Goal: Task Accomplishment & Management: Manage account settings

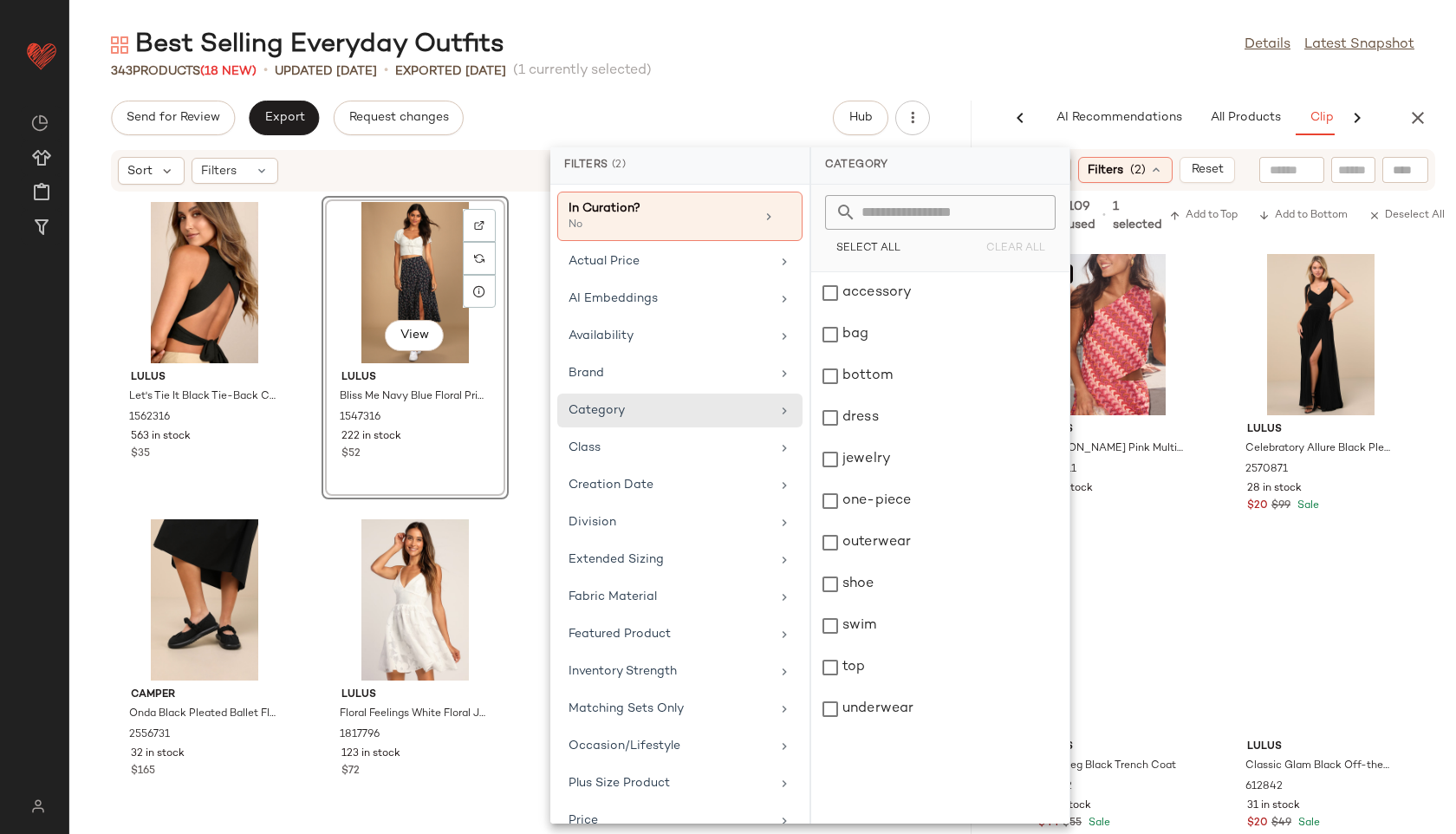
click at [630, 24] on main "Best Selling Everyday Outfits Details Latest Snapshot 343 Products (18 New) • u…" at bounding box center [728, 417] width 1456 height 834
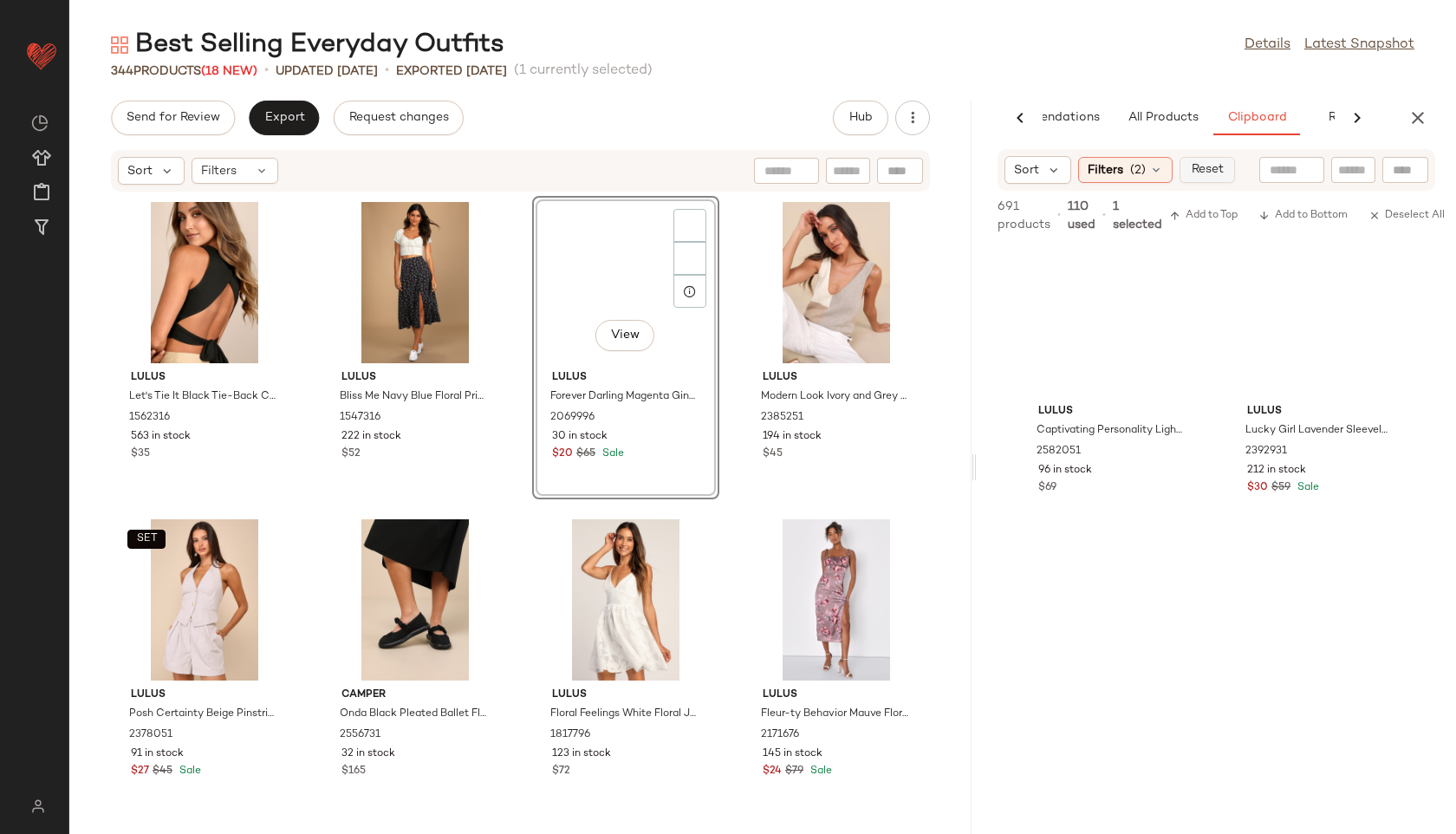
scroll to position [3206, 0]
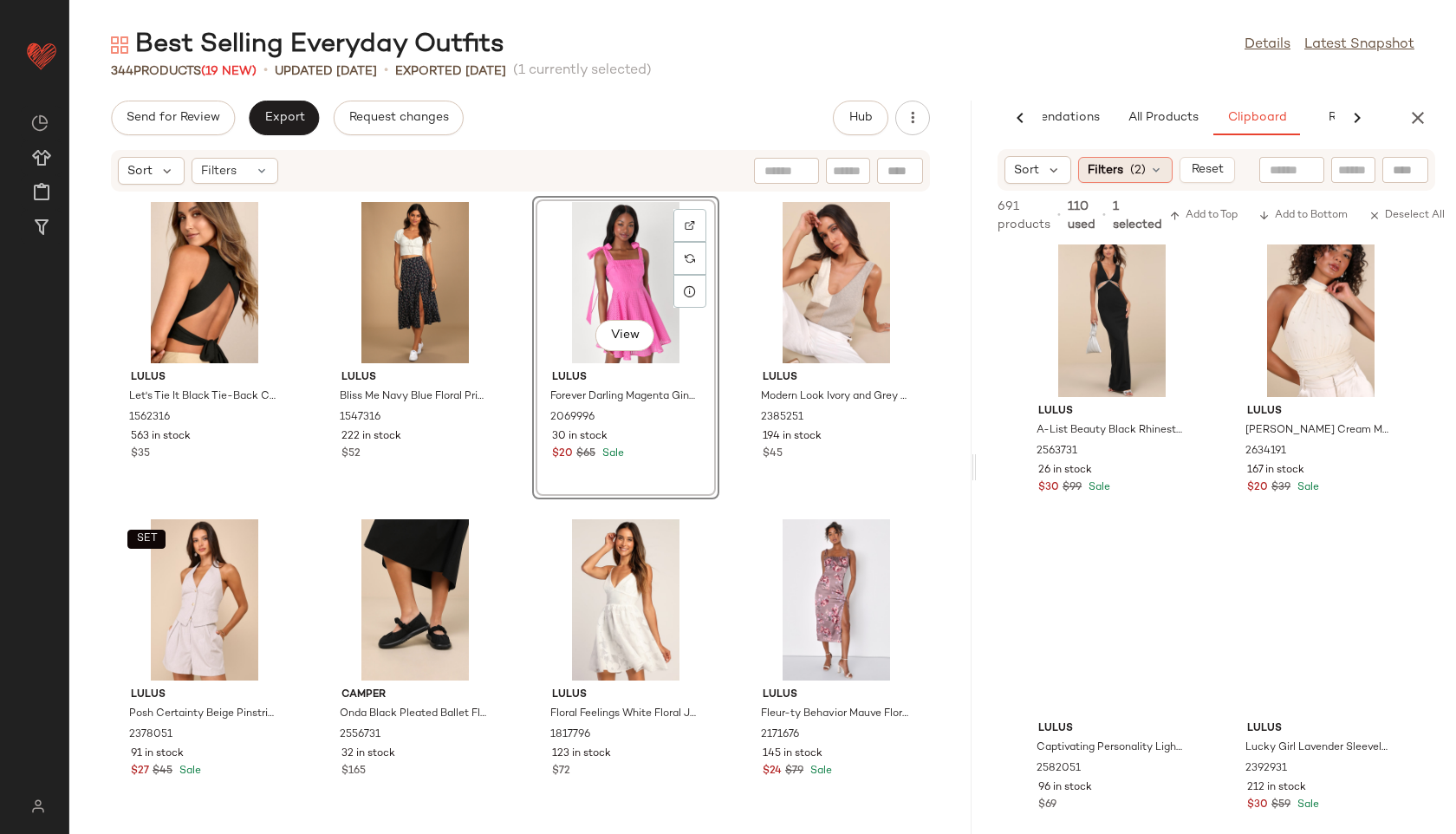
click at [1167, 163] on div "Filters (2)" at bounding box center [1125, 170] width 95 height 26
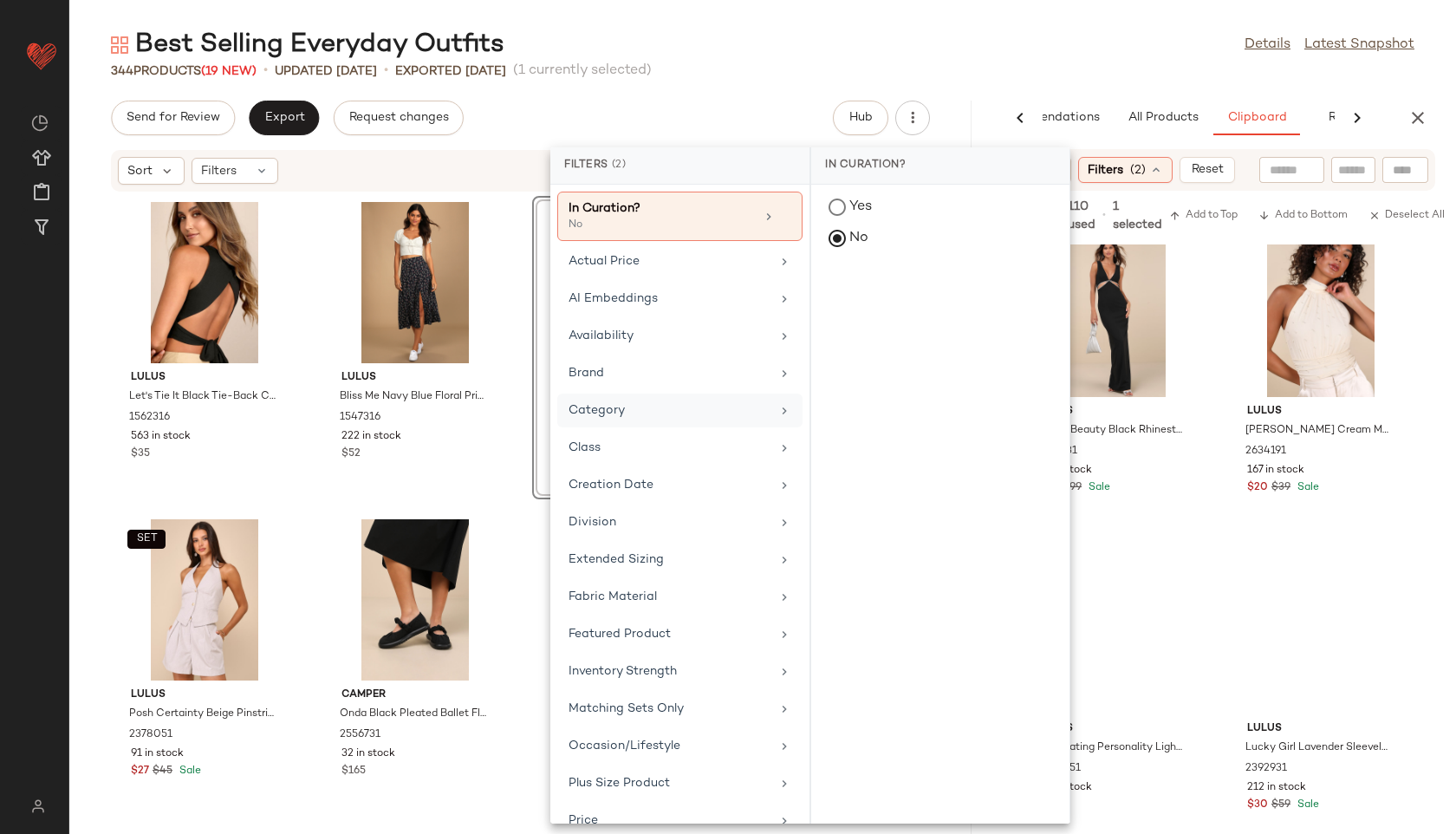
click at [633, 406] on div "Category" at bounding box center [669, 411] width 202 height 18
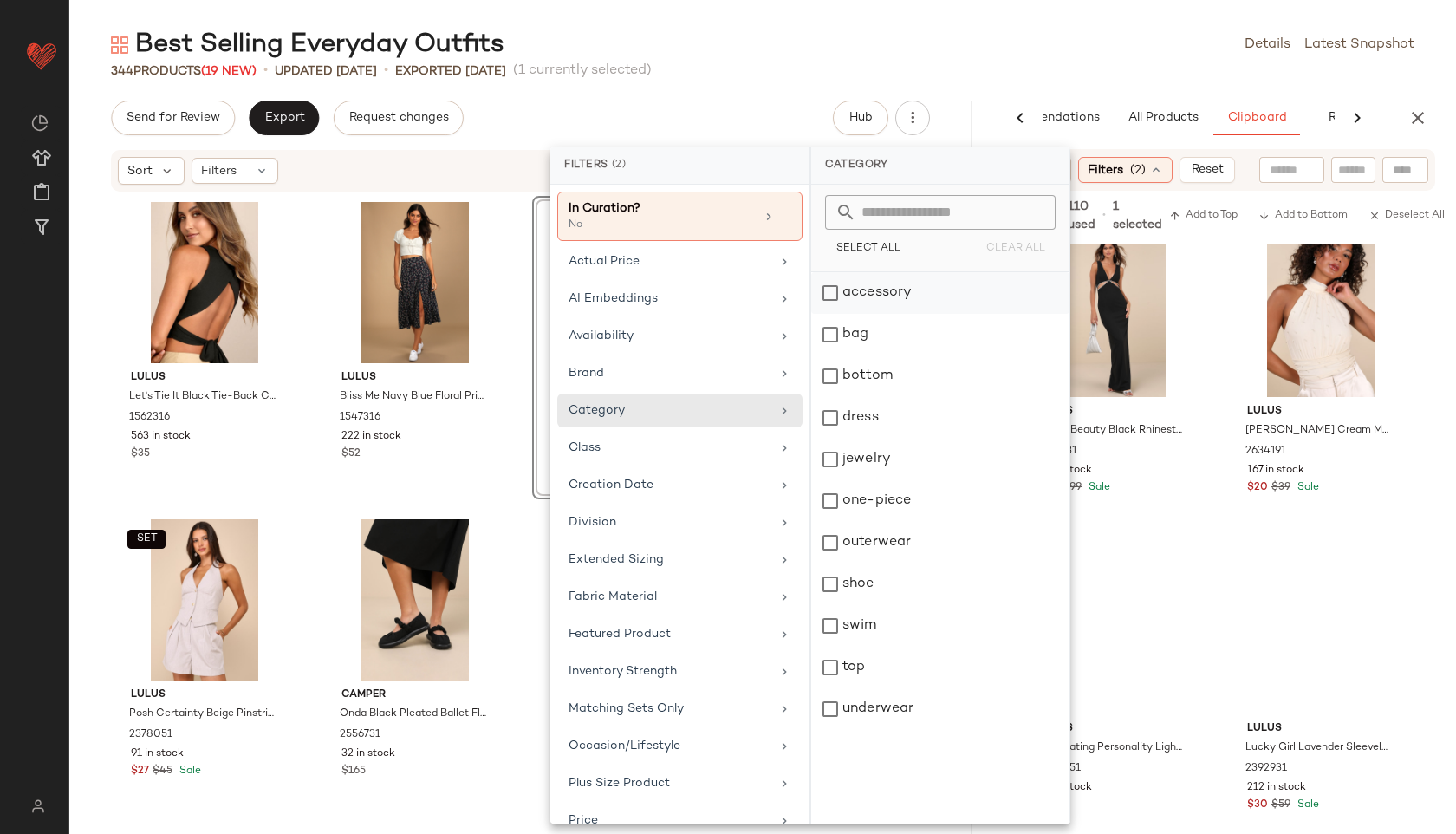
click at [868, 314] on div "accessory" at bounding box center [940, 335] width 258 height 42
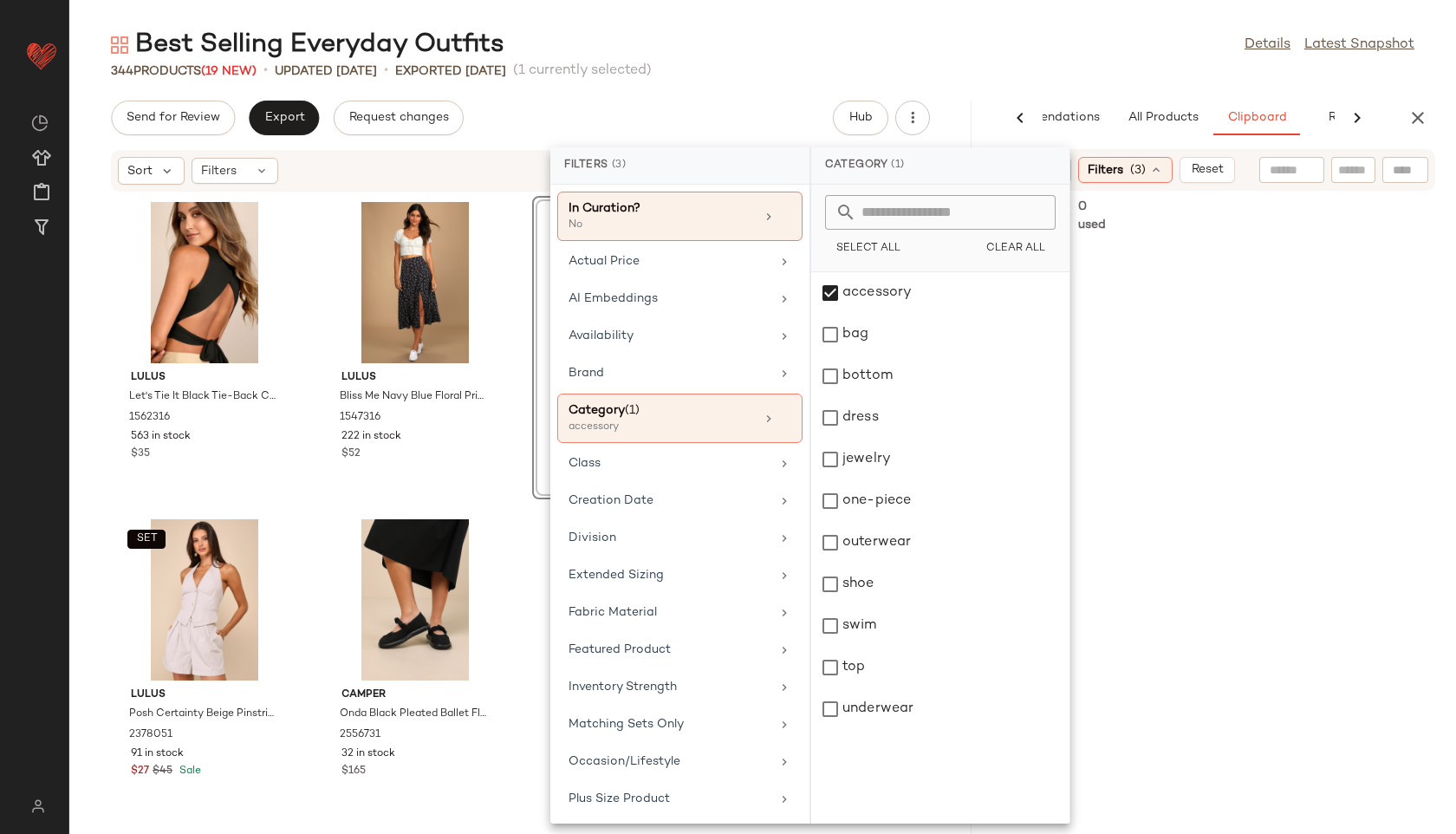
click at [944, 62] on div "344 Products (19 New) • updated [DATE] • Exported [DATE] (1 currently selected)" at bounding box center [762, 70] width 1387 height 17
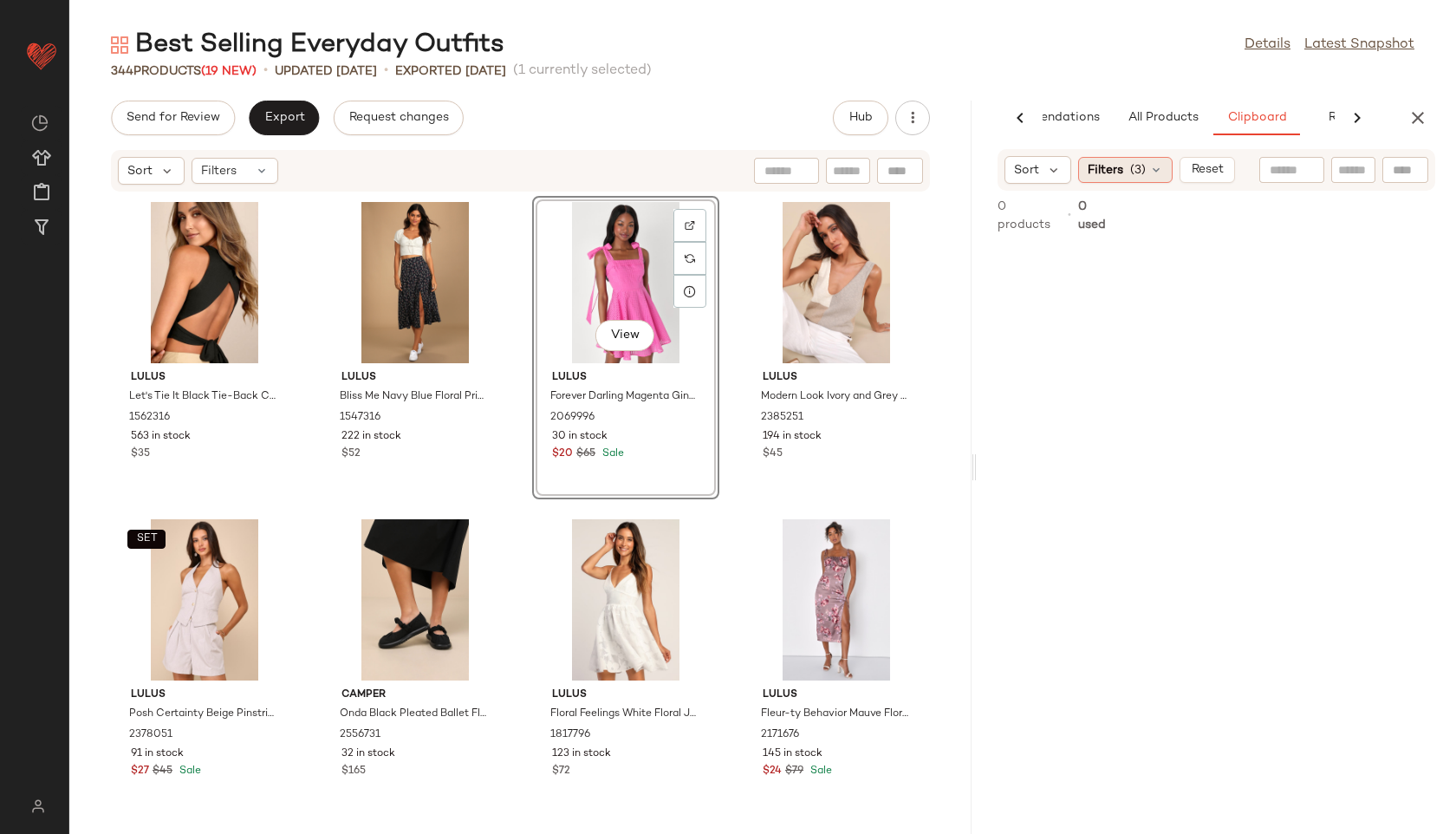
click at [1162, 165] on div "Filters (3)" at bounding box center [1125, 170] width 95 height 26
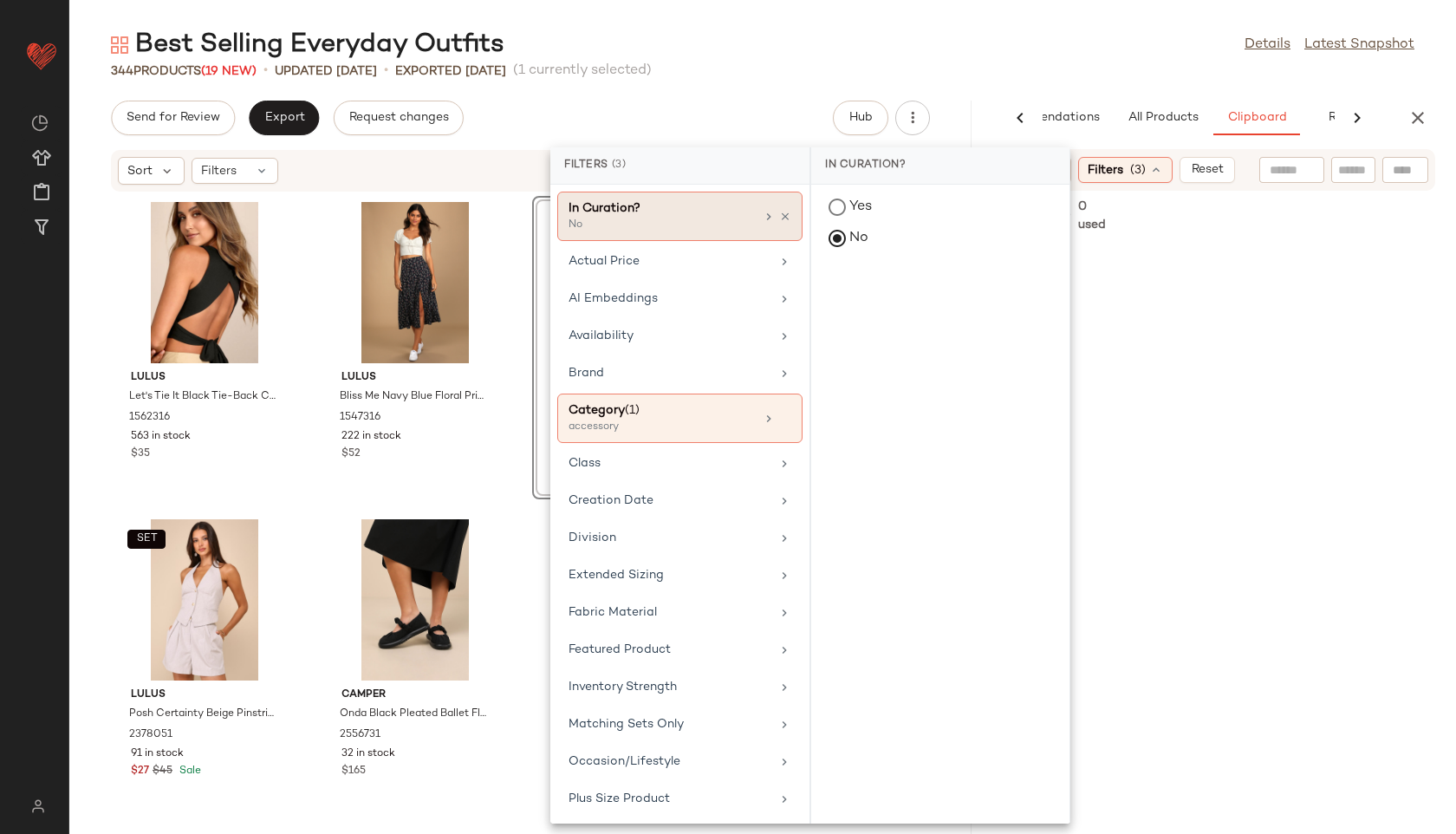
click at [668, 212] on div "In Curation?" at bounding box center [661, 208] width 187 height 18
click at [639, 412] on span "(1)" at bounding box center [632, 411] width 14 height 13
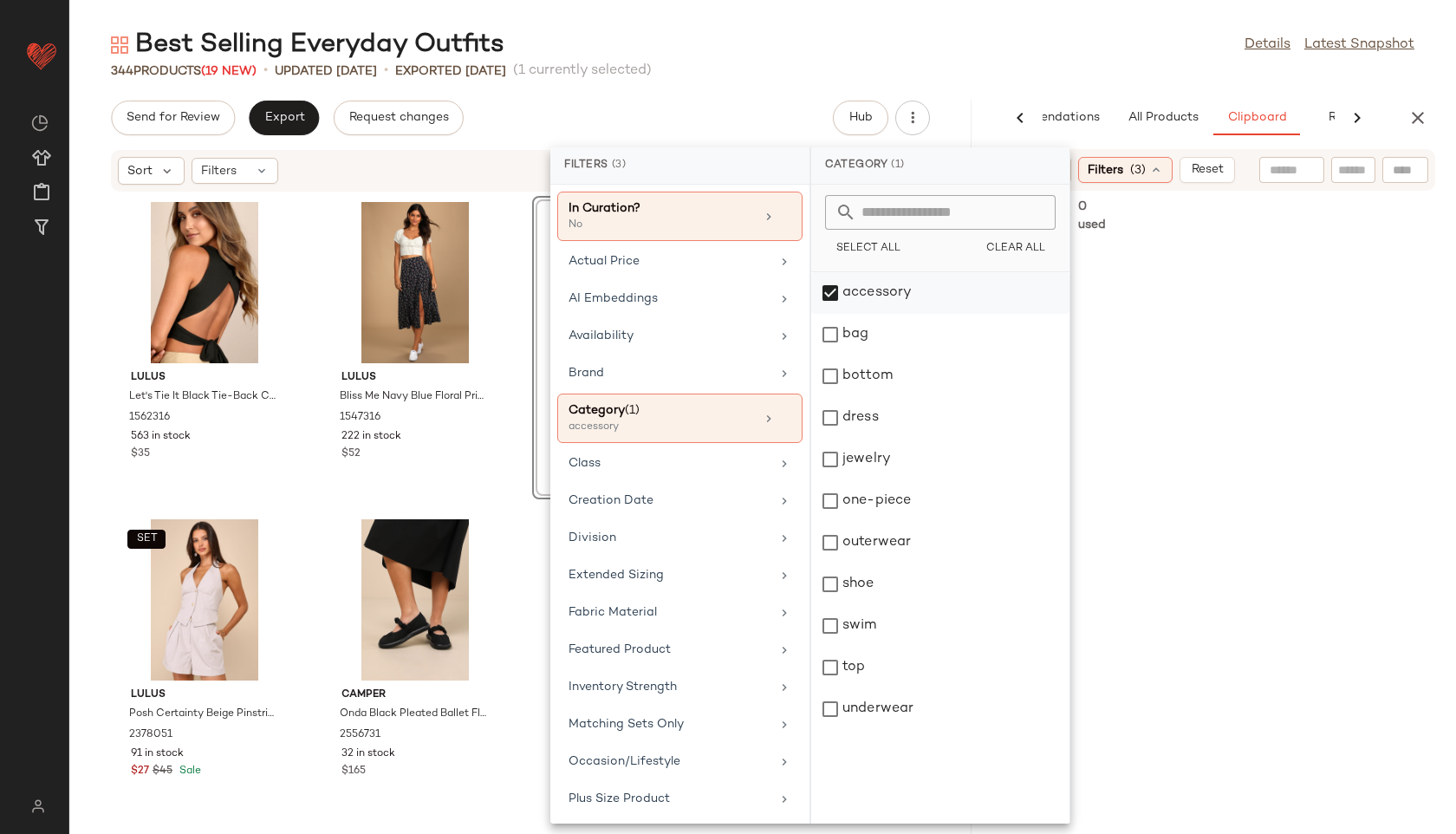
click at [878, 314] on div "accessory" at bounding box center [940, 335] width 258 height 42
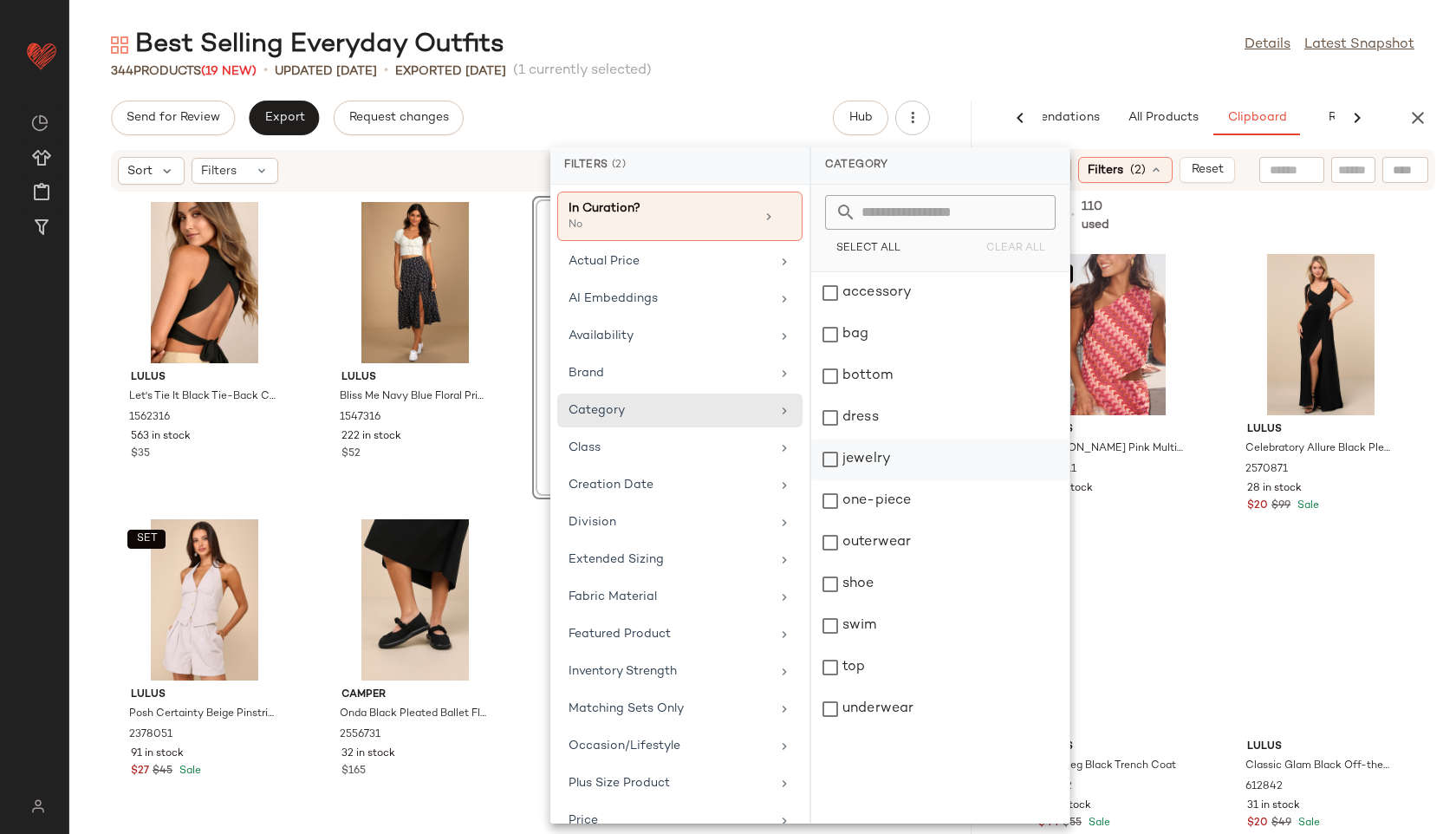
click at [880, 480] on div "jewelry" at bounding box center [940, 501] width 258 height 42
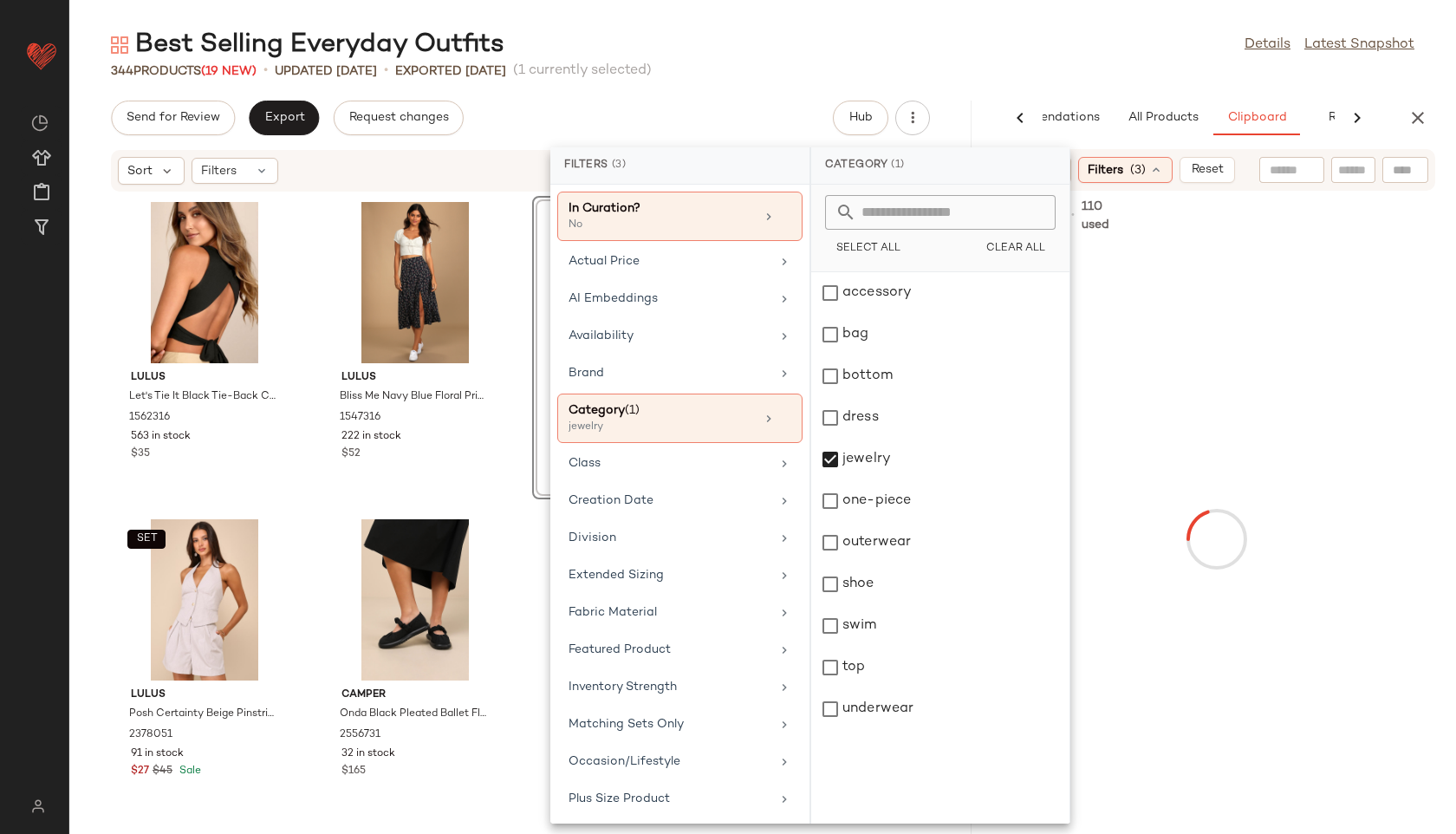
click at [865, 70] on div "344 Products (19 New) • updated [DATE] • Exported [DATE] (1 currently selected)" at bounding box center [762, 70] width 1387 height 17
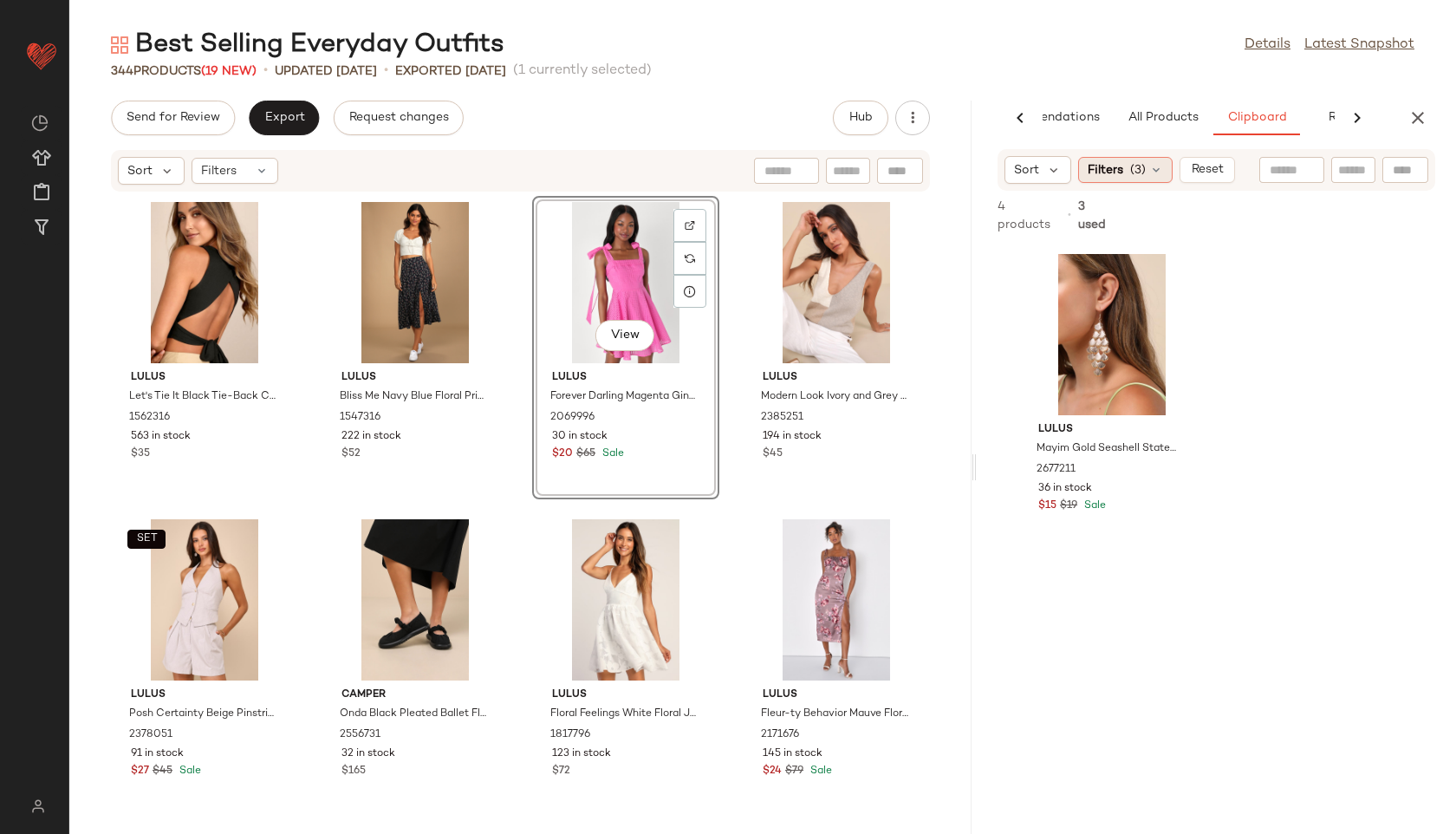
click at [1143, 164] on span "(3)" at bounding box center [1138, 171] width 15 height 18
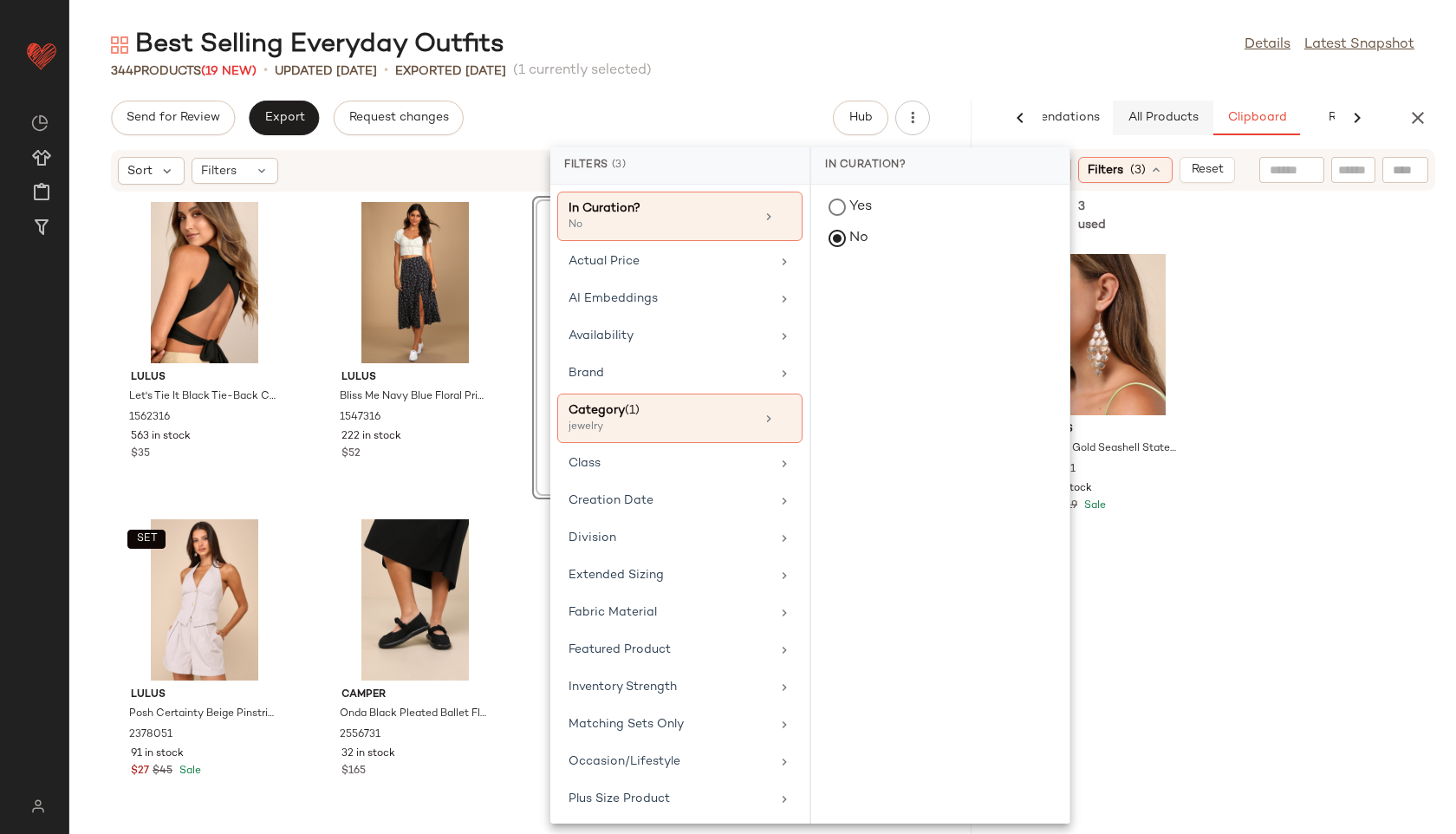
drag, startPoint x: 1131, startPoint y: 27, endPoint x: 1152, endPoint y: 105, distance: 80.8
click at [1131, 29] on div "Best Selling Everyday Outfits Details Latest Snapshot" at bounding box center [762, 45] width 1387 height 34
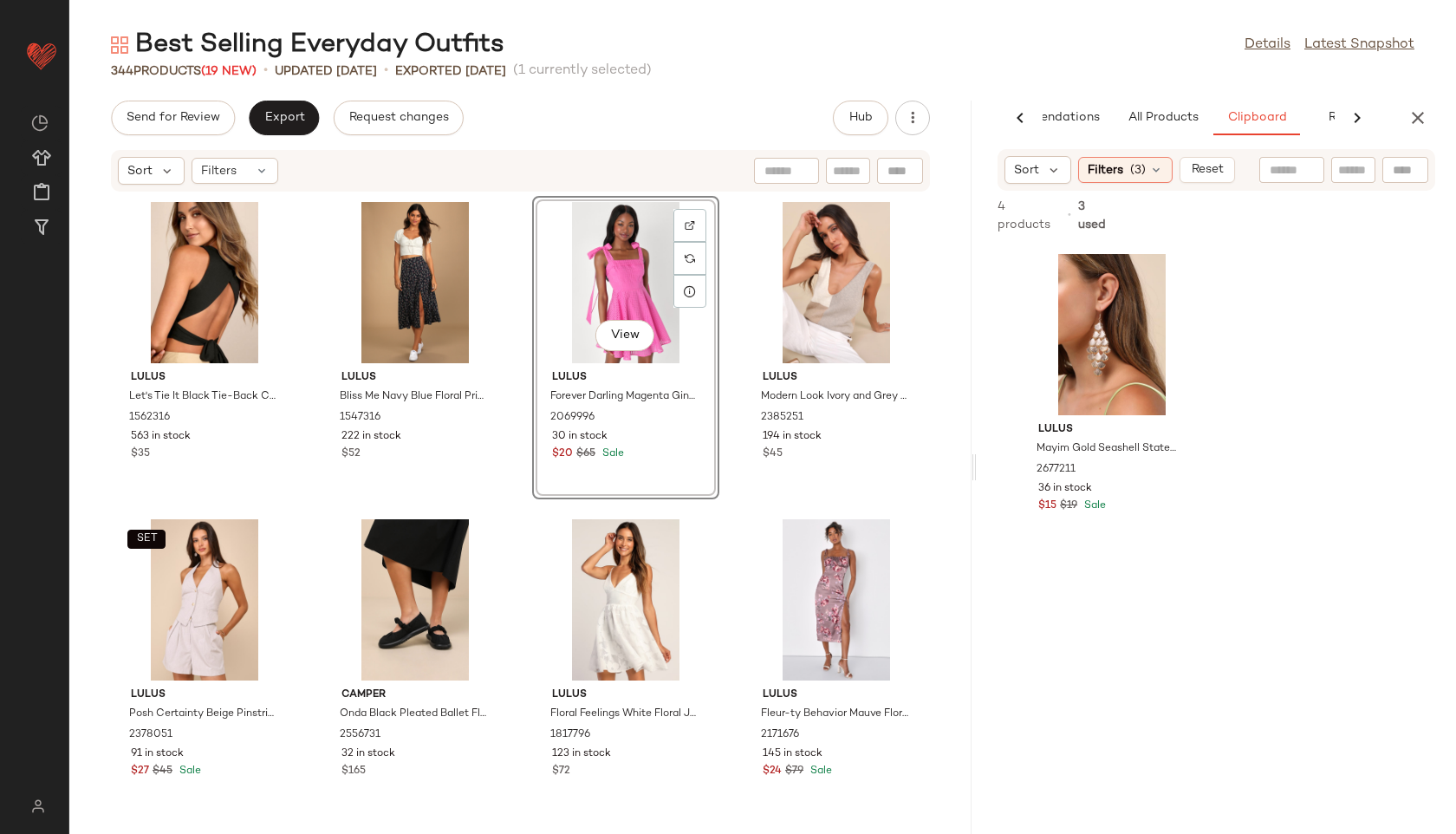
click at [1160, 137] on div "AI Recommendations All Products Clipboard Reports Sort Filters (2) Reset 10,990…" at bounding box center [1216, 467] width 479 height 734
click at [1159, 116] on span "All Products" at bounding box center [1163, 117] width 71 height 14
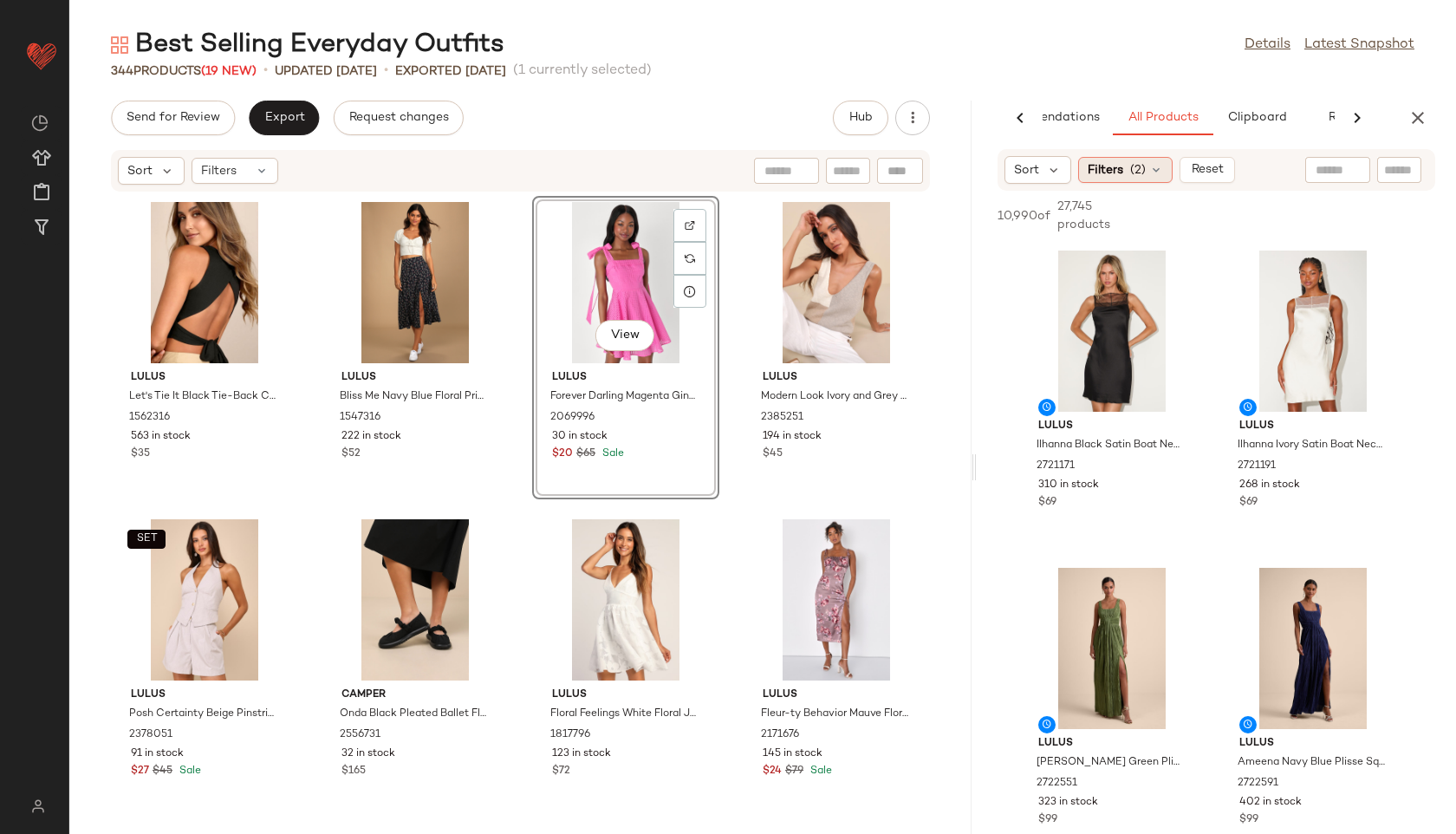
click at [1138, 168] on span "(2)" at bounding box center [1138, 171] width 15 height 18
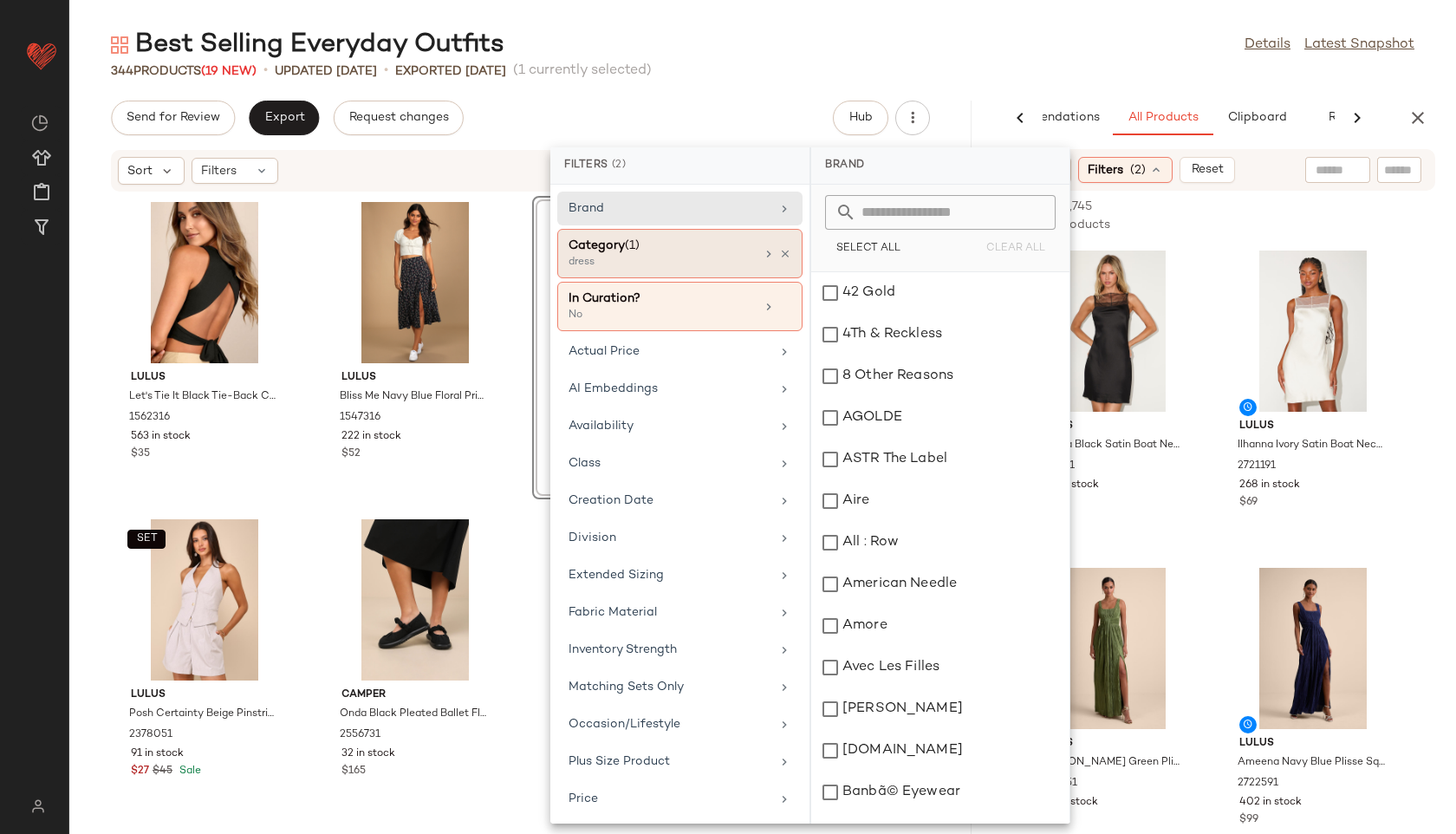
click at [658, 243] on div "Category (1)" at bounding box center [661, 246] width 187 height 18
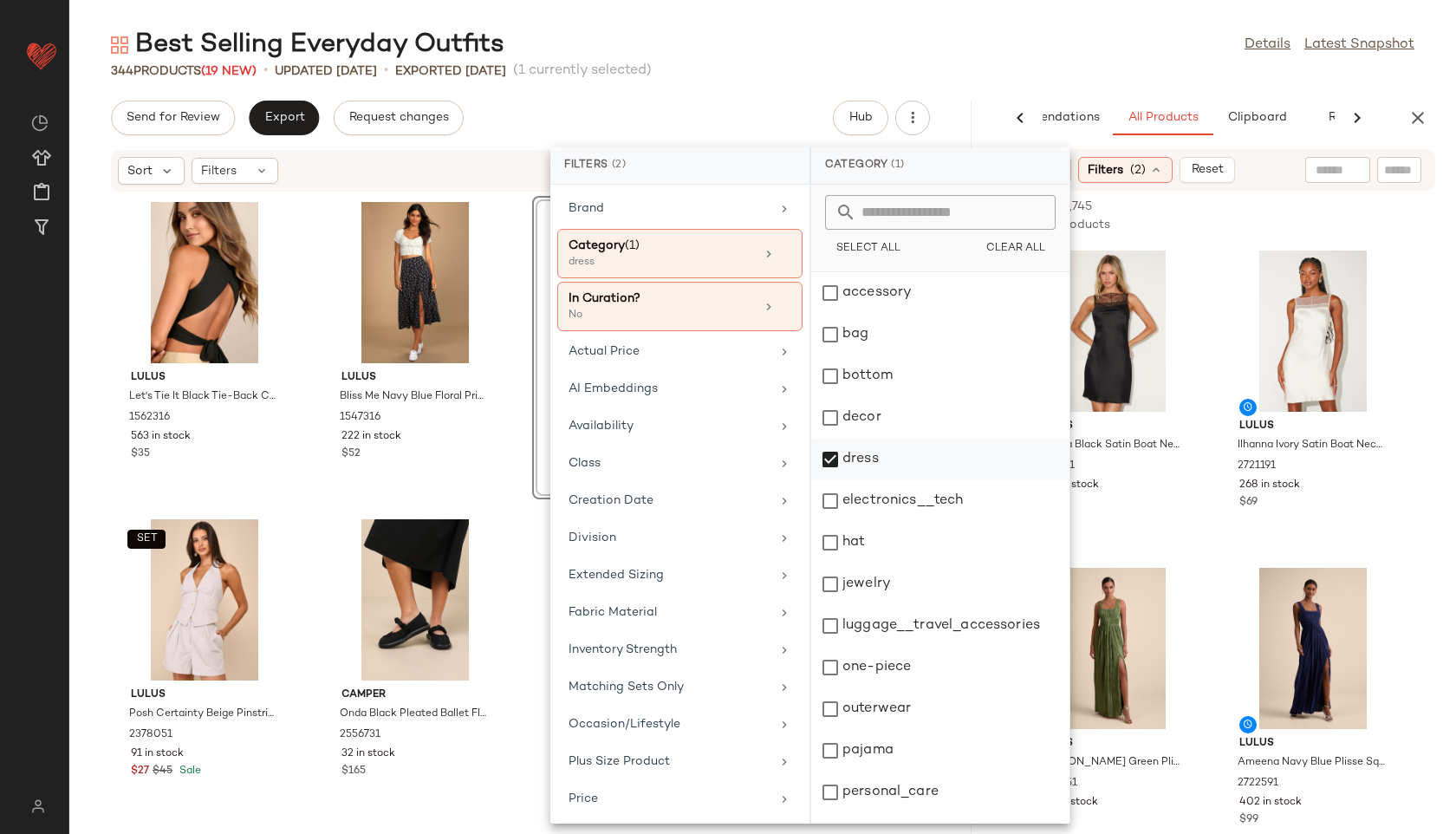
click at [850, 480] on div "dress" at bounding box center [940, 501] width 258 height 42
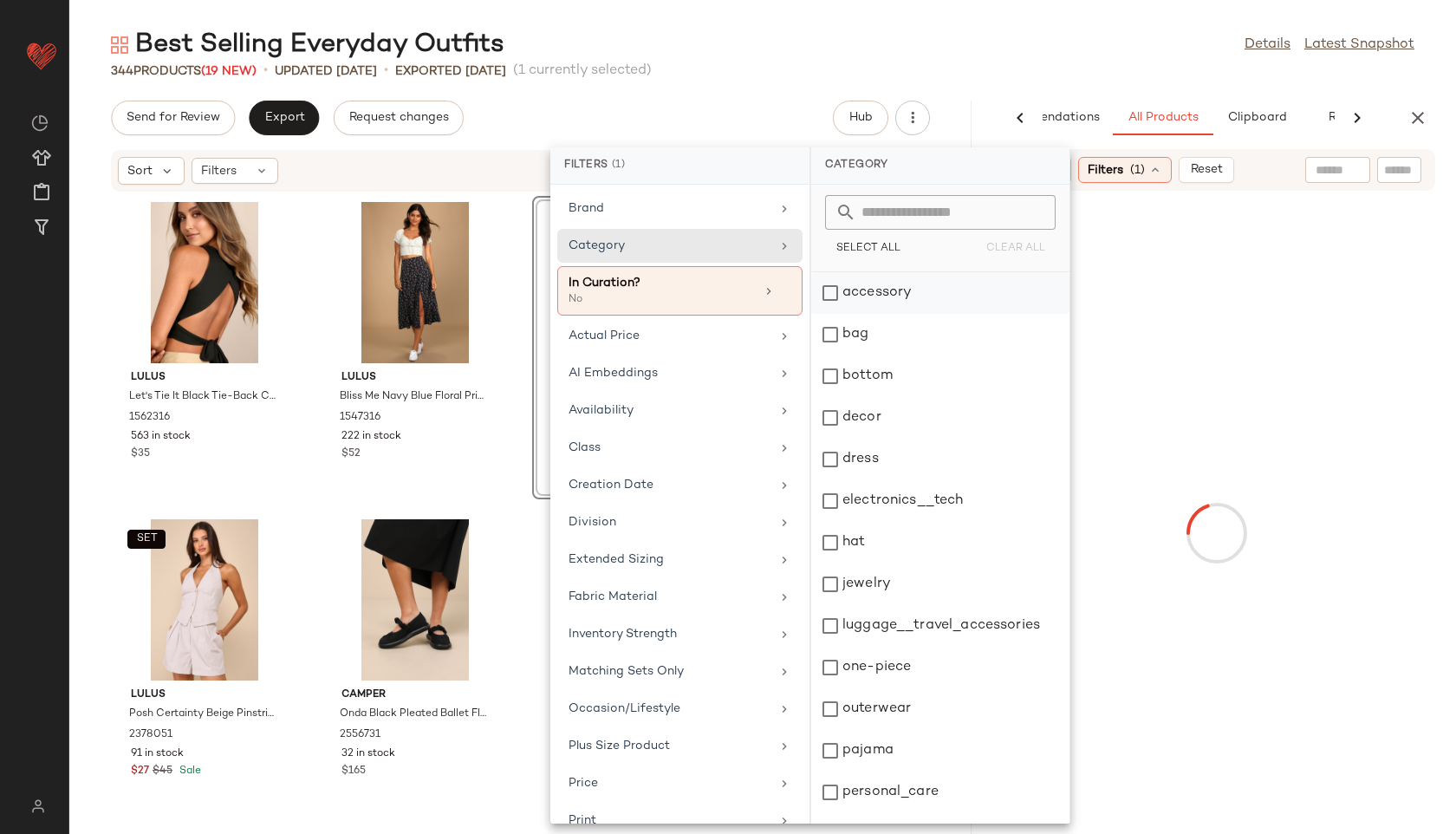
click at [873, 314] on div "accessory" at bounding box center [940, 335] width 258 height 42
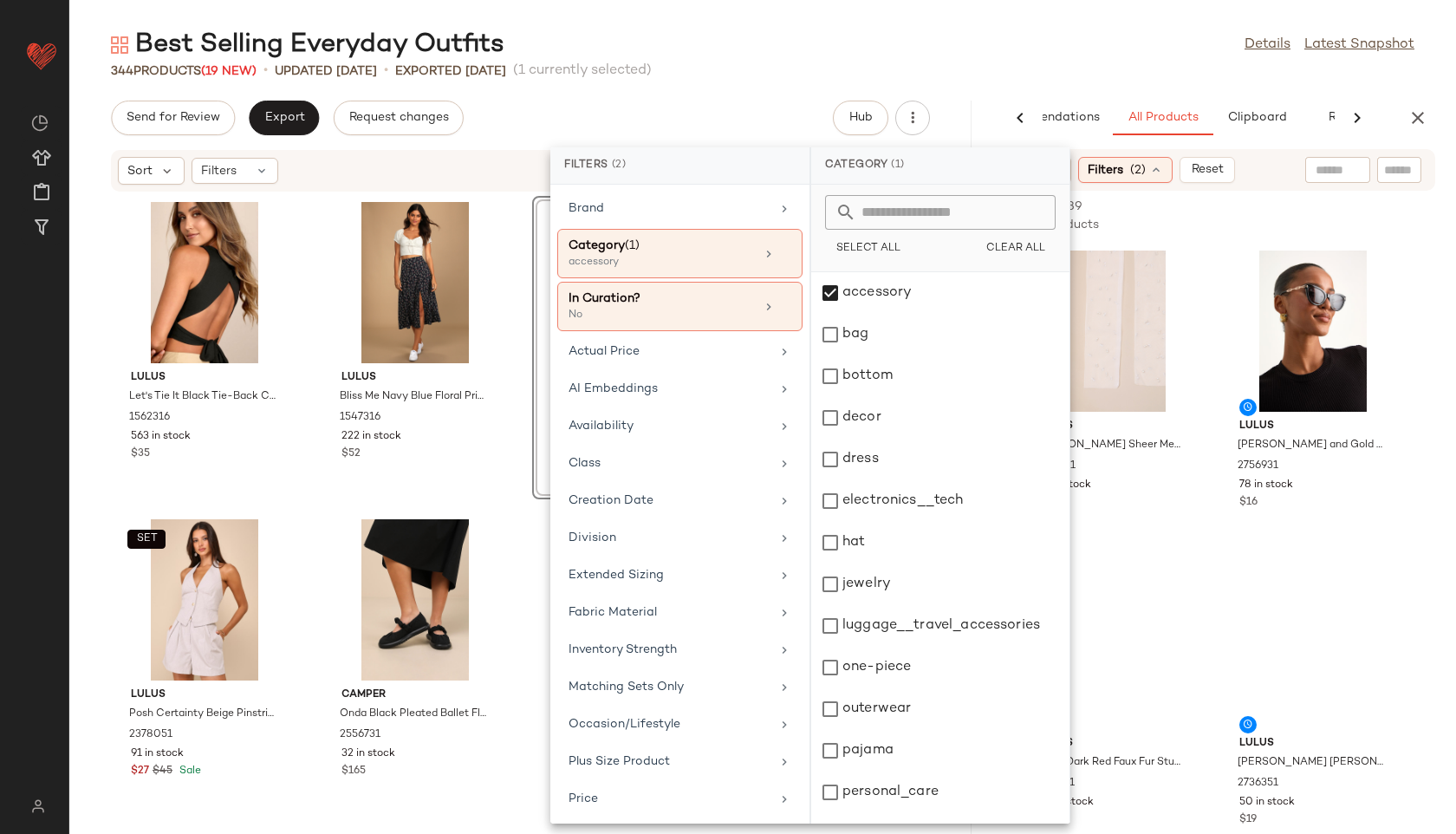
click at [842, 46] on div "Best Selling Everyday Outfits Details Latest Snapshot" at bounding box center [762, 45] width 1387 height 34
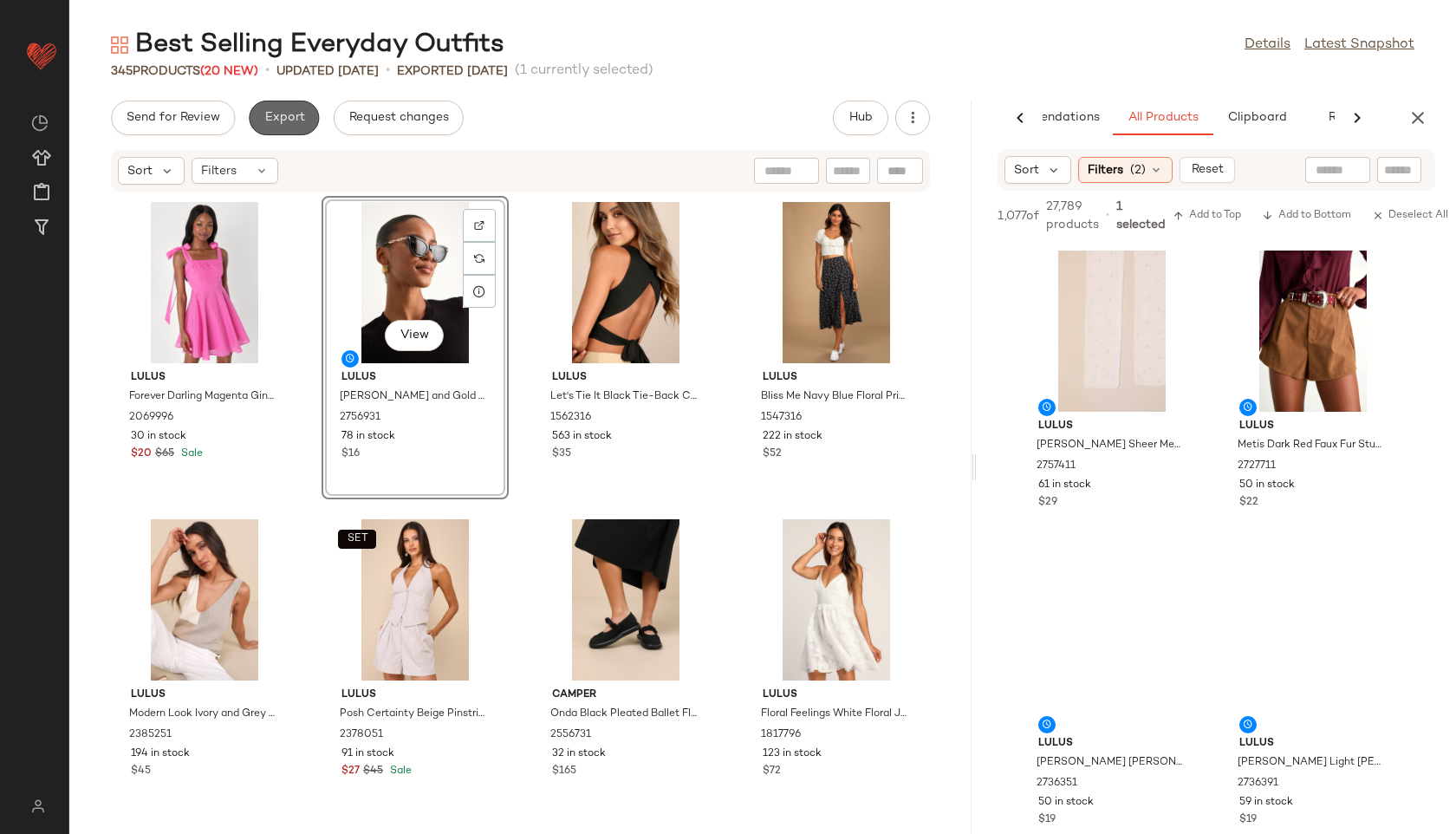
click at [301, 111] on span "Export" at bounding box center [283, 117] width 41 height 14
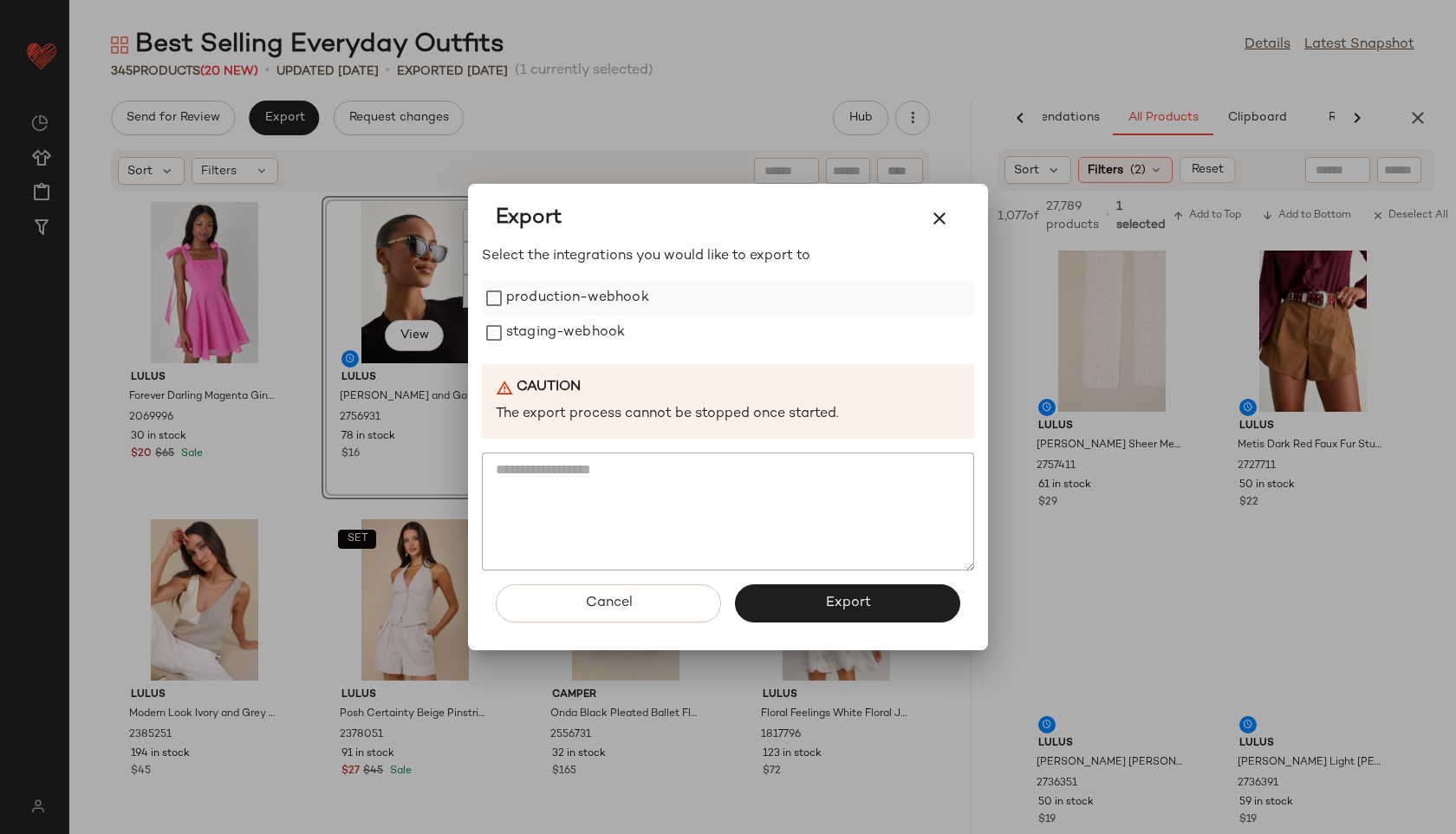
click at [613, 294] on label "production-webhook" at bounding box center [577, 298] width 143 height 34
click at [592, 320] on label "staging-webhook" at bounding box center [566, 333] width 119 height 34
click at [854, 602] on span "Export" at bounding box center [847, 603] width 46 height 16
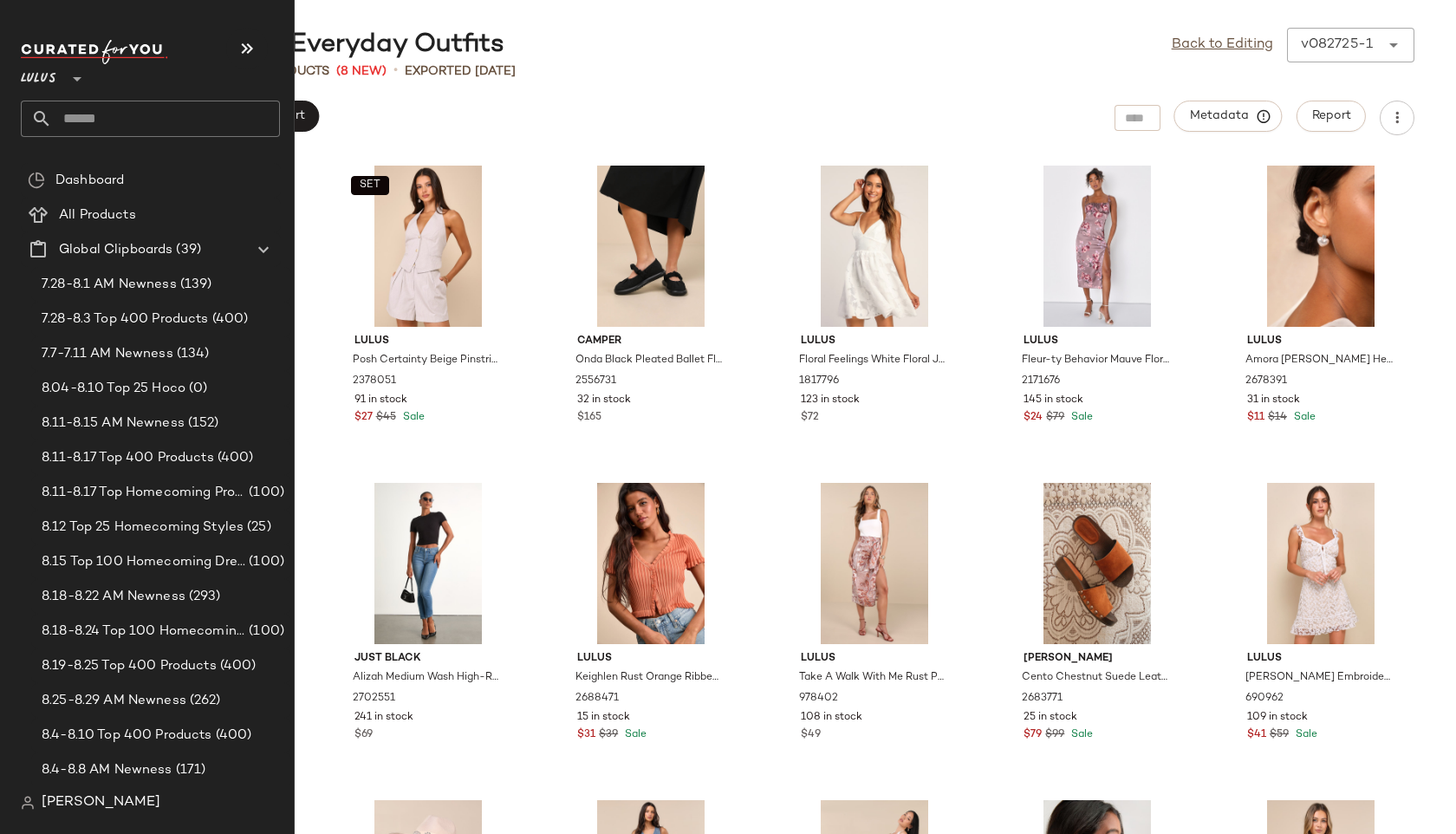
click at [82, 116] on input "text" at bounding box center [166, 118] width 228 height 36
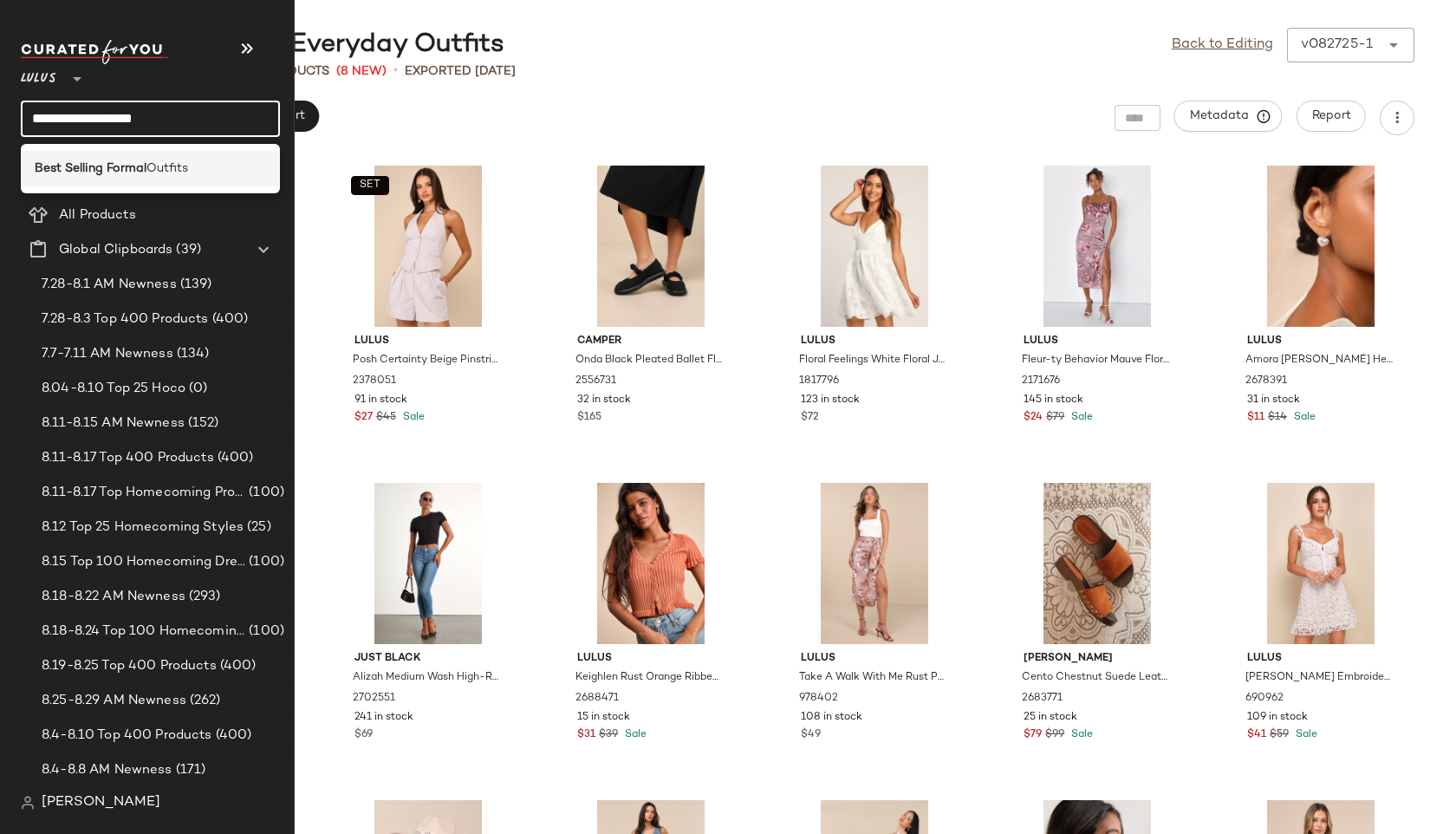
type input "**********"
click at [80, 165] on b "Best Selling Formal" at bounding box center [90, 169] width 112 height 18
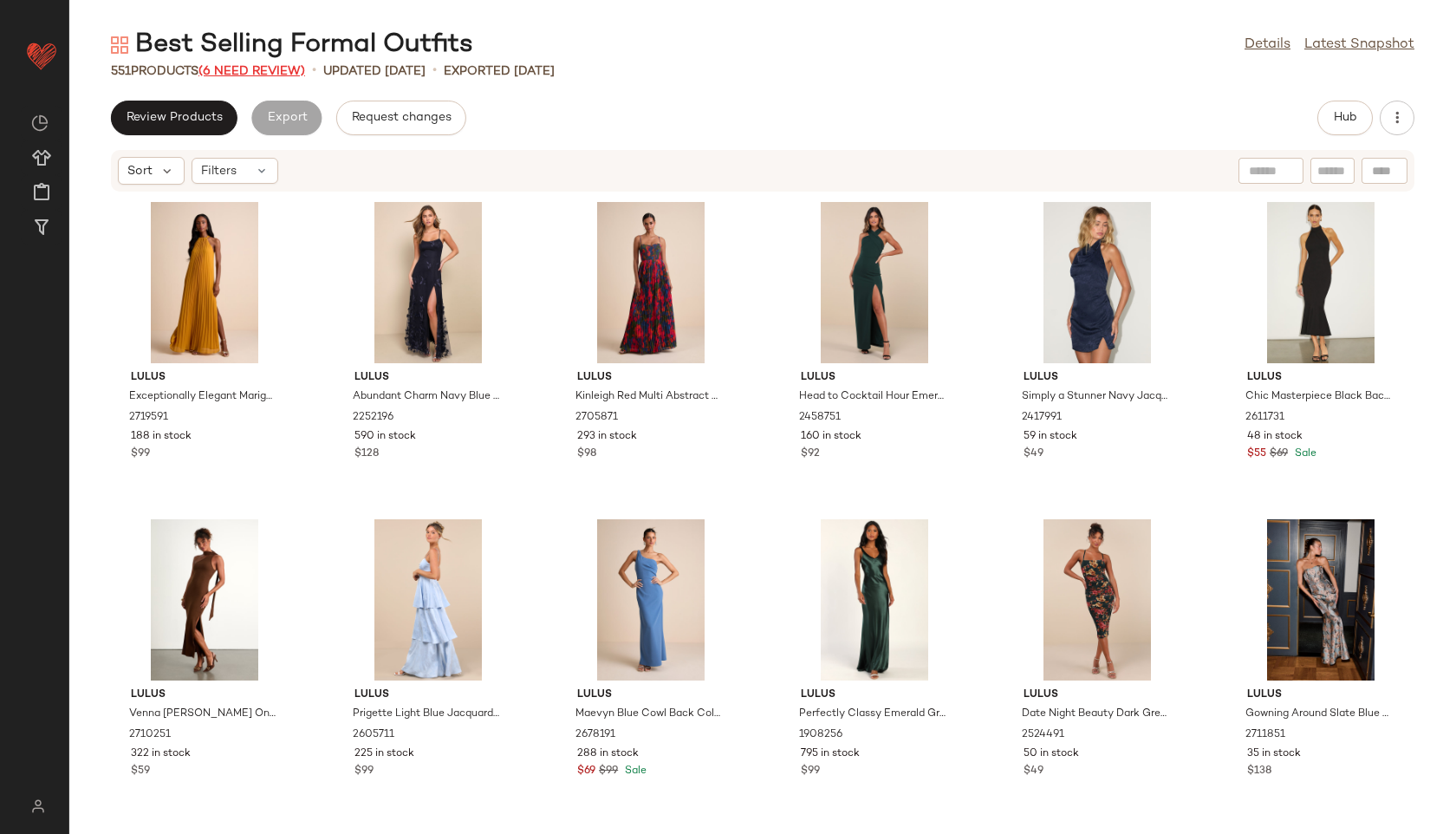
click at [243, 73] on span "(6 Need Review)" at bounding box center [252, 71] width 106 height 13
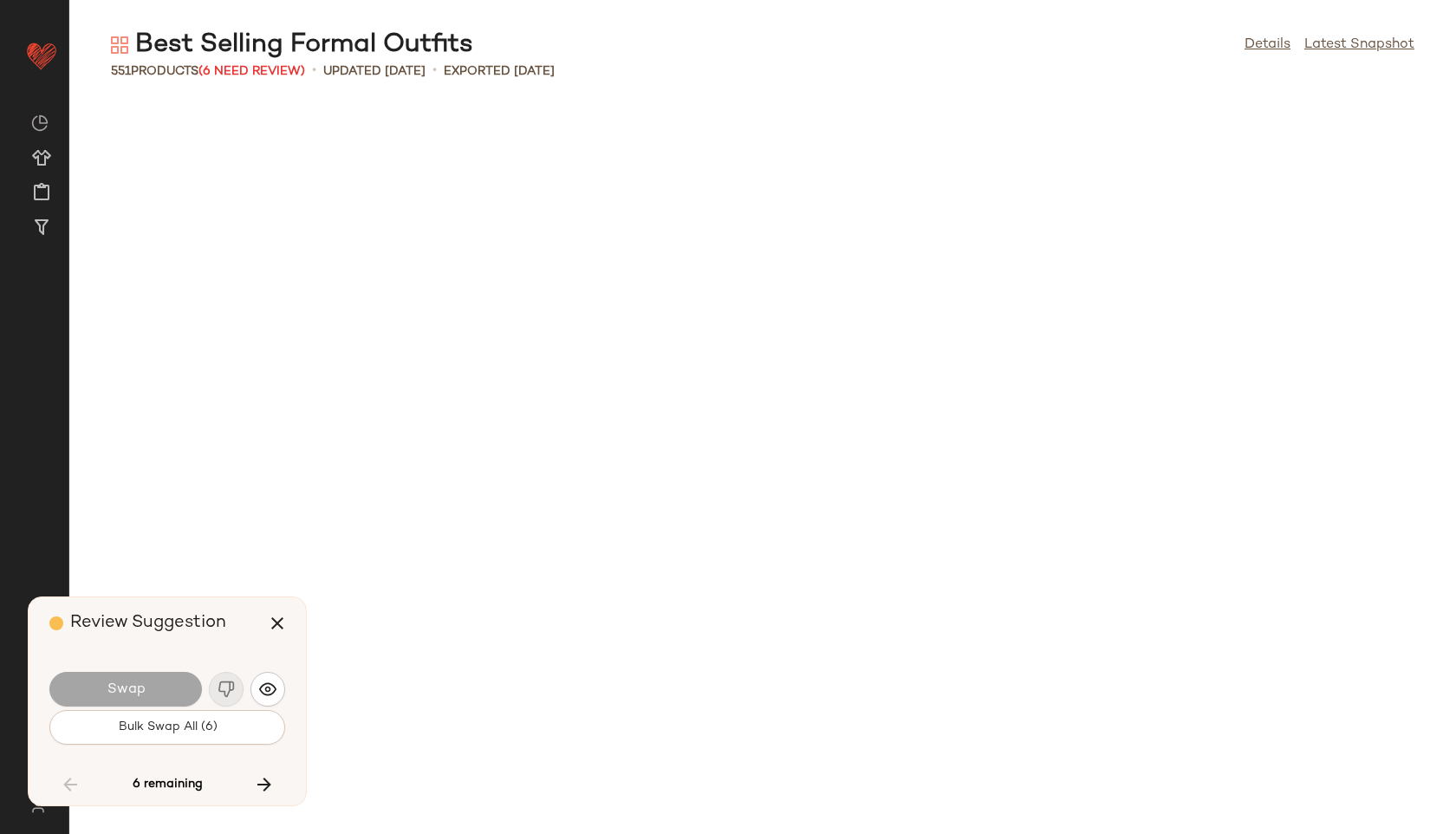
scroll to position [14281, 0]
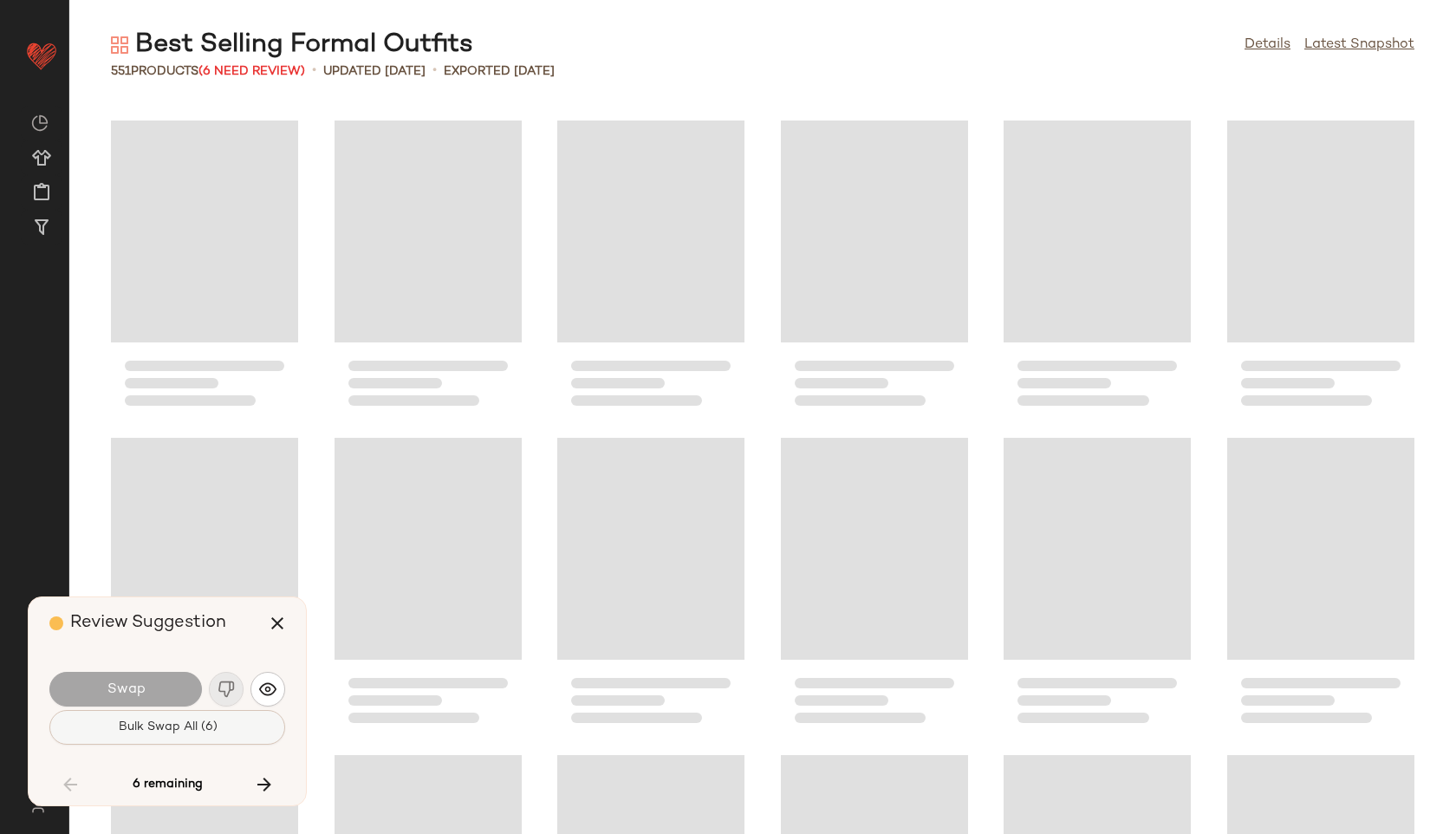
click at [180, 744] on button "Bulk Swap All (6)" at bounding box center [167, 727] width 235 height 34
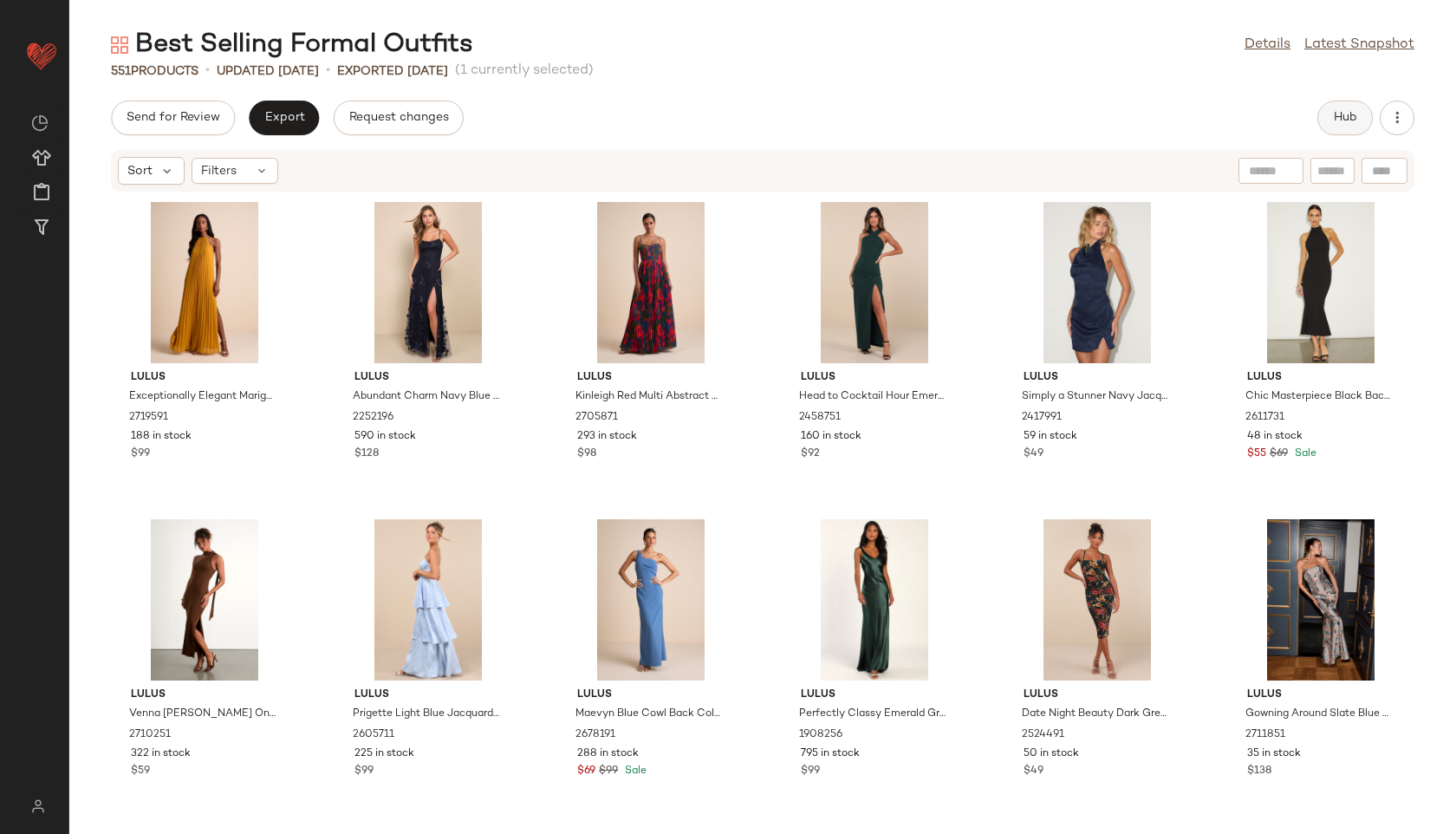
click at [1341, 108] on button "Hub" at bounding box center [1344, 117] width 55 height 34
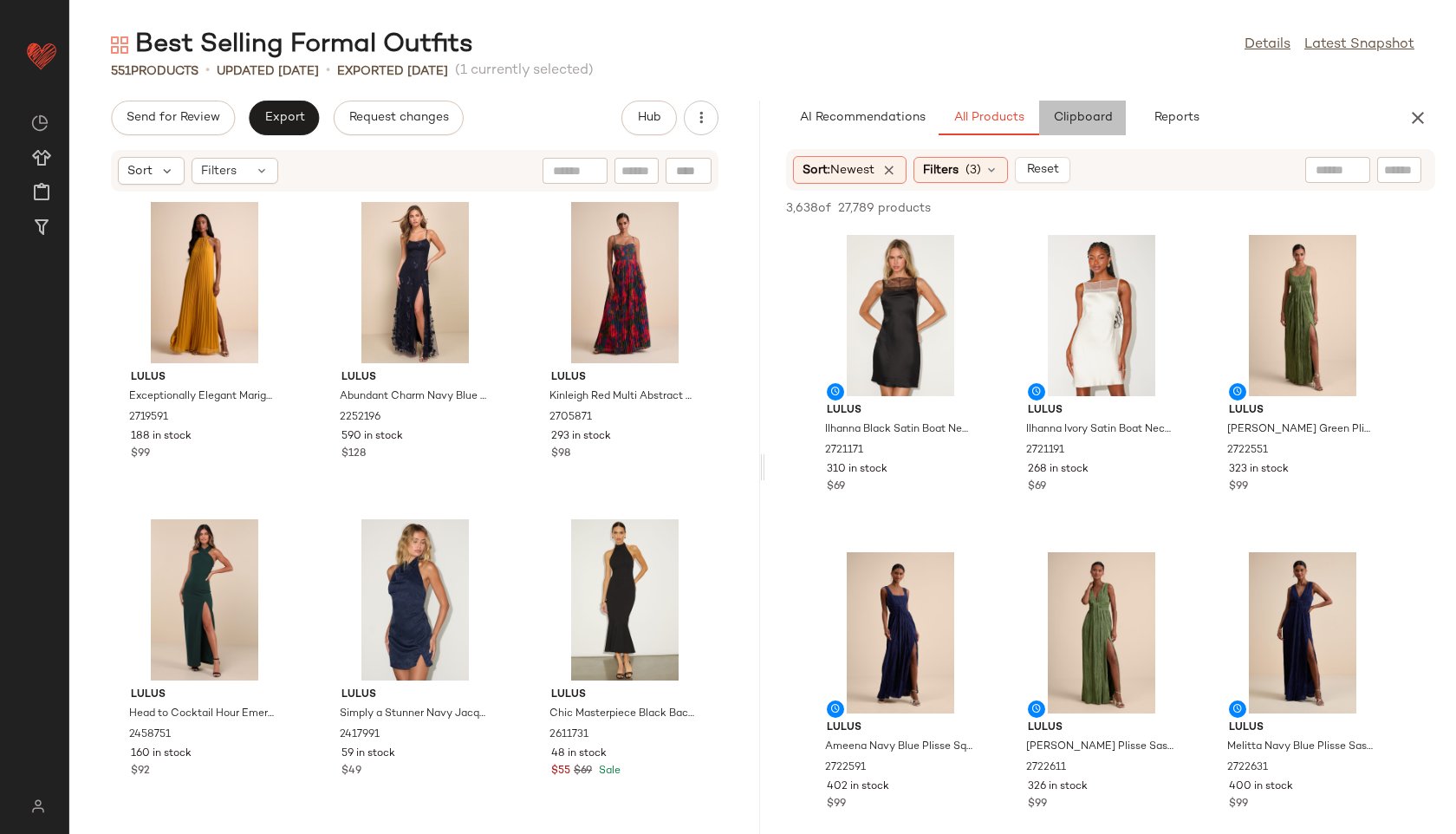
click at [1078, 121] on span "Clipboard" at bounding box center [1082, 117] width 60 height 14
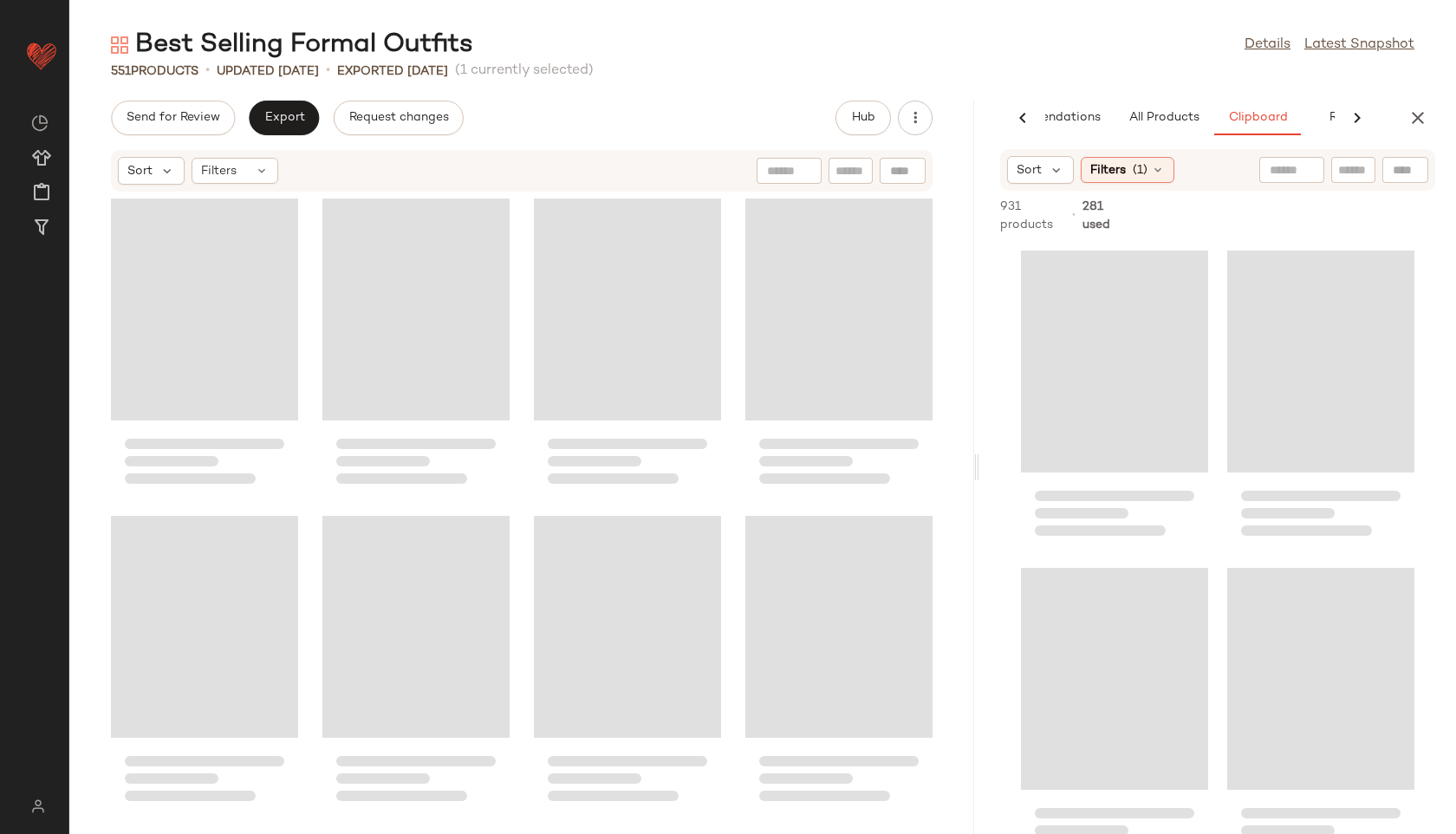
scroll to position [0, 85]
drag, startPoint x: 764, startPoint y: 467, endPoint x: 1032, endPoint y: 489, distance: 268.9
click at [1032, 489] on div "Best Selling Formal Outfits Details Latest Snapshot 551 Products • updated [DAT…" at bounding box center [762, 431] width 1387 height 806
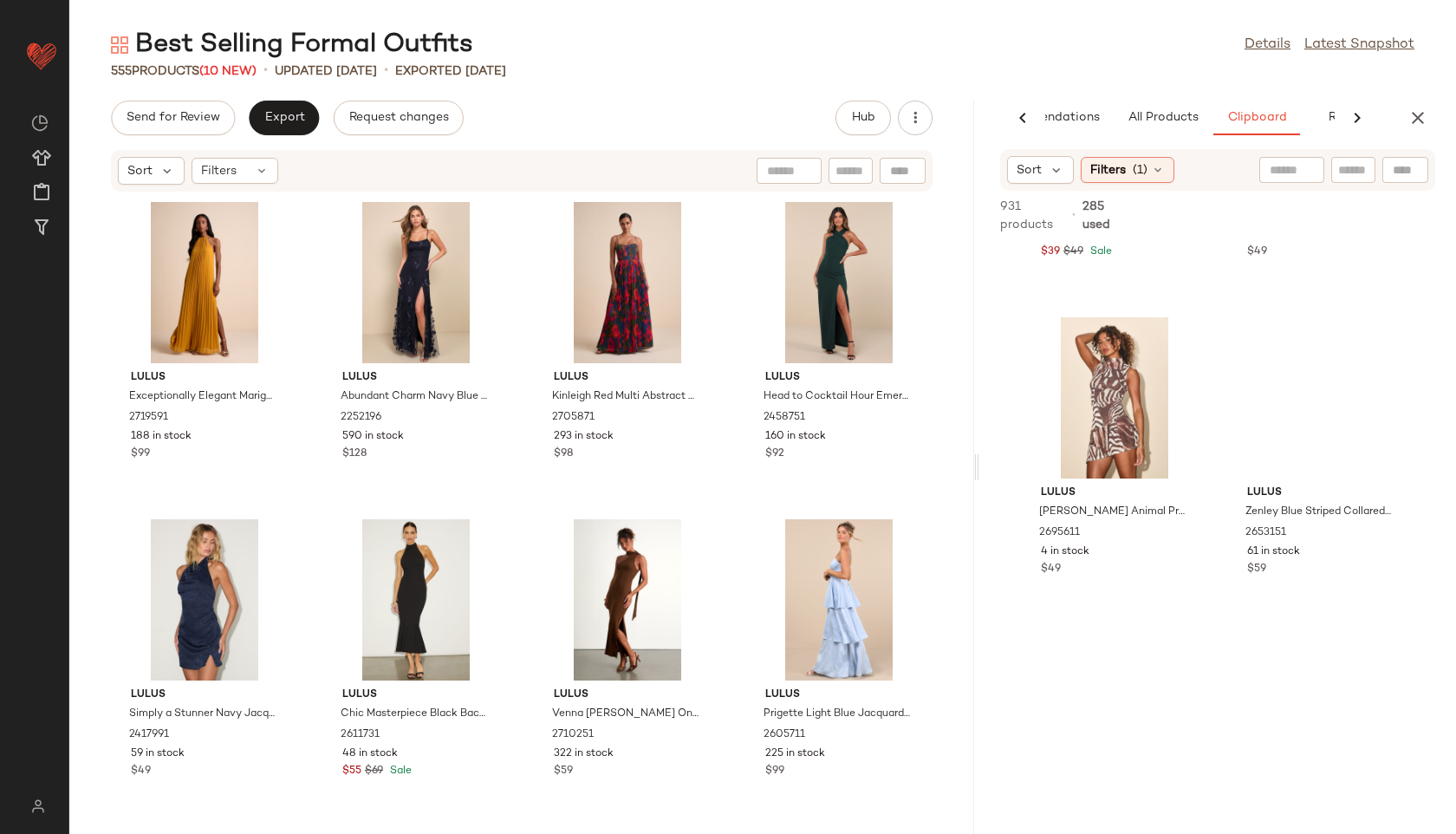
scroll to position [1856, 0]
click at [244, 182] on div "Filters" at bounding box center [235, 171] width 87 height 26
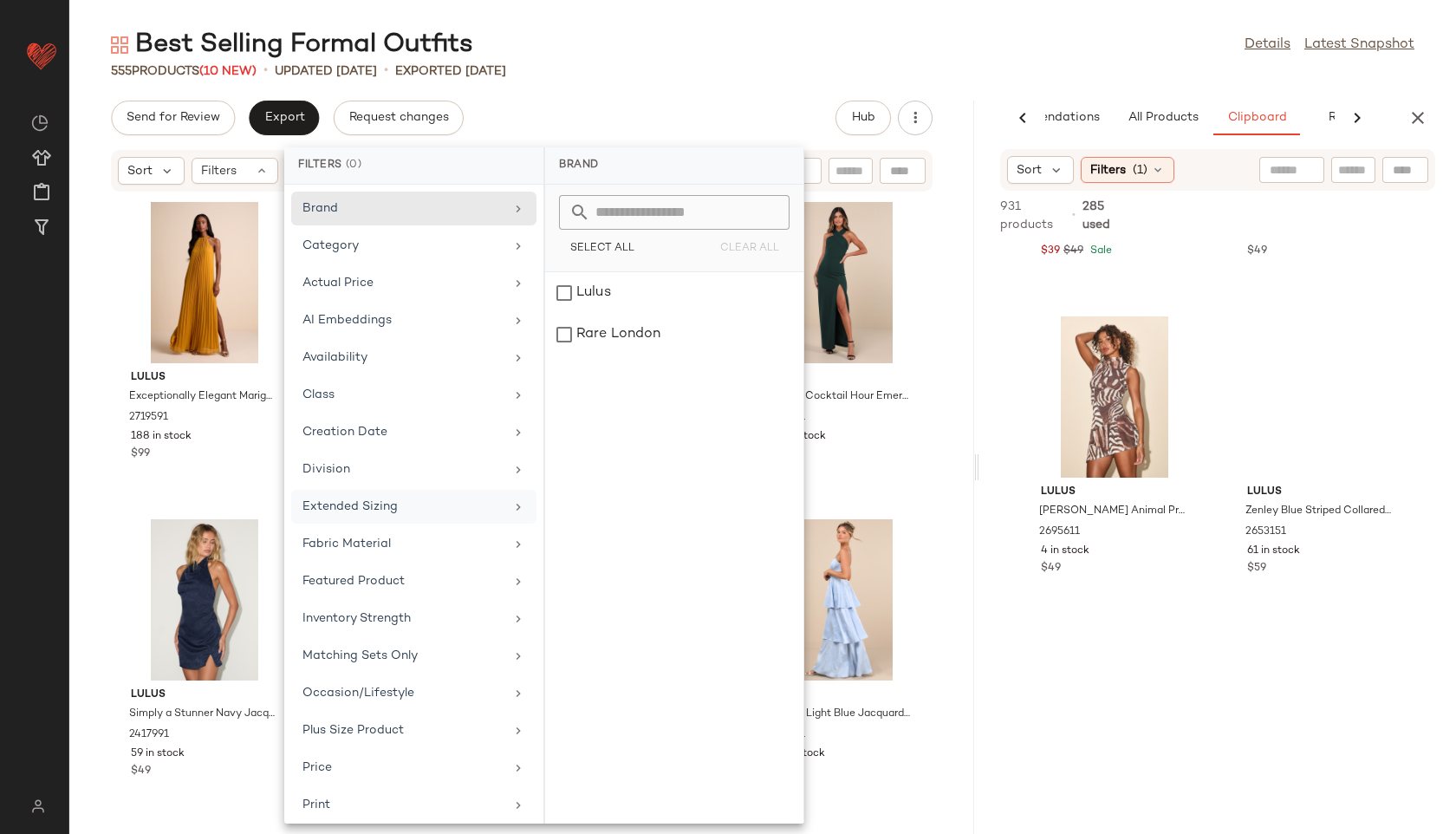
scroll to position [195, 0]
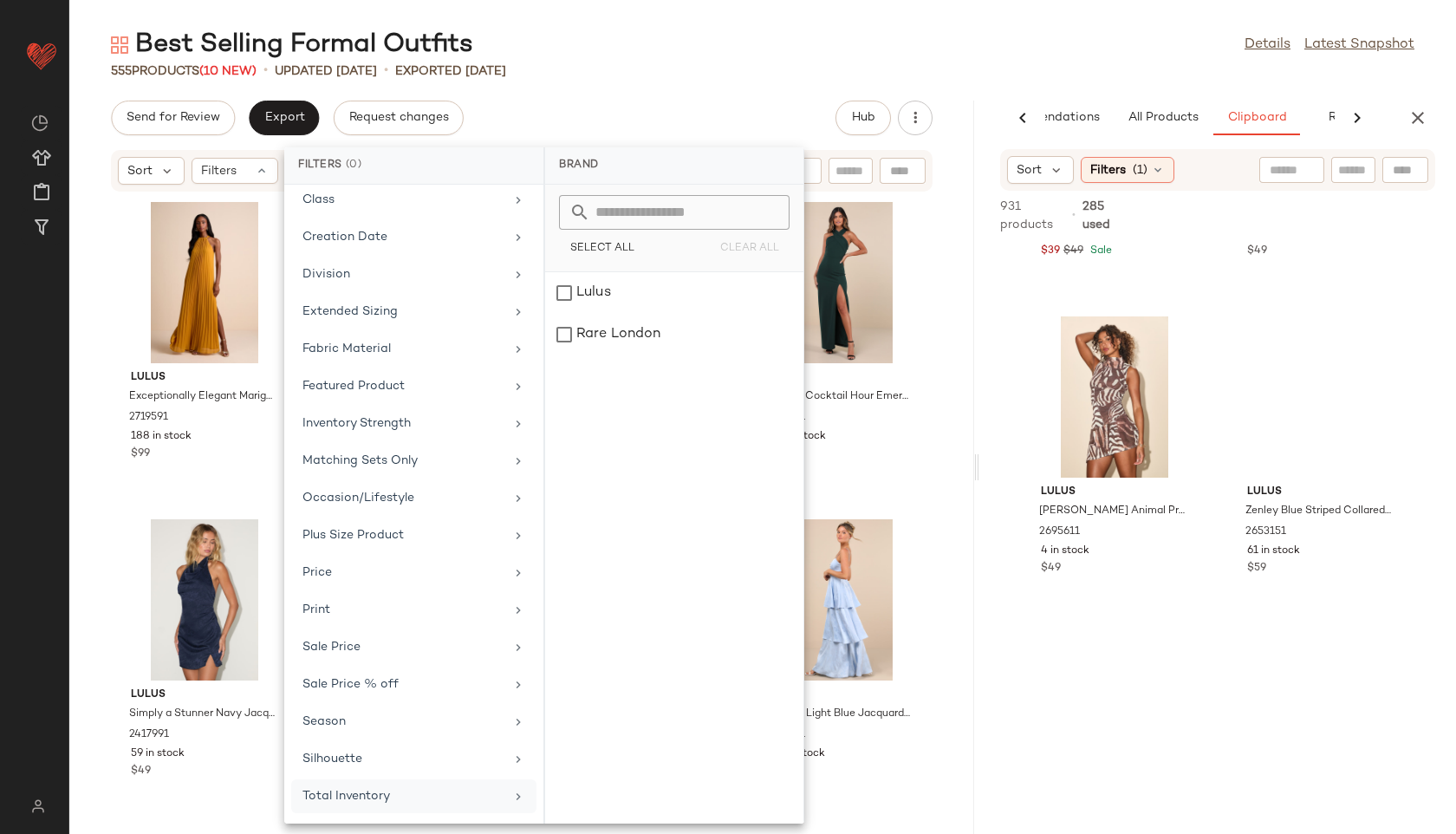
click at [364, 810] on div "Total Inventory" at bounding box center [414, 796] width 245 height 33
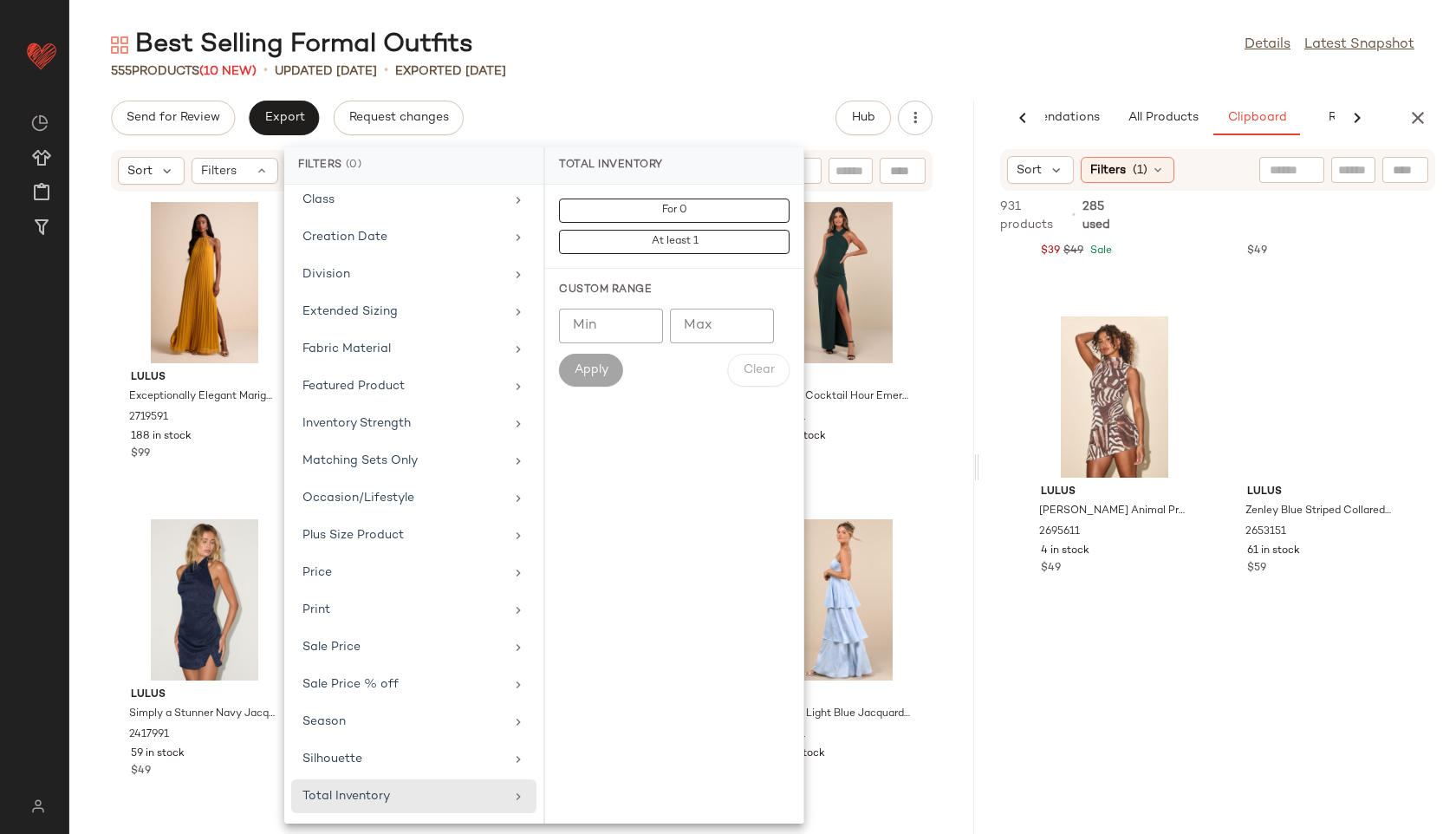
click at [690, 335] on input "Max" at bounding box center [722, 326] width 104 height 34
type input "**"
click at [575, 379] on button "Apply" at bounding box center [591, 370] width 64 height 33
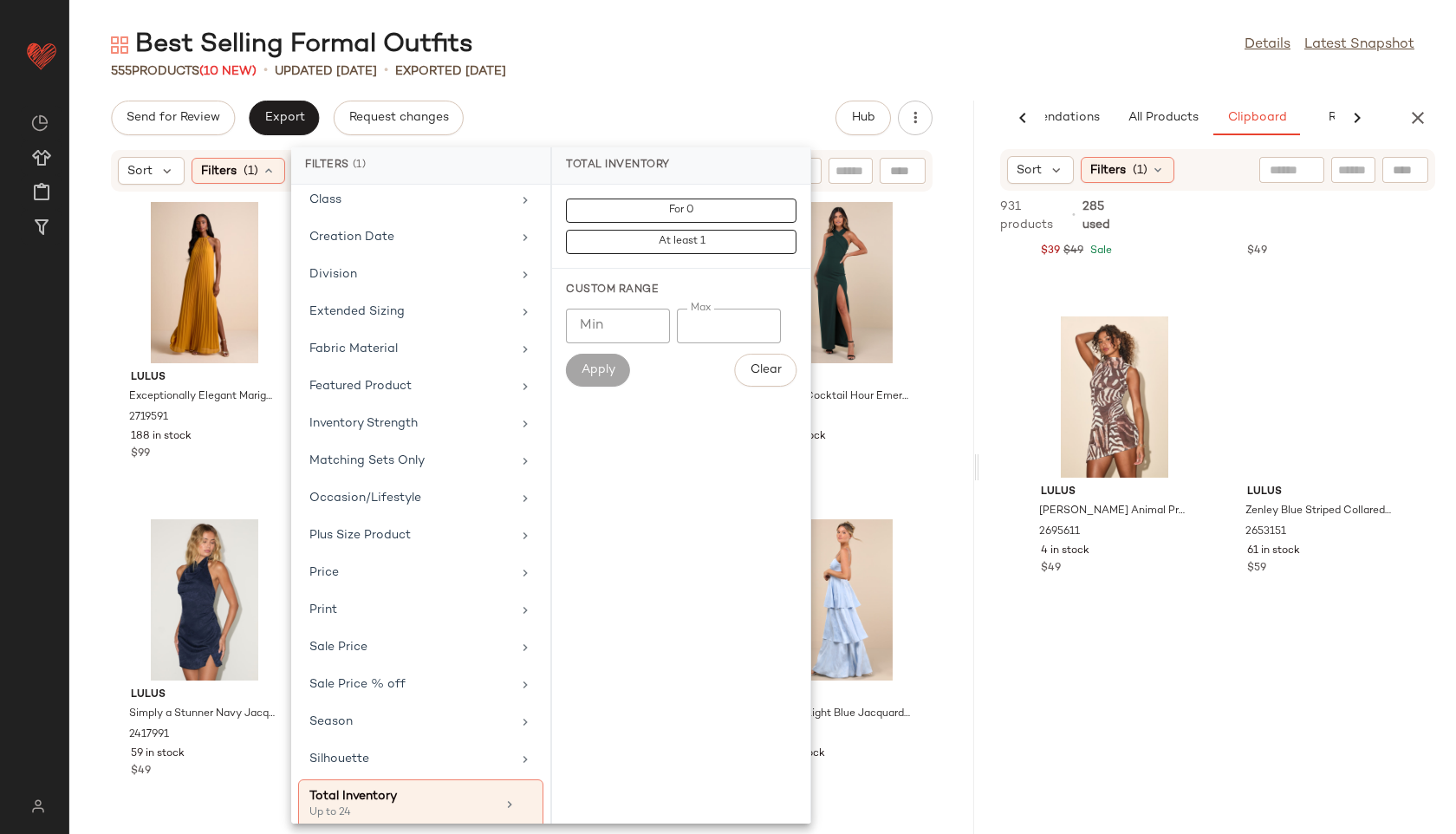
click at [637, 104] on div "Send for Review Export Request changes Hub" at bounding box center [521, 117] width 822 height 34
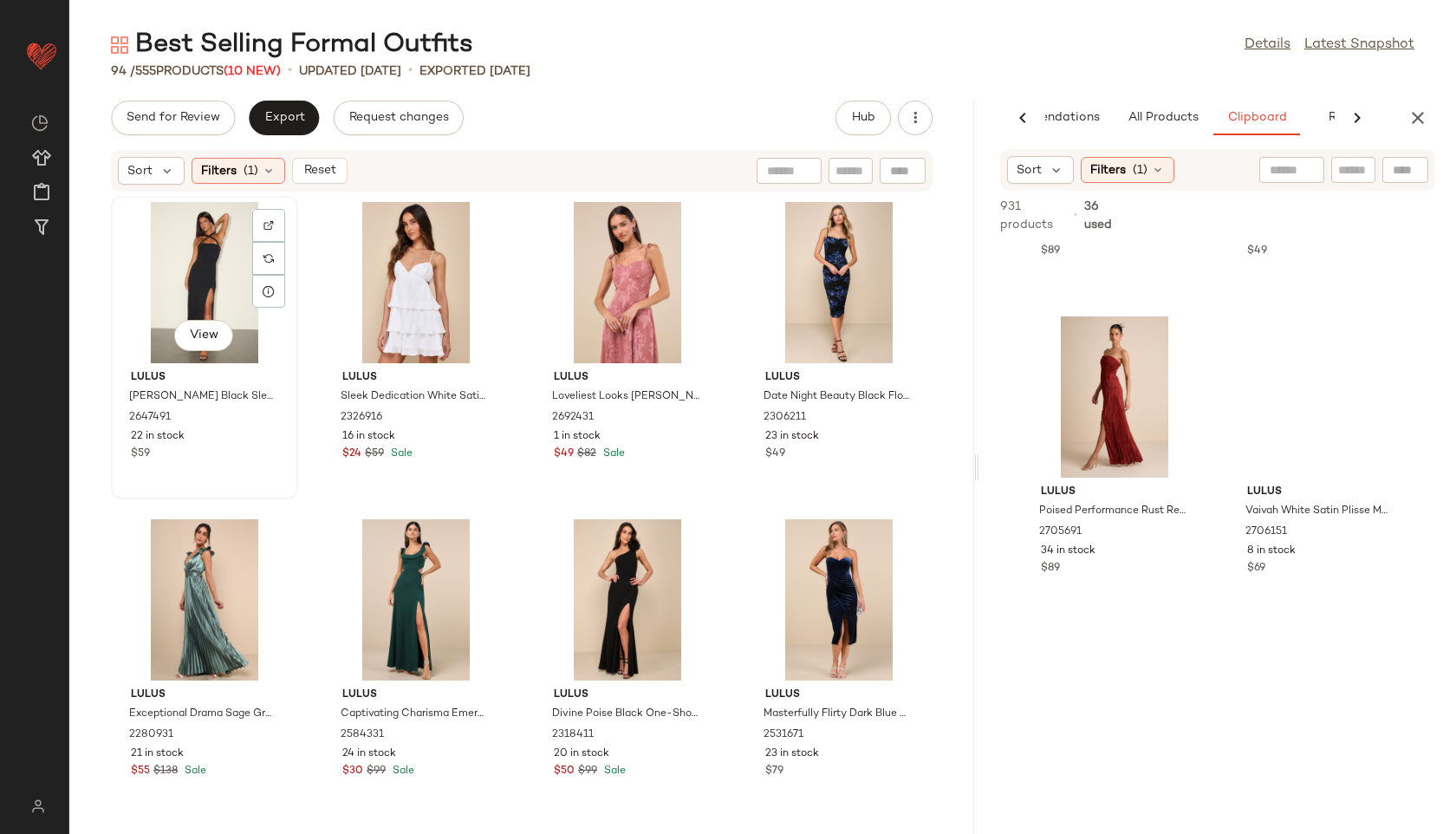
click at [200, 263] on div "View" at bounding box center [205, 283] width 175 height 162
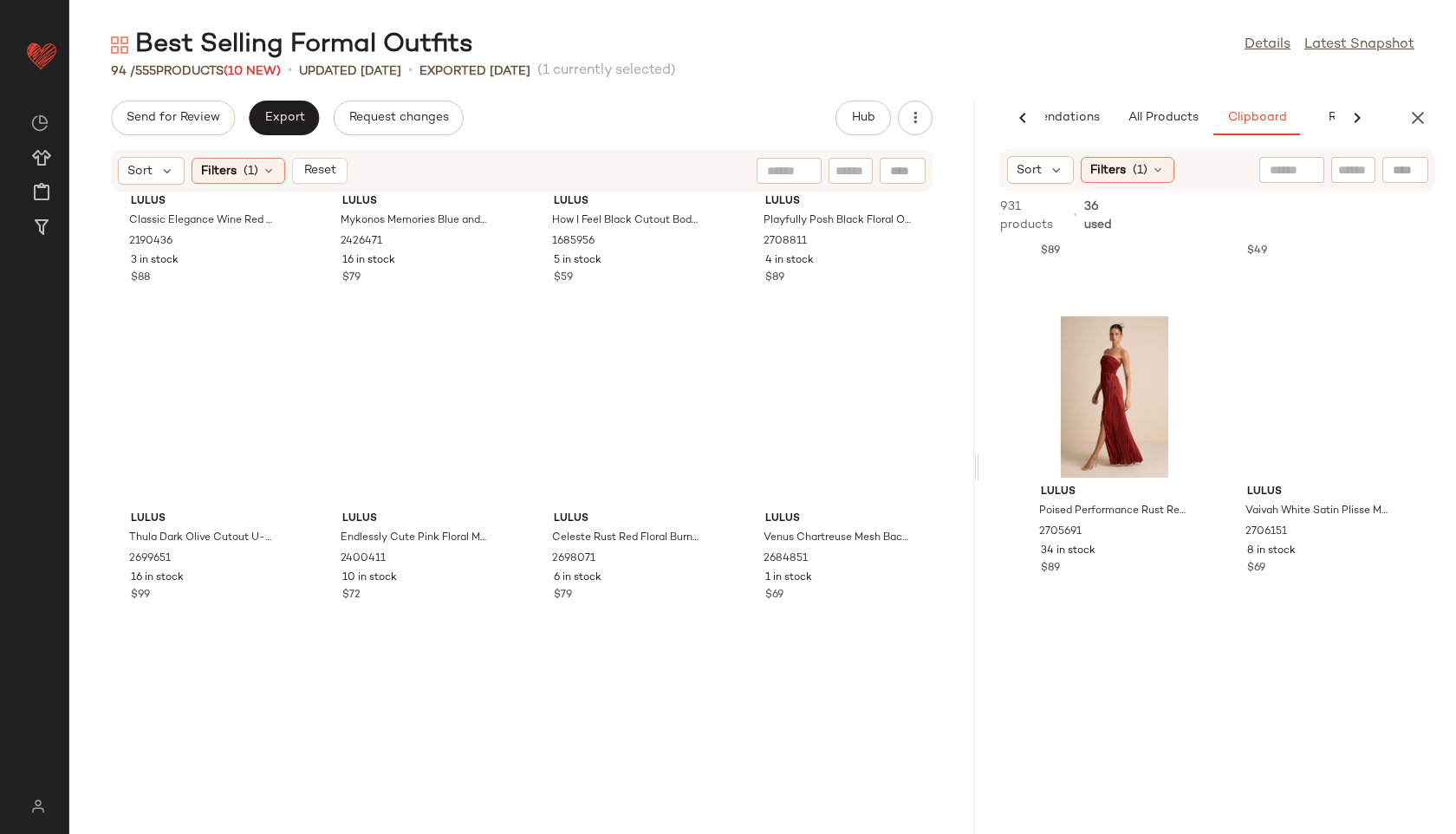
scroll to position [7000, 0]
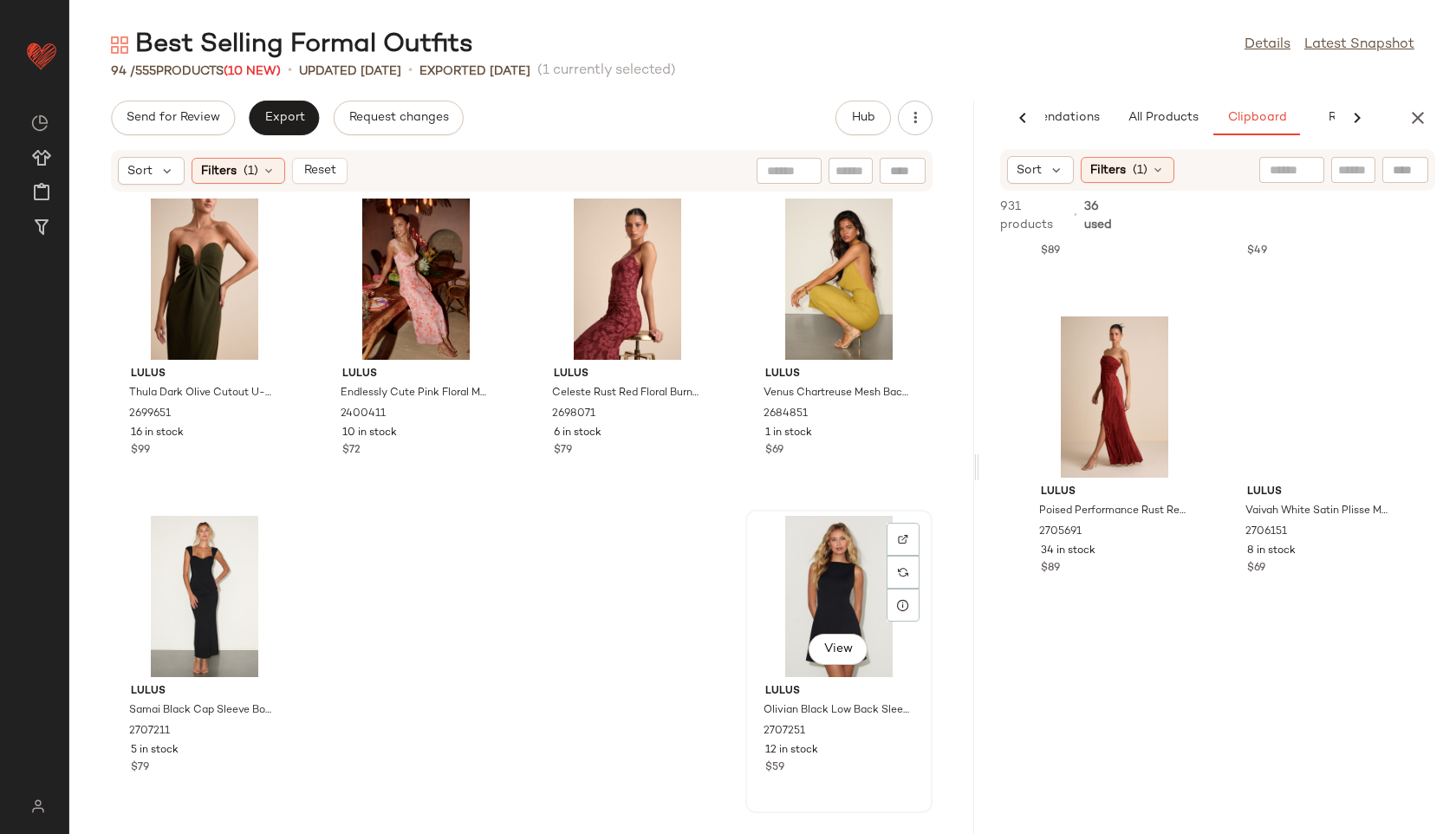
click at [825, 589] on div "View" at bounding box center [839, 597] width 175 height 162
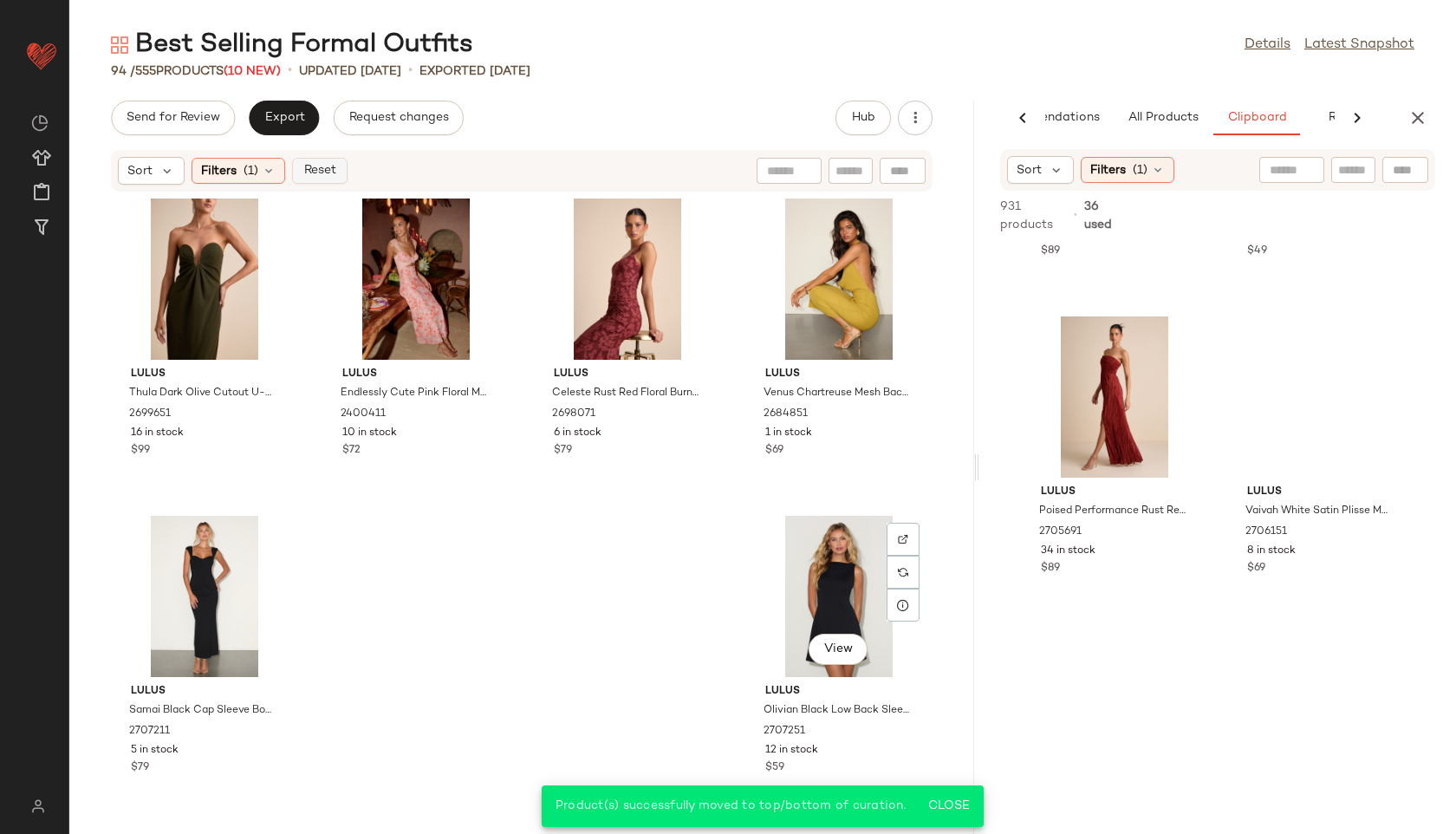
click at [310, 166] on span "Reset" at bounding box center [318, 171] width 33 height 14
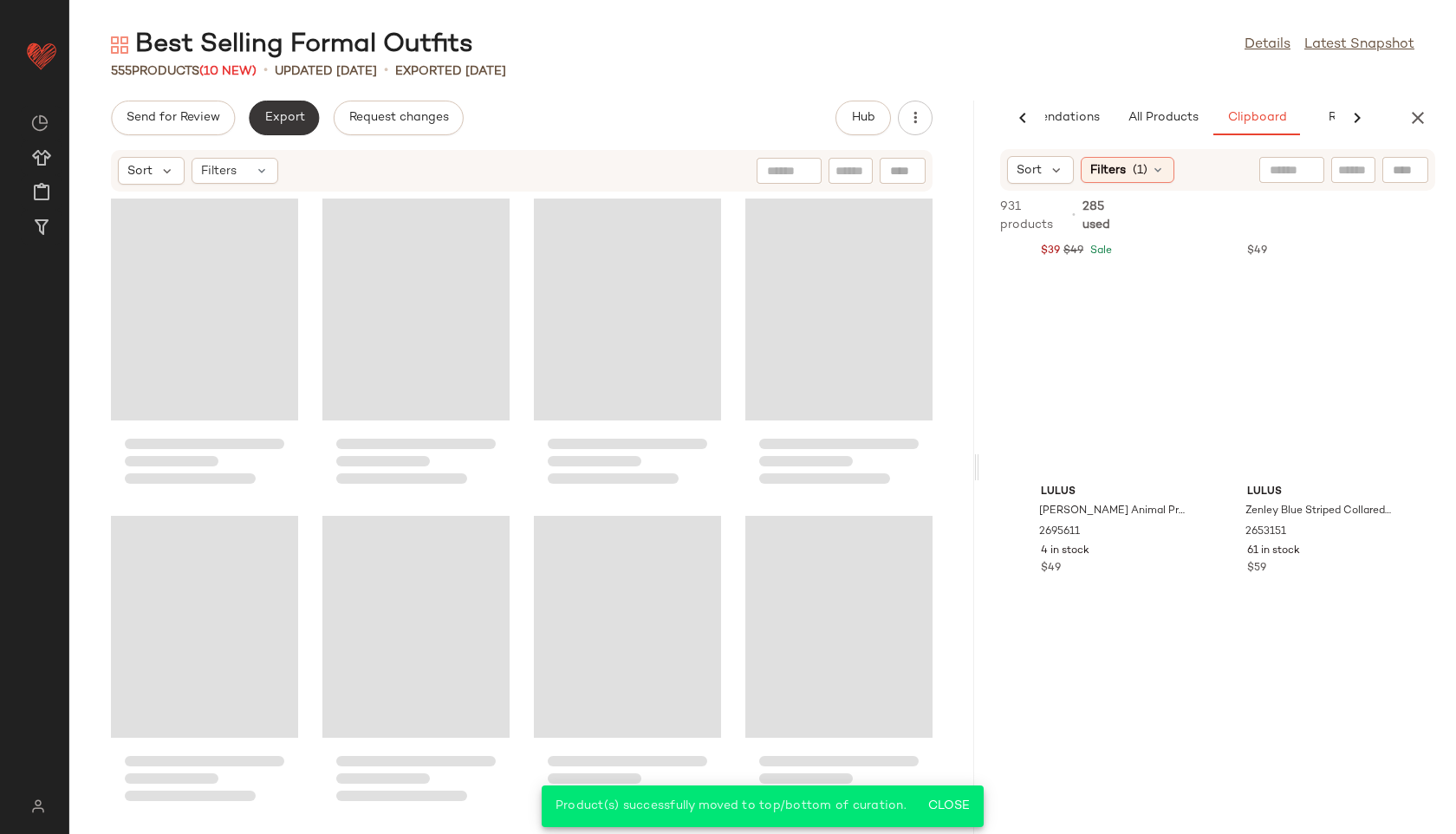
click at [284, 129] on button "Export" at bounding box center [284, 117] width 70 height 34
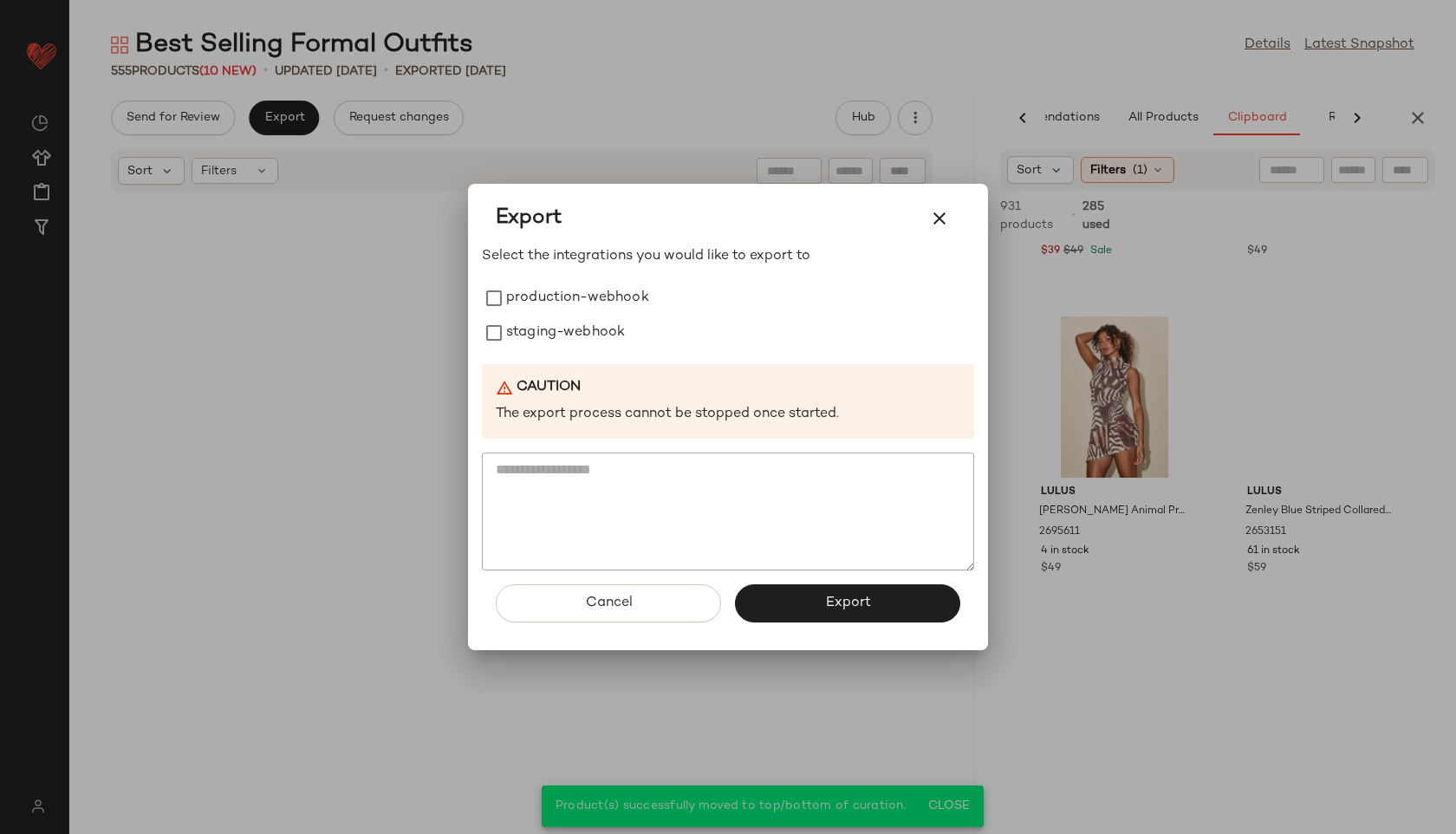
scroll to position [43495, 0]
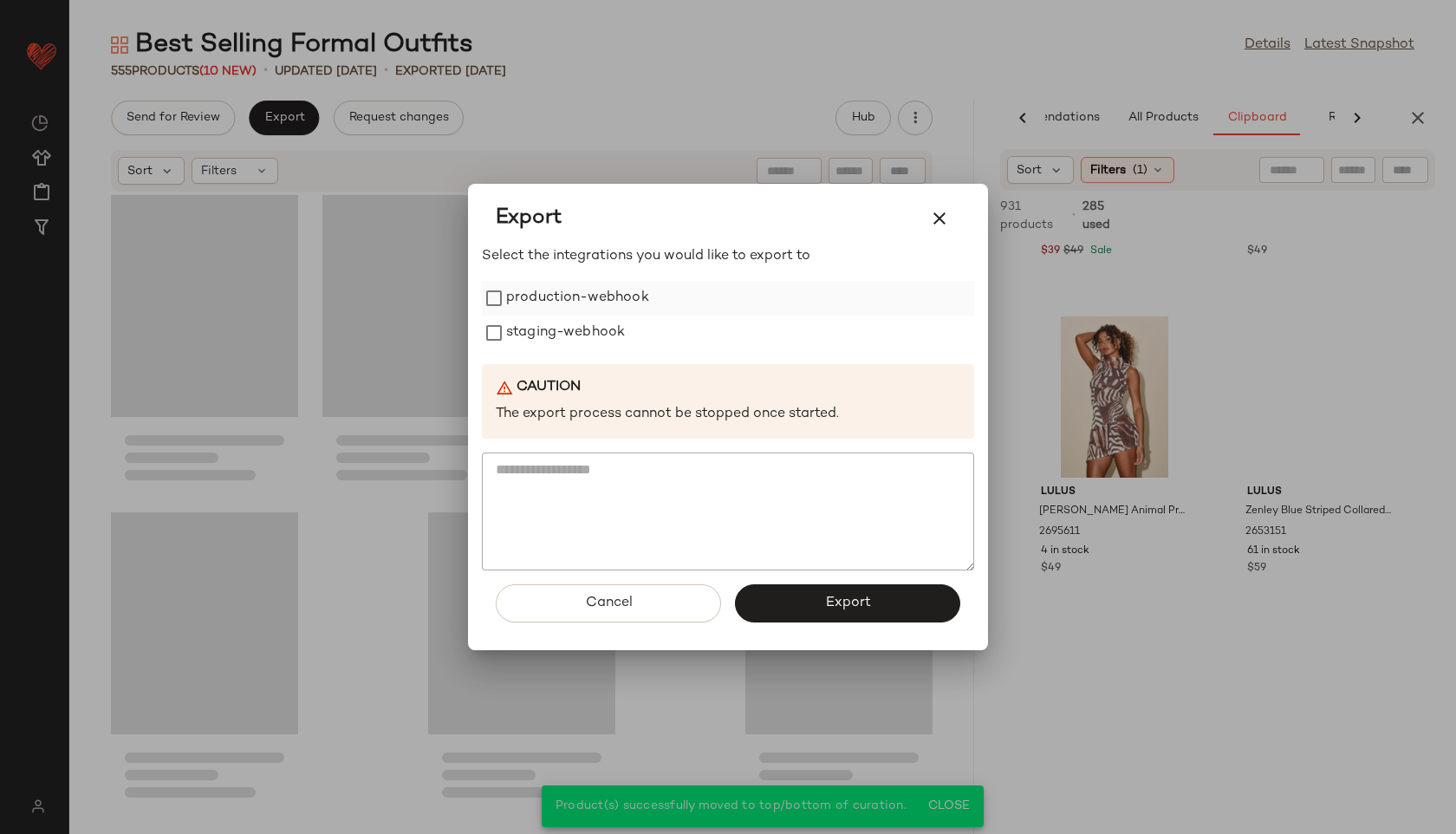
click at [562, 292] on label "production-webhook" at bounding box center [577, 298] width 143 height 34
click at [562, 333] on label "staging-webhook" at bounding box center [566, 333] width 119 height 34
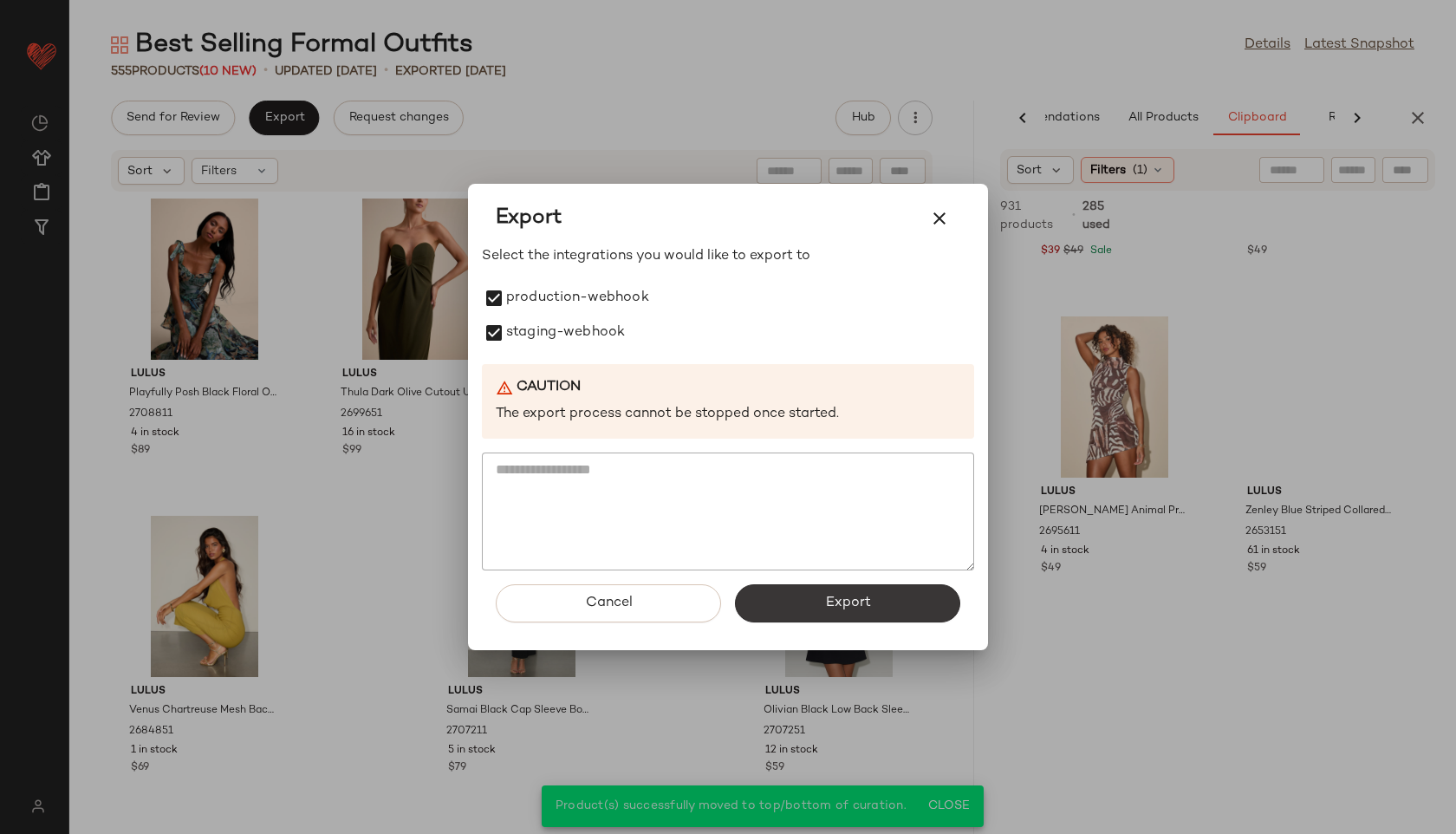
click at [813, 595] on button "Export" at bounding box center [848, 603] width 226 height 38
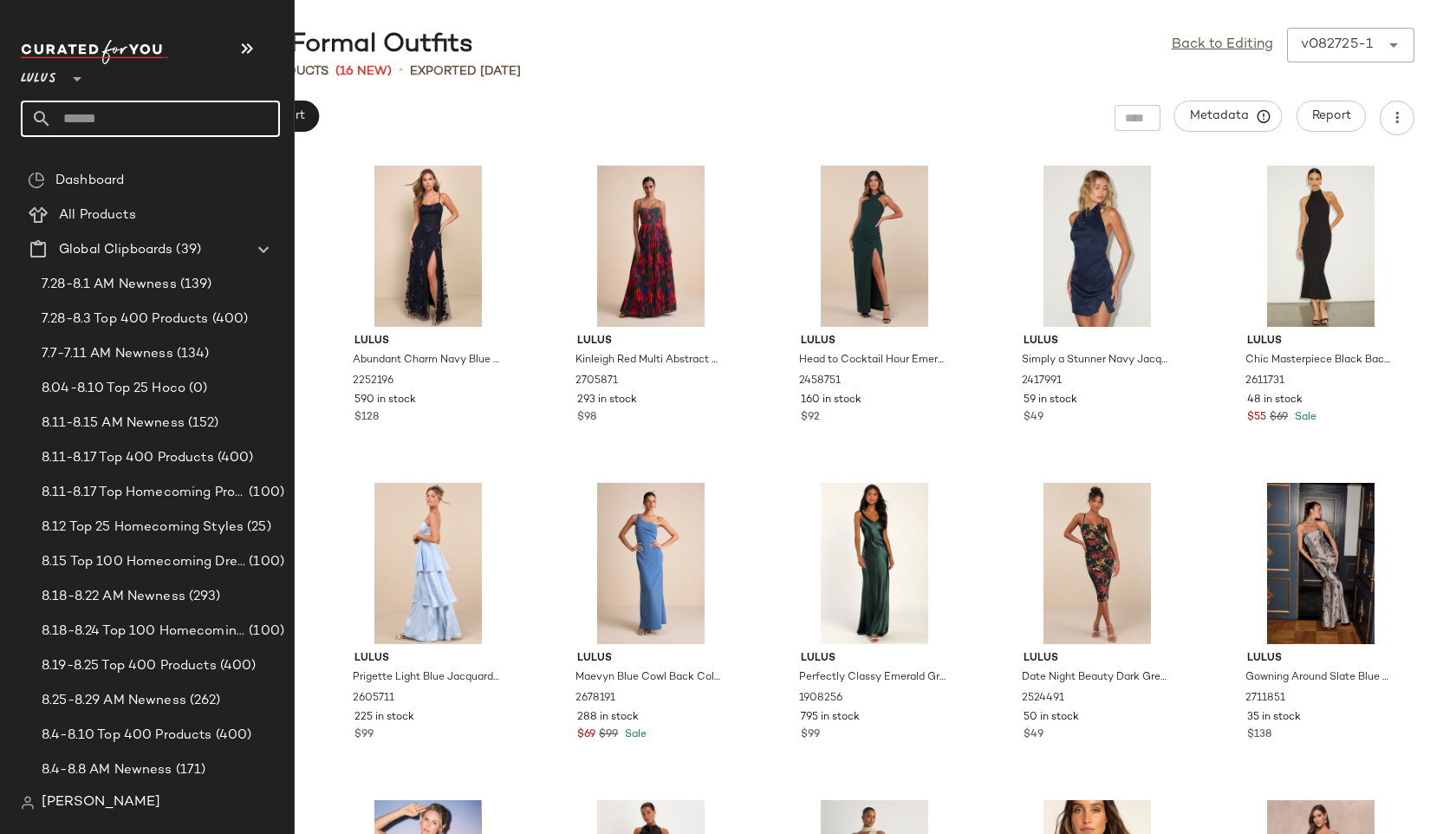
click at [103, 111] on input "text" at bounding box center [166, 118] width 228 height 36
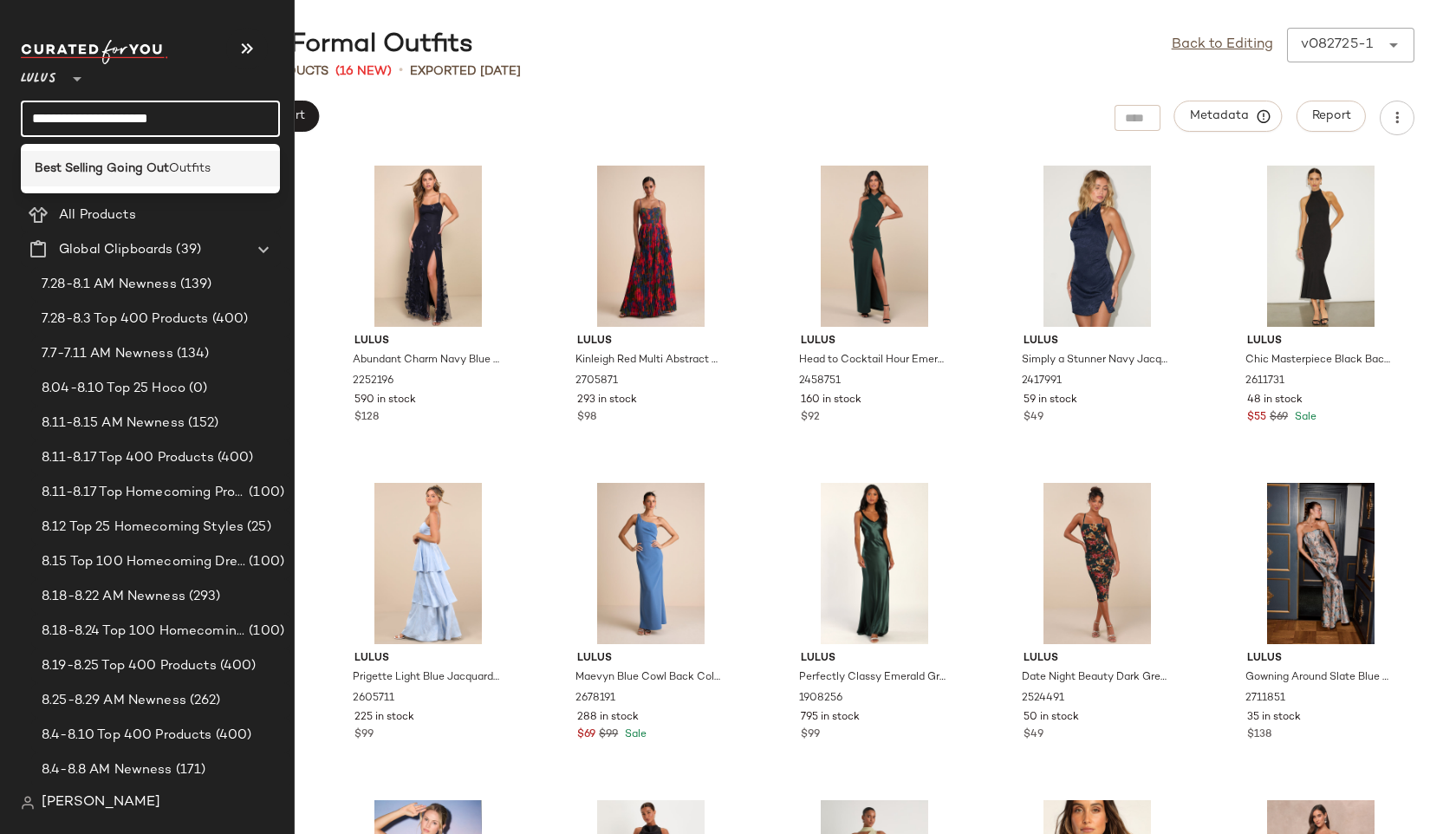
type input "**********"
click at [139, 179] on div "Best Selling Going Out Outfits" at bounding box center [150, 168] width 259 height 35
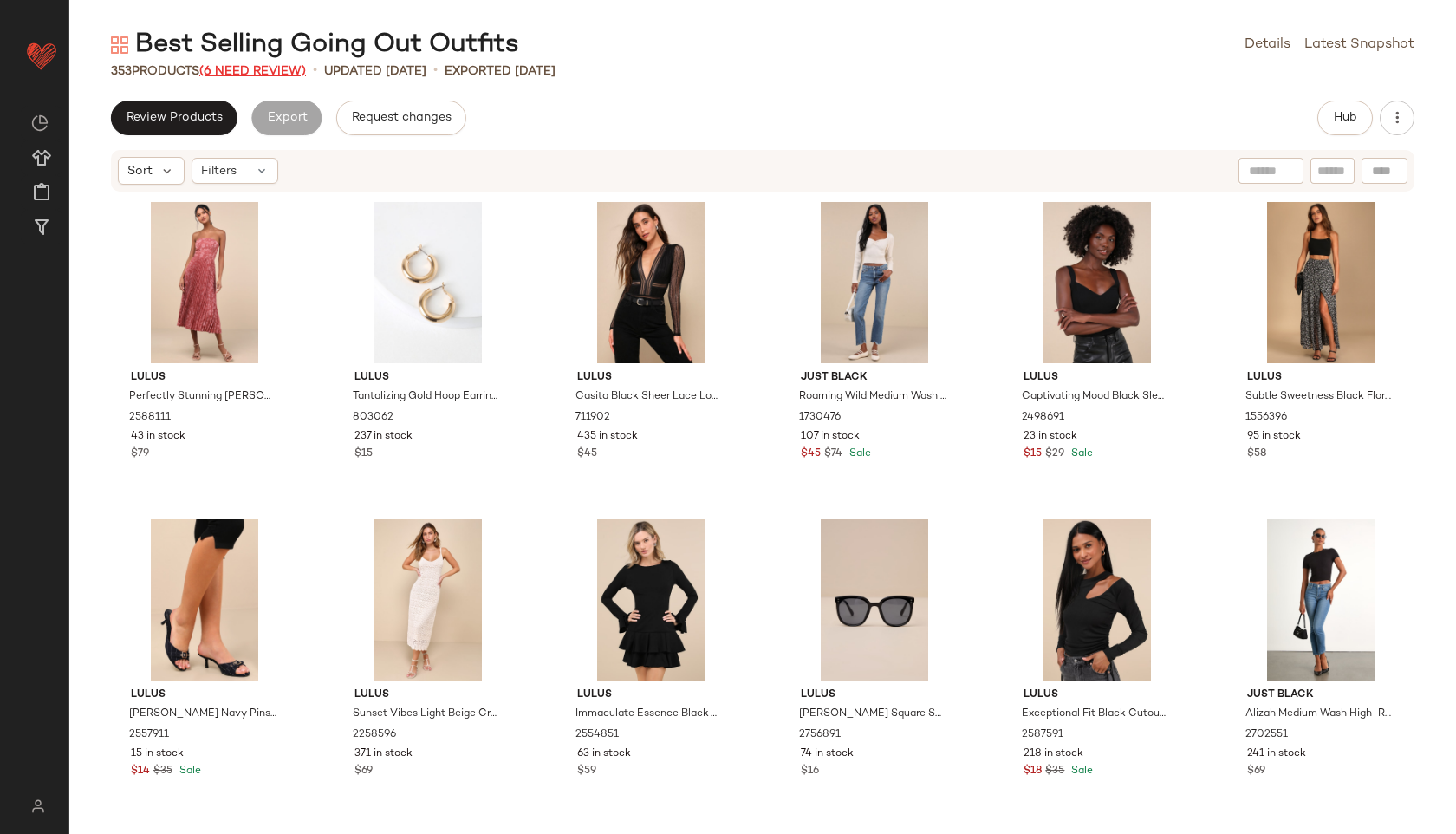
click at [275, 70] on span "(6 Need Review)" at bounding box center [253, 71] width 106 height 13
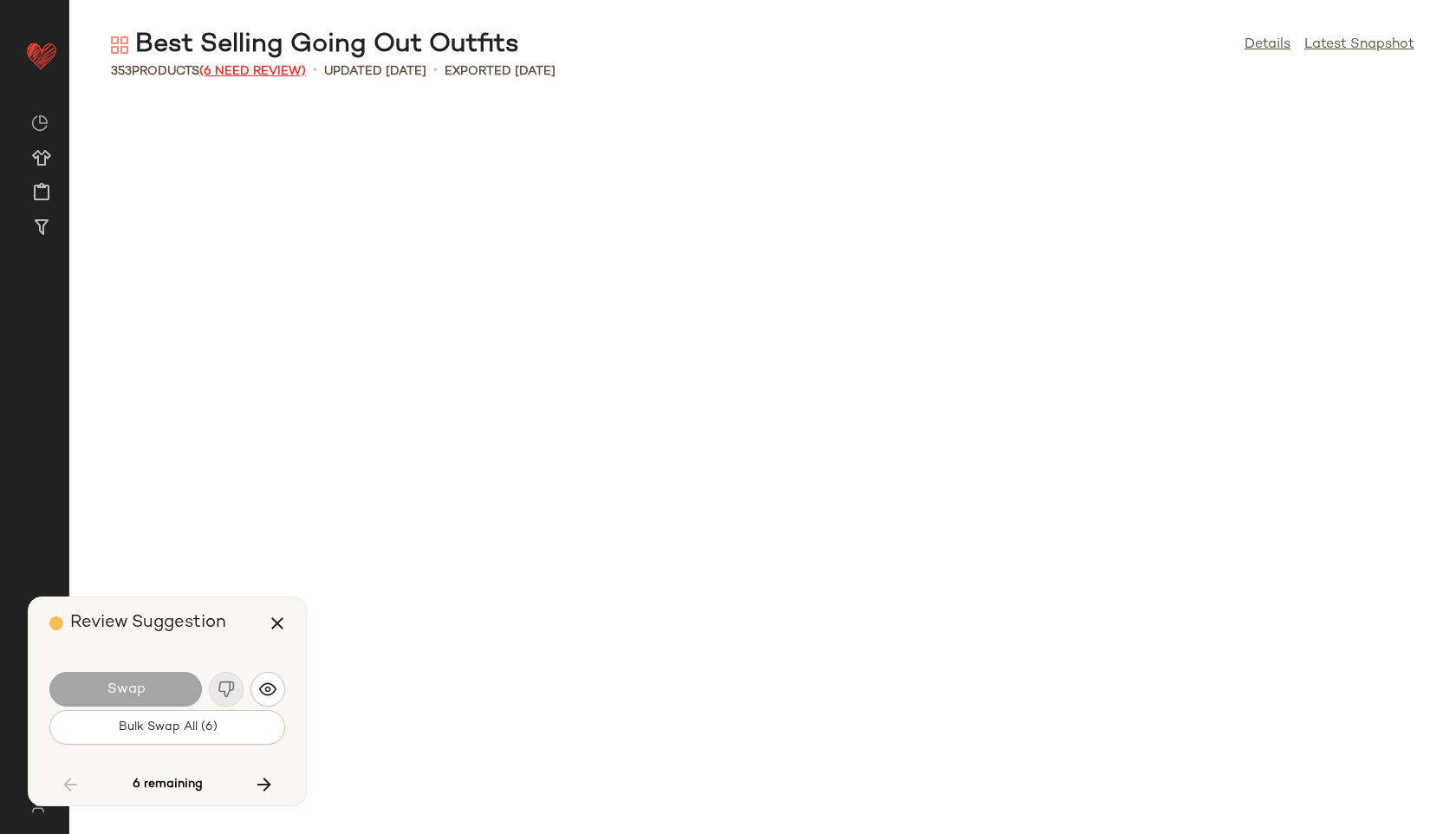
scroll to position [3491, 0]
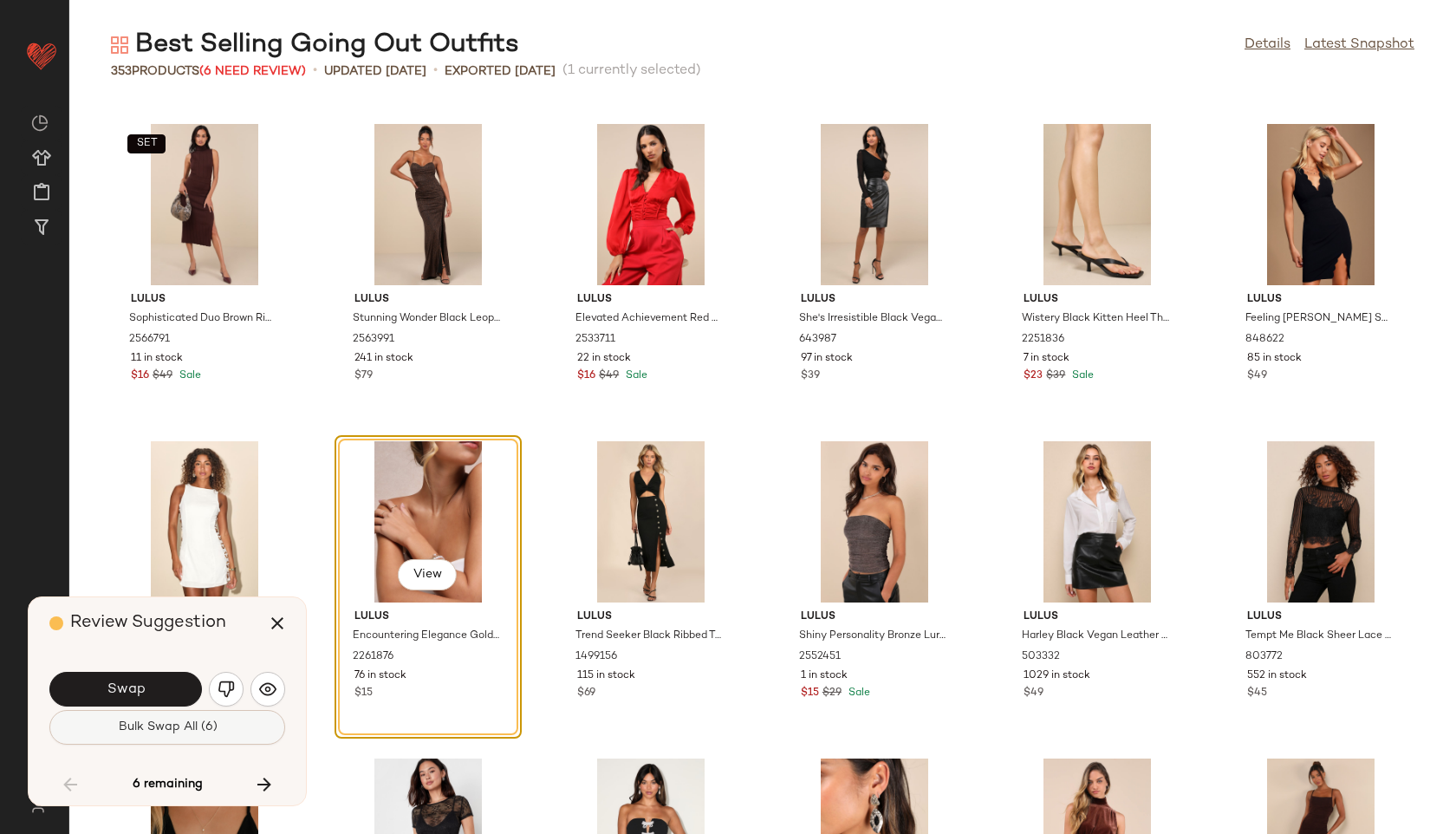
click at [161, 729] on span "Bulk Swap All (6)" at bounding box center [167, 727] width 99 height 14
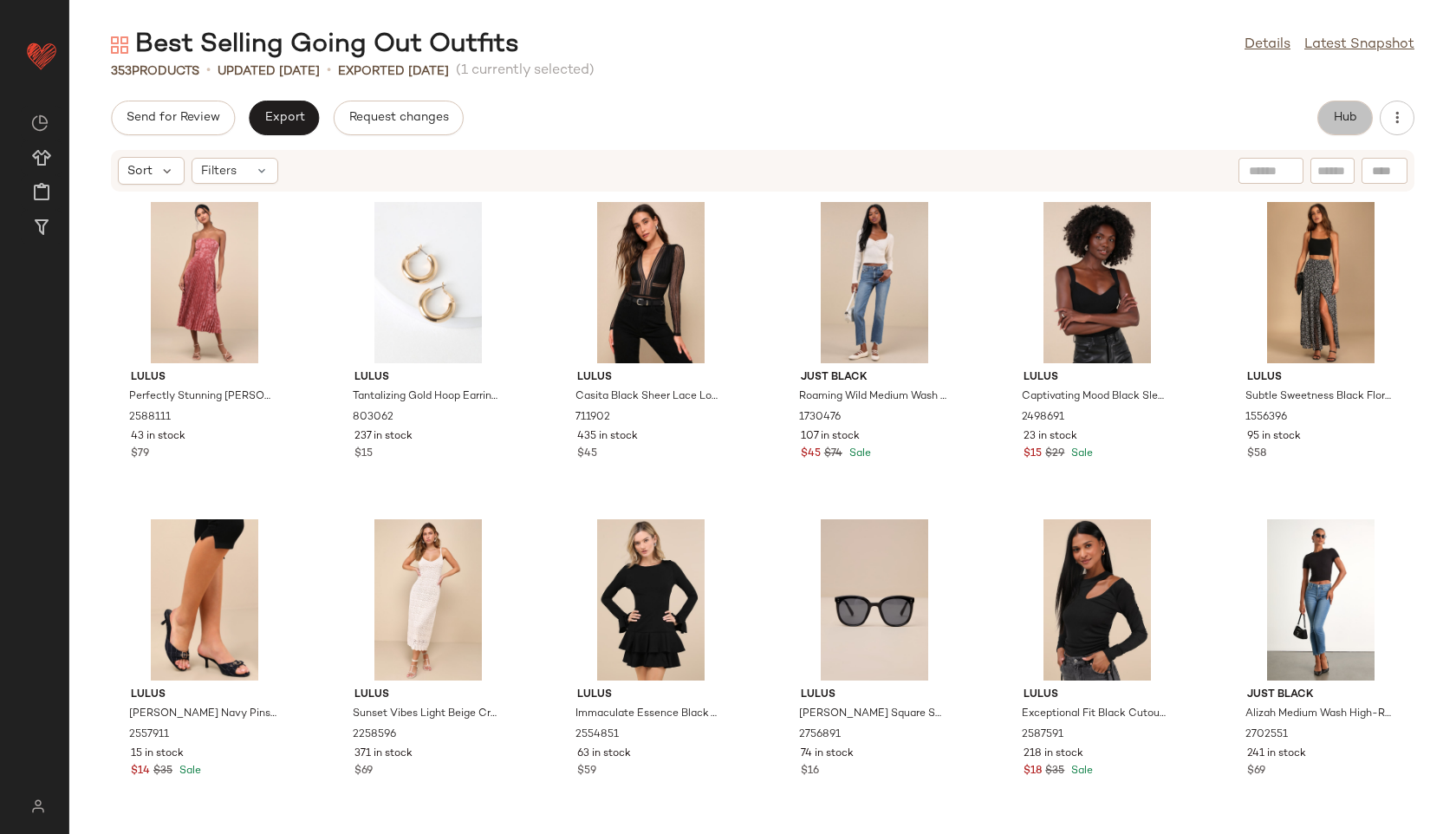
click at [1341, 119] on span "Hub" at bounding box center [1345, 117] width 24 height 14
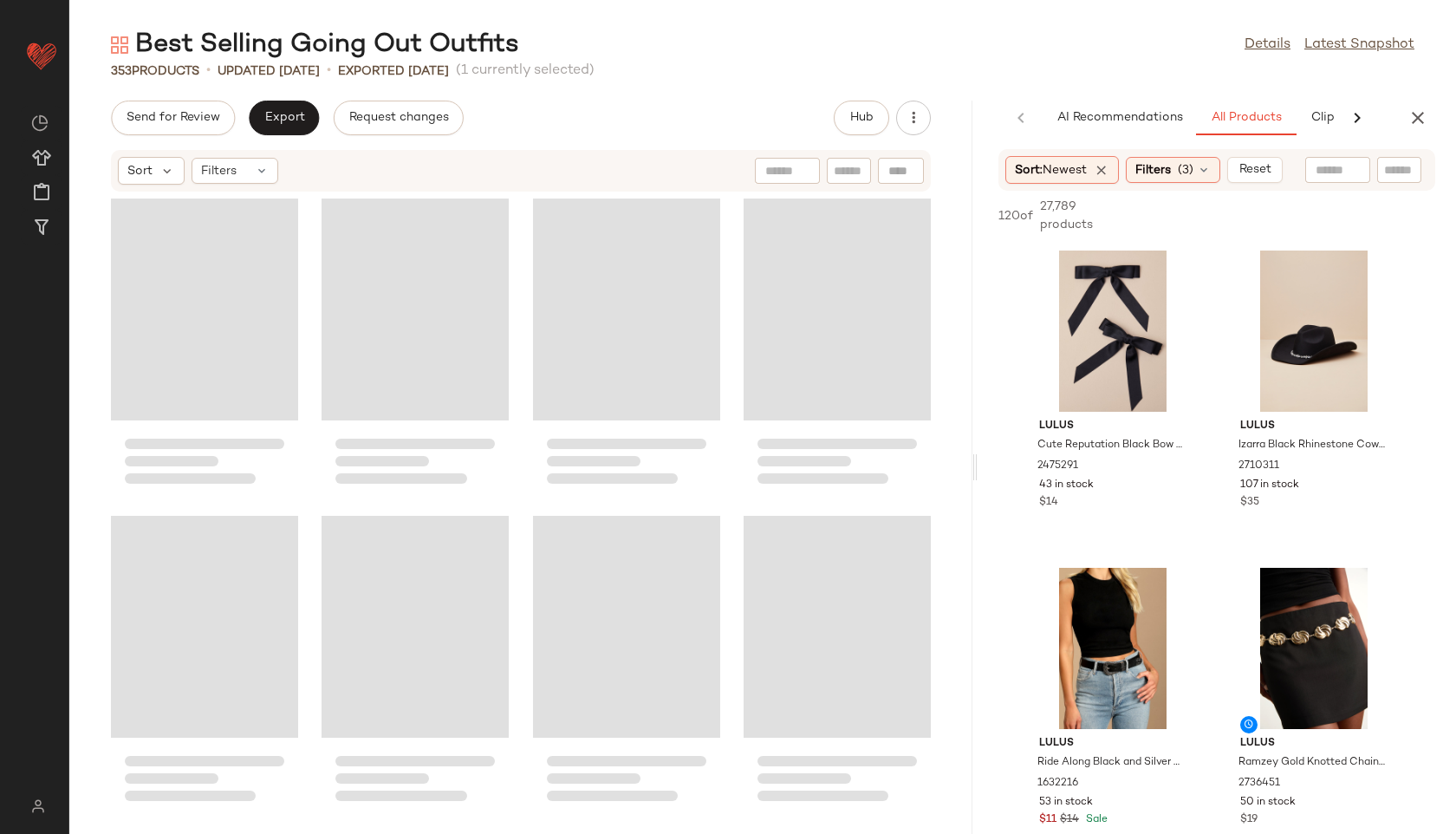
drag, startPoint x: 763, startPoint y: 470, endPoint x: 1159, endPoint y: 469, distance: 396.0
click at [1159, 469] on div "Best Selling Going Out Outfits Details Latest Snapshot 353 Products • updated […" at bounding box center [762, 431] width 1387 height 806
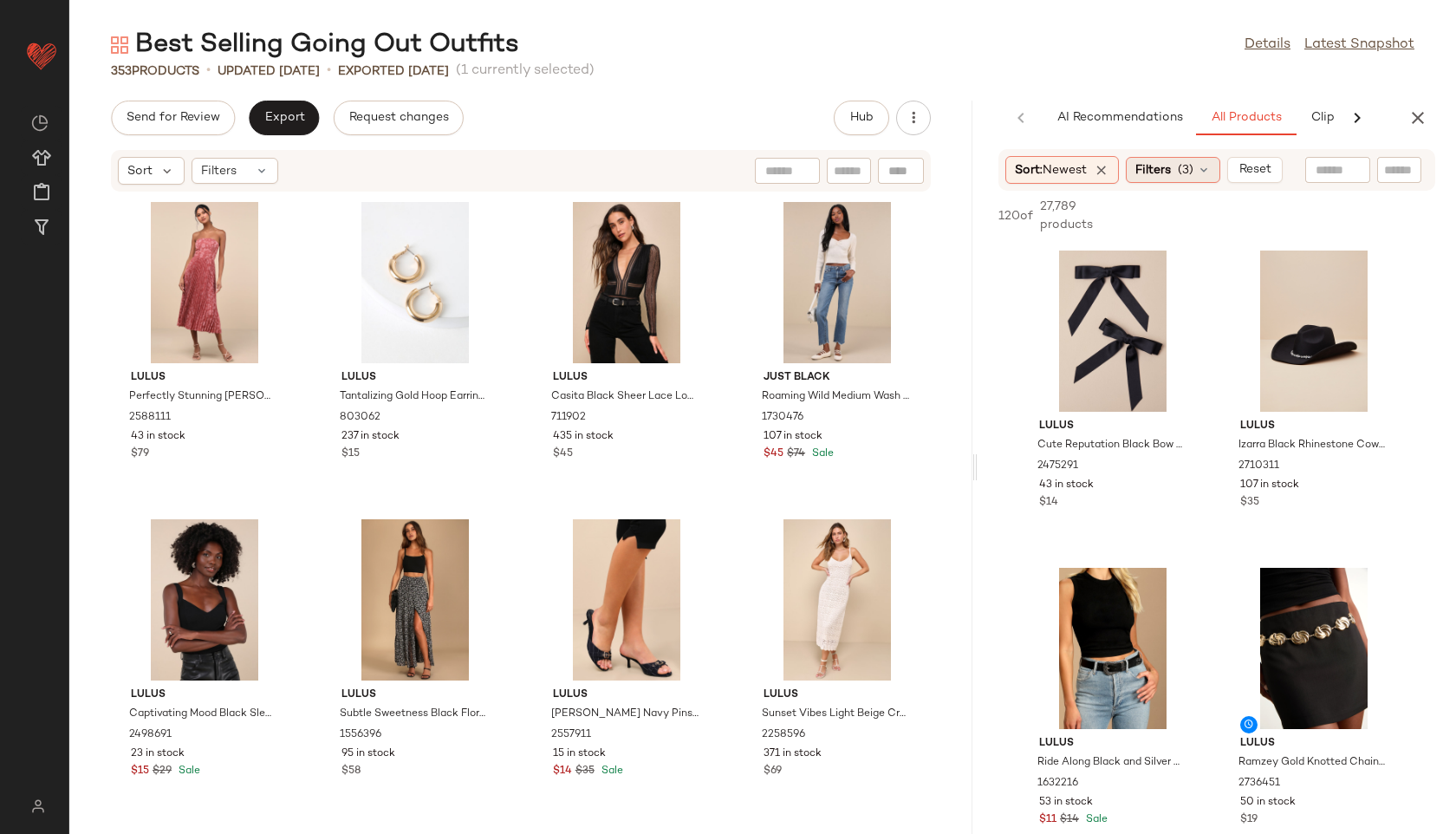
click at [1186, 166] on span "(3)" at bounding box center [1185, 171] width 15 height 18
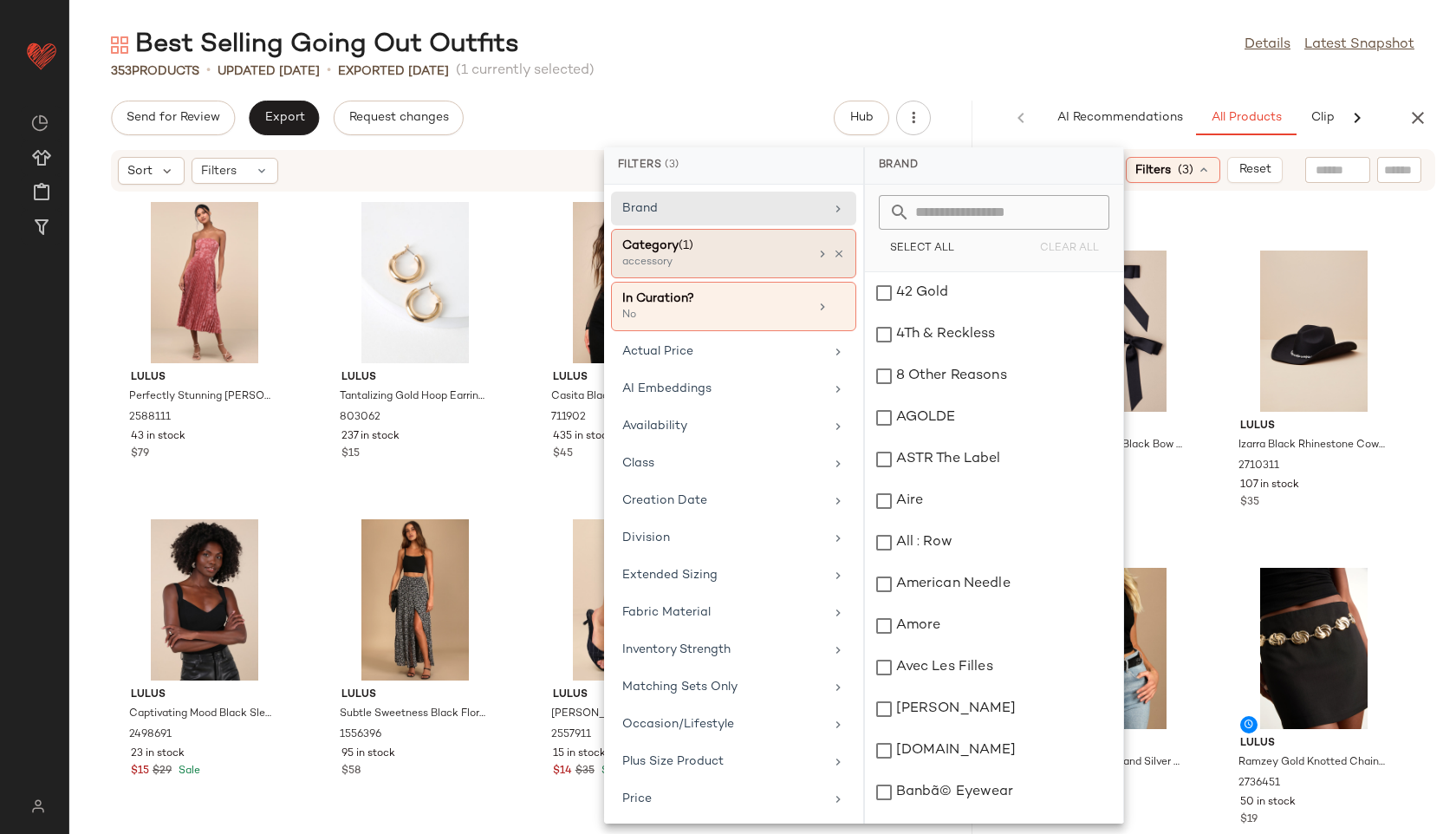
click at [733, 239] on div "Category (1)" at bounding box center [715, 246] width 187 height 18
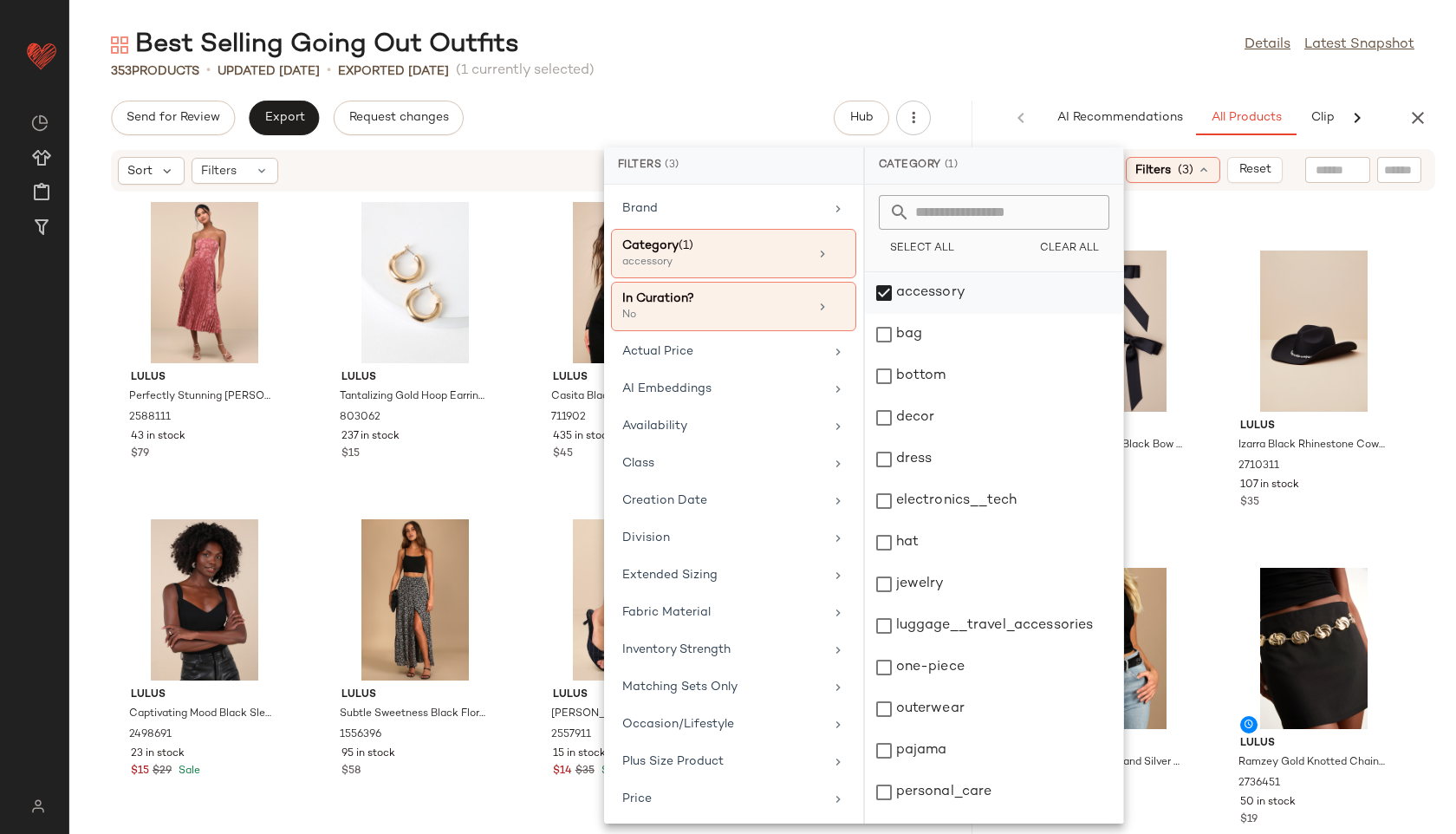
click at [906, 314] on div "accessory" at bounding box center [994, 335] width 258 height 42
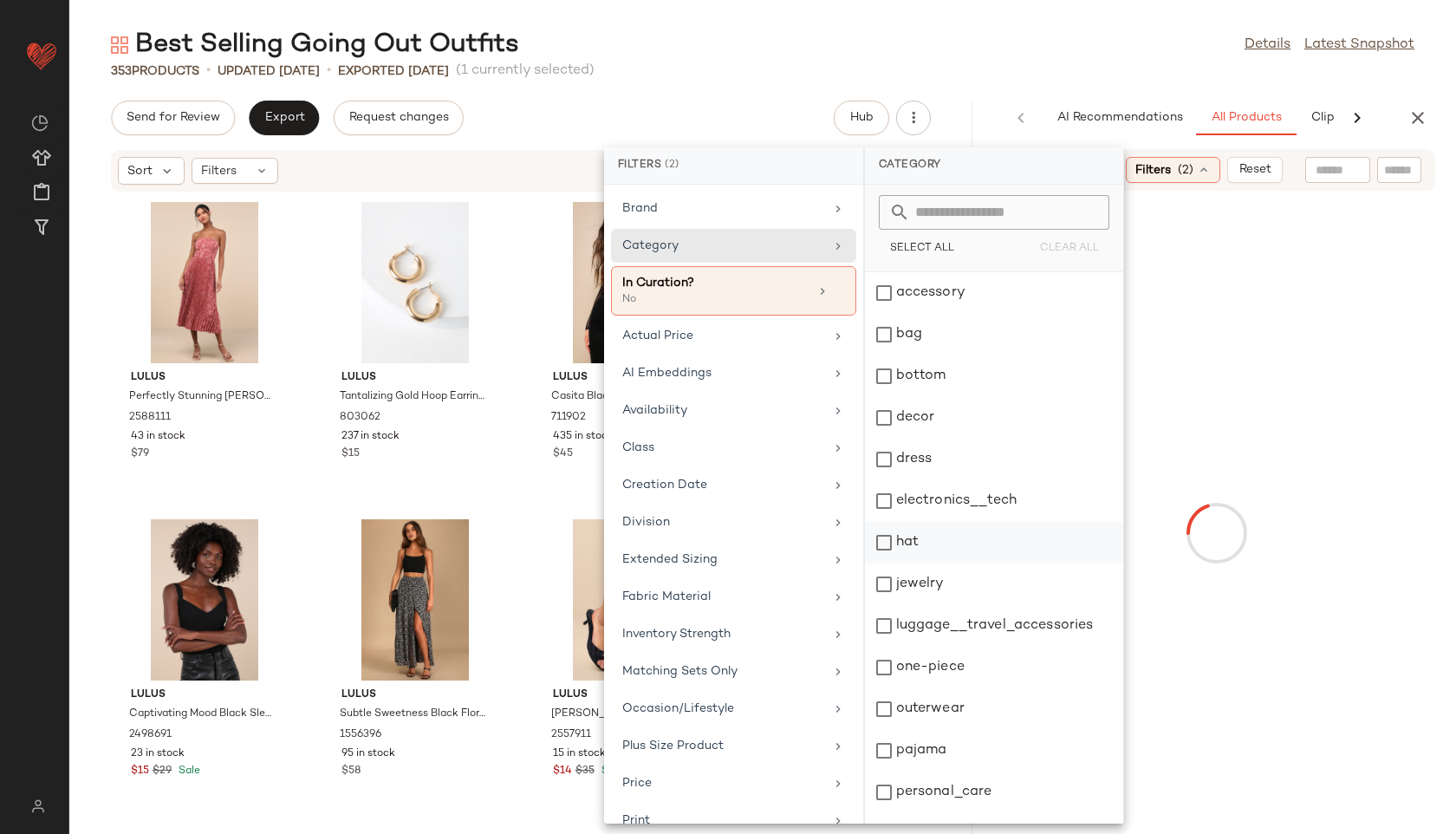
click at [909, 397] on div "bottom" at bounding box center [994, 418] width 258 height 42
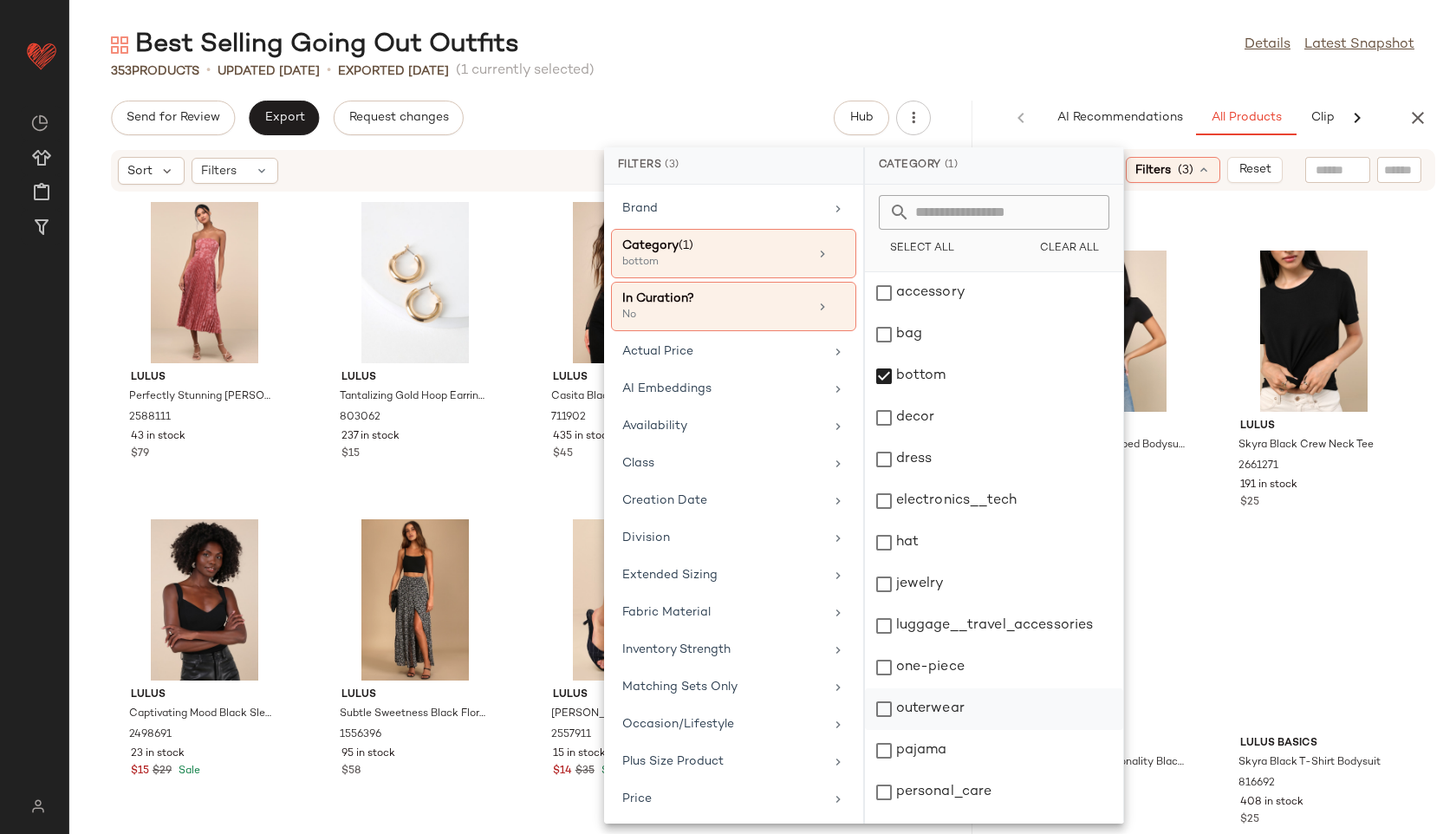
scroll to position [156, 0]
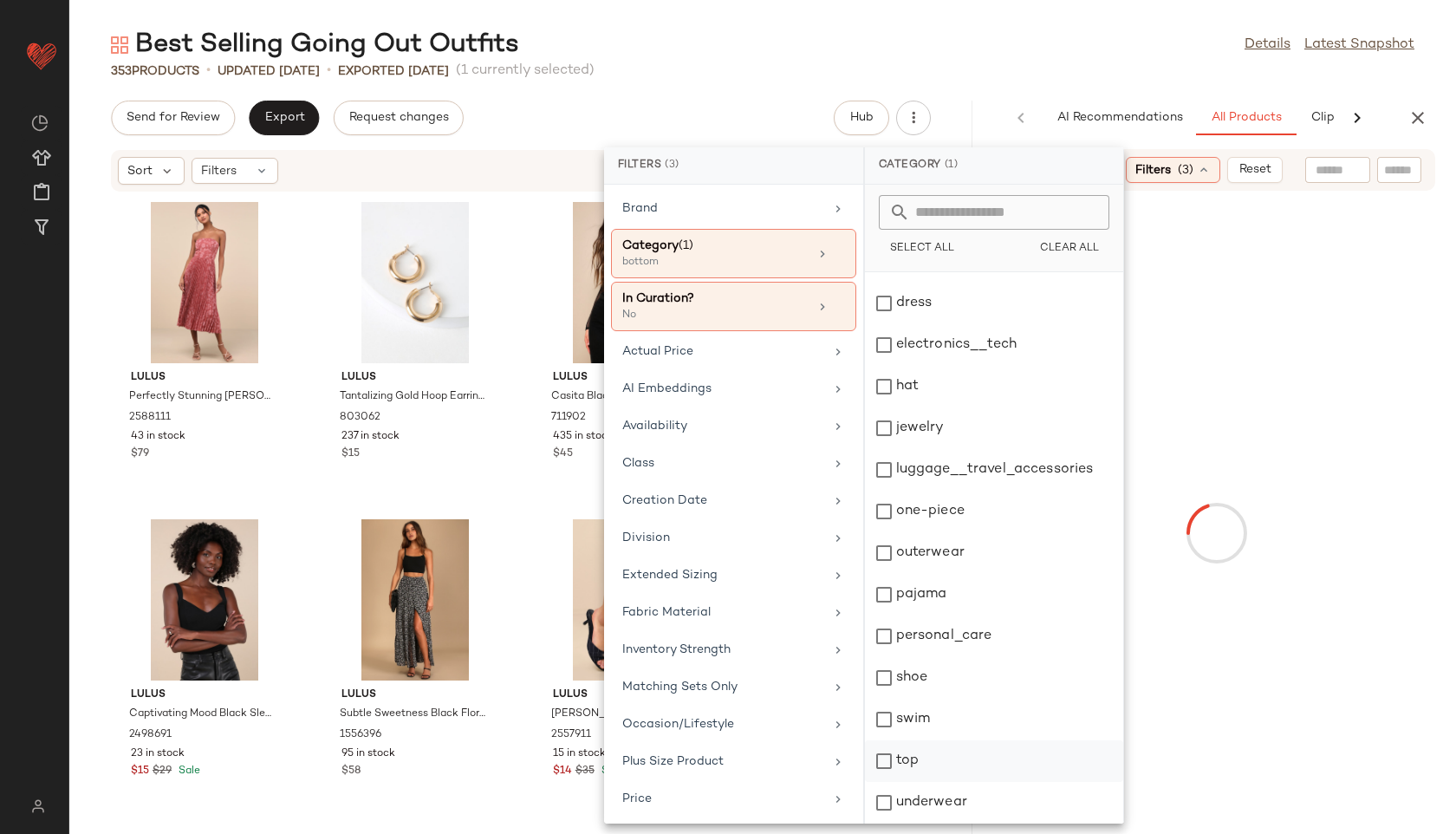
click at [906, 783] on div "top" at bounding box center [994, 803] width 258 height 42
click at [975, 37] on div "Best Selling Going Out Outfits Details Latest Snapshot" at bounding box center [762, 45] width 1387 height 34
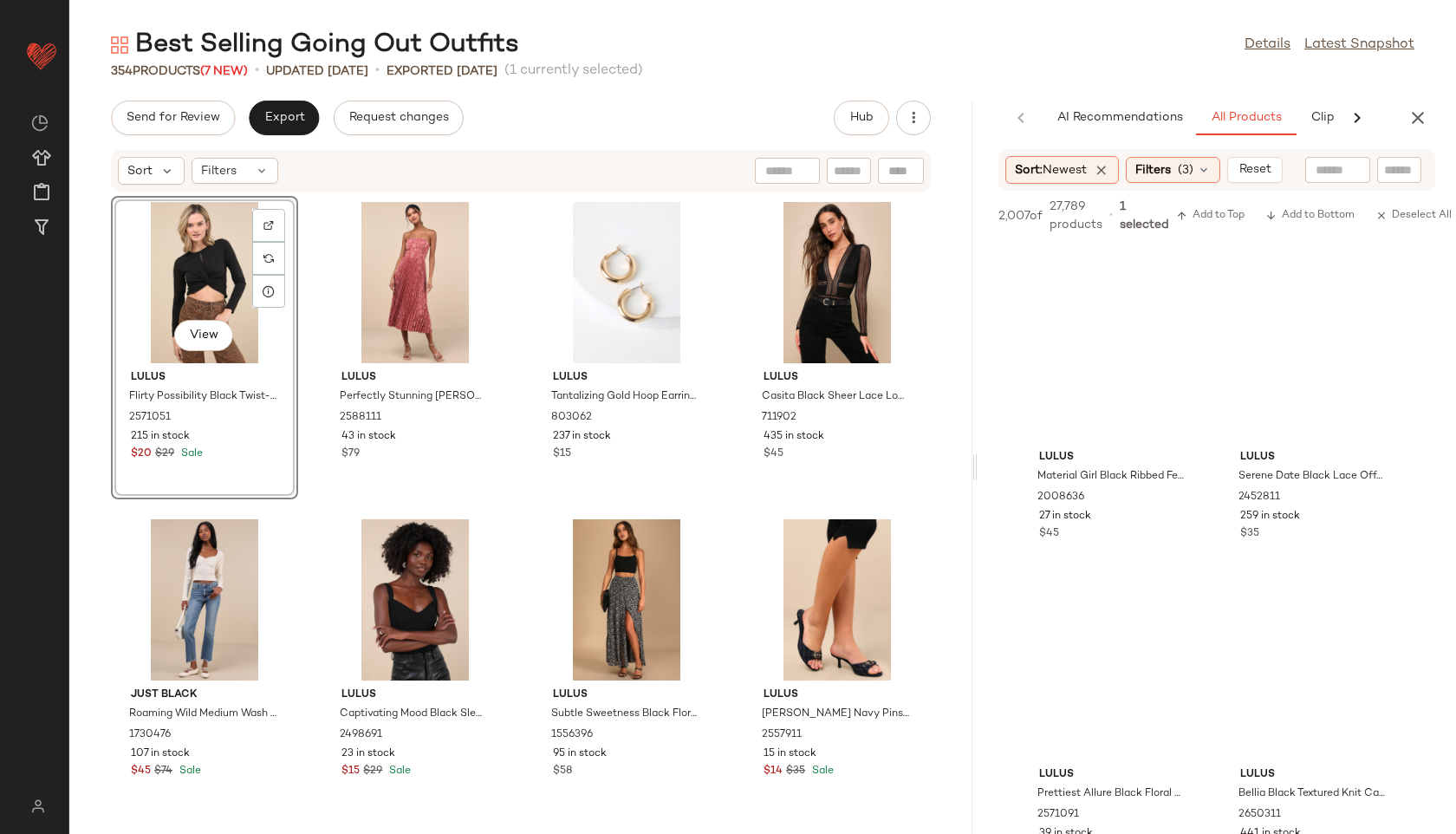
scroll to position [5677, 0]
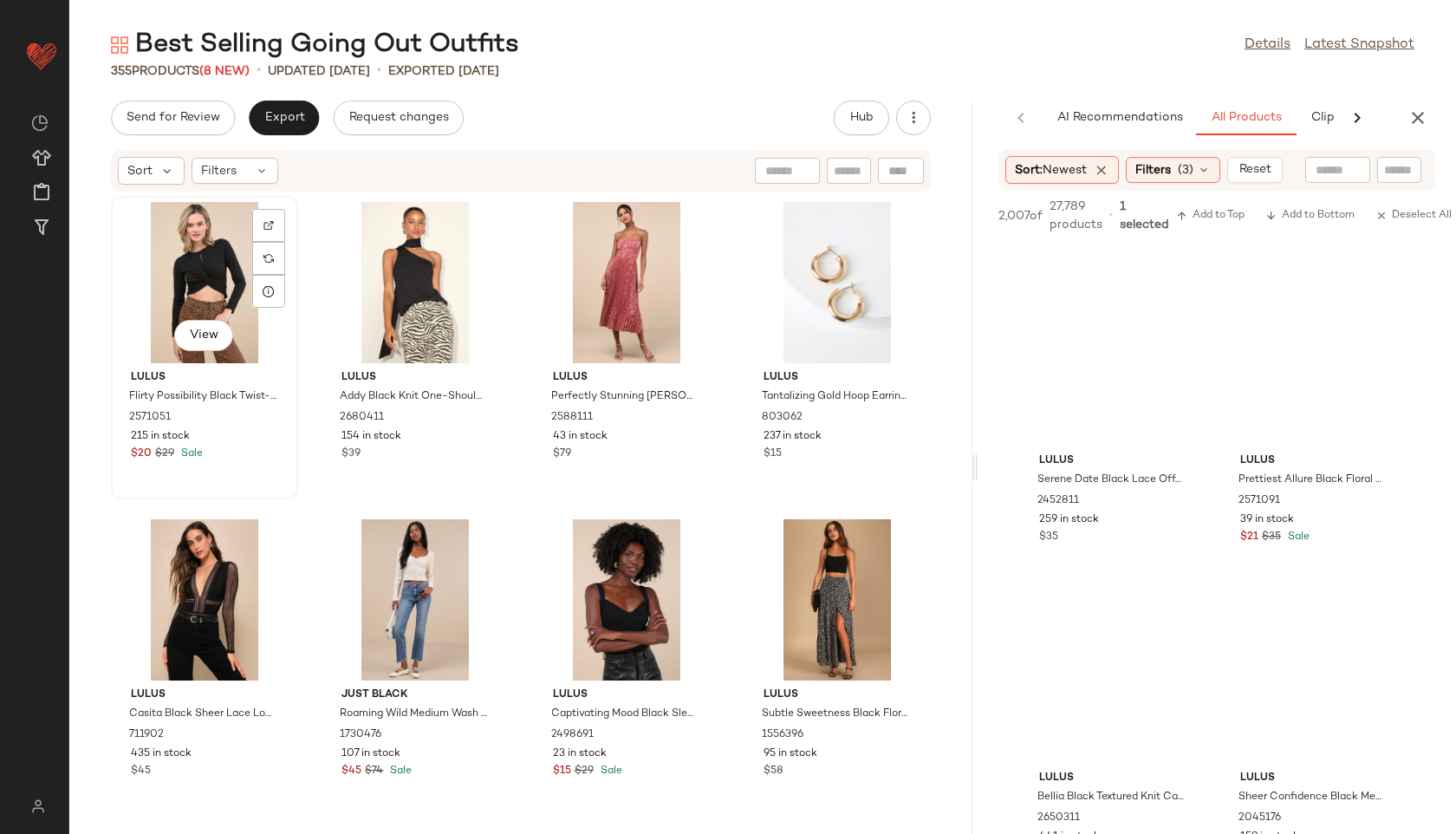
click at [229, 290] on div "View" at bounding box center [205, 283] width 175 height 162
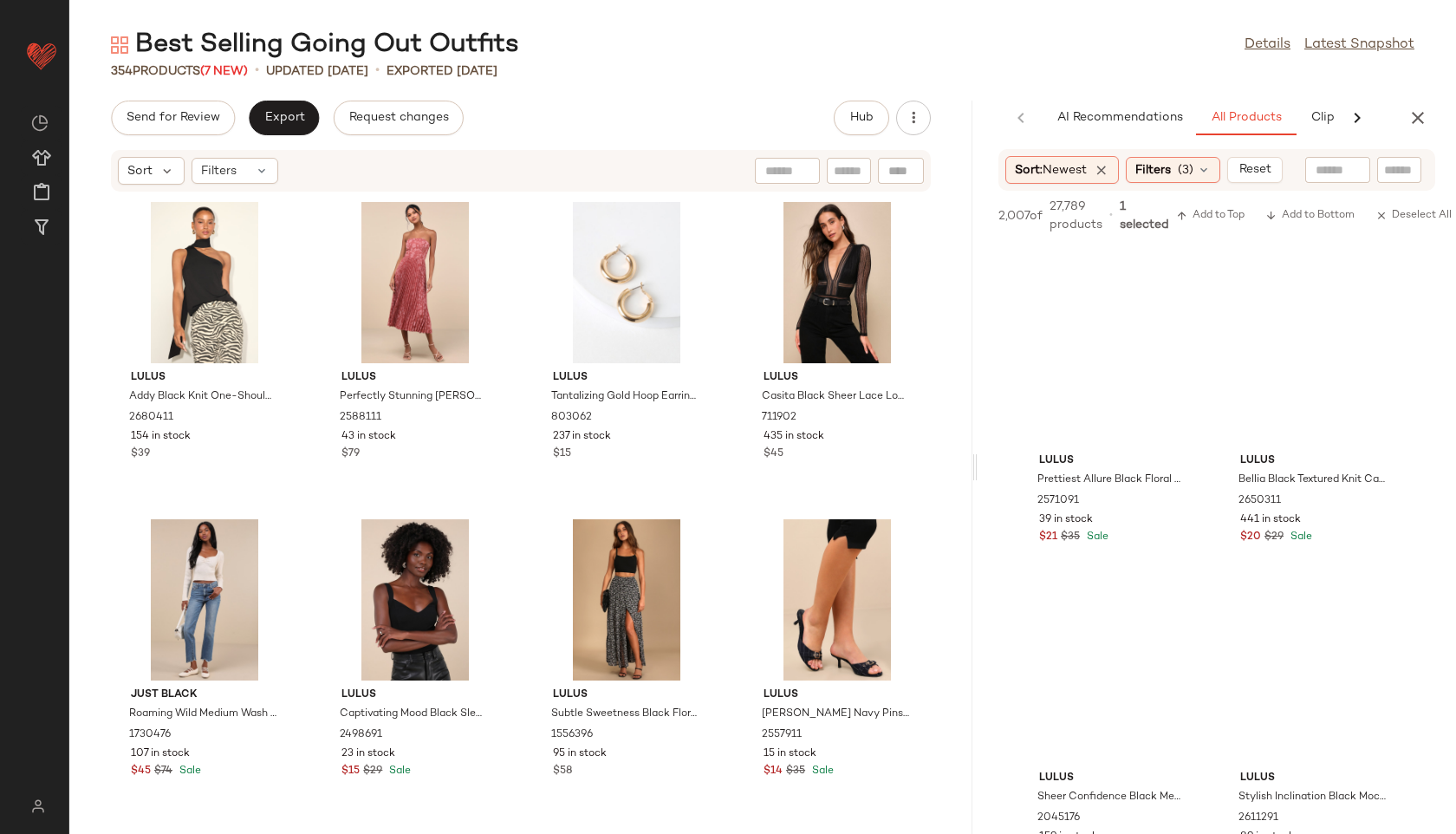
scroll to position [6422, 0]
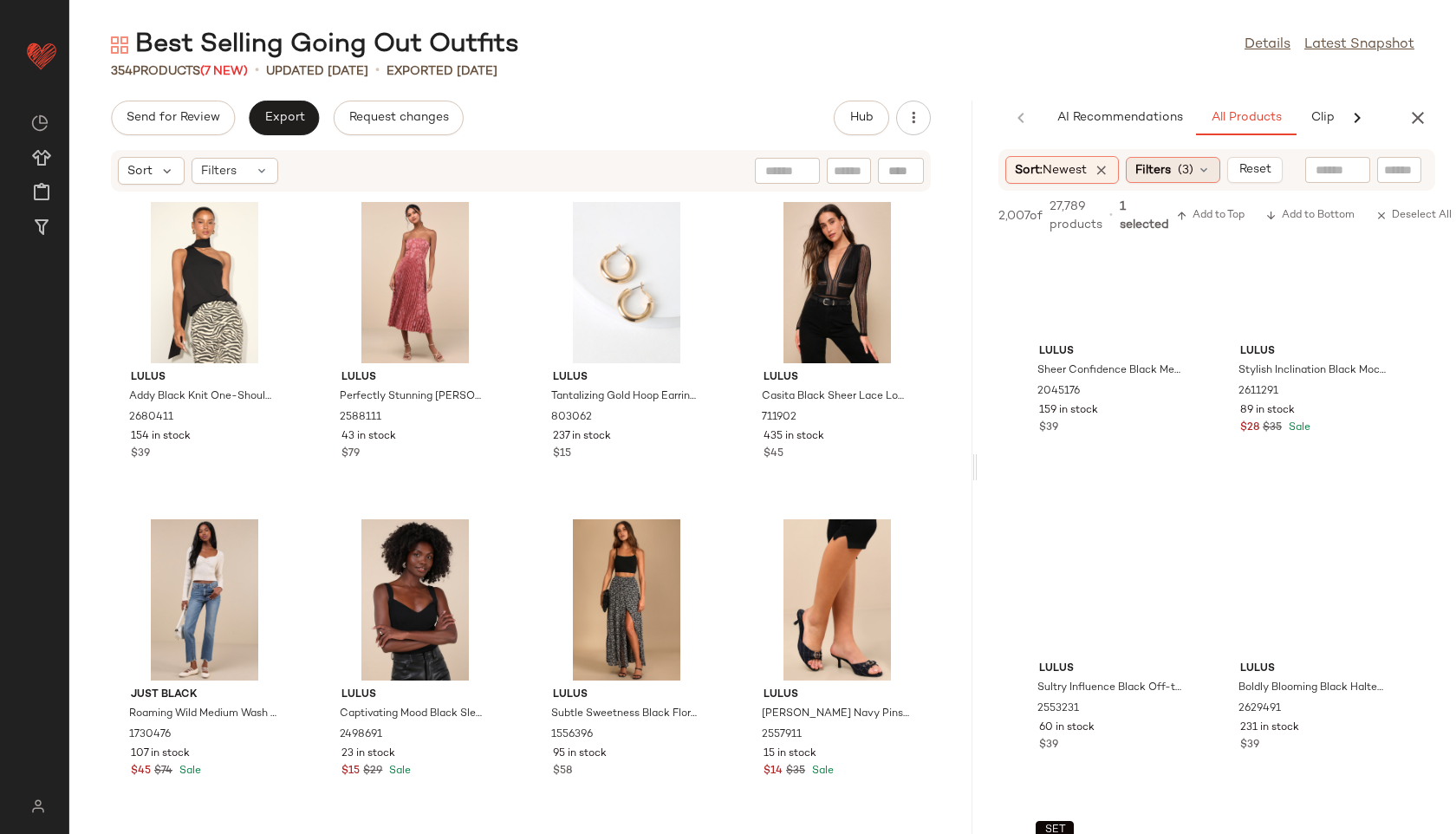
click at [1204, 170] on icon at bounding box center [1203, 170] width 14 height 14
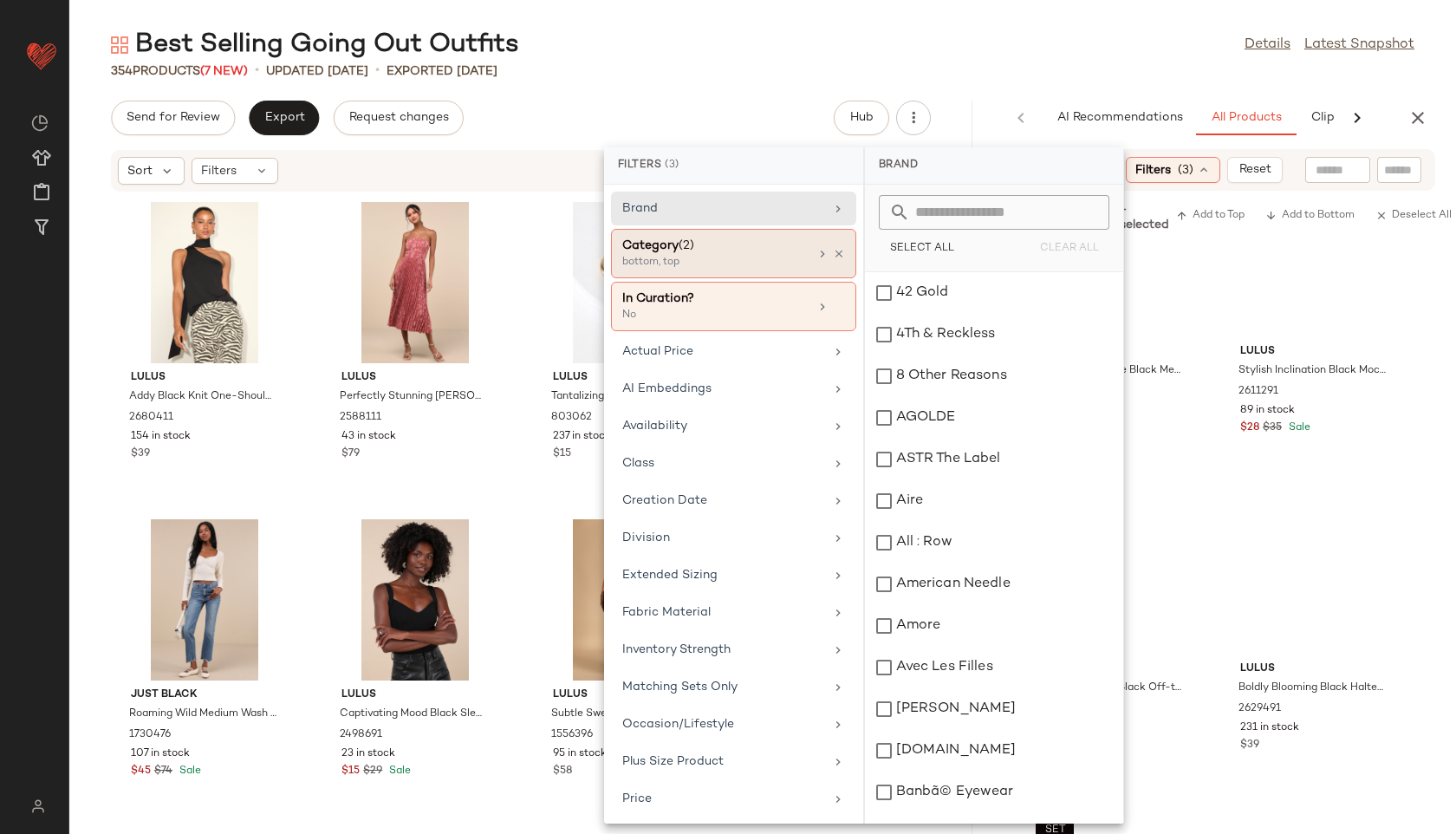
click at [730, 242] on div "Category (2)" at bounding box center [715, 246] width 187 height 18
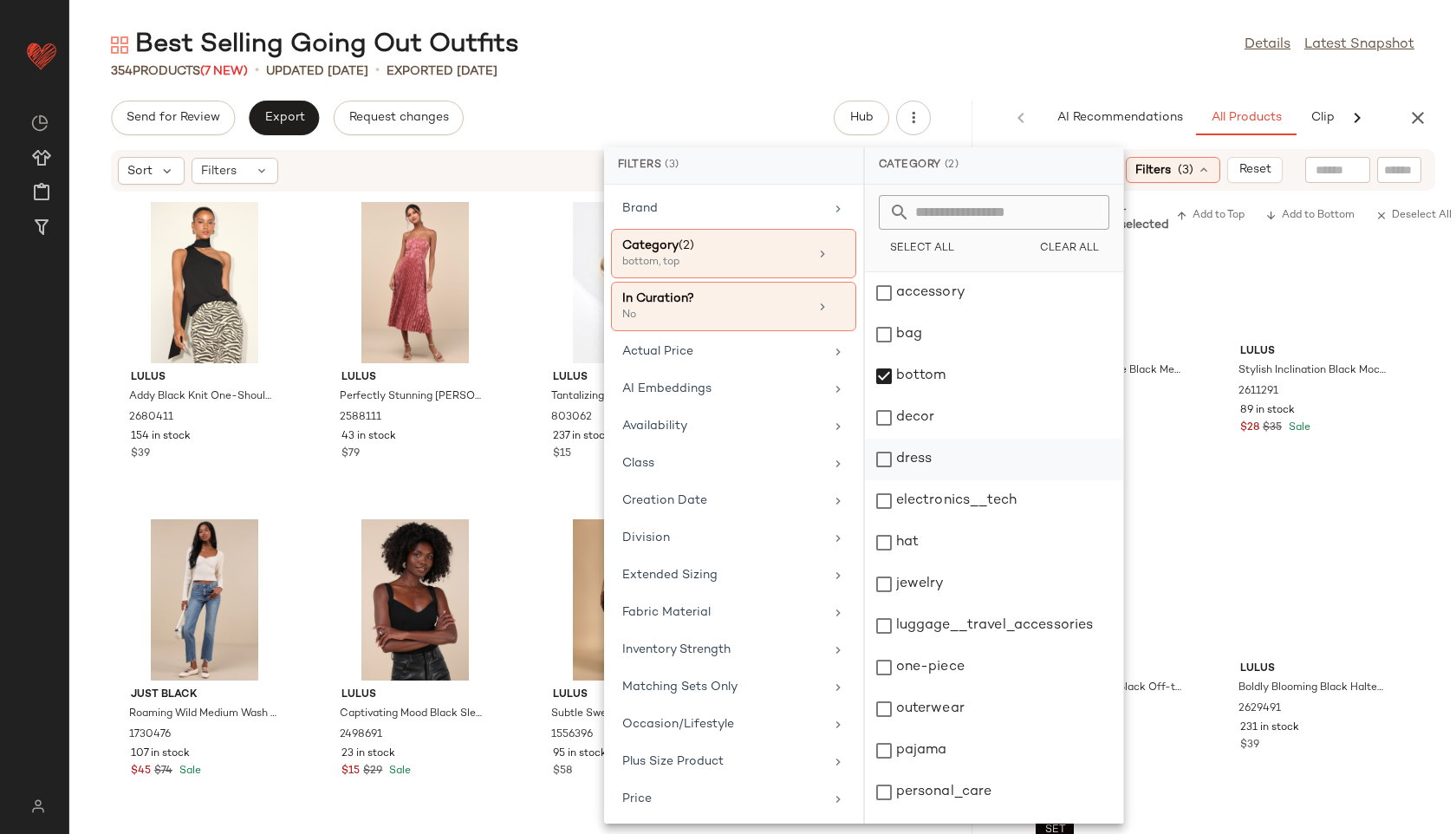
scroll to position [156, 0]
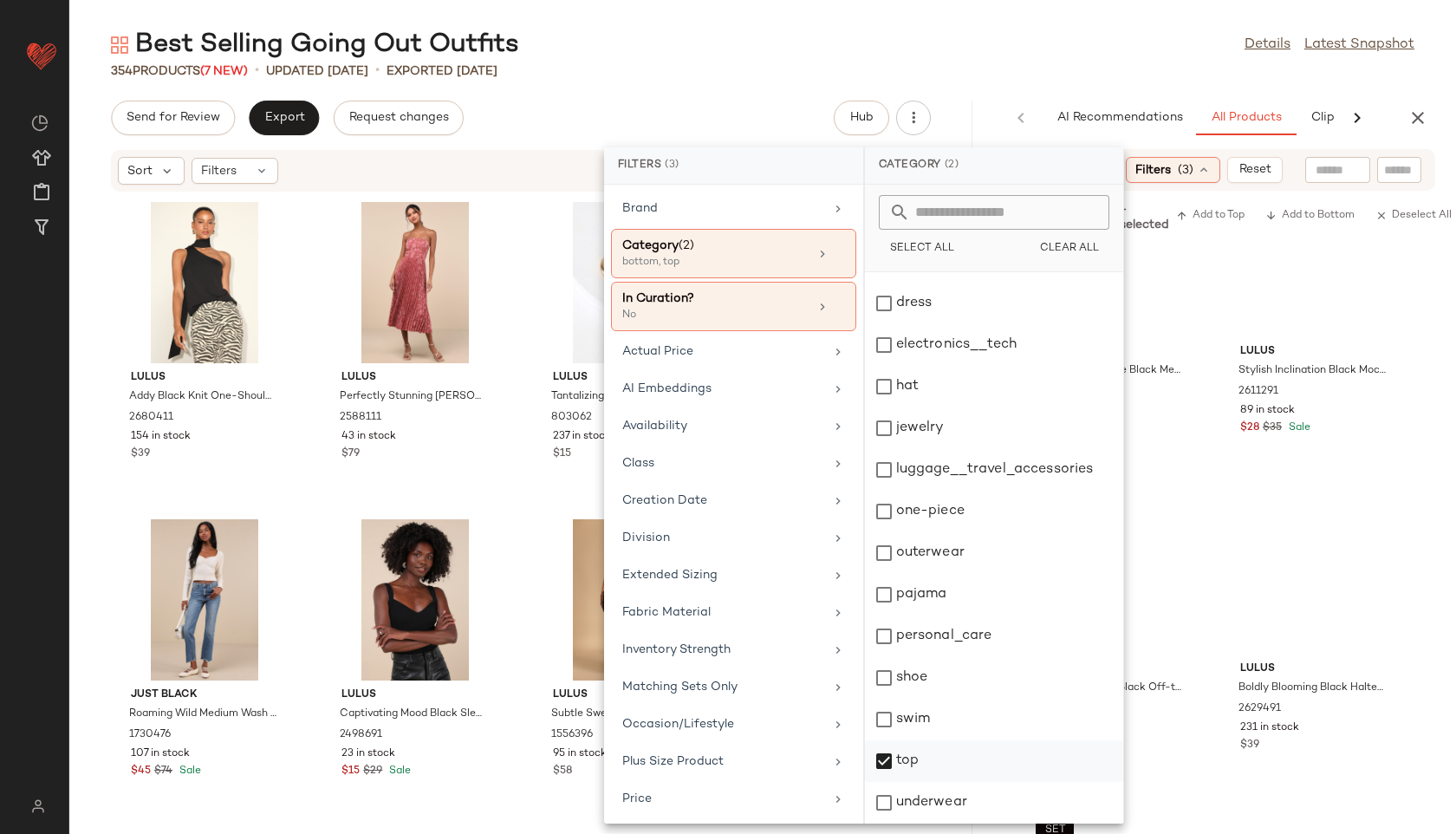
click at [912, 783] on div "top" at bounding box center [994, 803] width 258 height 42
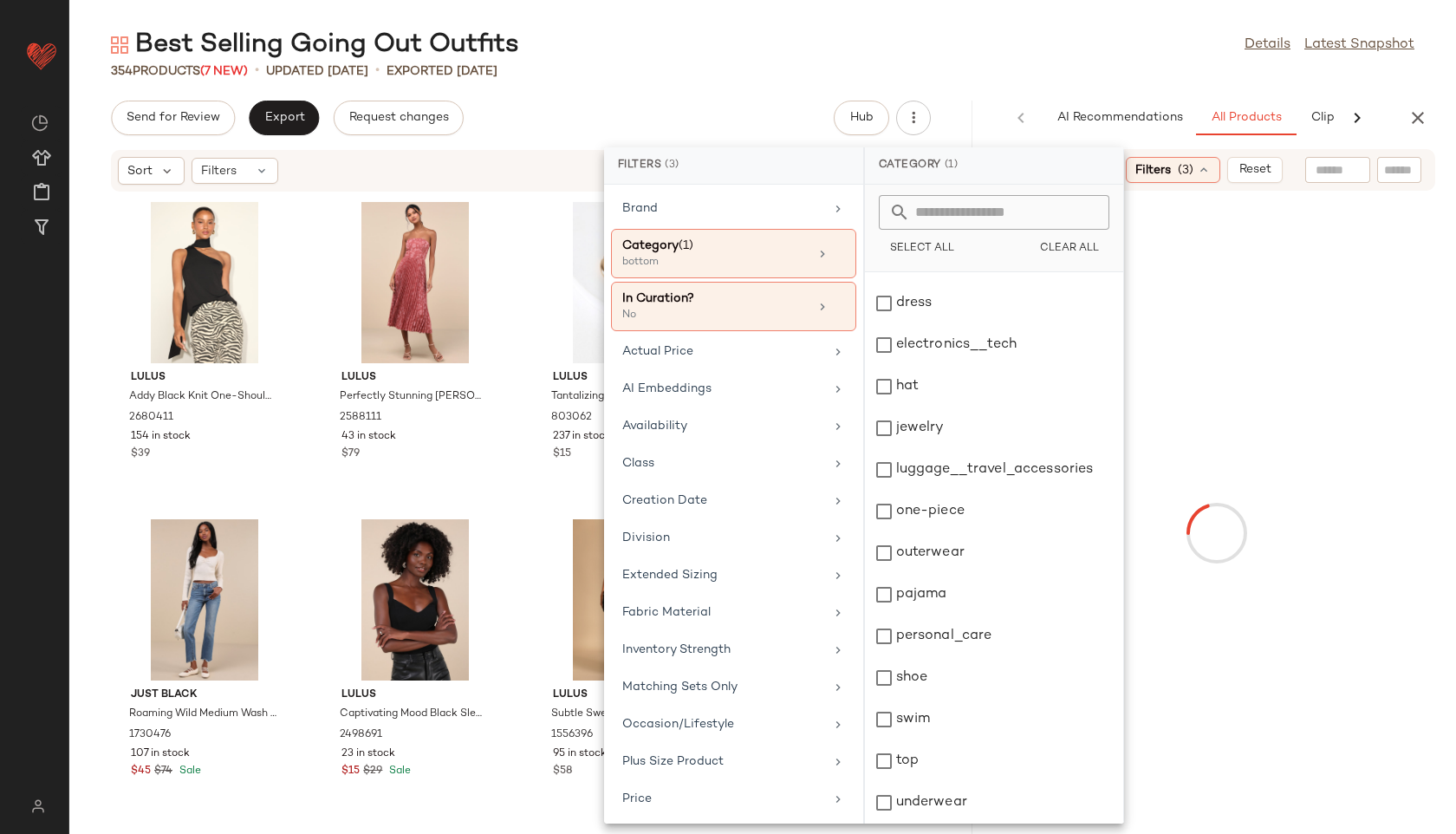
click at [984, 60] on div "Best Selling Going Out Outfits Details Latest Snapshot" at bounding box center [762, 45] width 1387 height 34
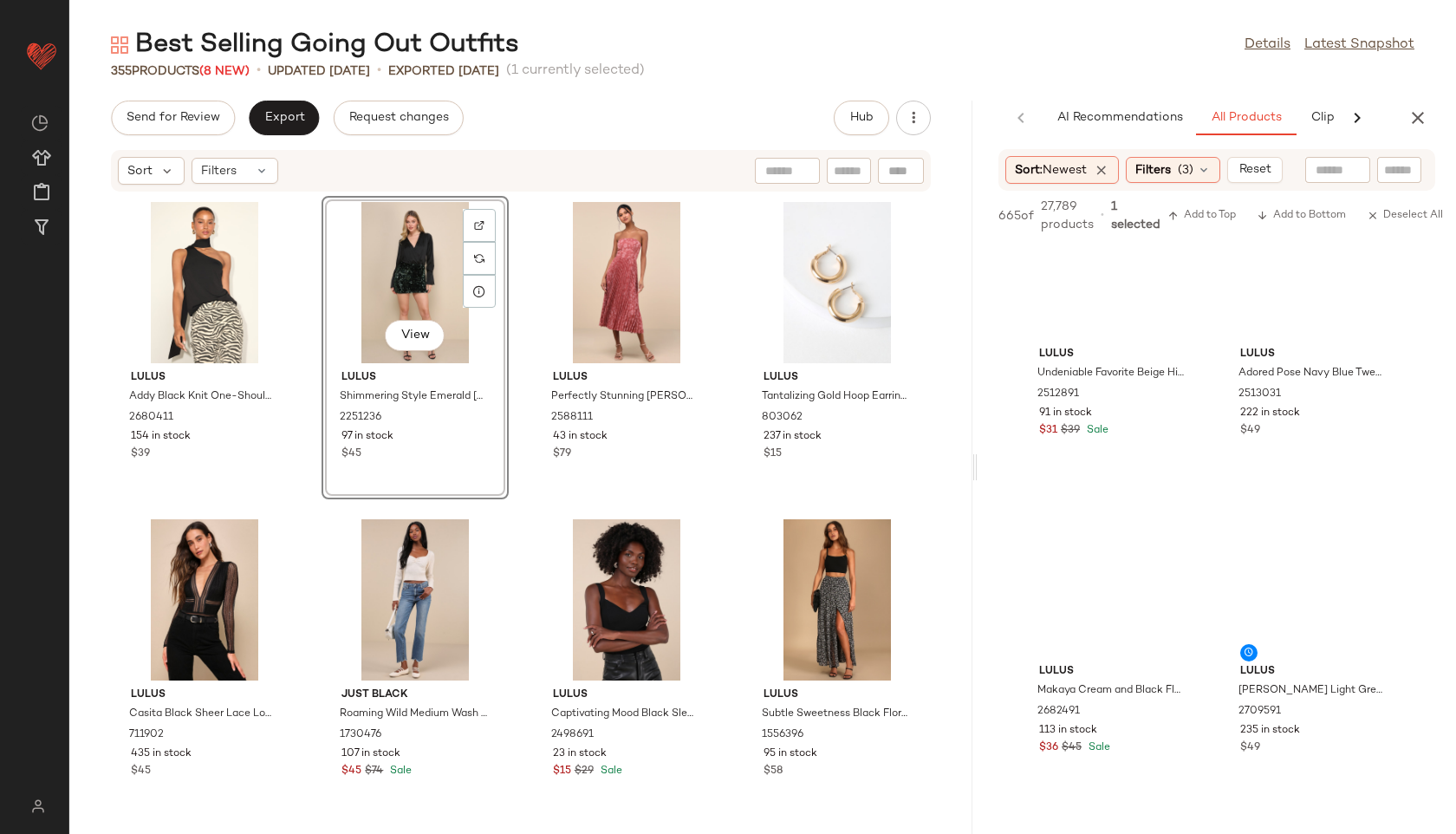
scroll to position [1659, 0]
click at [1203, 171] on icon at bounding box center [1203, 170] width 14 height 14
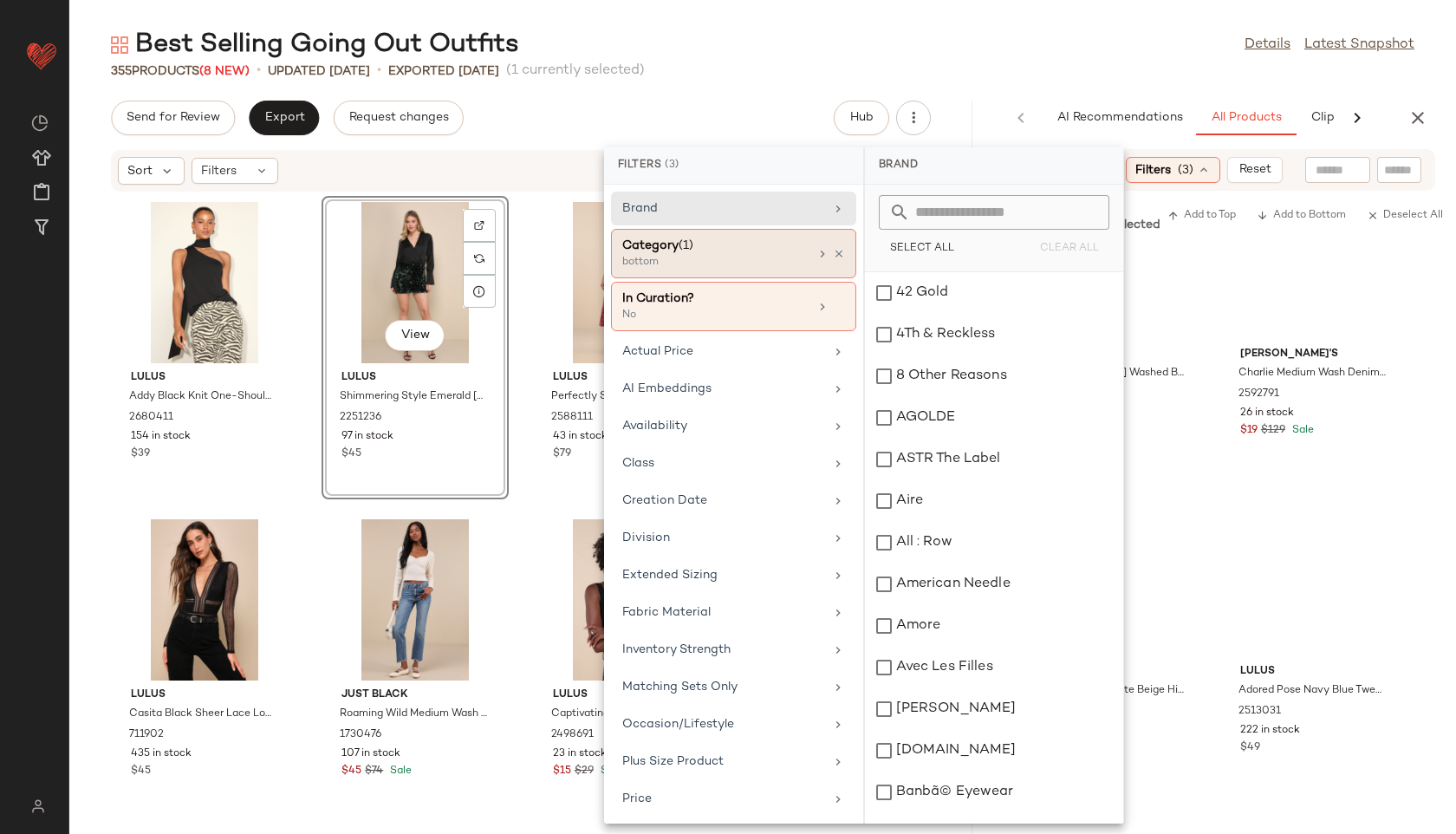
click at [716, 250] on div "Category (1)" at bounding box center [715, 246] width 187 height 18
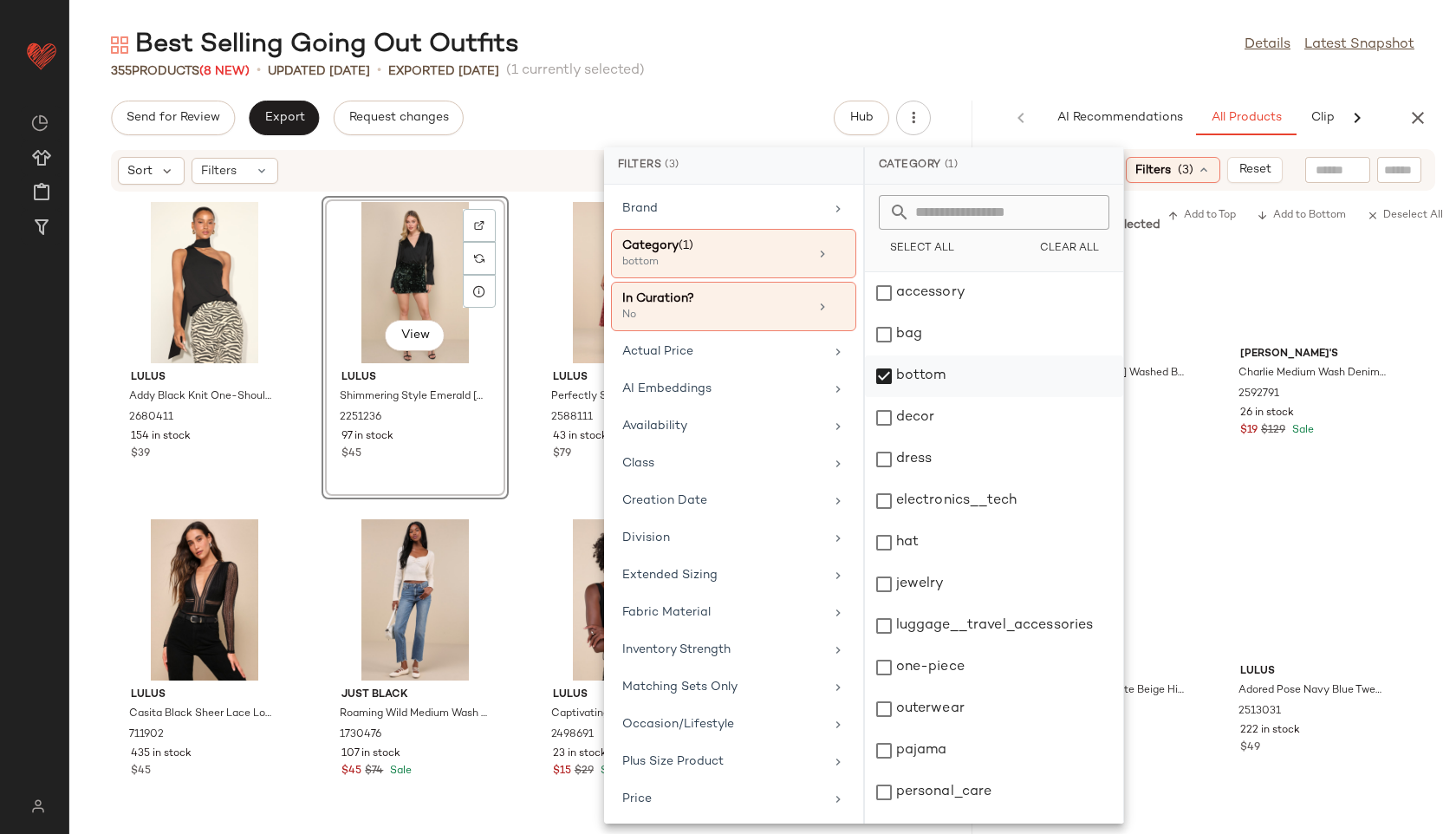
click at [910, 397] on div "bottom" at bounding box center [994, 418] width 258 height 42
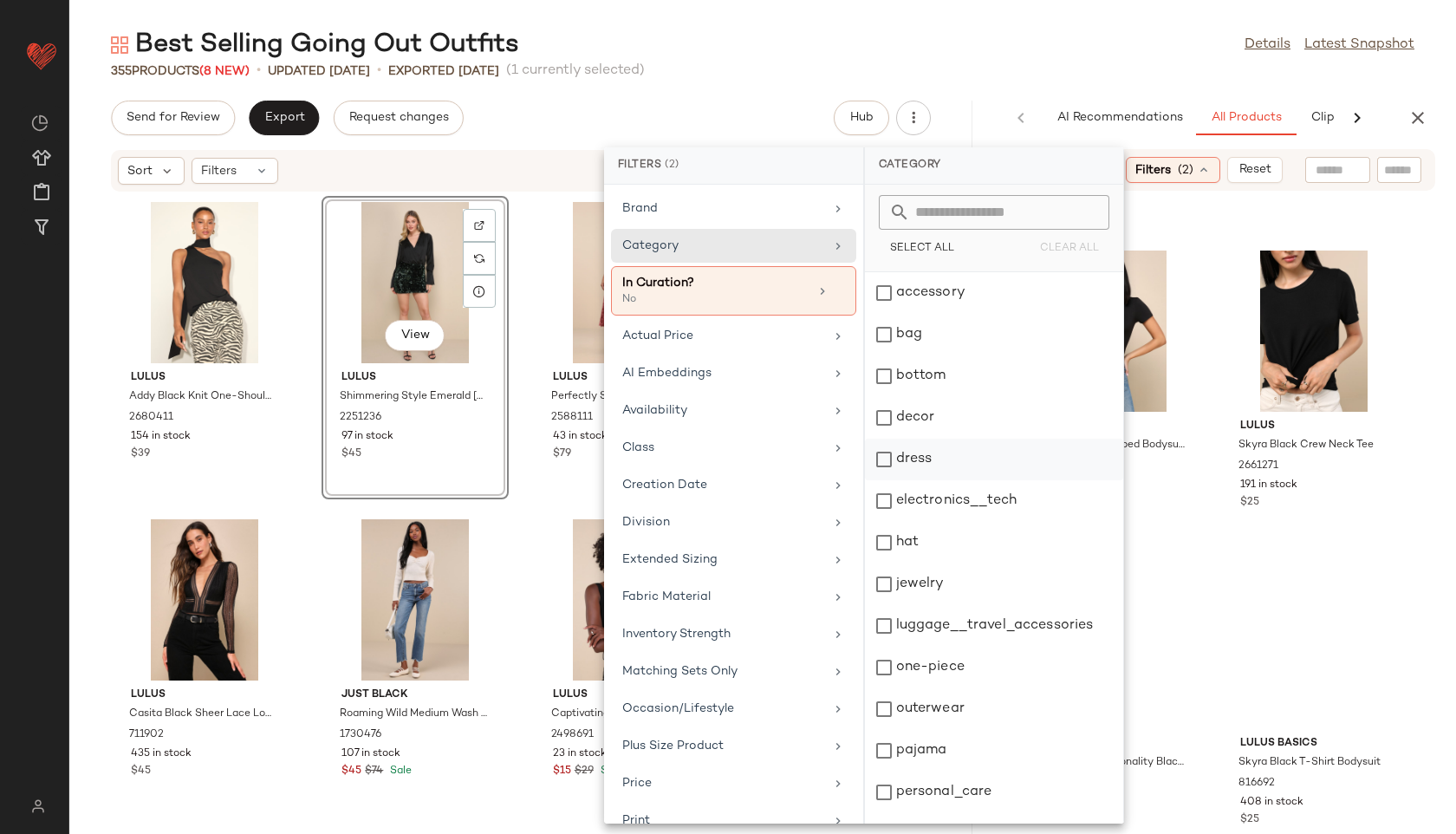
click at [915, 480] on div "dress" at bounding box center [994, 501] width 258 height 42
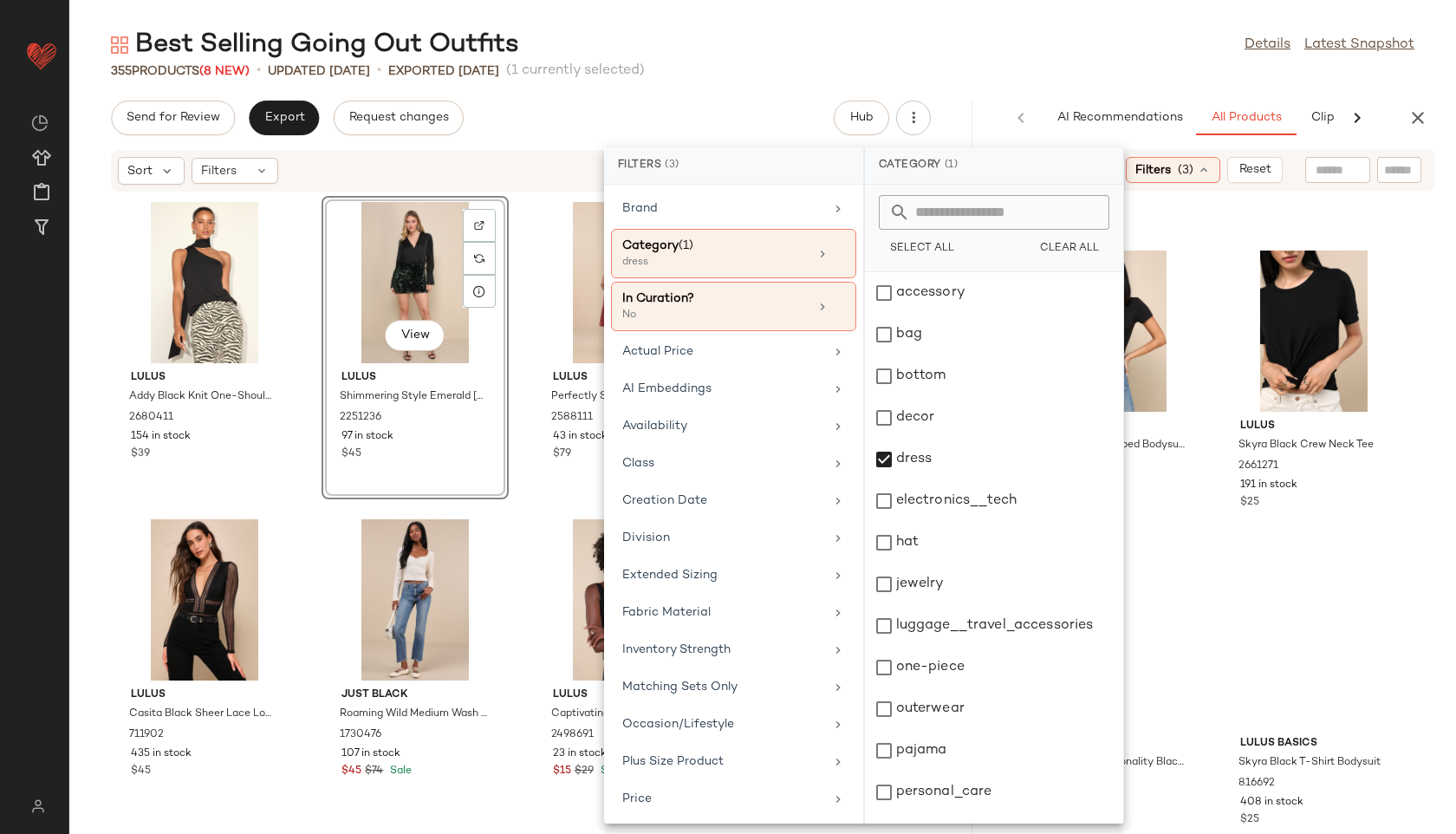
click at [926, 40] on div "Best Selling Going Out Outfits Details Latest Snapshot" at bounding box center [762, 45] width 1387 height 34
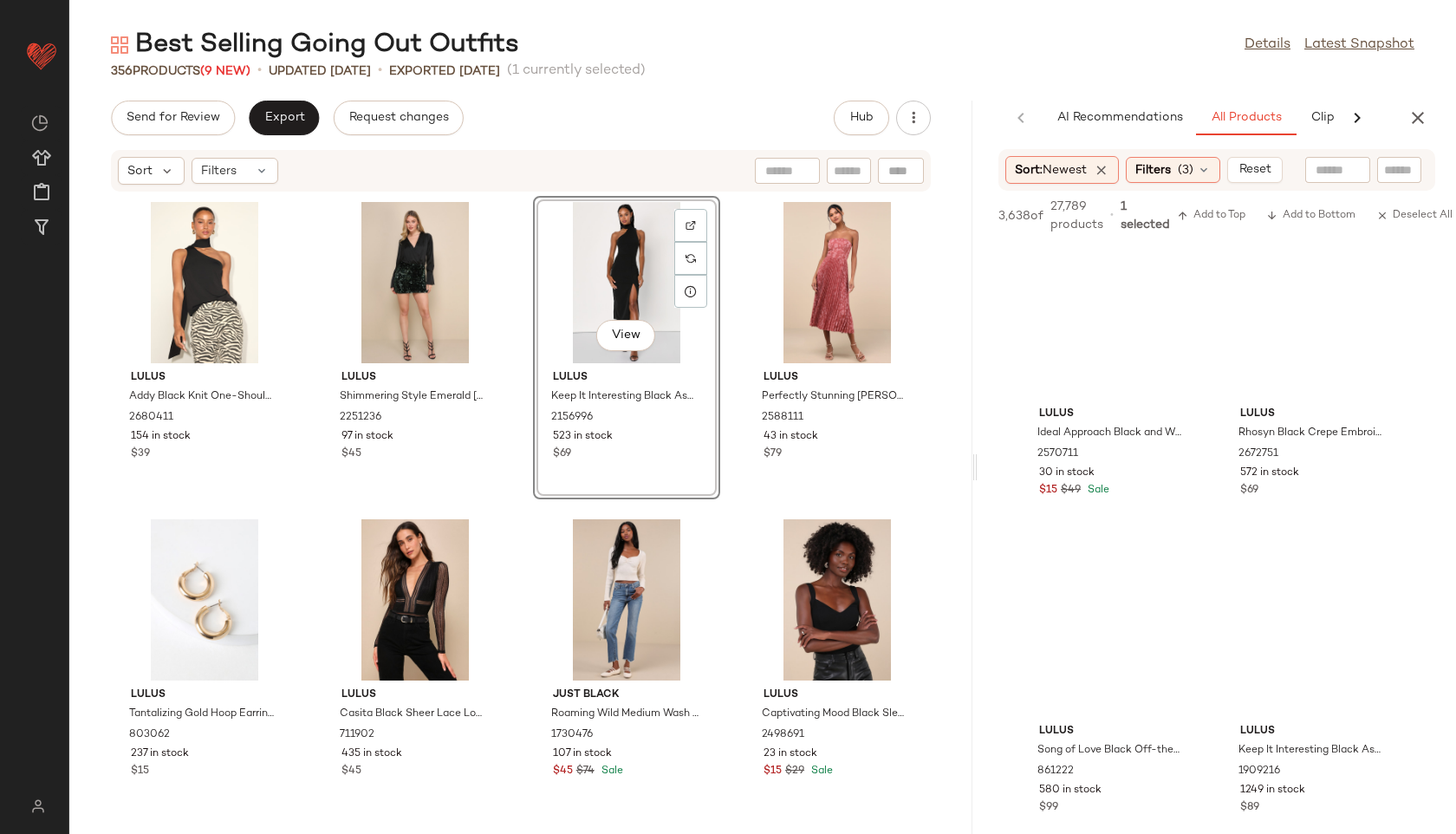
scroll to position [1598, 0]
click at [1176, 176] on div "Filters (3)" at bounding box center [1173, 170] width 95 height 26
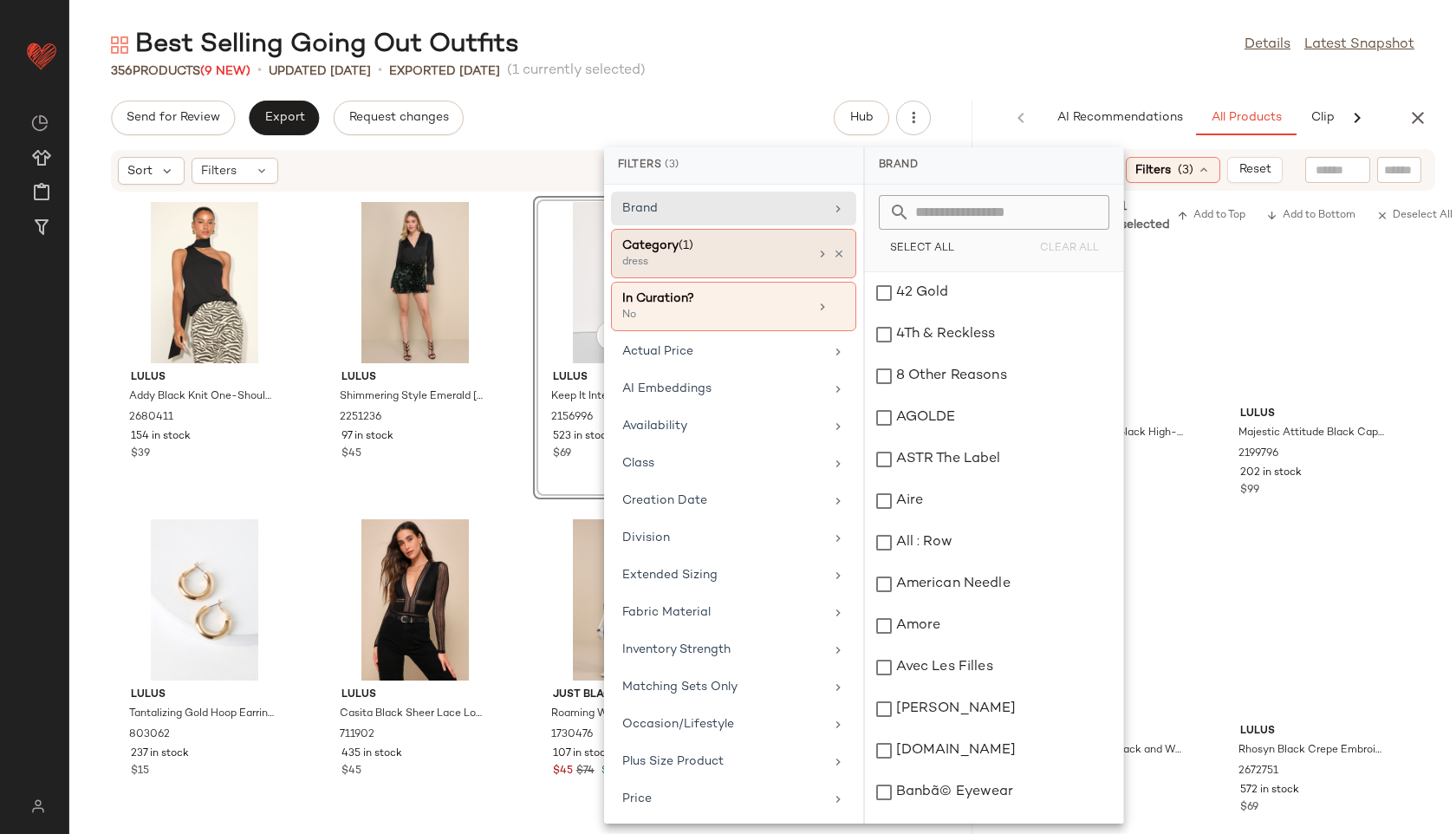
click at [725, 258] on div "dress" at bounding box center [709, 262] width 173 height 15
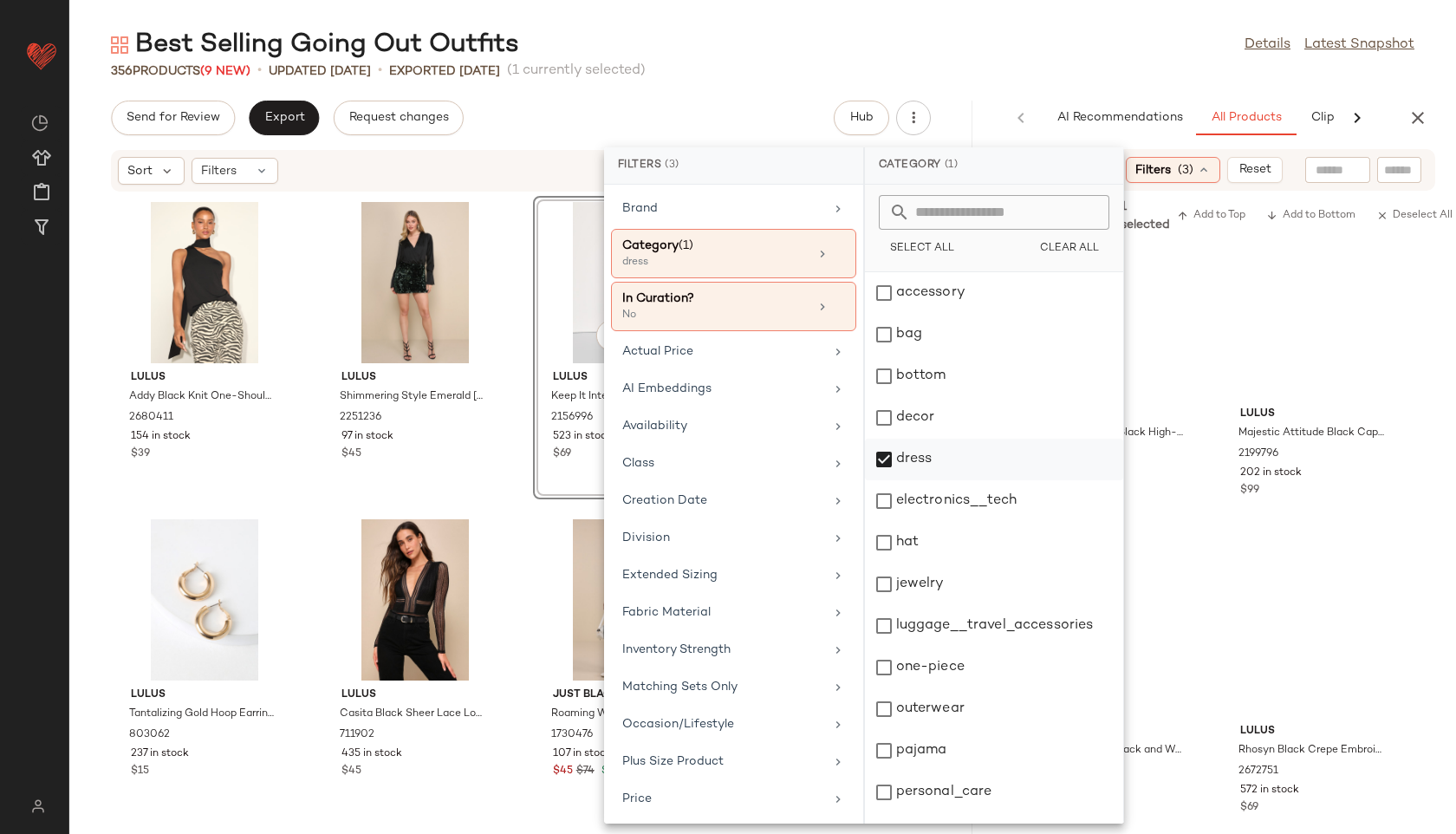
click at [888, 480] on div "dress" at bounding box center [994, 501] width 258 height 42
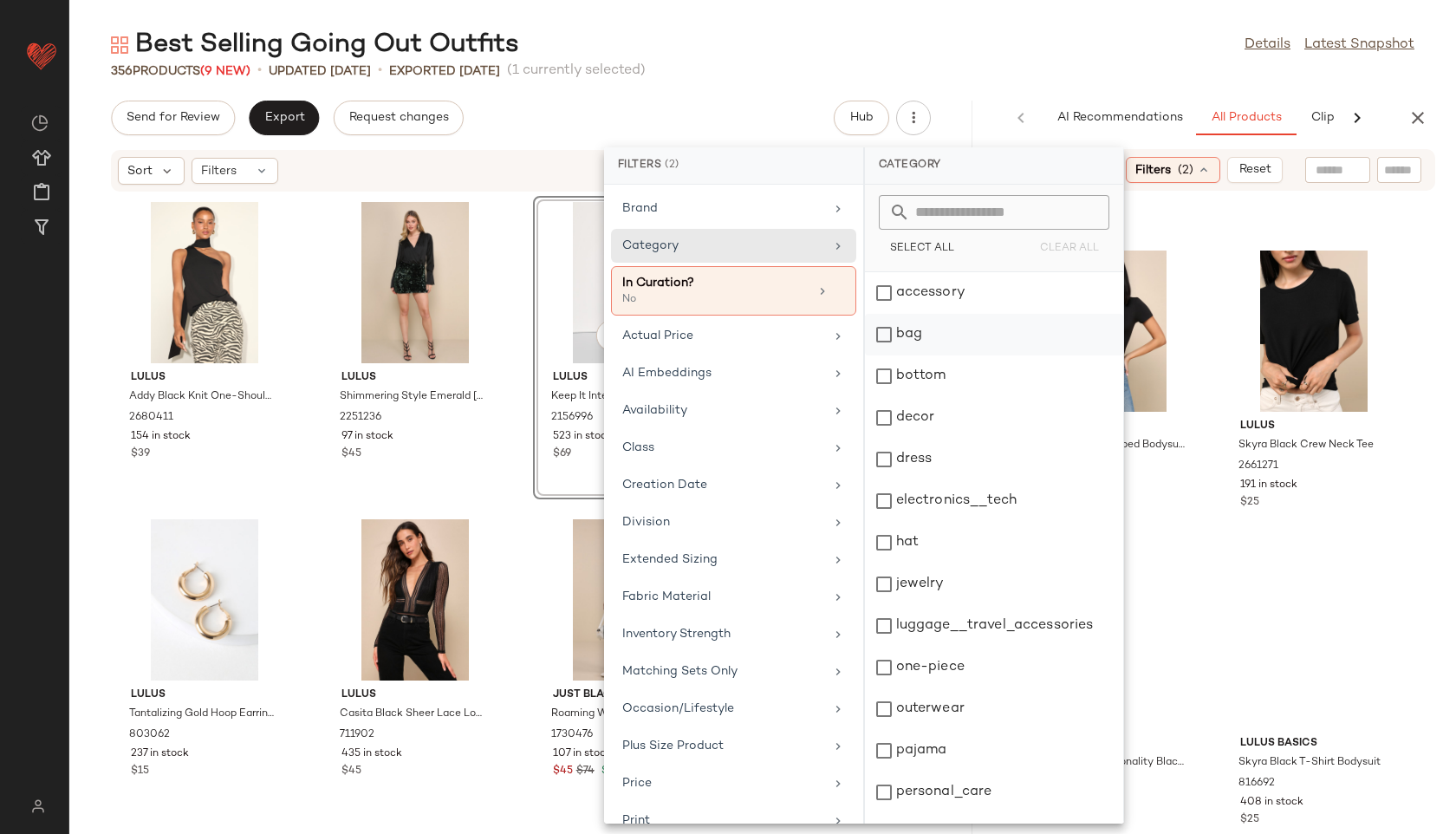
click at [924, 356] on div "bag" at bounding box center [994, 376] width 258 height 42
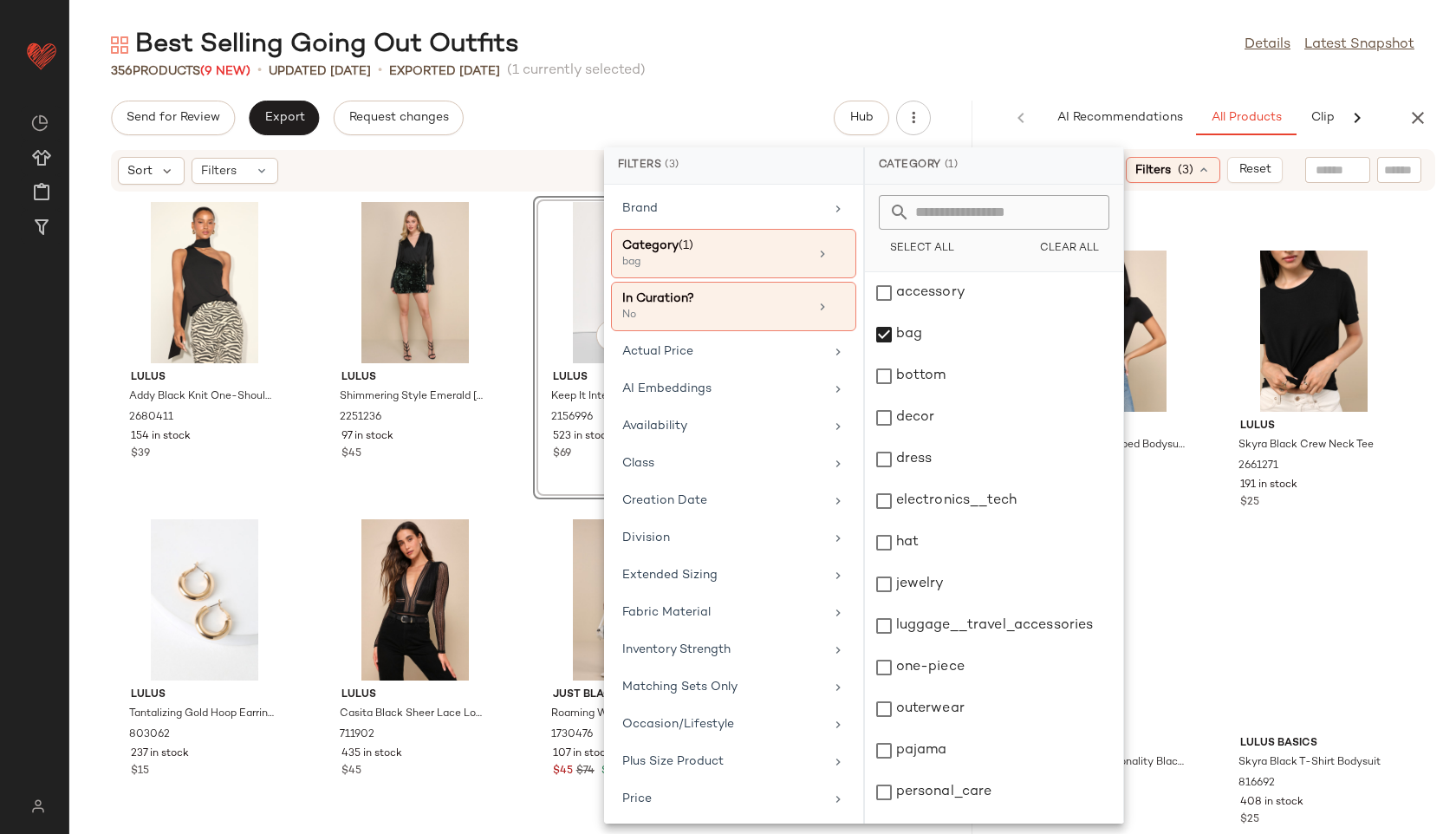
click at [878, 45] on div "Best Selling Going Out Outfits Details Latest Snapshot" at bounding box center [762, 45] width 1387 height 34
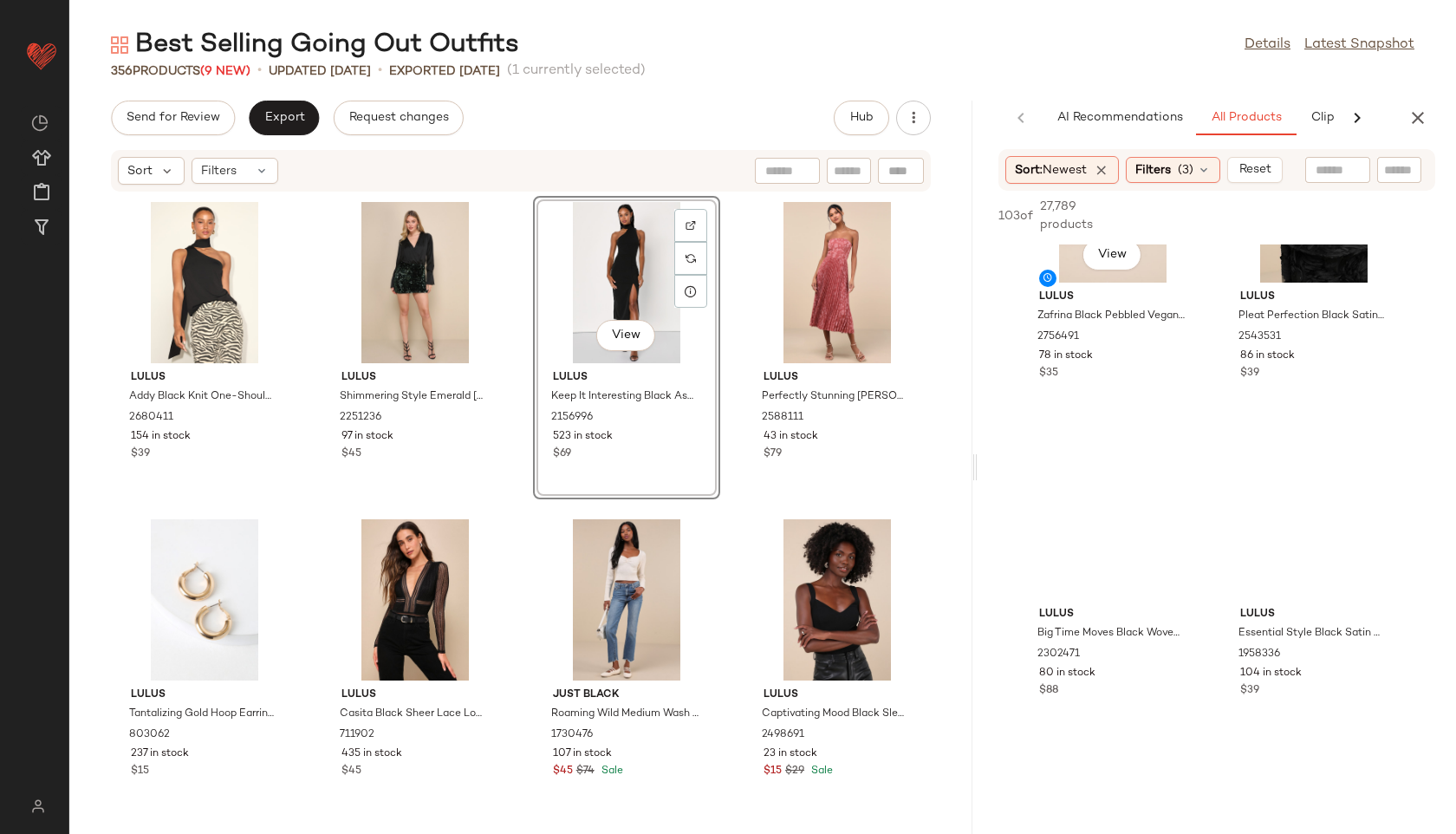
scroll to position [552, 0]
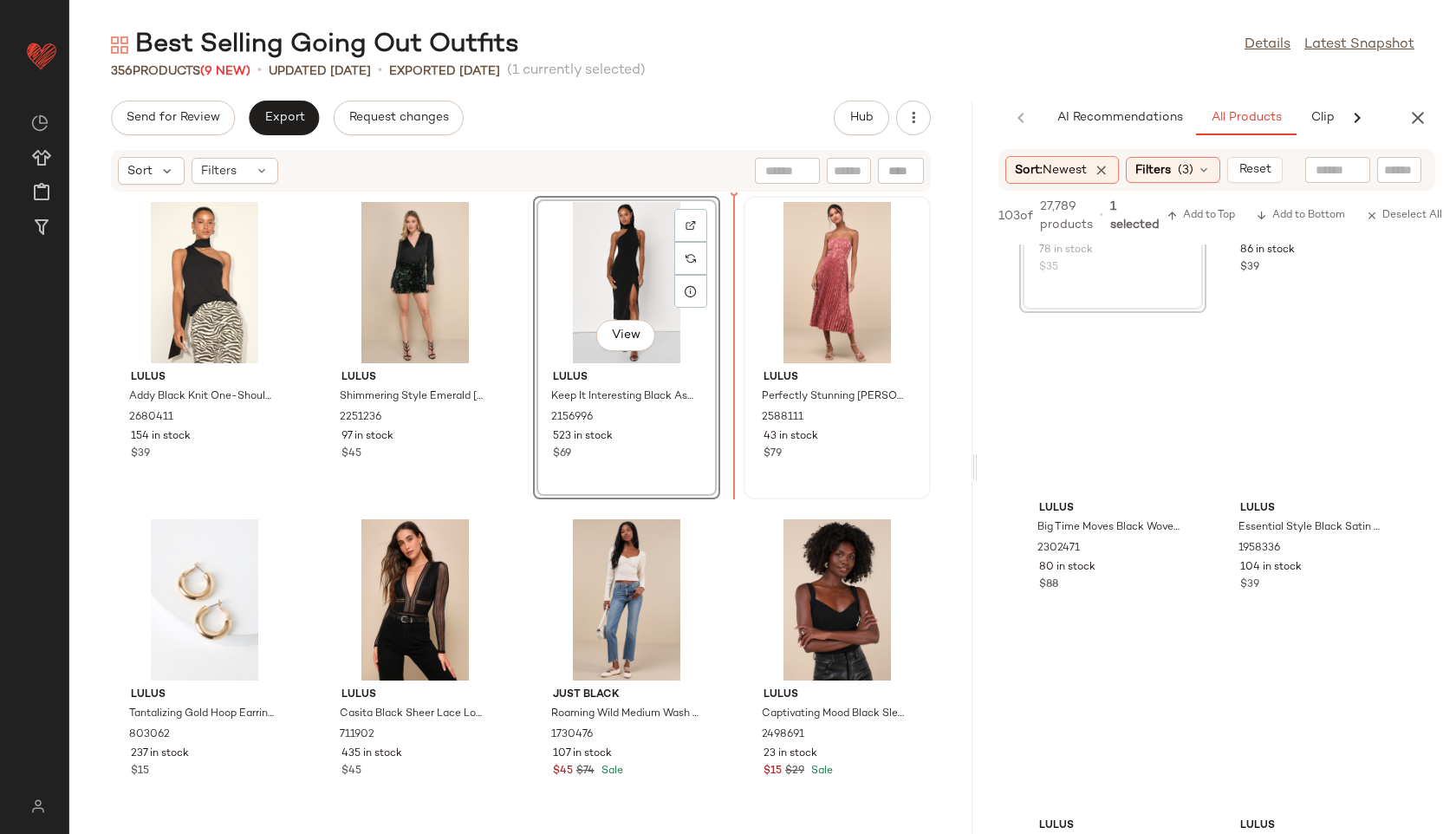
drag, startPoint x: 1107, startPoint y: 400, endPoint x: 755, endPoint y: 302, distance: 365.4
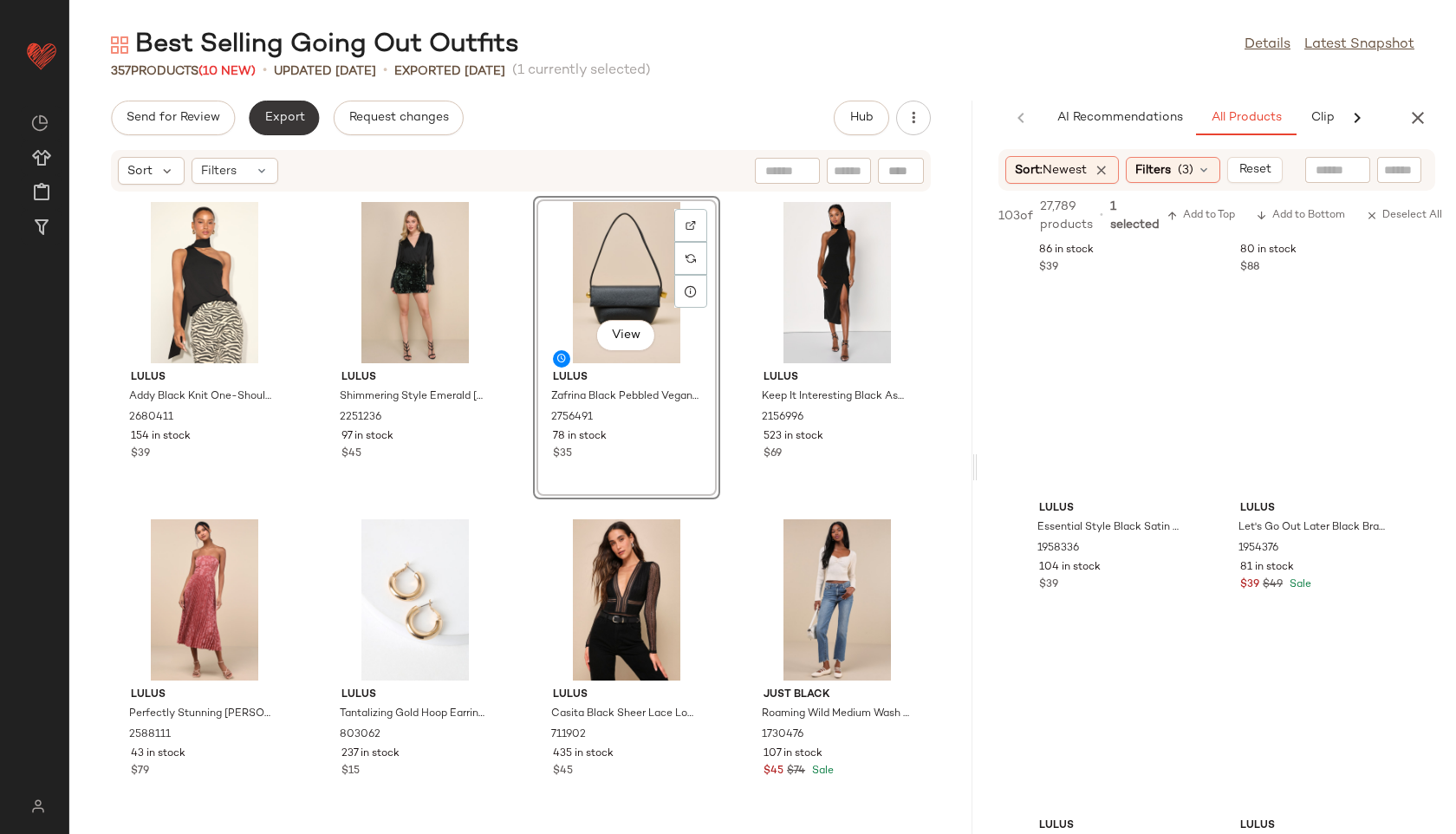
click at [296, 123] on span "Export" at bounding box center [283, 117] width 41 height 14
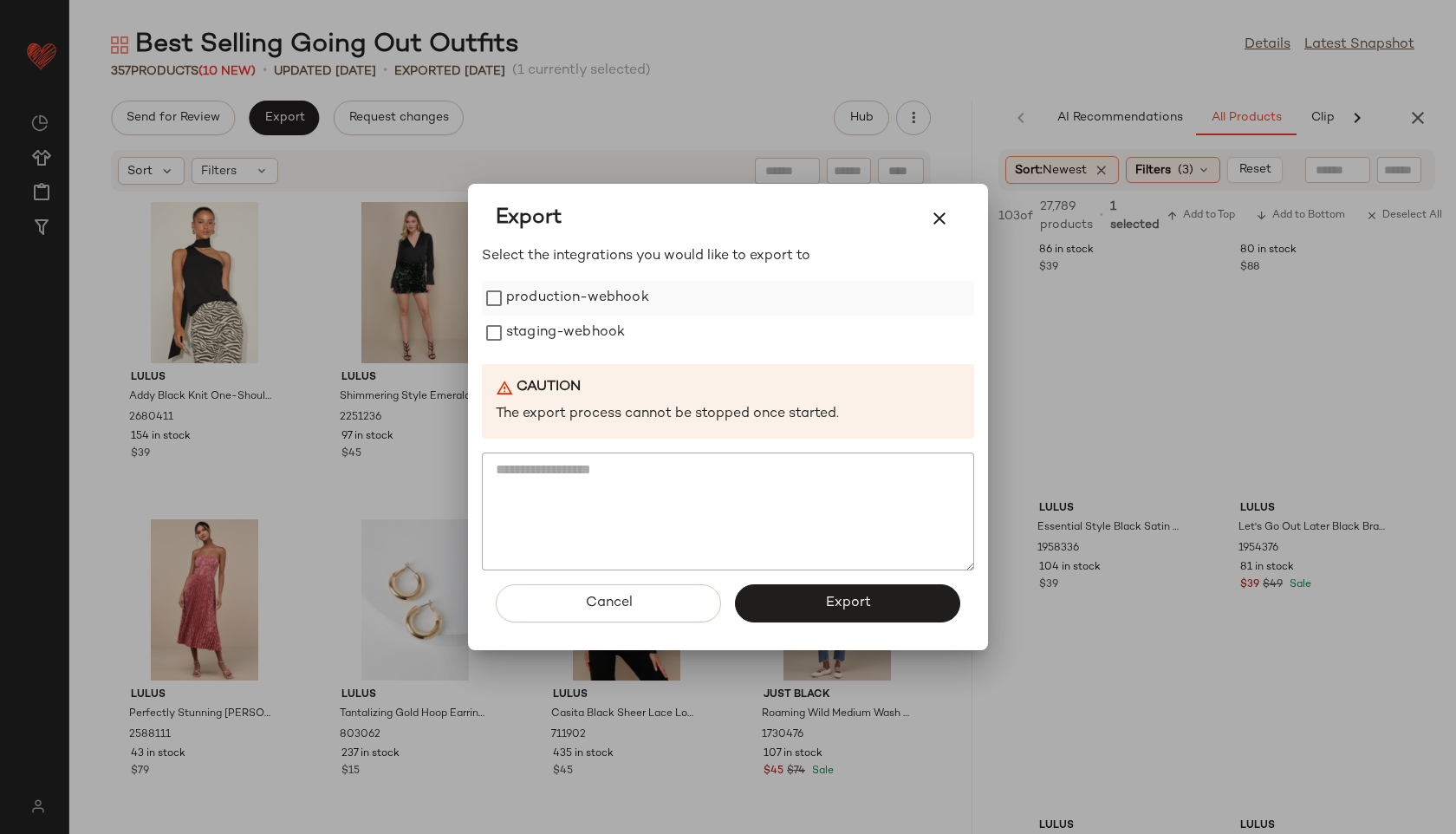
click at [535, 300] on label "production-webhook" at bounding box center [577, 298] width 143 height 34
click at [535, 338] on label "staging-webhook" at bounding box center [566, 333] width 119 height 34
click at [800, 611] on button "Export" at bounding box center [848, 603] width 226 height 38
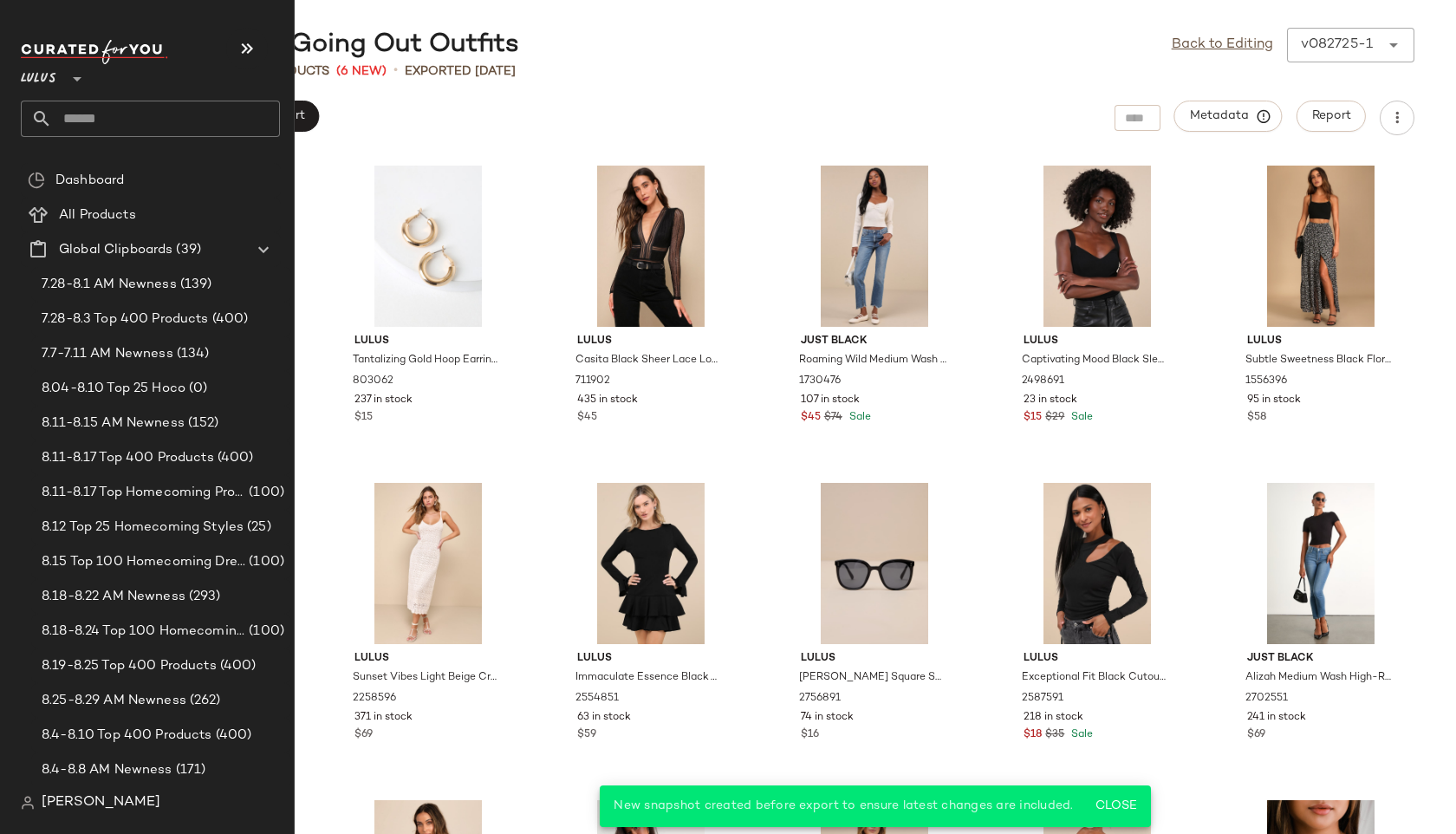
click at [74, 130] on input "text" at bounding box center [166, 118] width 228 height 36
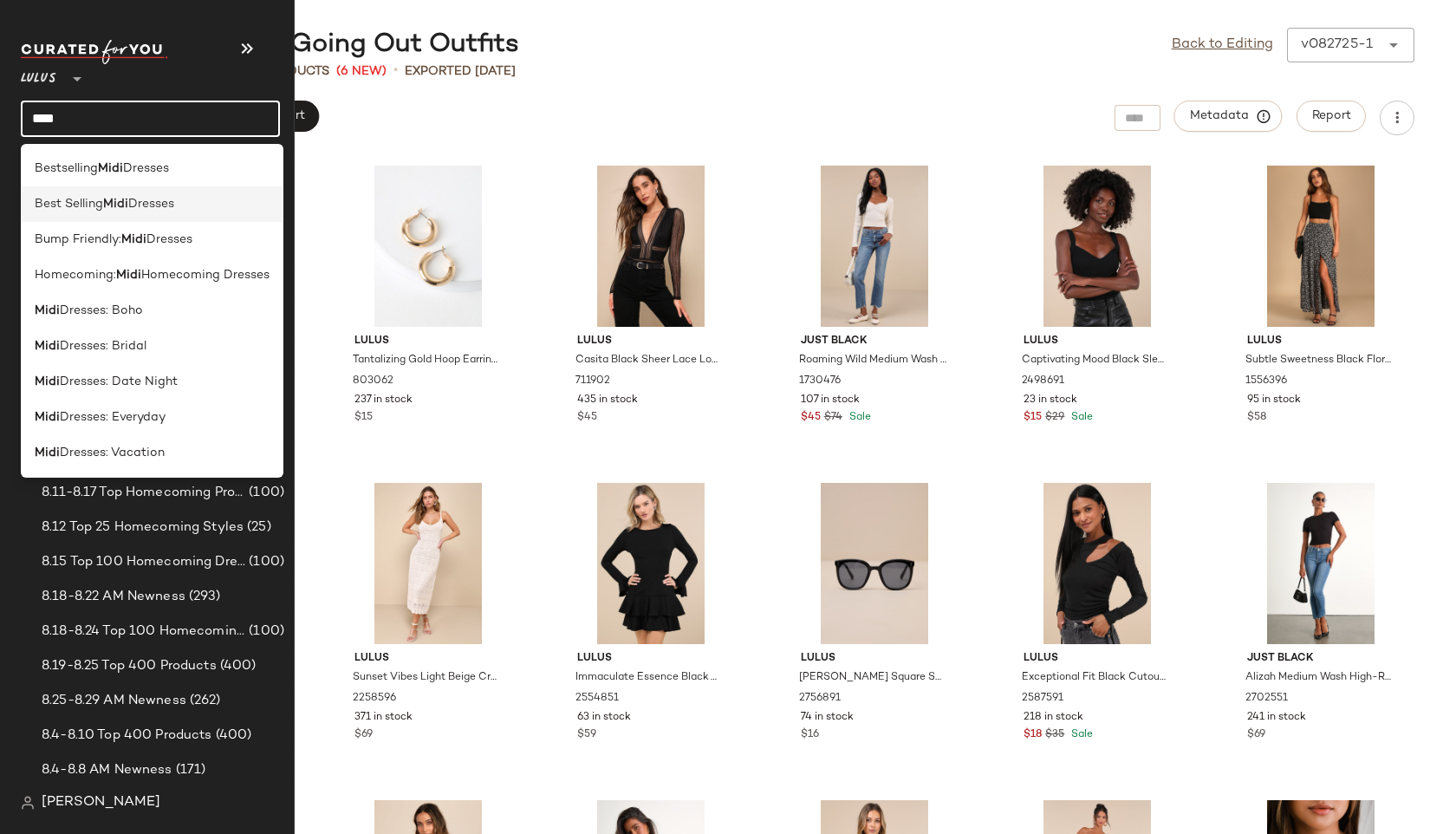
type input "****"
click at [73, 208] on span "Best Selling" at bounding box center [69, 204] width 69 height 18
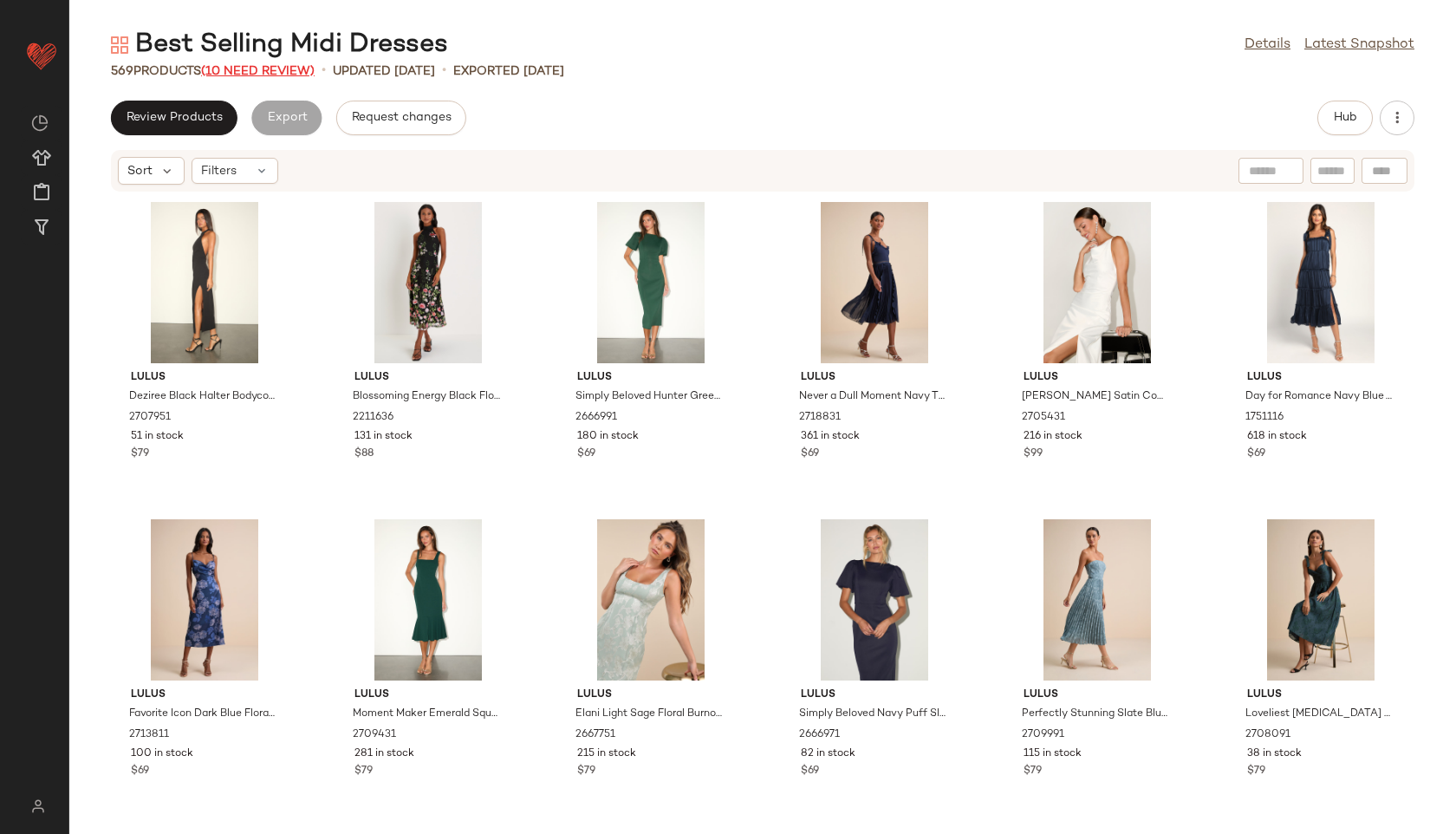
click at [249, 65] on span "(10 Need Review)" at bounding box center [258, 71] width 114 height 13
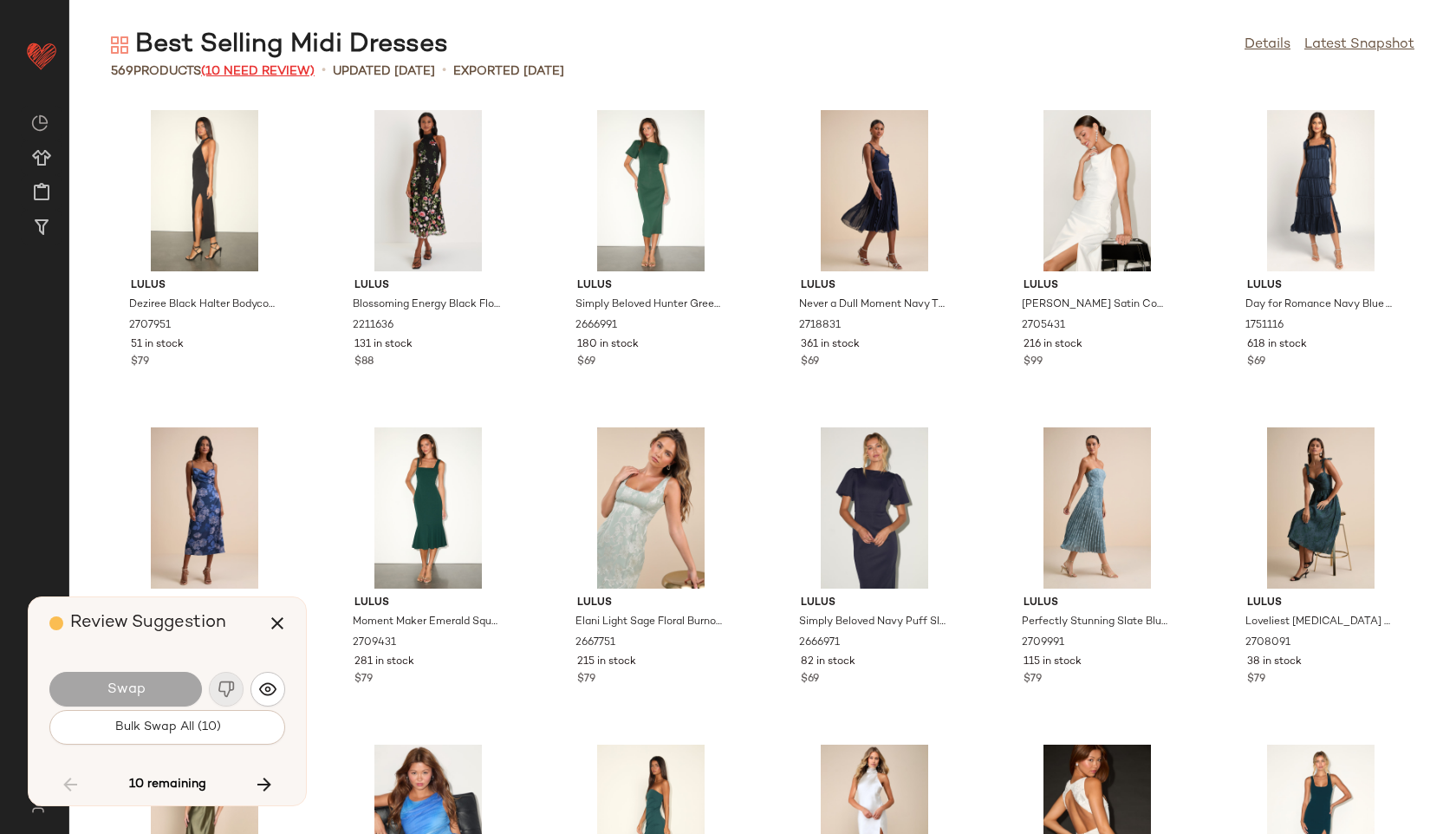
scroll to position [10791, 0]
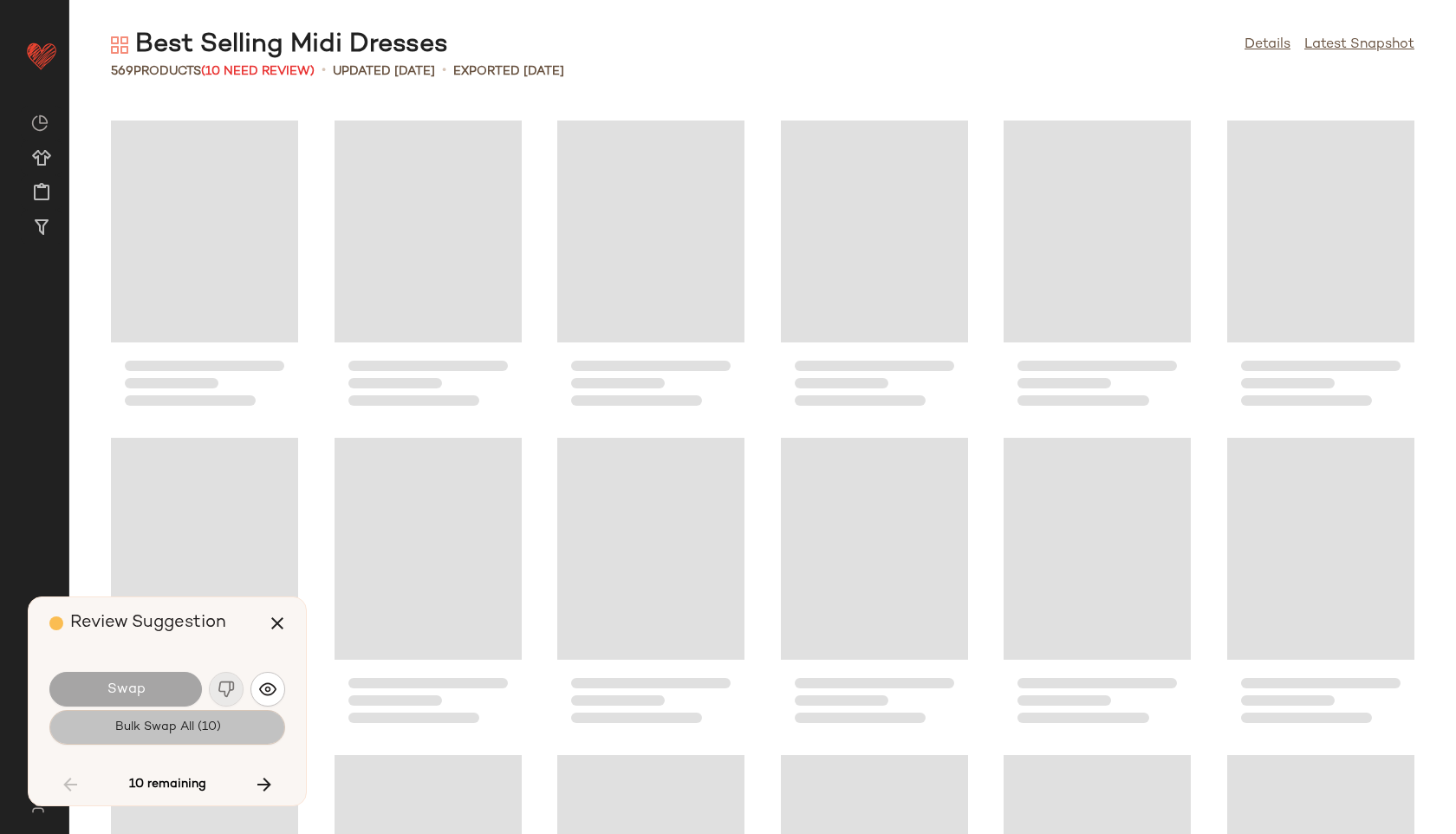
click at [199, 726] on span "Bulk Swap All (10)" at bounding box center [167, 727] width 106 height 14
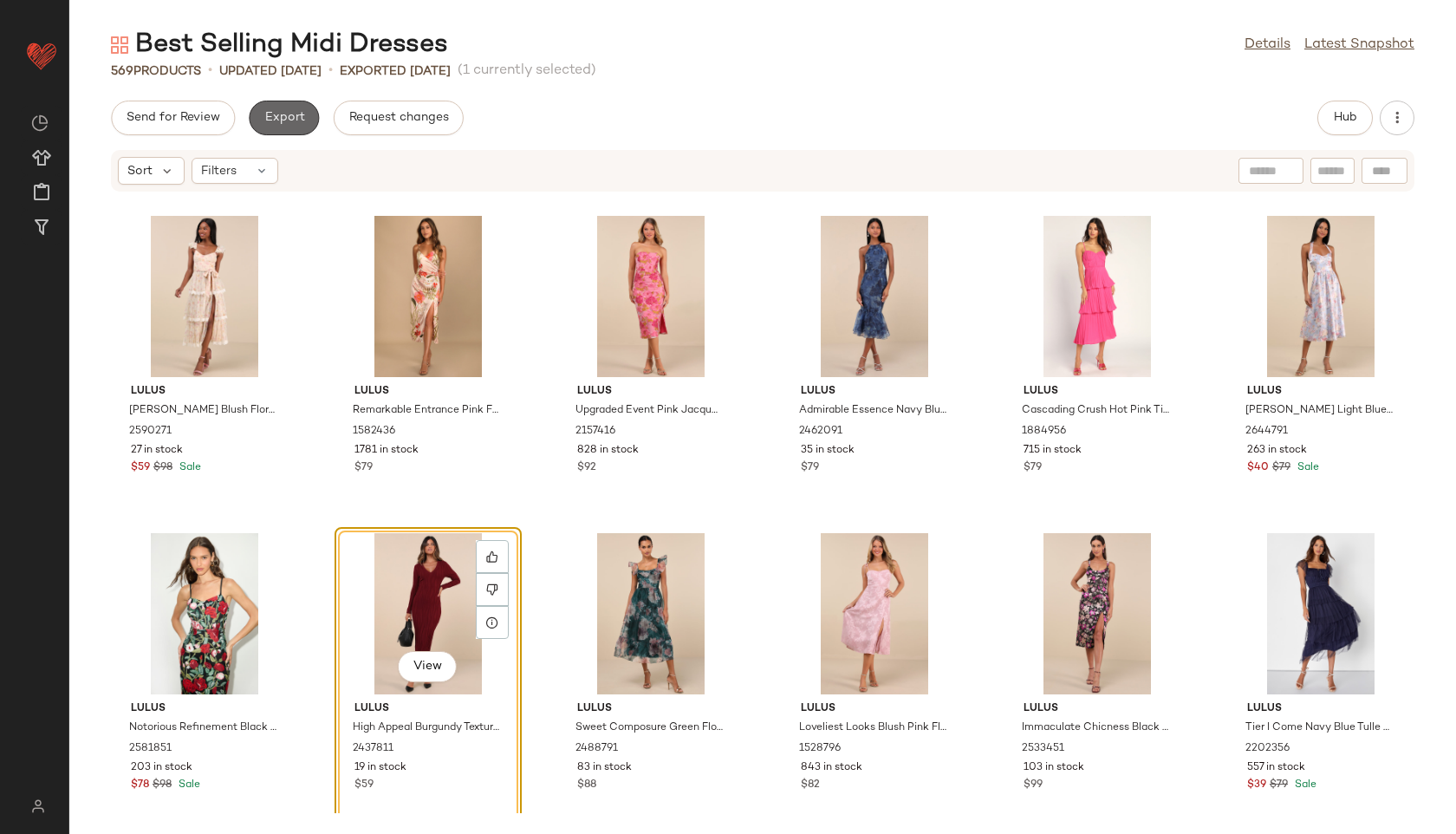
click at [271, 122] on span "Export" at bounding box center [283, 117] width 41 height 14
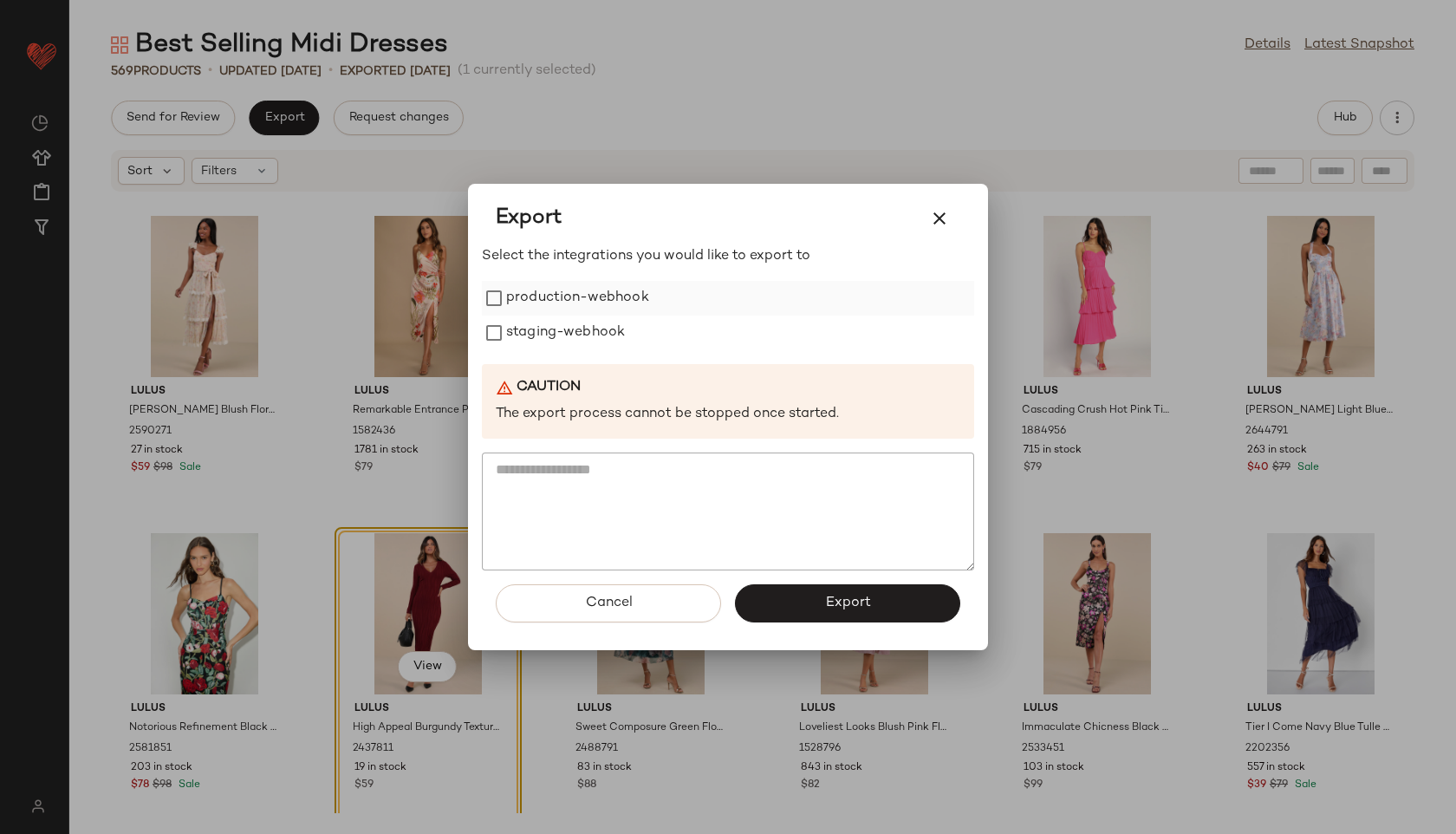
click at [547, 293] on label "production-webhook" at bounding box center [577, 298] width 143 height 34
click at [591, 327] on label "staging-webhook" at bounding box center [566, 333] width 119 height 34
click at [856, 612] on button "Export" at bounding box center [848, 603] width 226 height 38
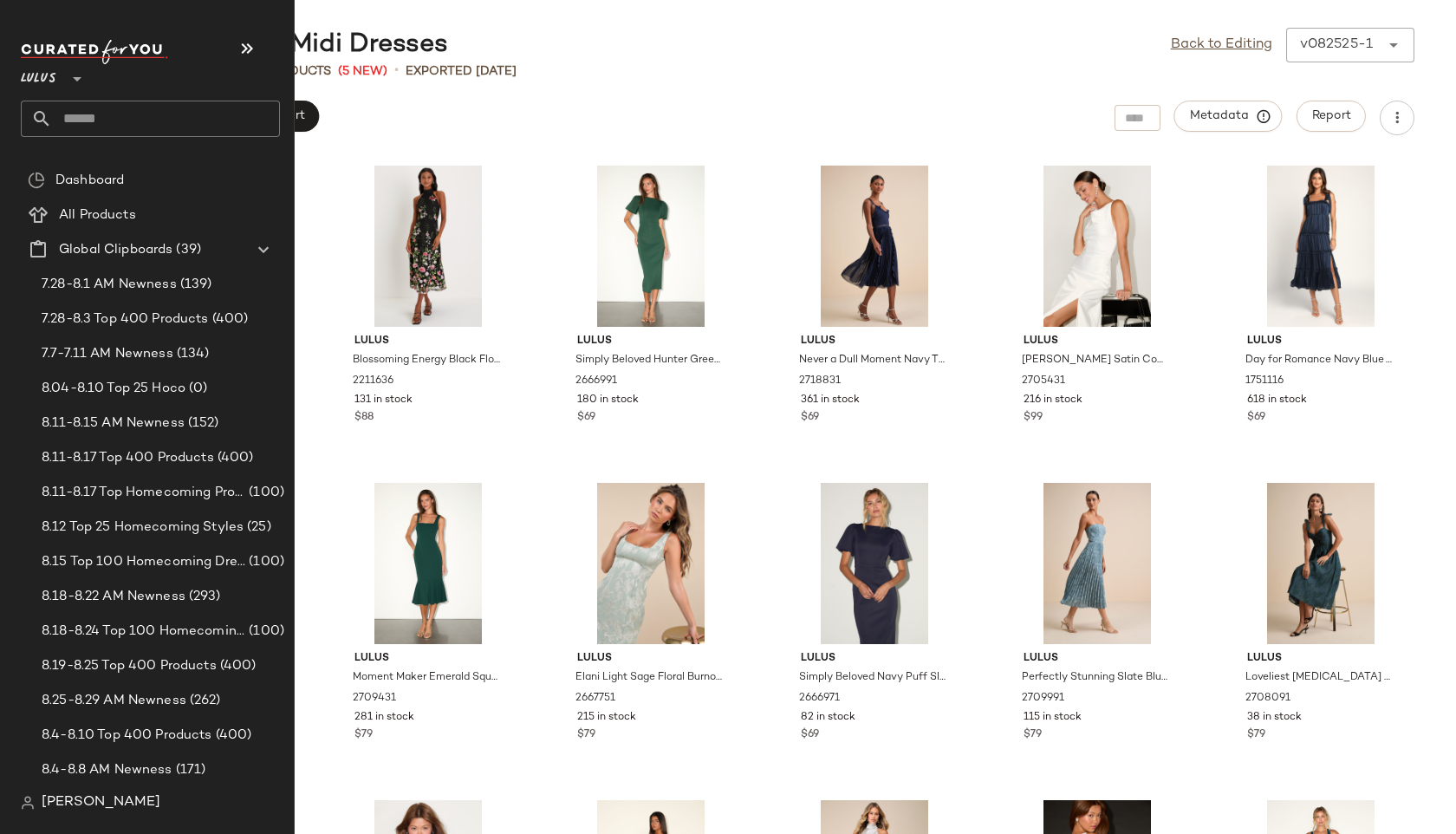
click at [92, 122] on input "text" at bounding box center [166, 118] width 228 height 36
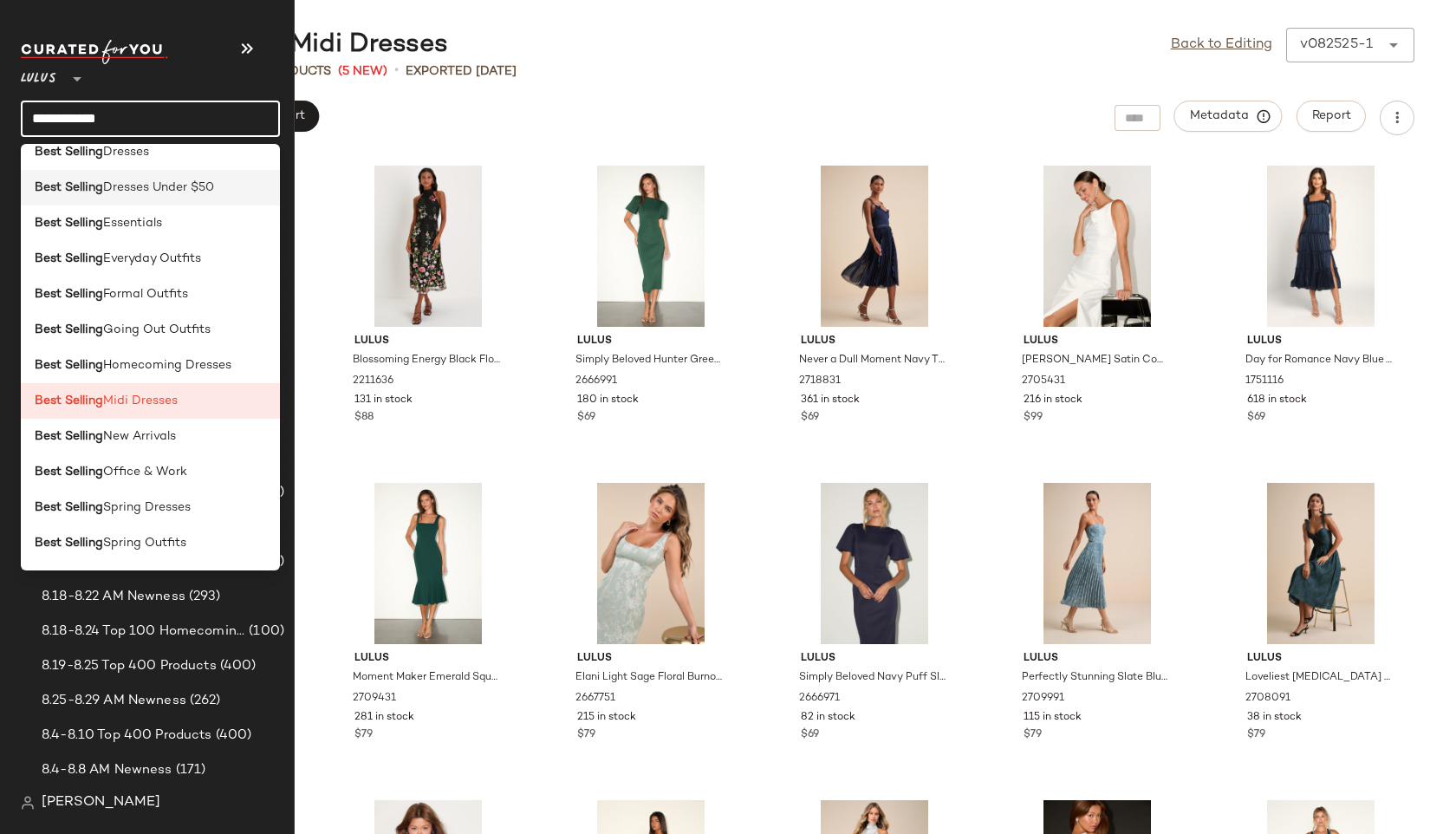
scroll to position [167, 0]
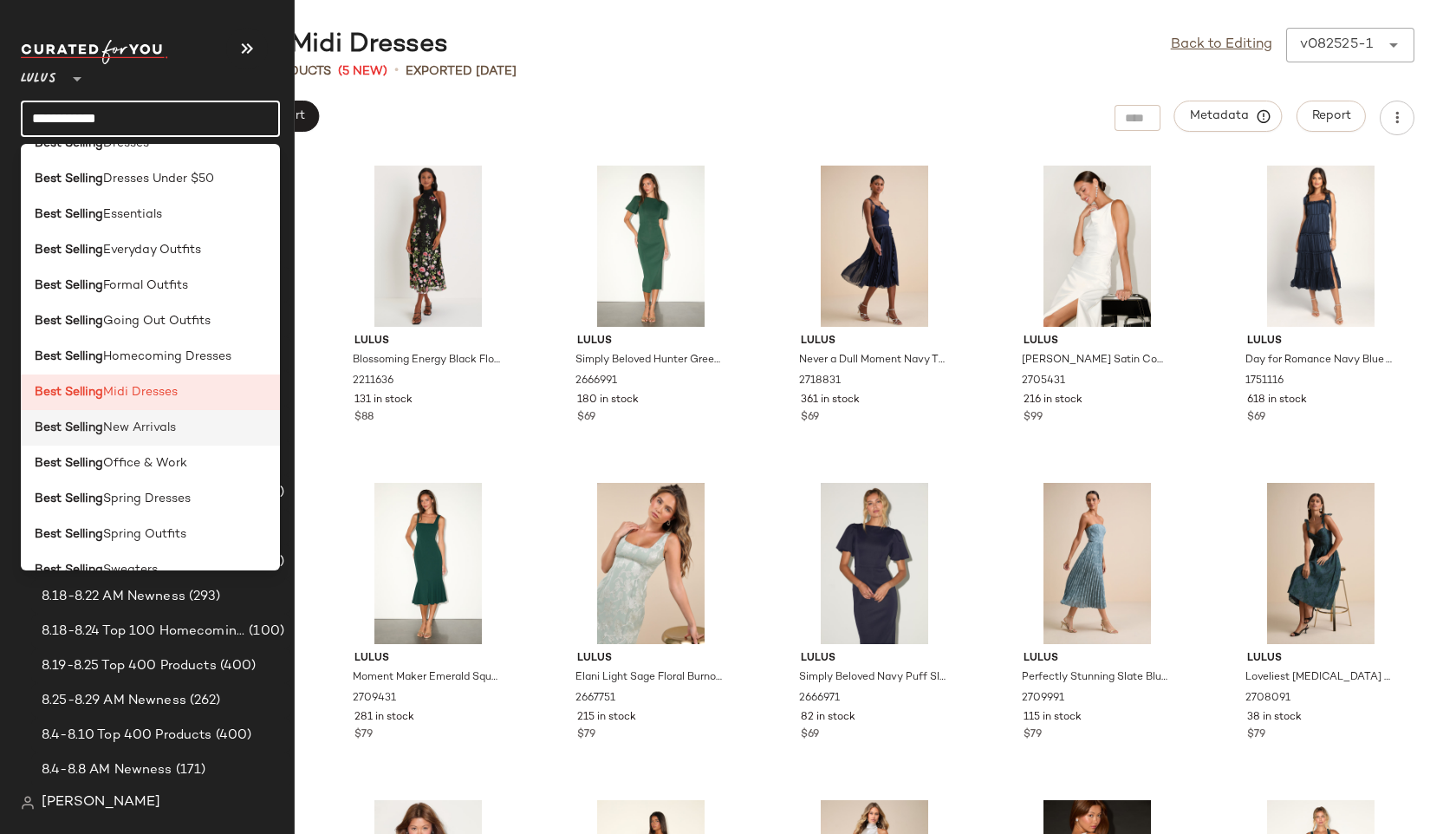
type input "**********"
click at [75, 432] on b "Best Selling" at bounding box center [69, 428] width 69 height 18
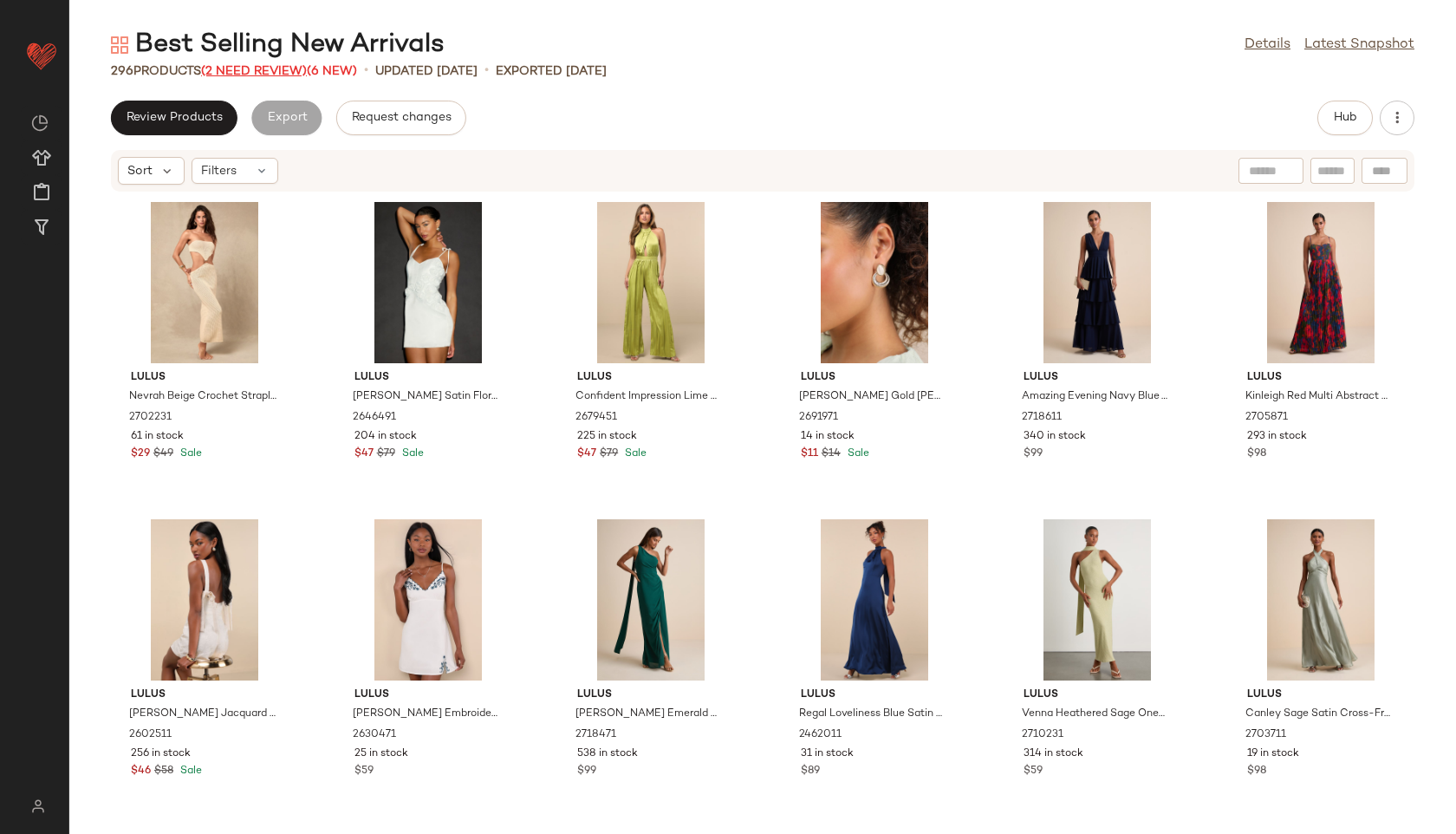
click at [253, 68] on span "(2 Need Review)" at bounding box center [253, 71] width 106 height 13
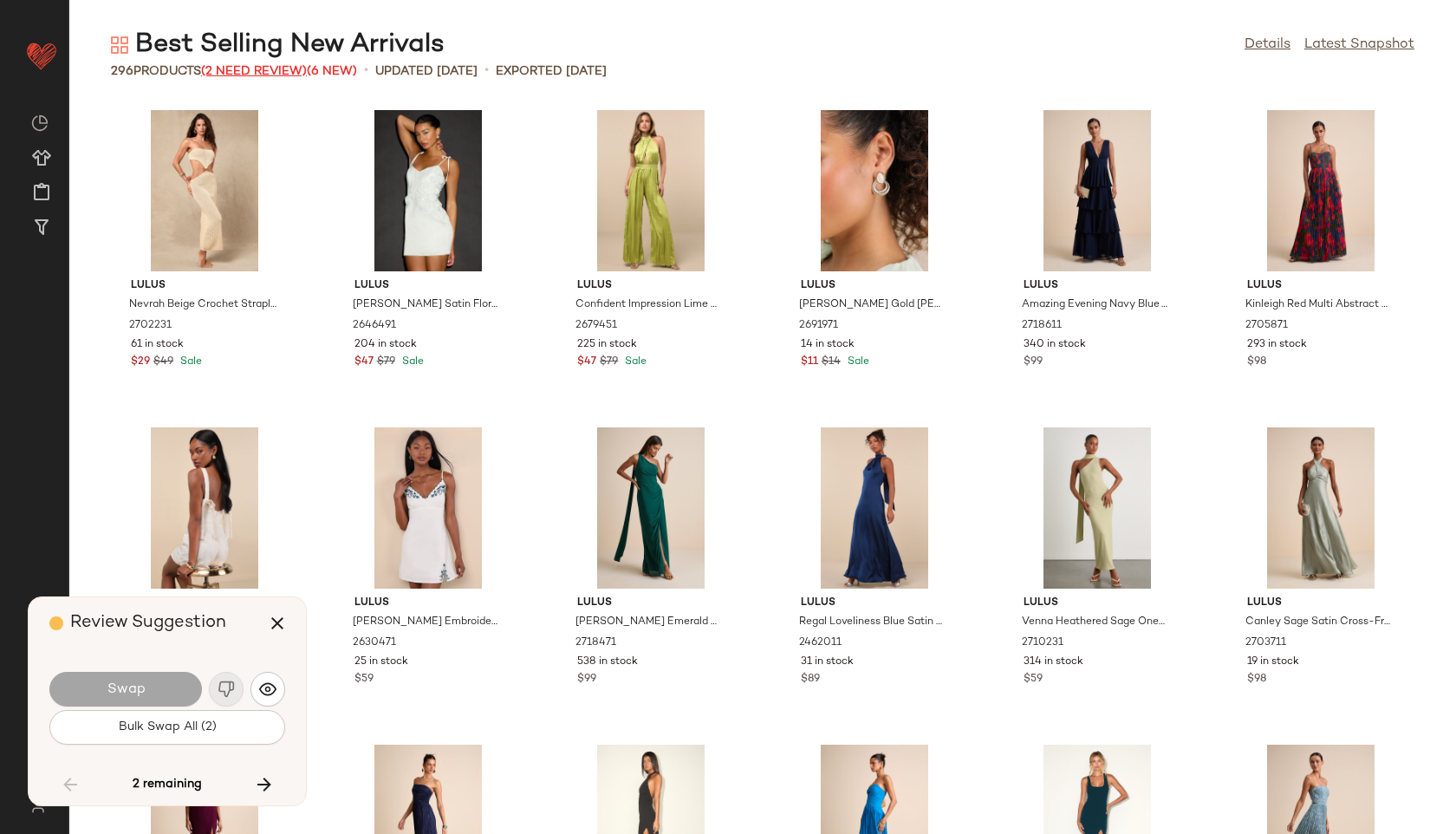
scroll to position [13964, 0]
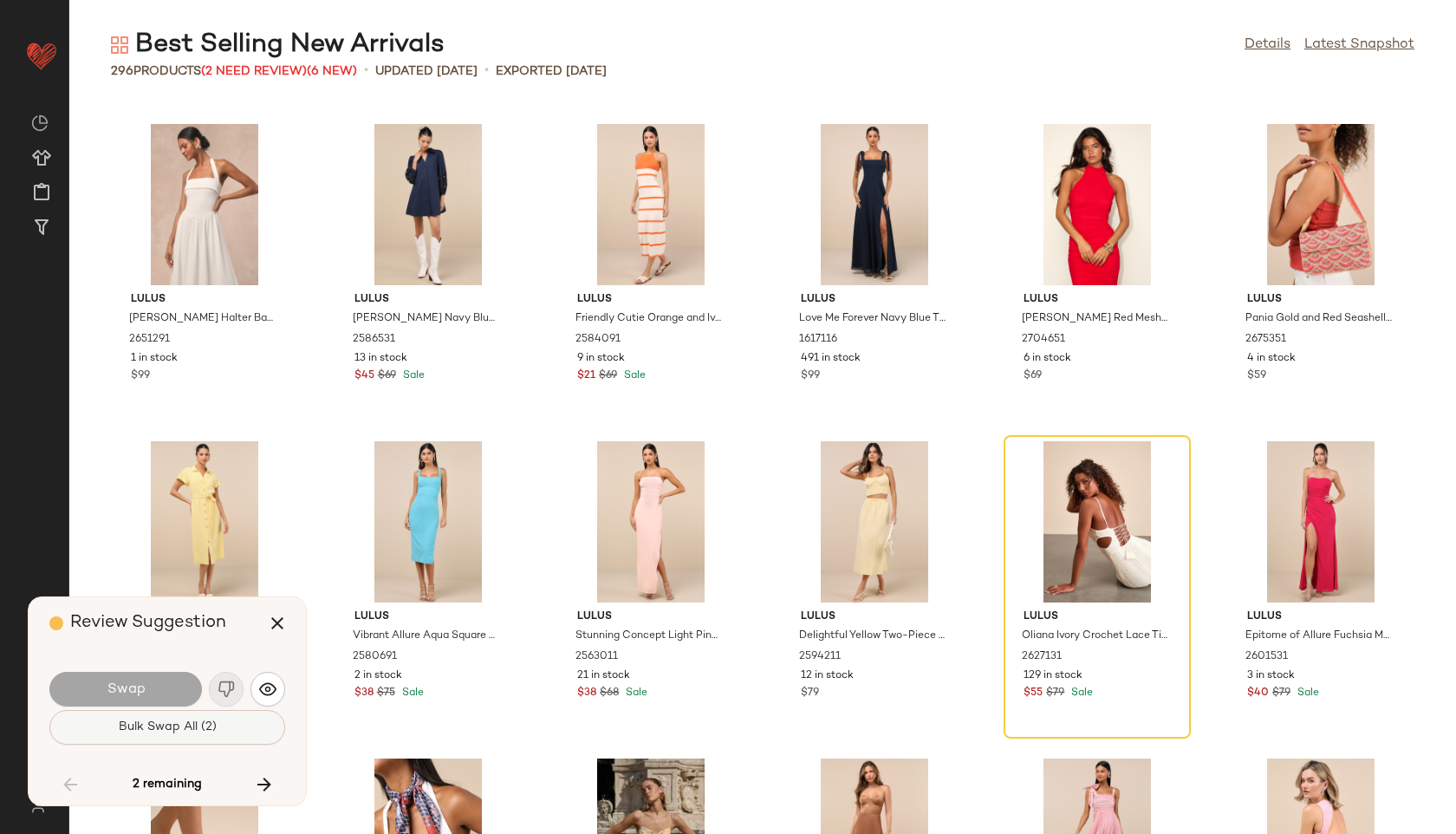
click at [201, 732] on span "Bulk Swap All (2)" at bounding box center [168, 727] width 99 height 14
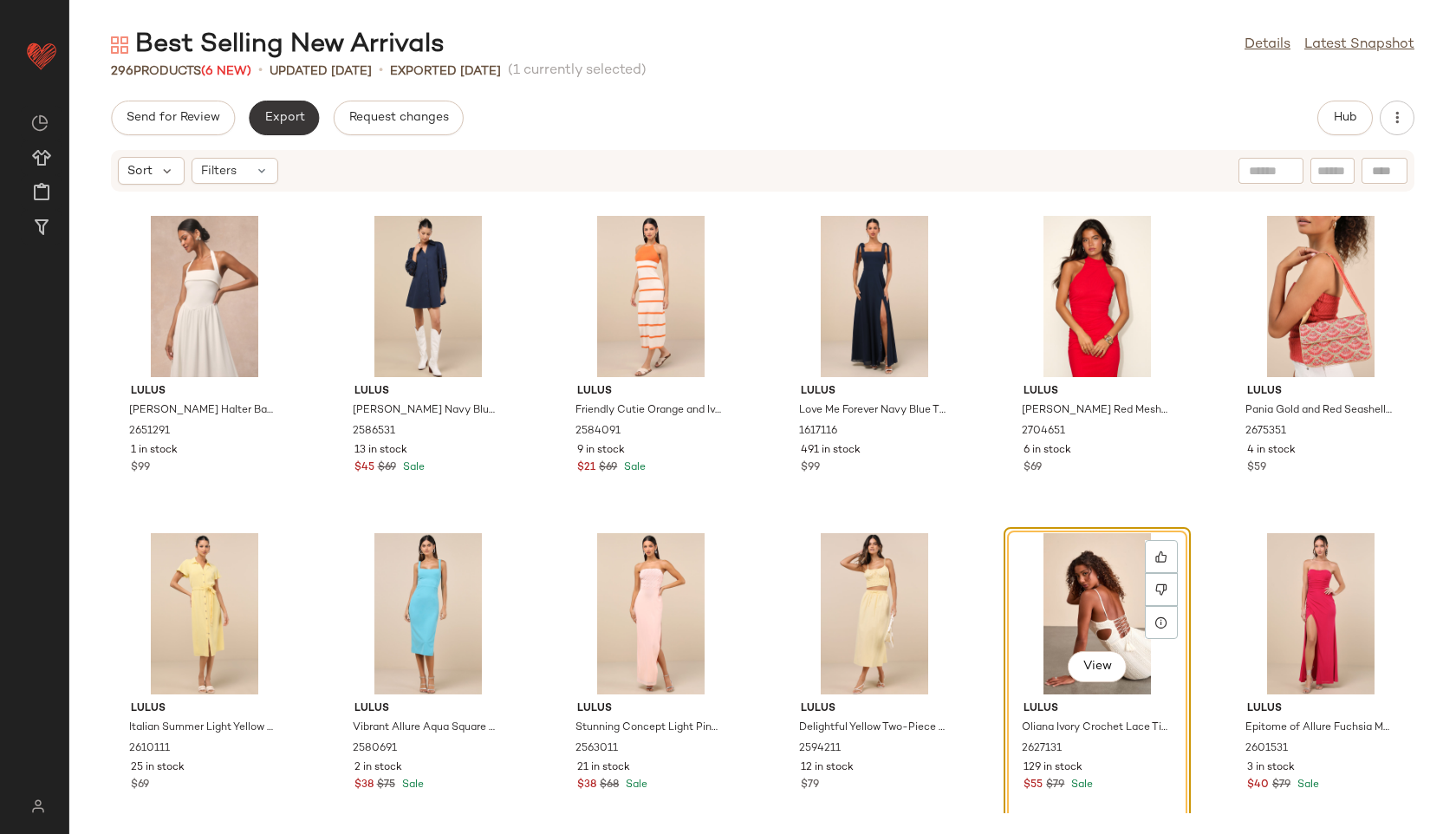
click at [302, 116] on button "Export" at bounding box center [284, 117] width 70 height 34
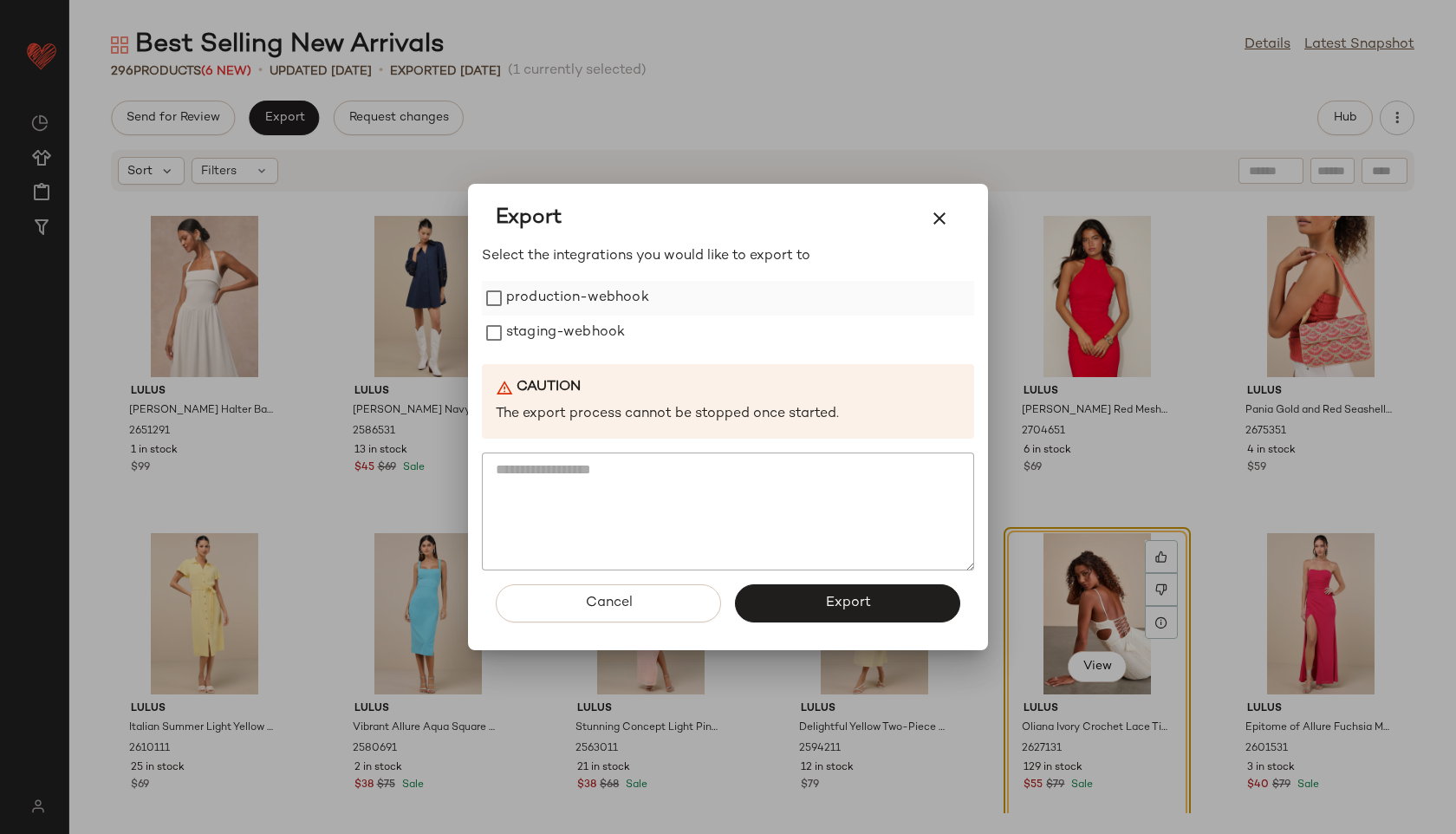
click at [538, 296] on label "production-webhook" at bounding box center [577, 298] width 143 height 34
click at [533, 340] on label "staging-webhook" at bounding box center [566, 333] width 119 height 34
click at [809, 608] on button "Export" at bounding box center [848, 603] width 226 height 38
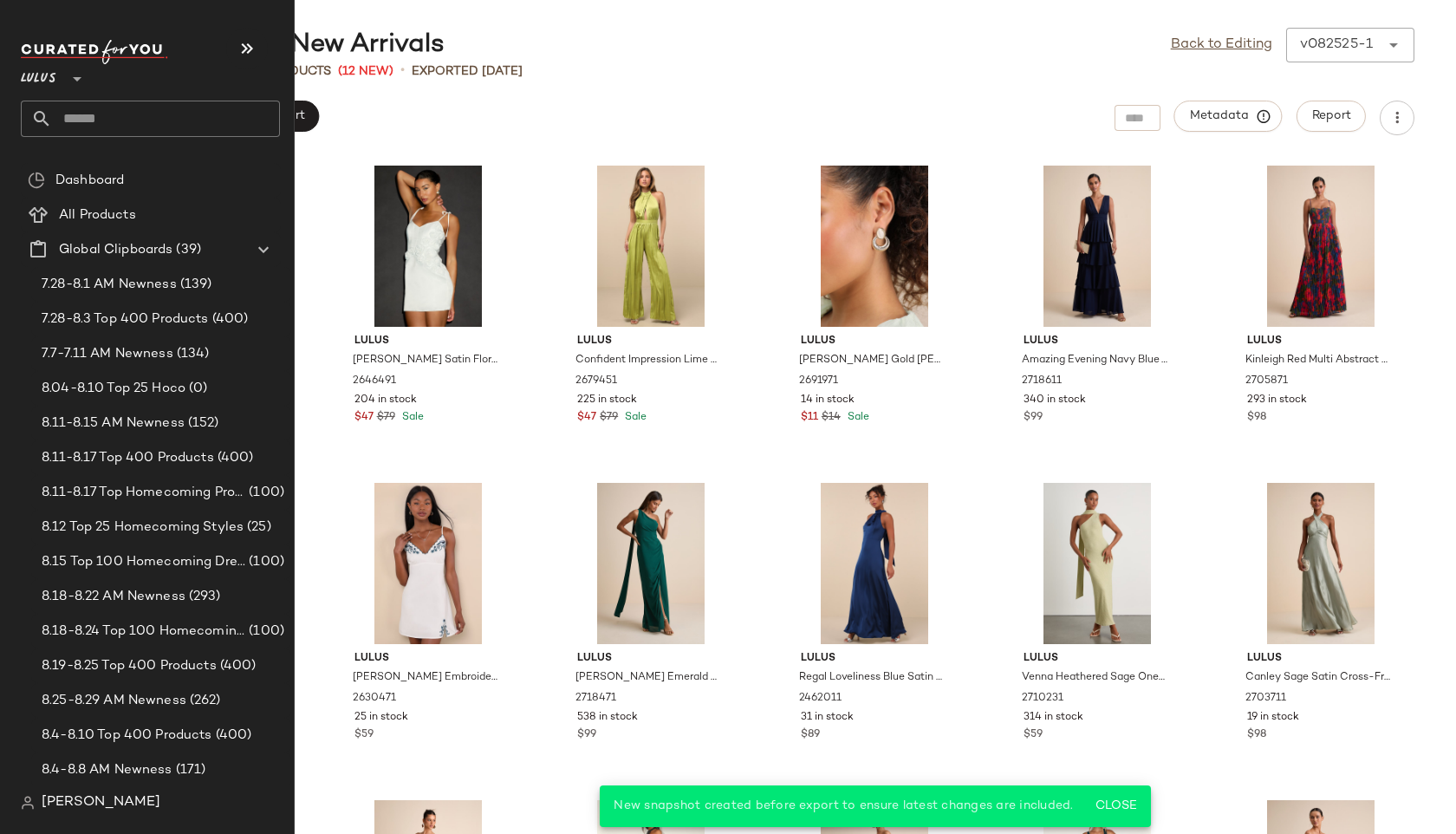
click at [78, 124] on input "text" at bounding box center [166, 118] width 228 height 36
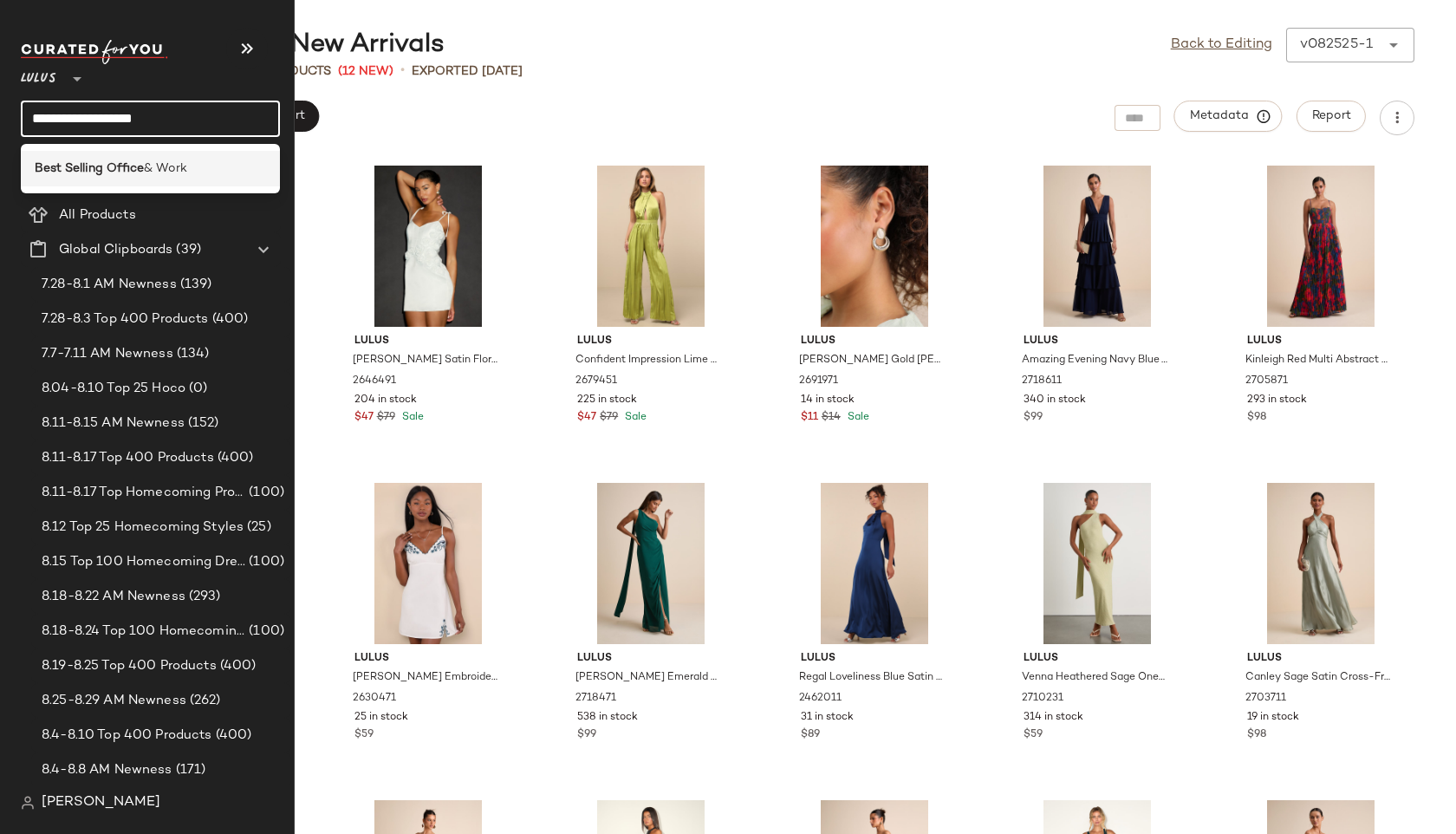
type input "**********"
click at [95, 171] on b "Best Selling Office" at bounding box center [88, 169] width 109 height 18
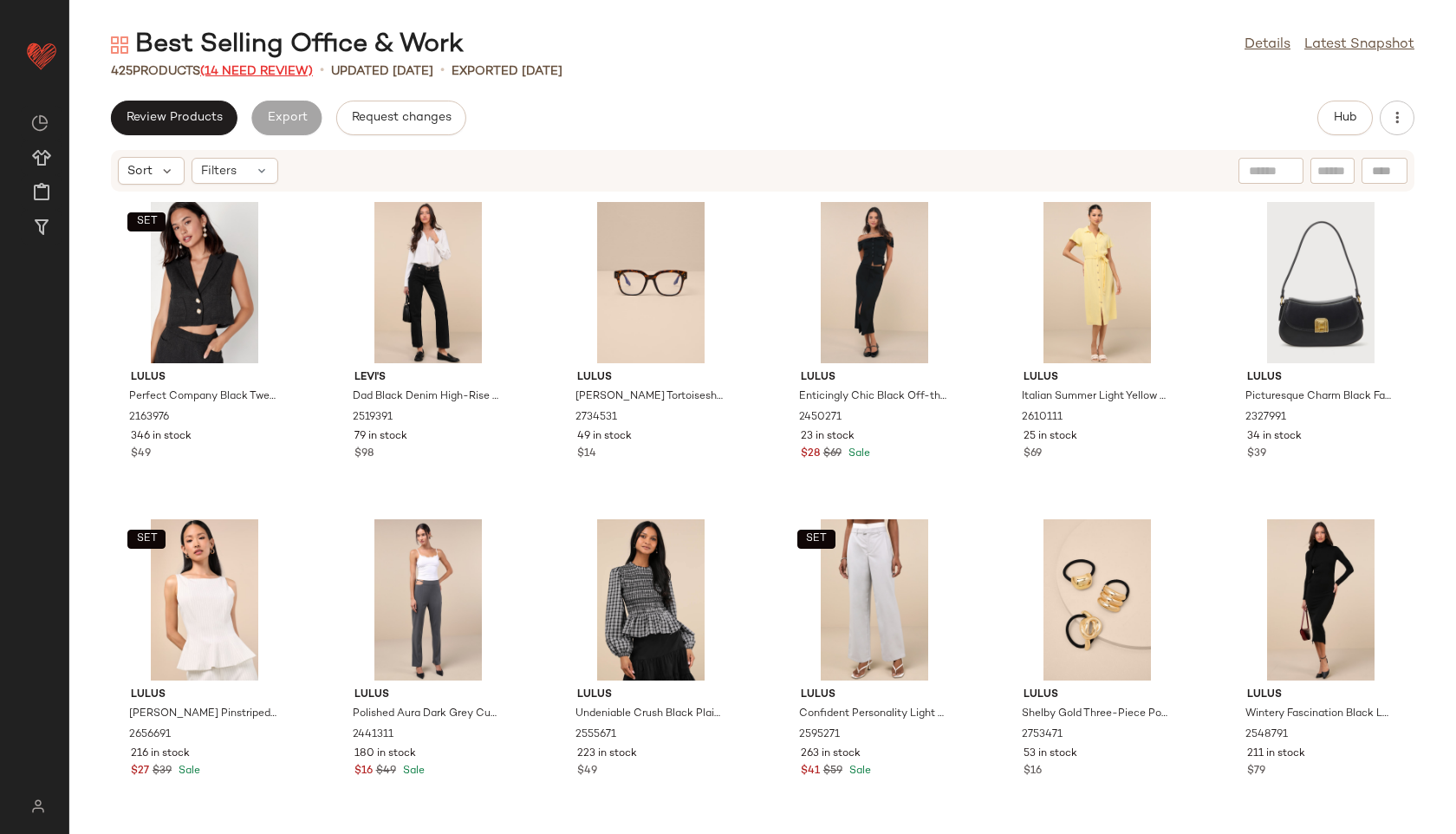
click at [259, 67] on span "(14 Need Review)" at bounding box center [256, 71] width 113 height 13
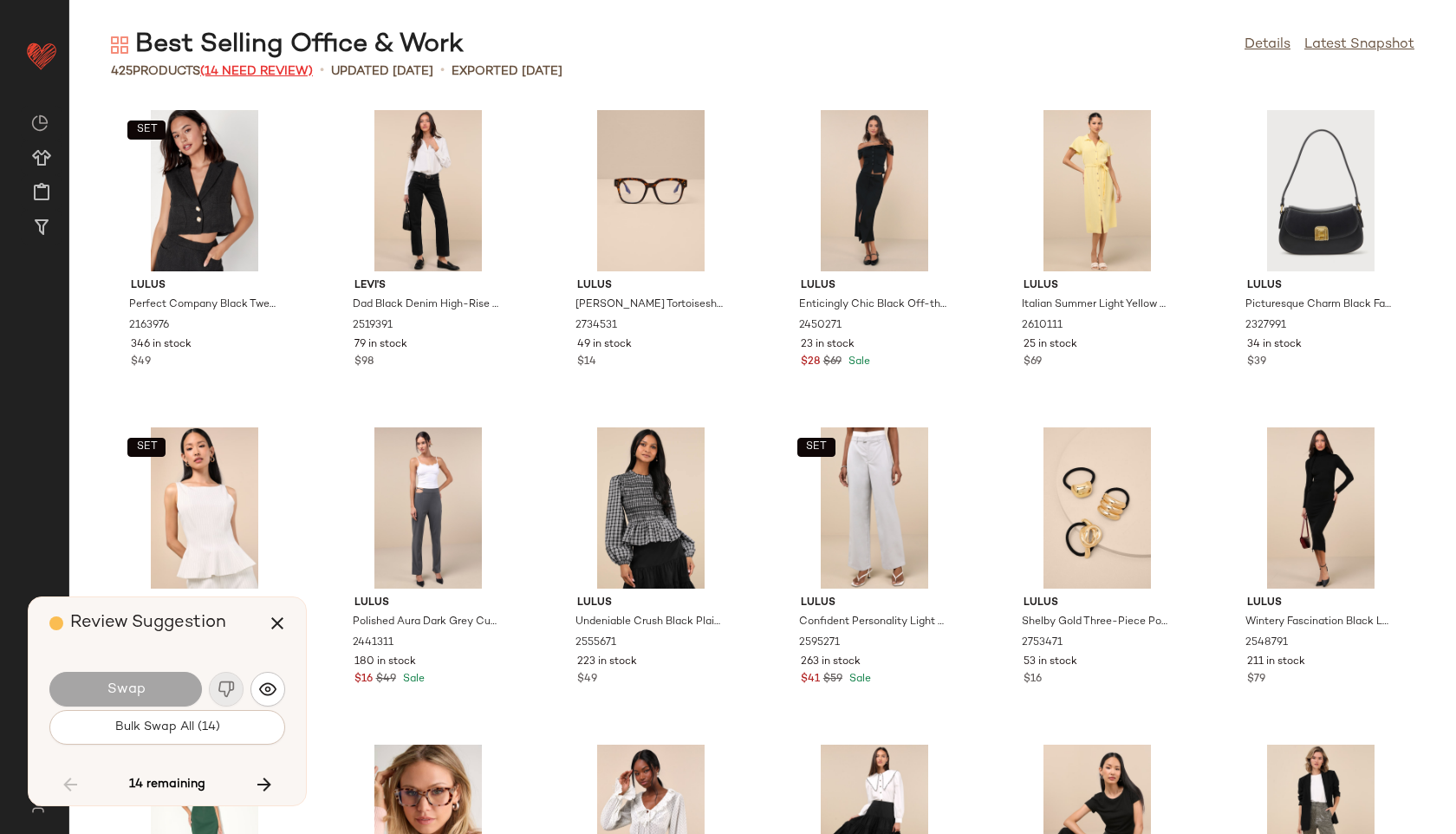
scroll to position [4126, 0]
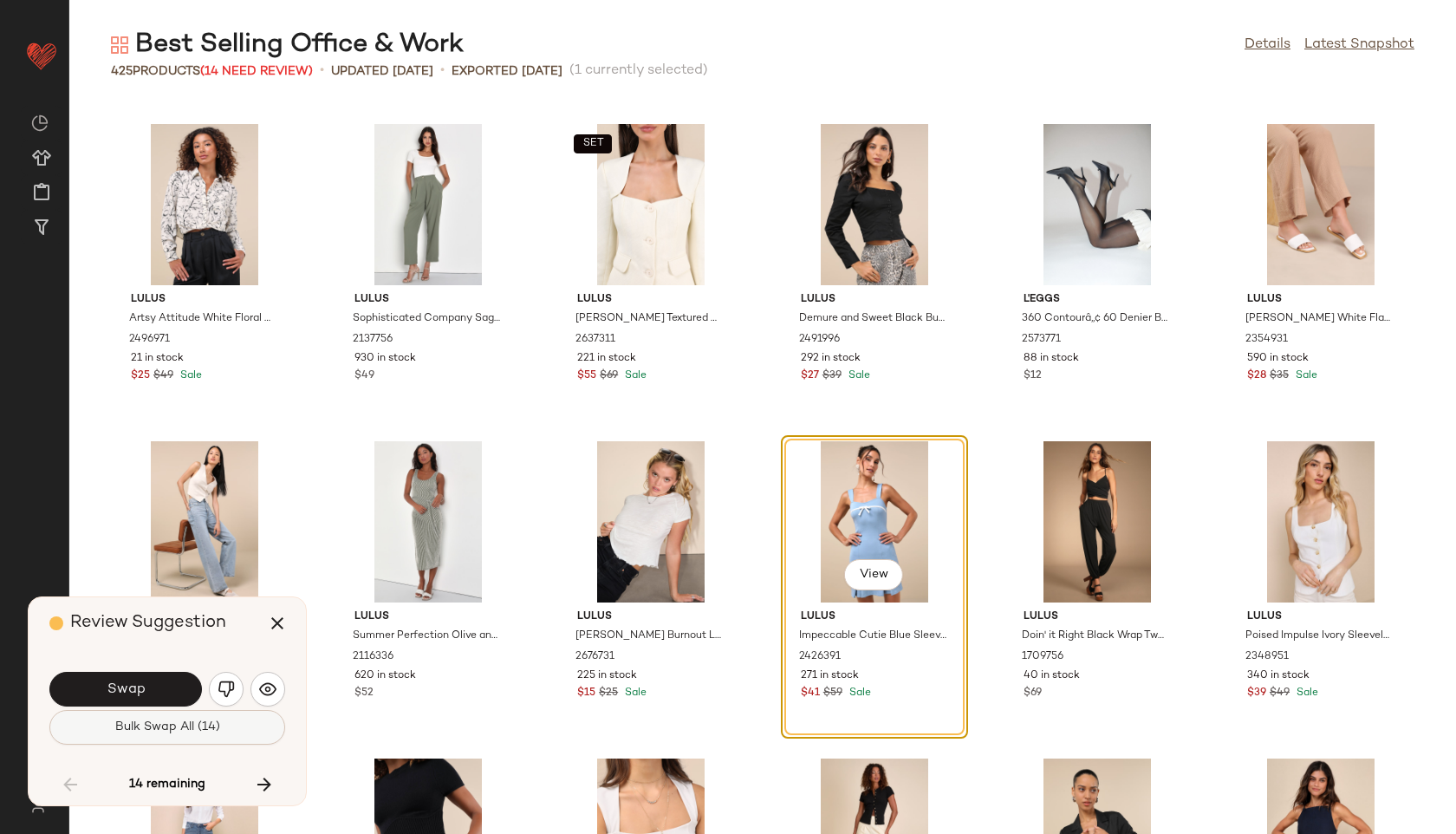
click at [210, 729] on span "Bulk Swap All (14)" at bounding box center [167, 727] width 106 height 14
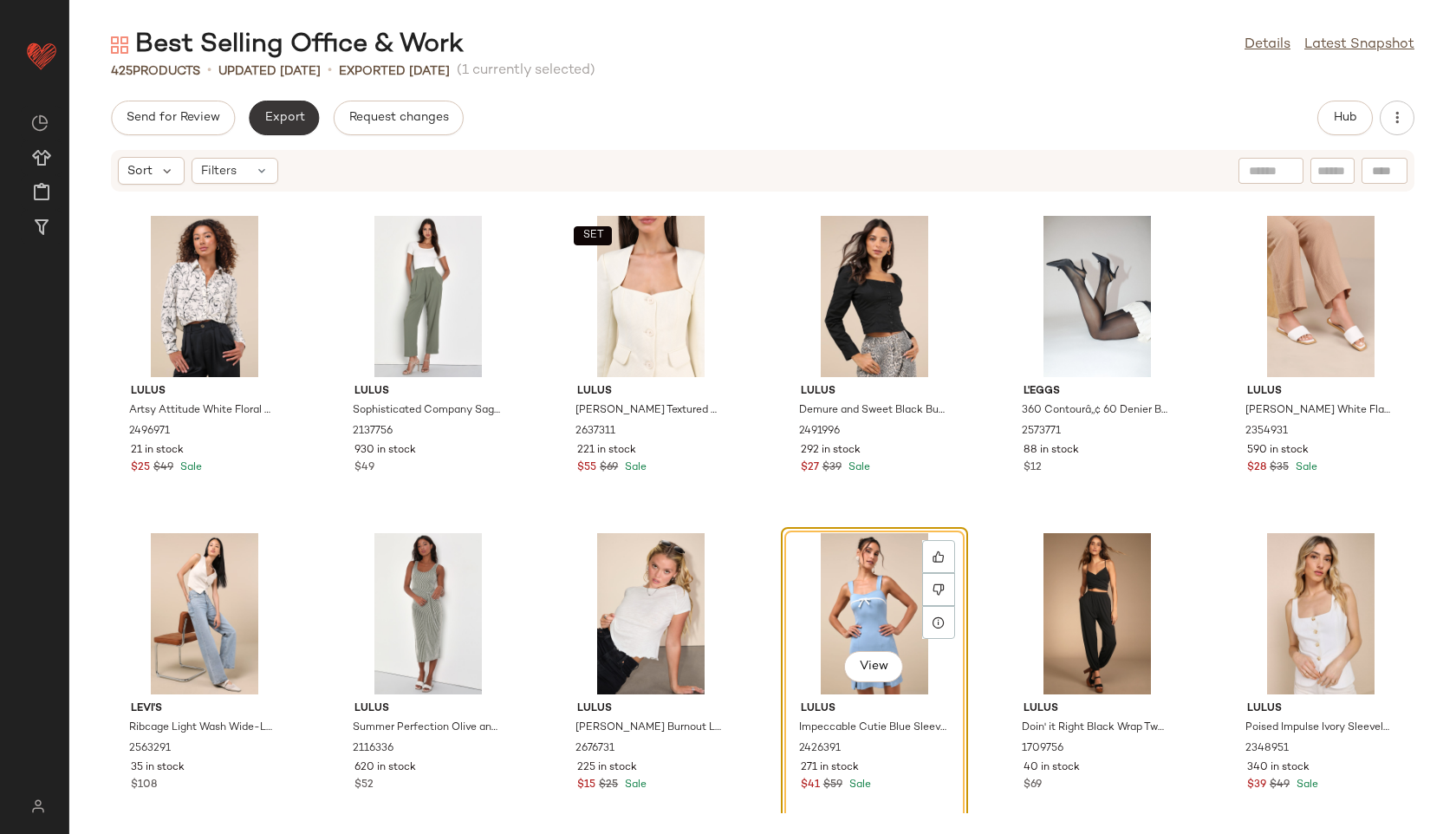
click at [285, 128] on button "Export" at bounding box center [284, 117] width 70 height 34
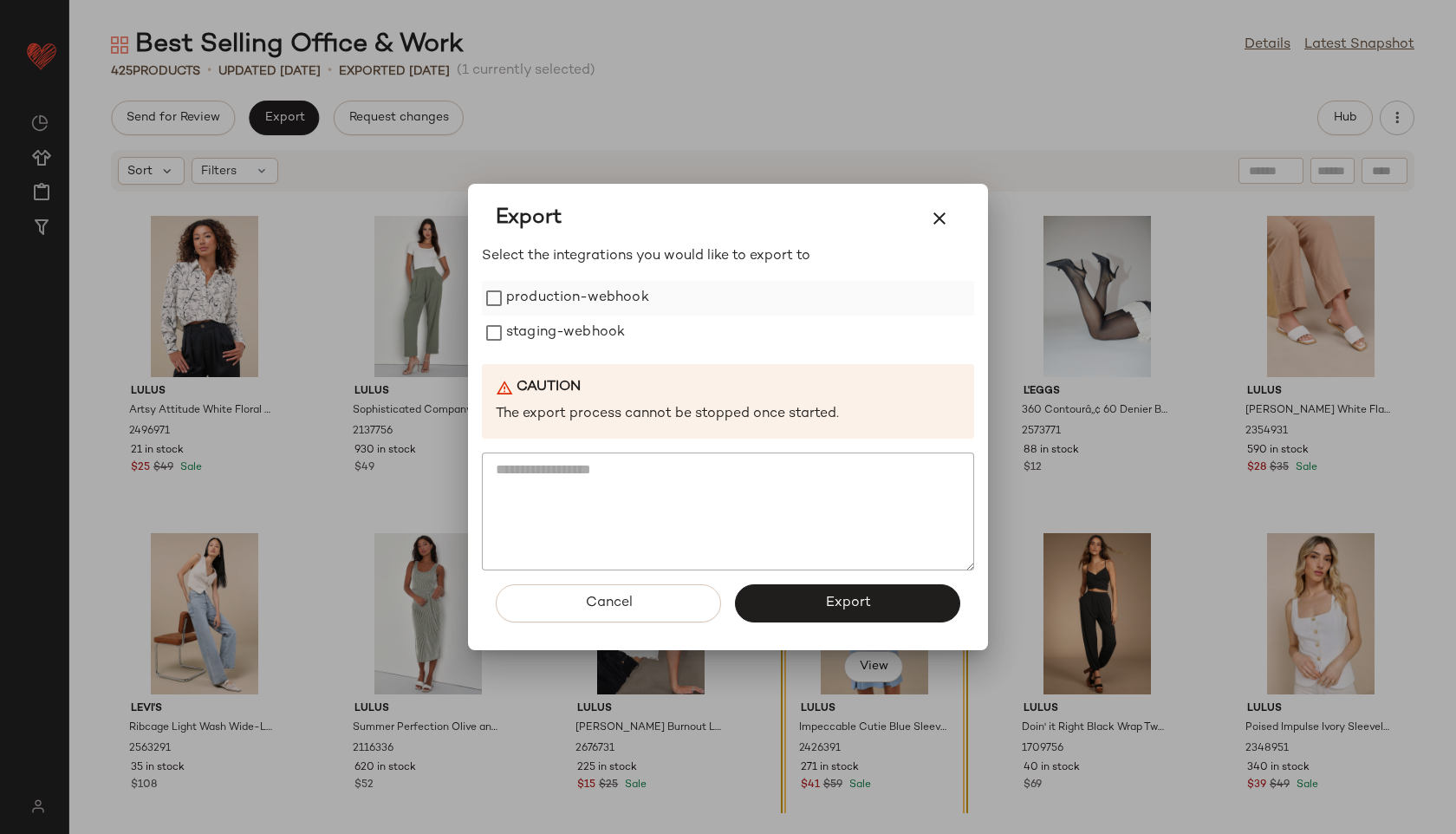
click at [532, 294] on label "production-webhook" at bounding box center [577, 298] width 143 height 34
click at [531, 334] on label "staging-webhook" at bounding box center [566, 333] width 119 height 34
click at [819, 600] on button "Export" at bounding box center [848, 603] width 226 height 38
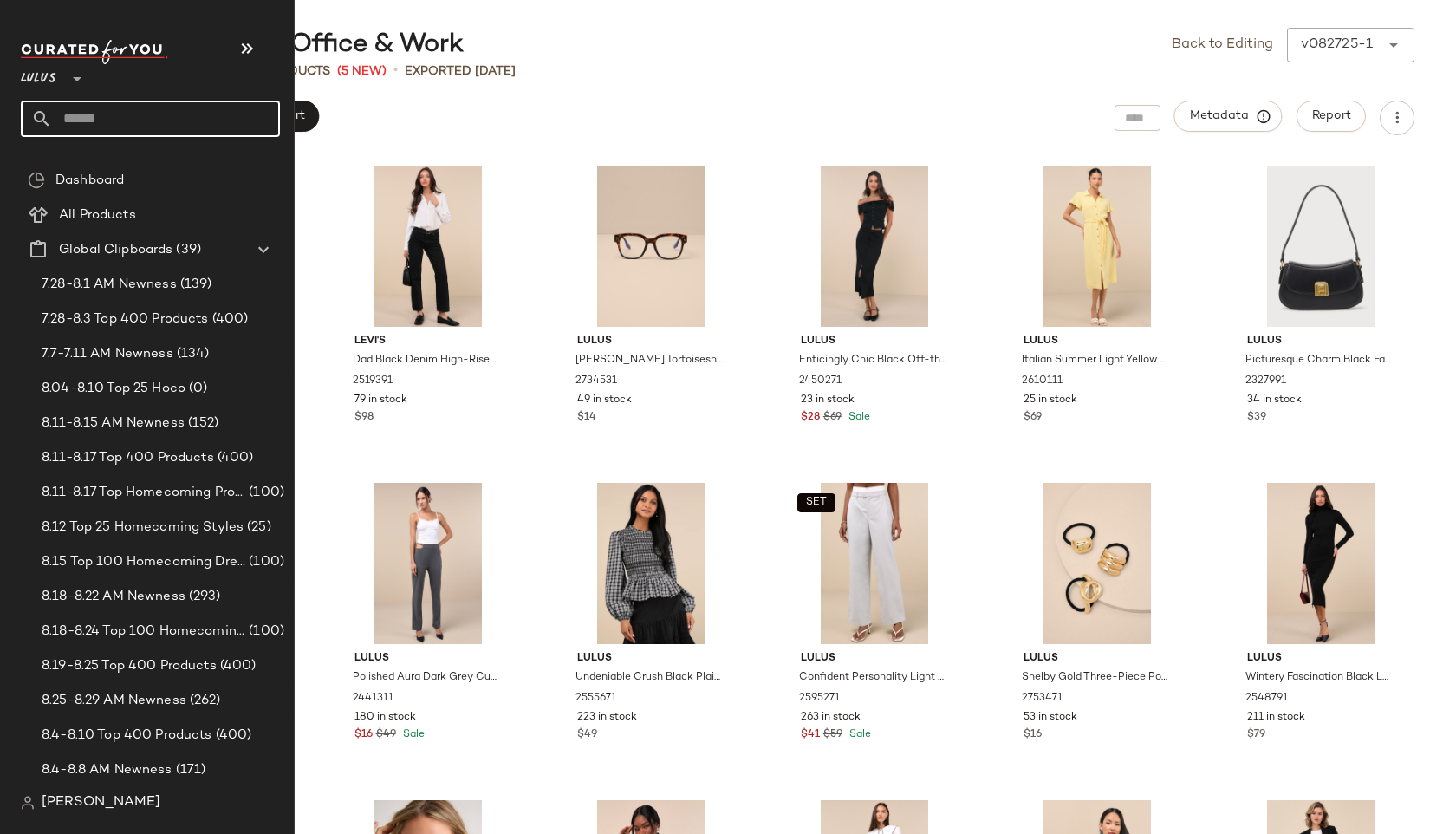
click at [101, 121] on input "text" at bounding box center [166, 118] width 228 height 36
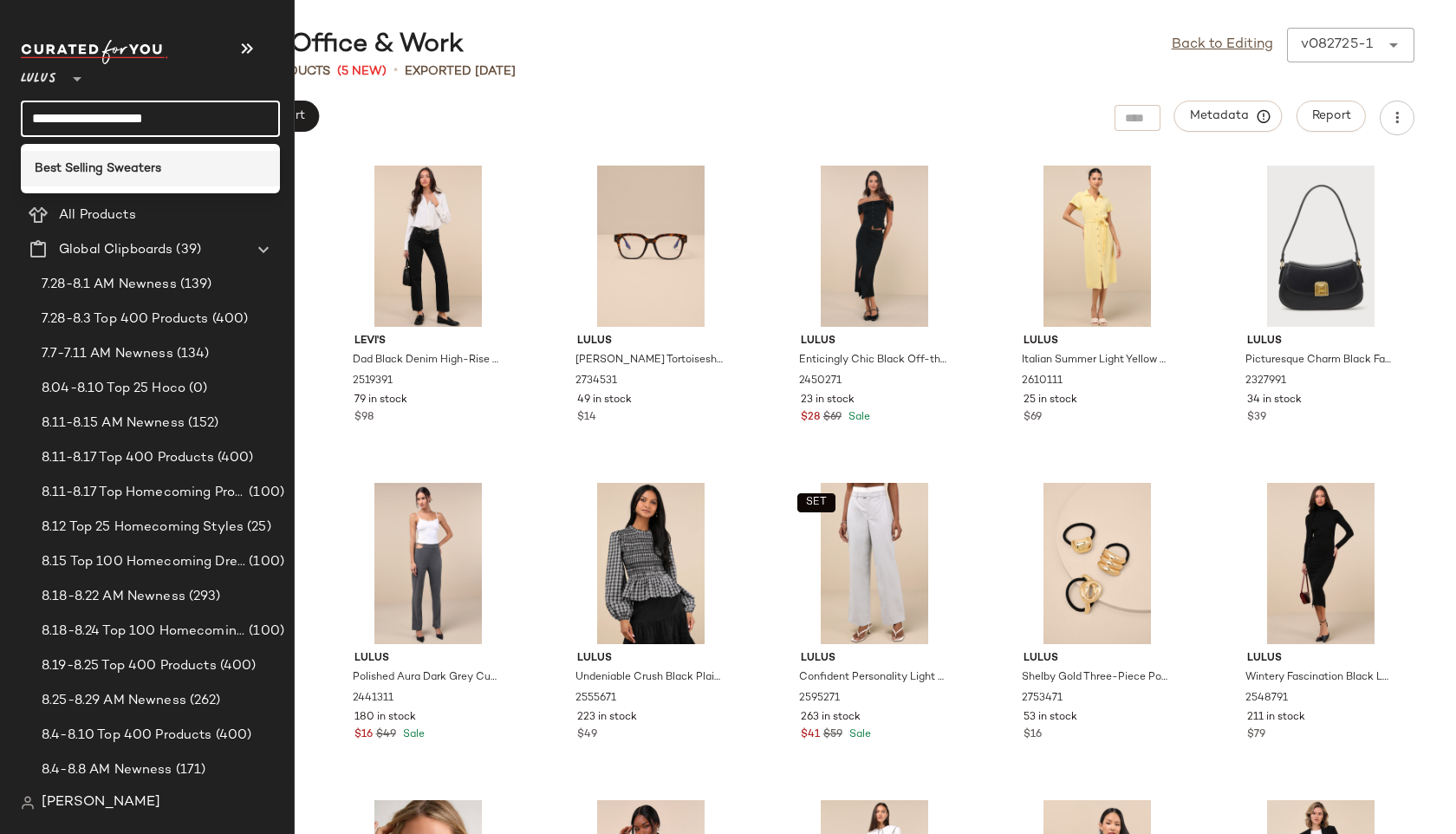
type input "**********"
click at [95, 162] on b "Best Selling Sweaters" at bounding box center [97, 169] width 126 height 18
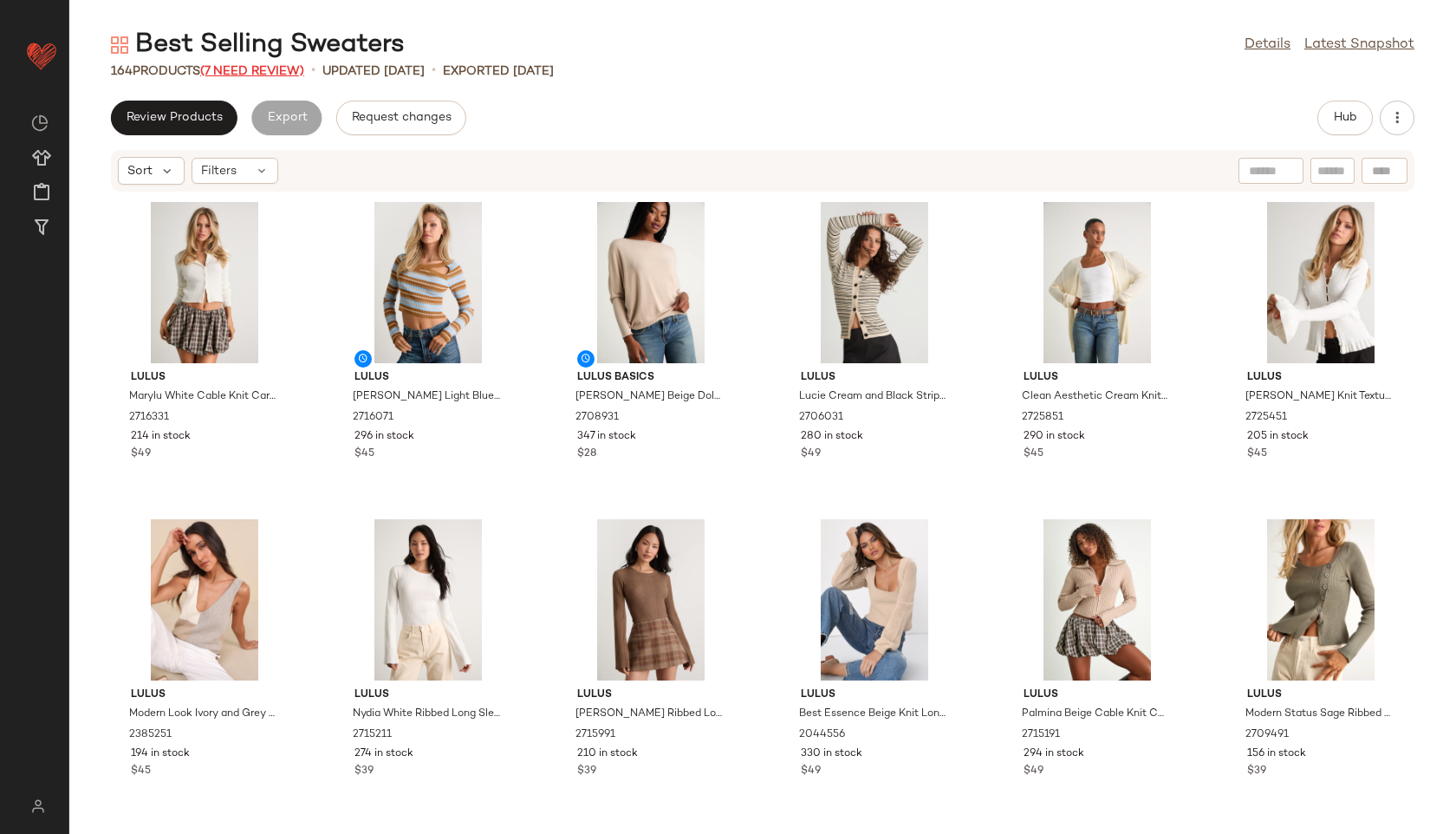
click at [271, 69] on span "(7 Need Review)" at bounding box center [252, 71] width 104 height 13
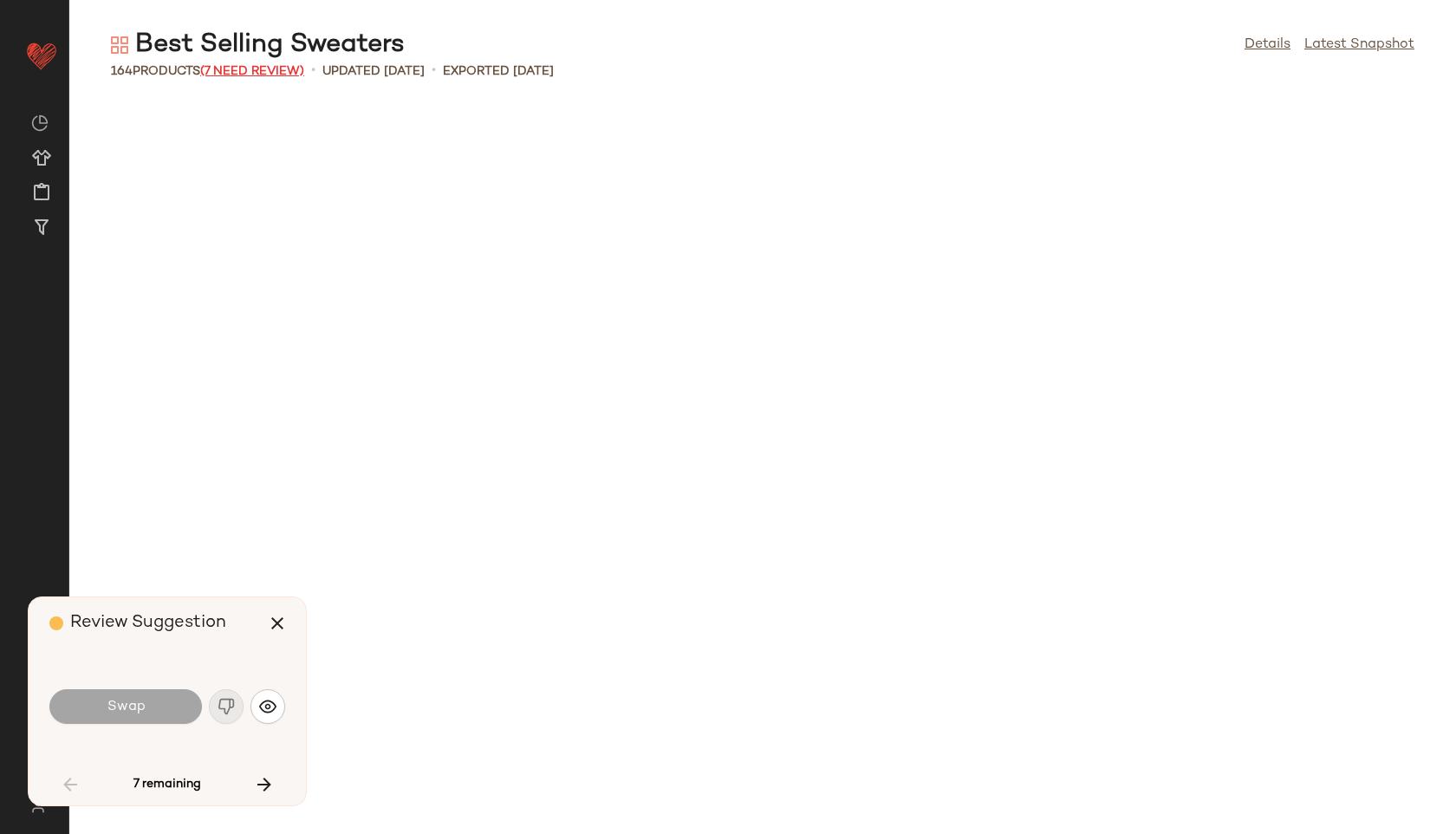
scroll to position [3174, 0]
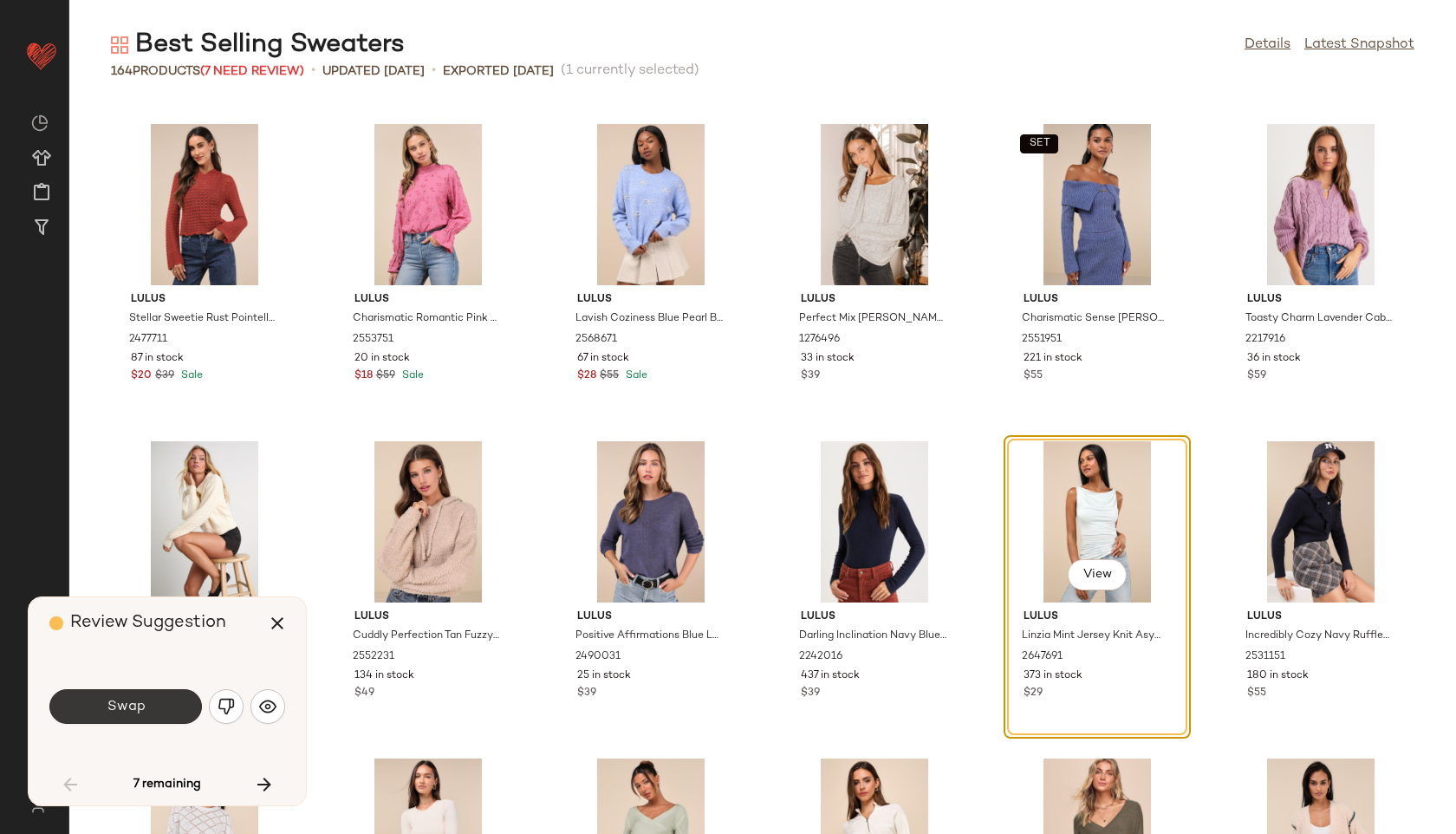
click at [143, 718] on button "Swap" at bounding box center [125, 707] width 152 height 34
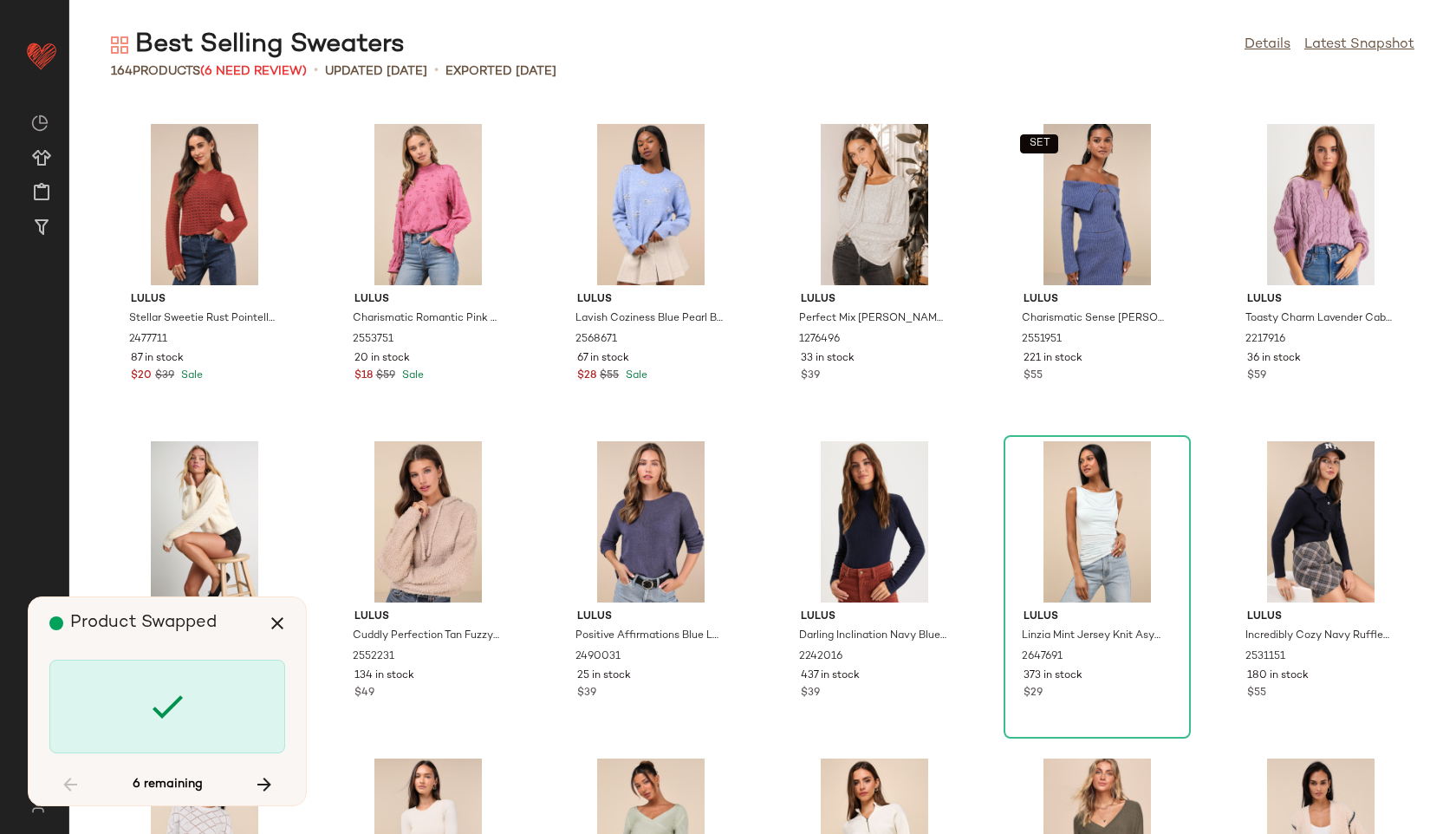
scroll to position [6030, 0]
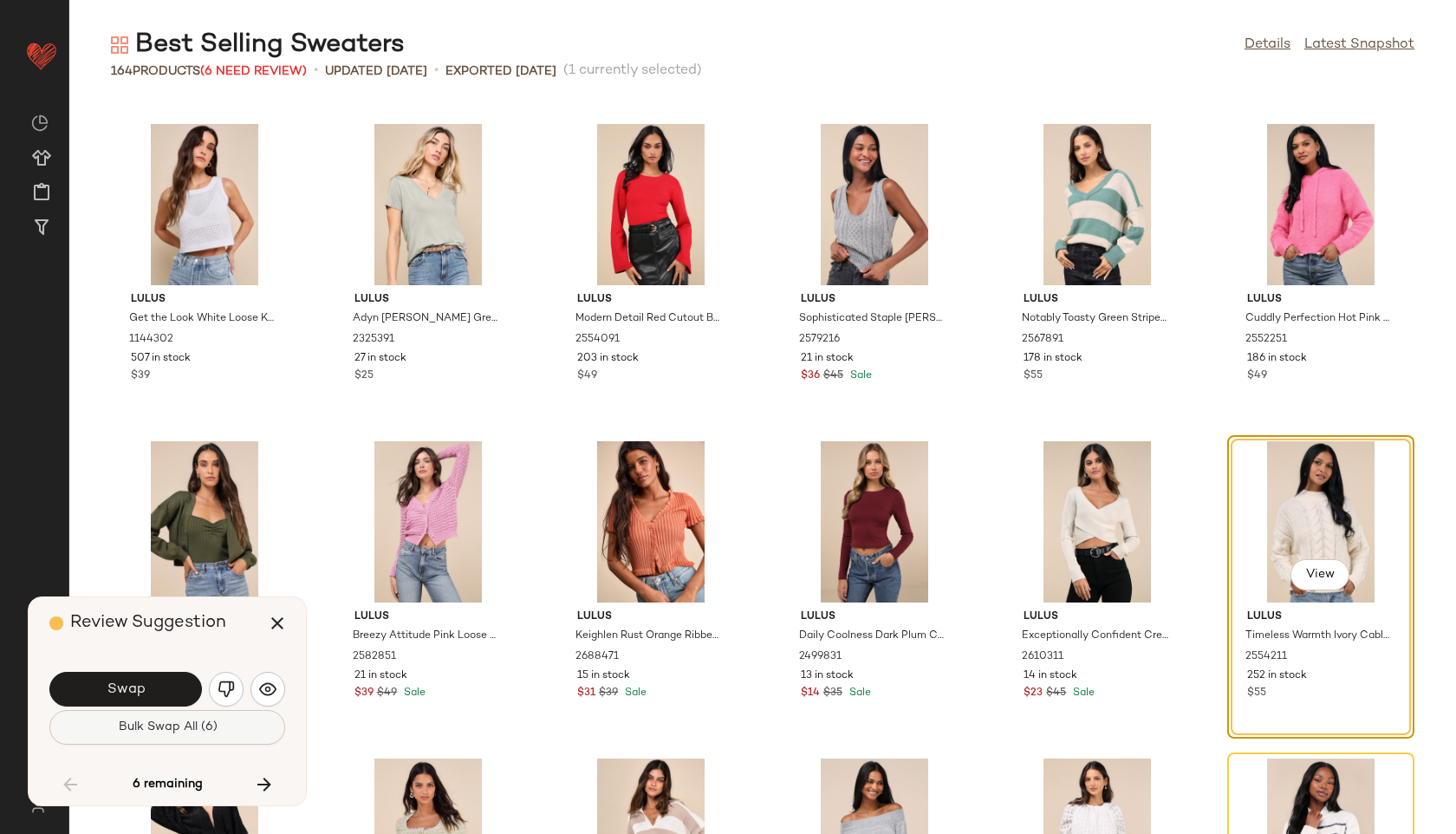
click at [187, 732] on span "Bulk Swap All (6)" at bounding box center [167, 727] width 99 height 14
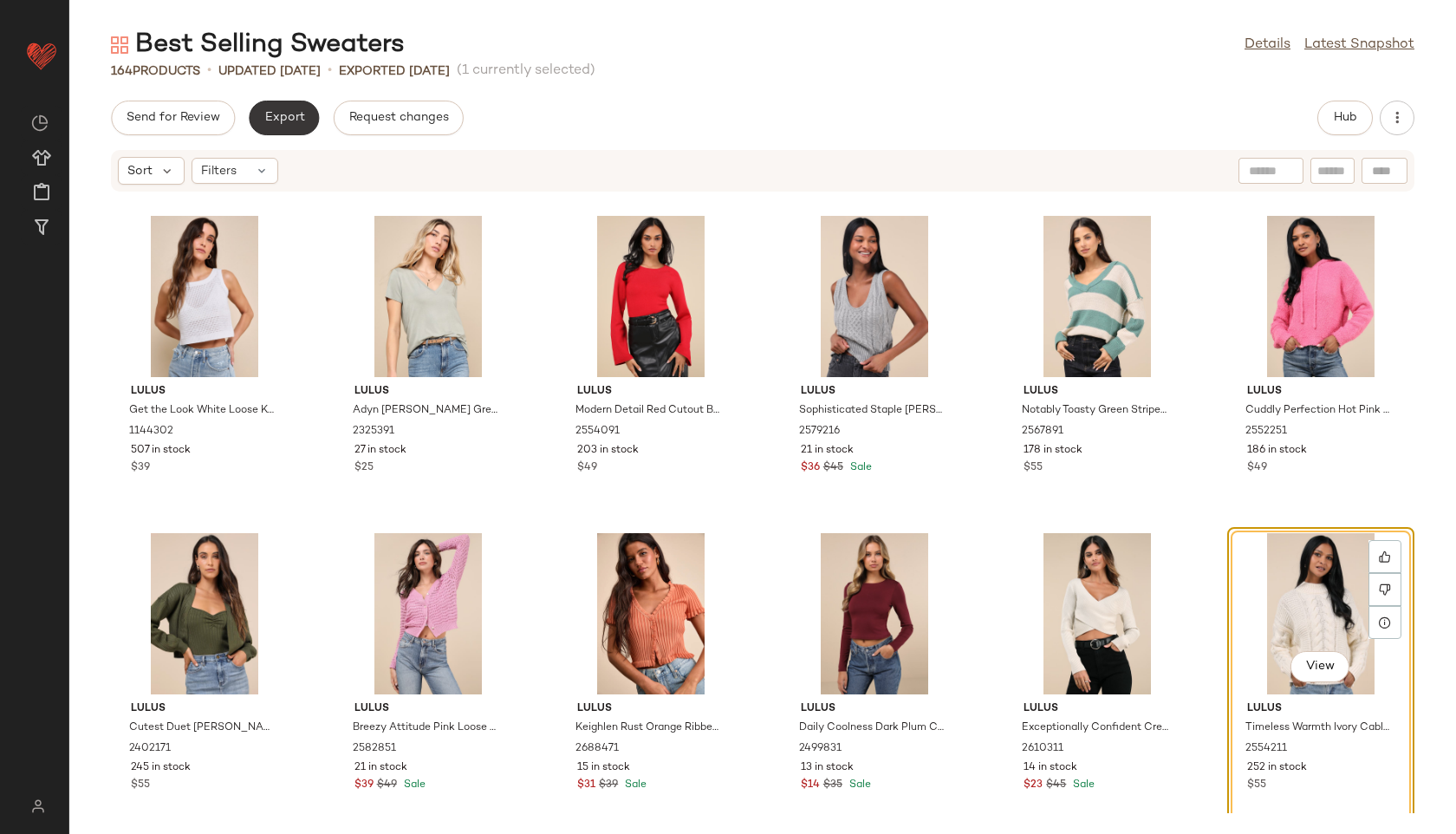
click at [293, 126] on button "Export" at bounding box center [284, 117] width 70 height 34
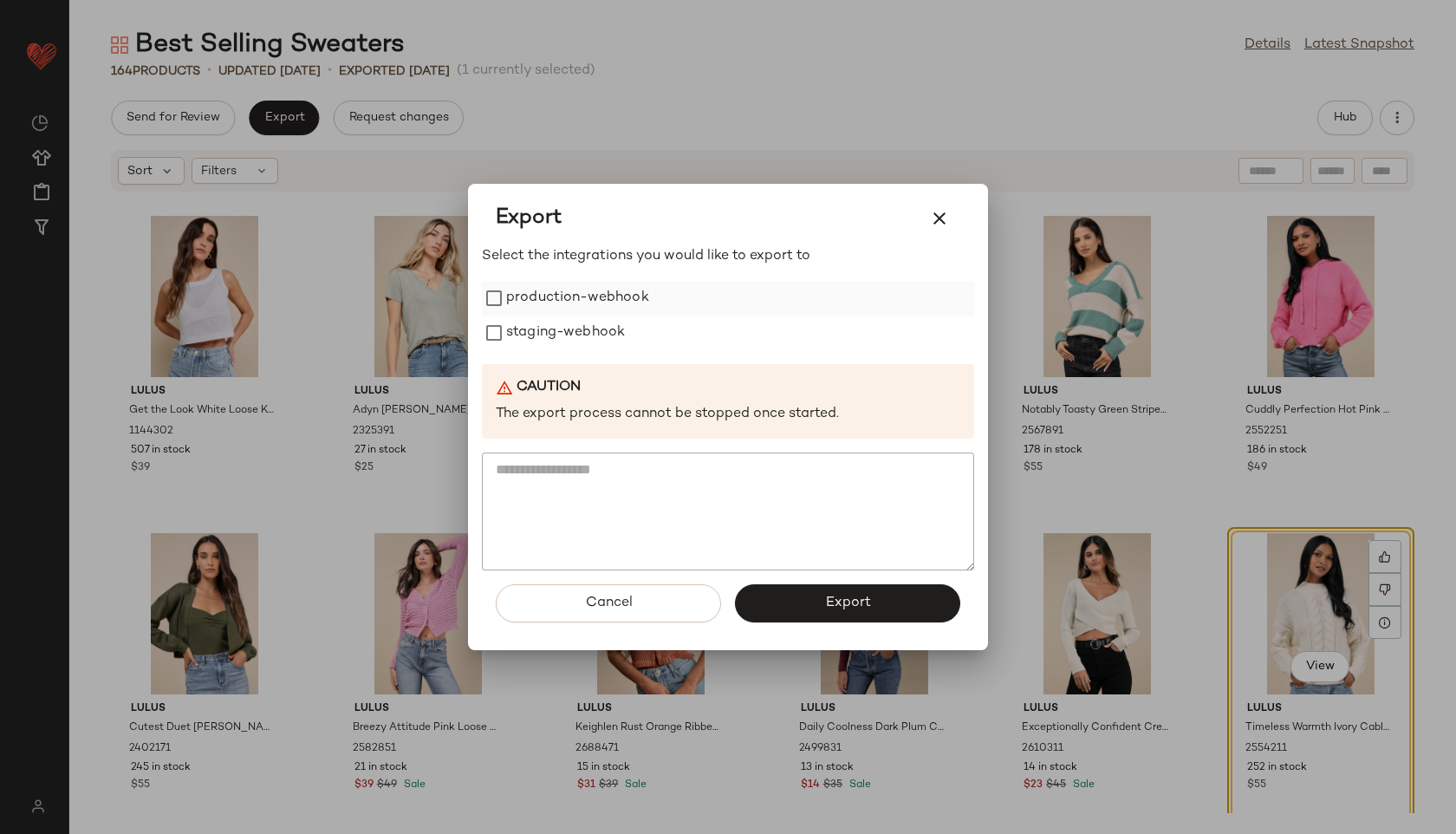
click at [569, 290] on label "production-webhook" at bounding box center [577, 298] width 143 height 34
click at [575, 317] on label "staging-webhook" at bounding box center [566, 333] width 119 height 34
click at [803, 595] on button "Export" at bounding box center [848, 603] width 226 height 38
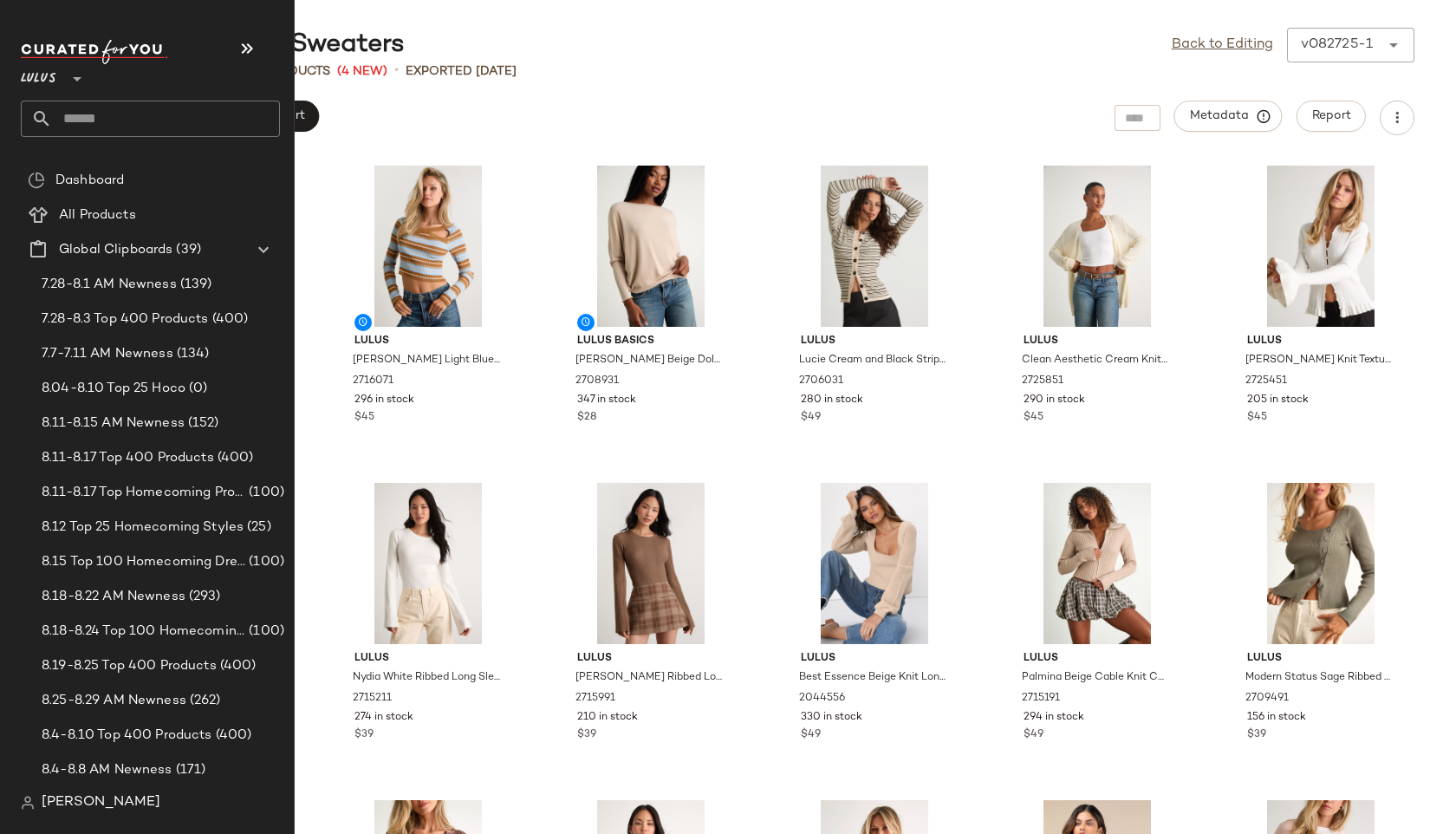
click at [79, 121] on input "text" at bounding box center [166, 118] width 228 height 36
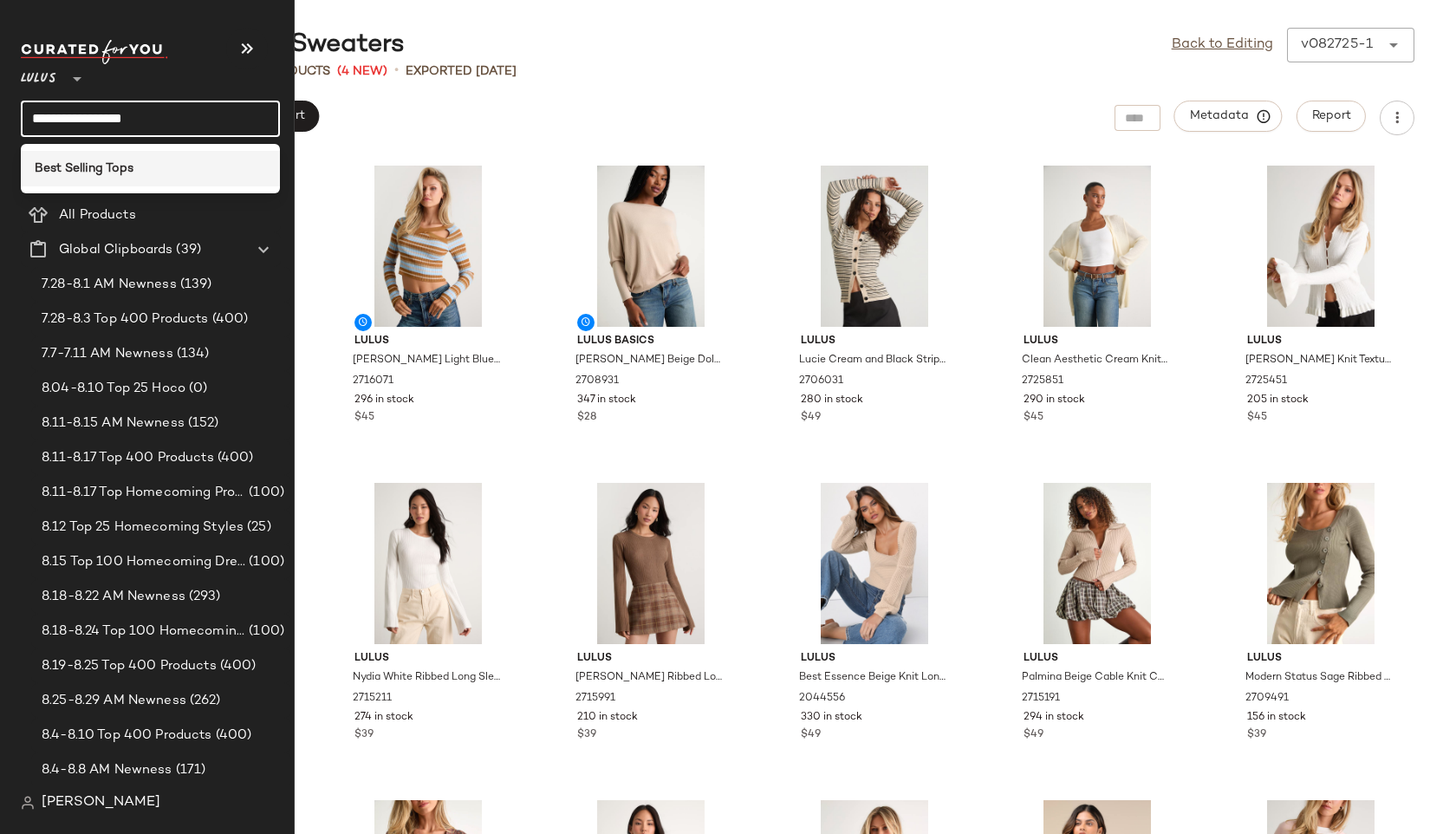
type input "**********"
click at [60, 175] on b "Best Selling Tops" at bounding box center [84, 169] width 99 height 18
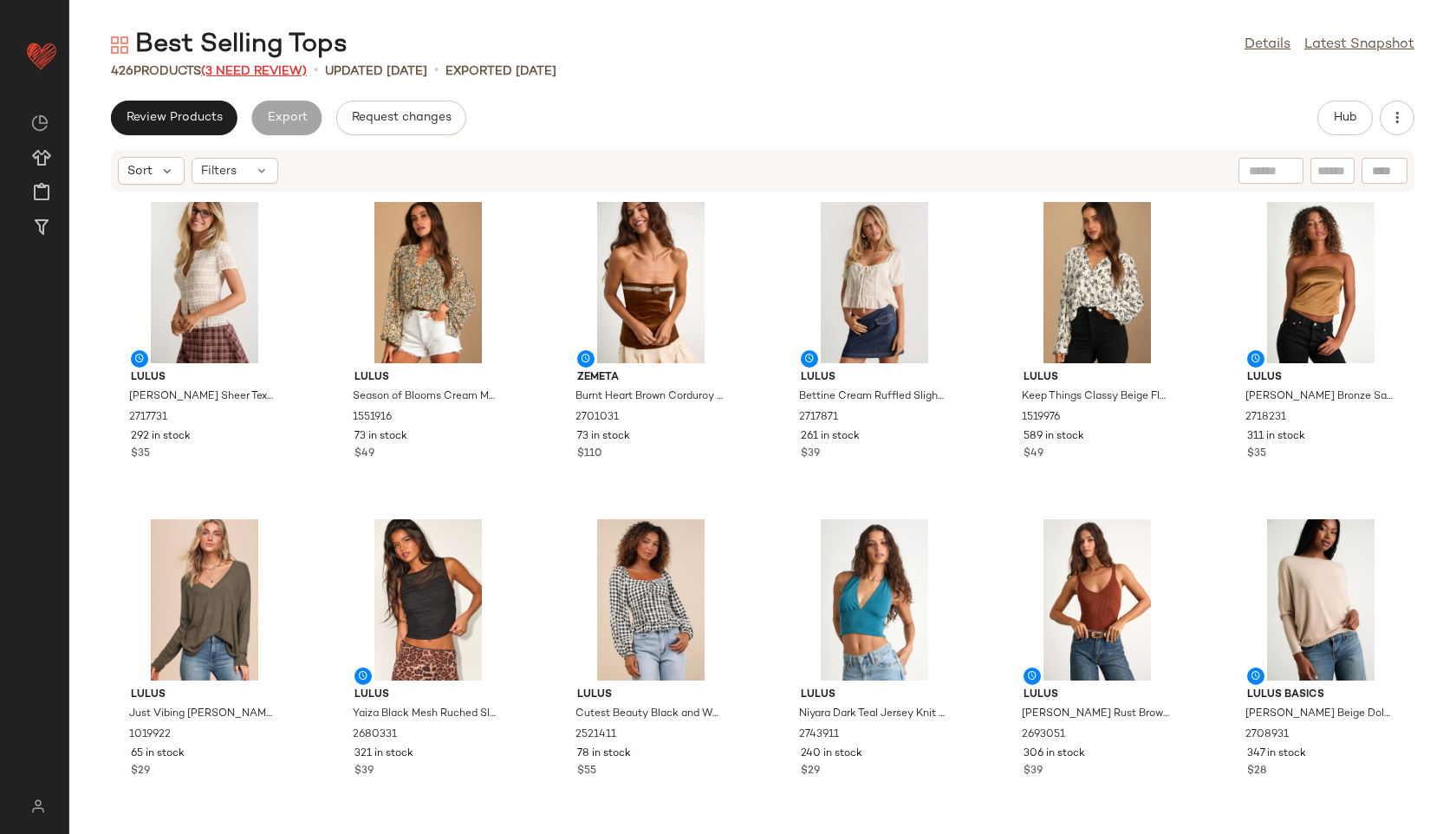
click at [275, 74] on span "(3 Need Review)" at bounding box center [253, 71] width 106 height 13
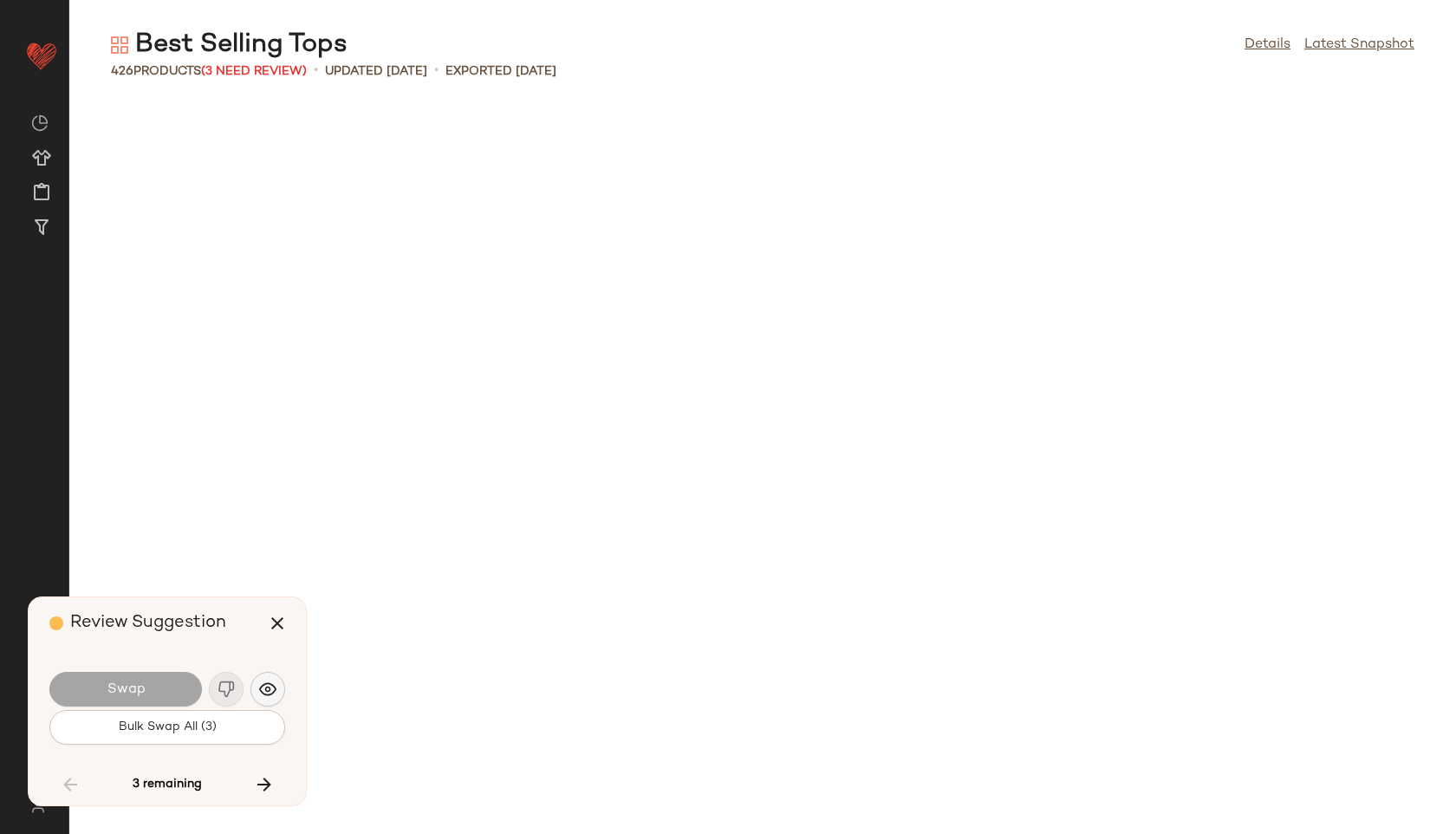
scroll to position [17138, 0]
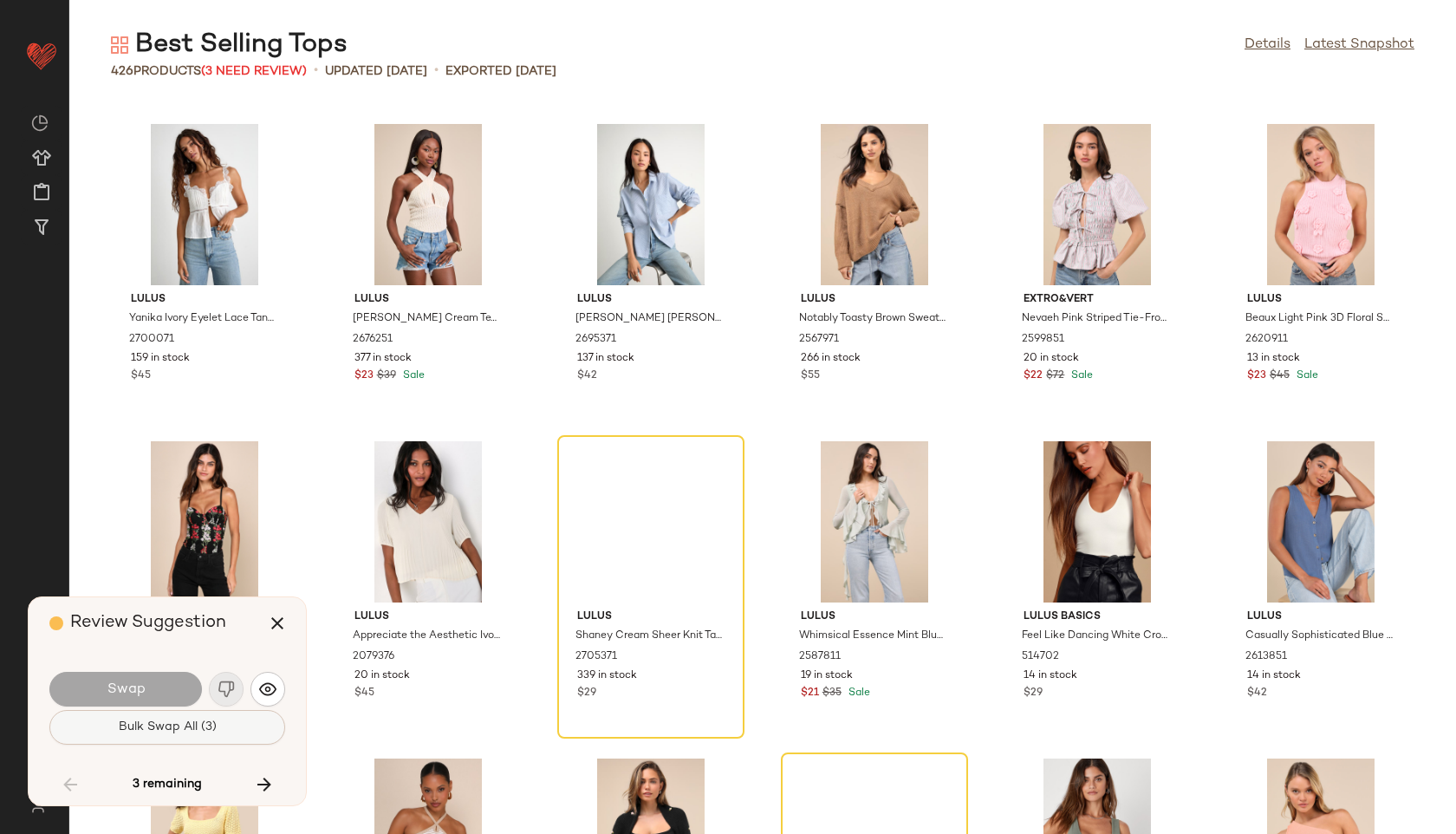
click at [240, 713] on button "Bulk Swap All (3)" at bounding box center [167, 727] width 235 height 34
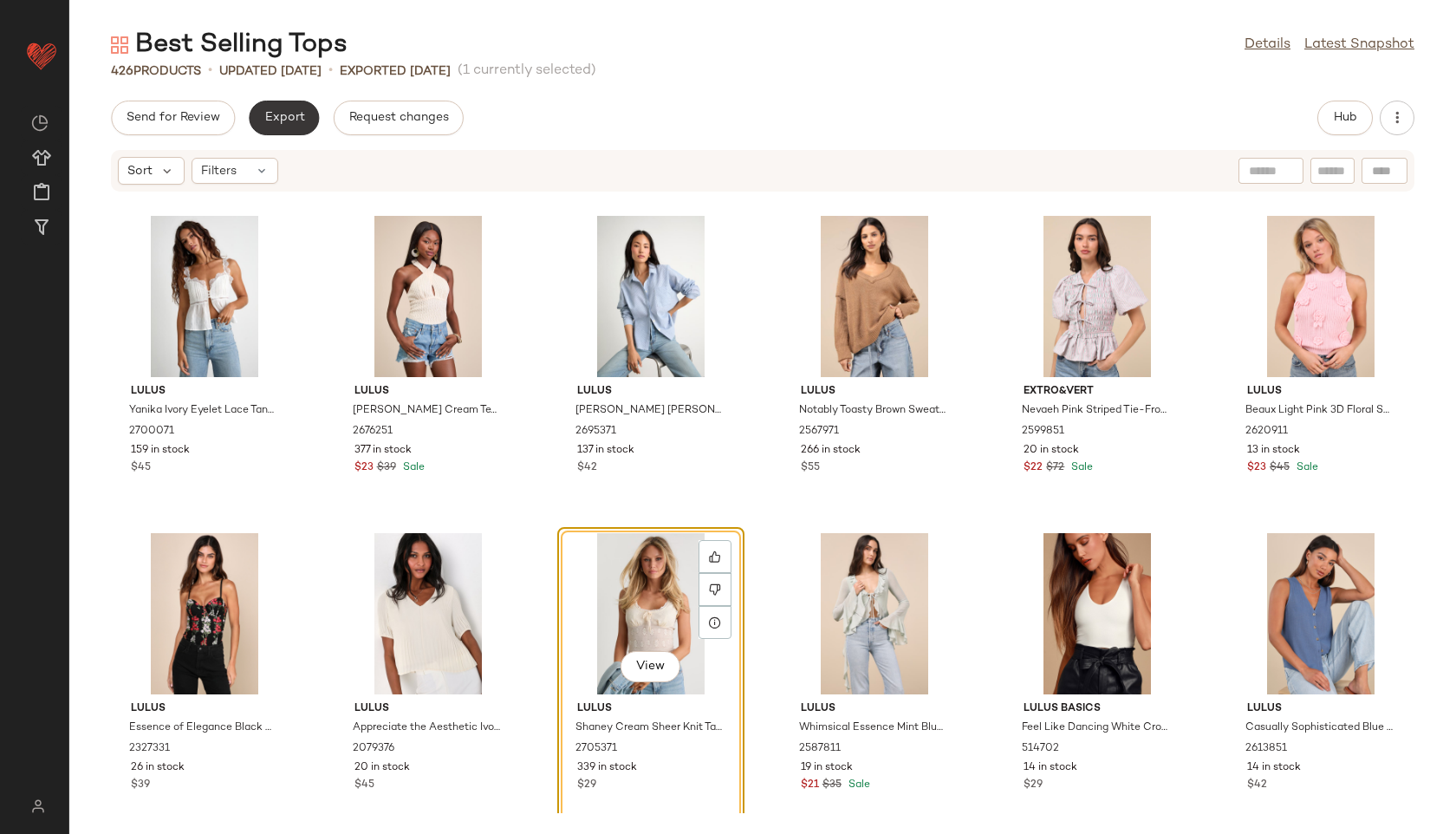
click at [296, 114] on span "Export" at bounding box center [283, 117] width 41 height 14
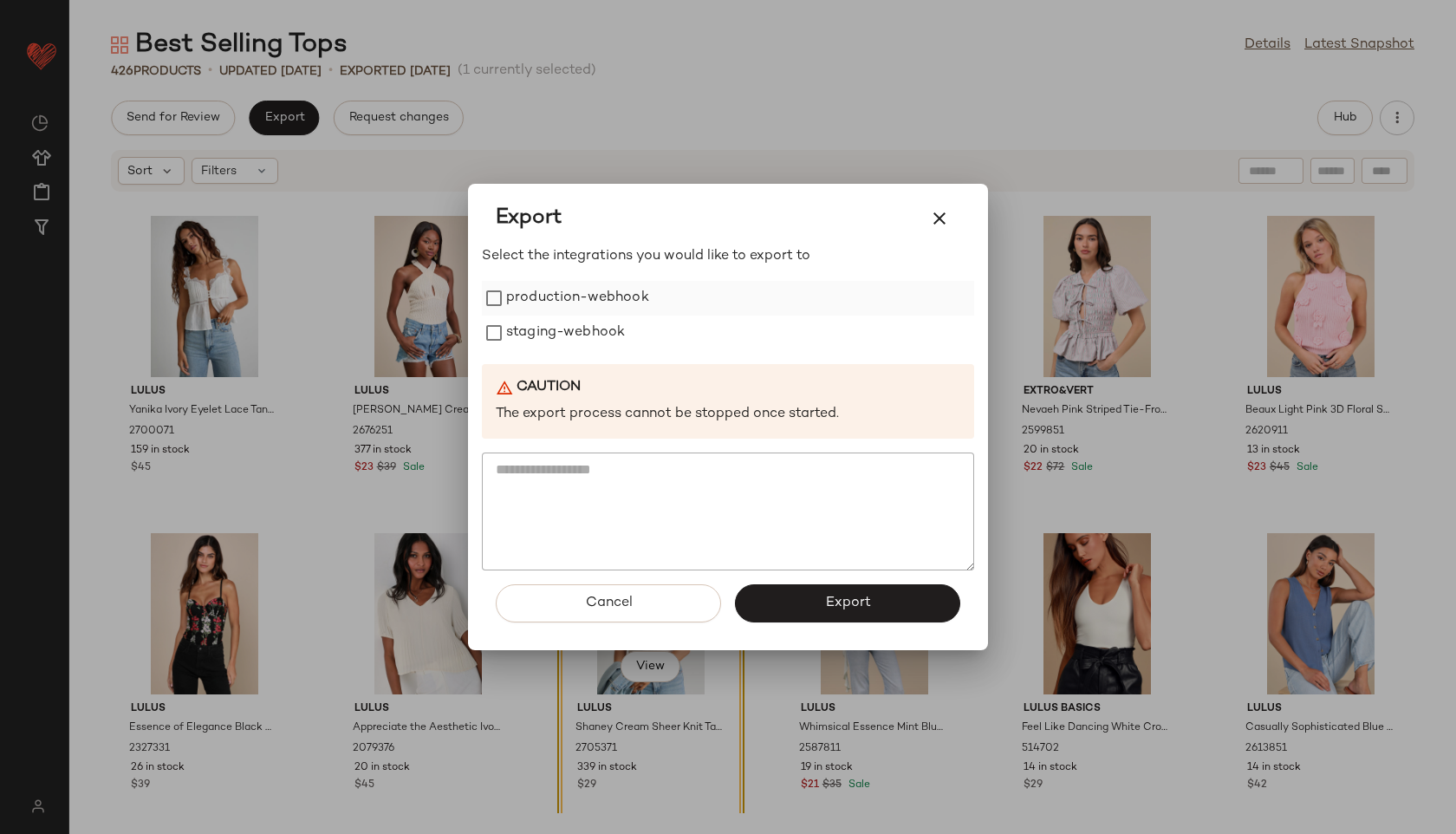
click at [570, 296] on label "production-webhook" at bounding box center [577, 298] width 143 height 34
click at [571, 331] on label "staging-webhook" at bounding box center [566, 333] width 119 height 34
click at [826, 592] on button "Export" at bounding box center [848, 603] width 226 height 38
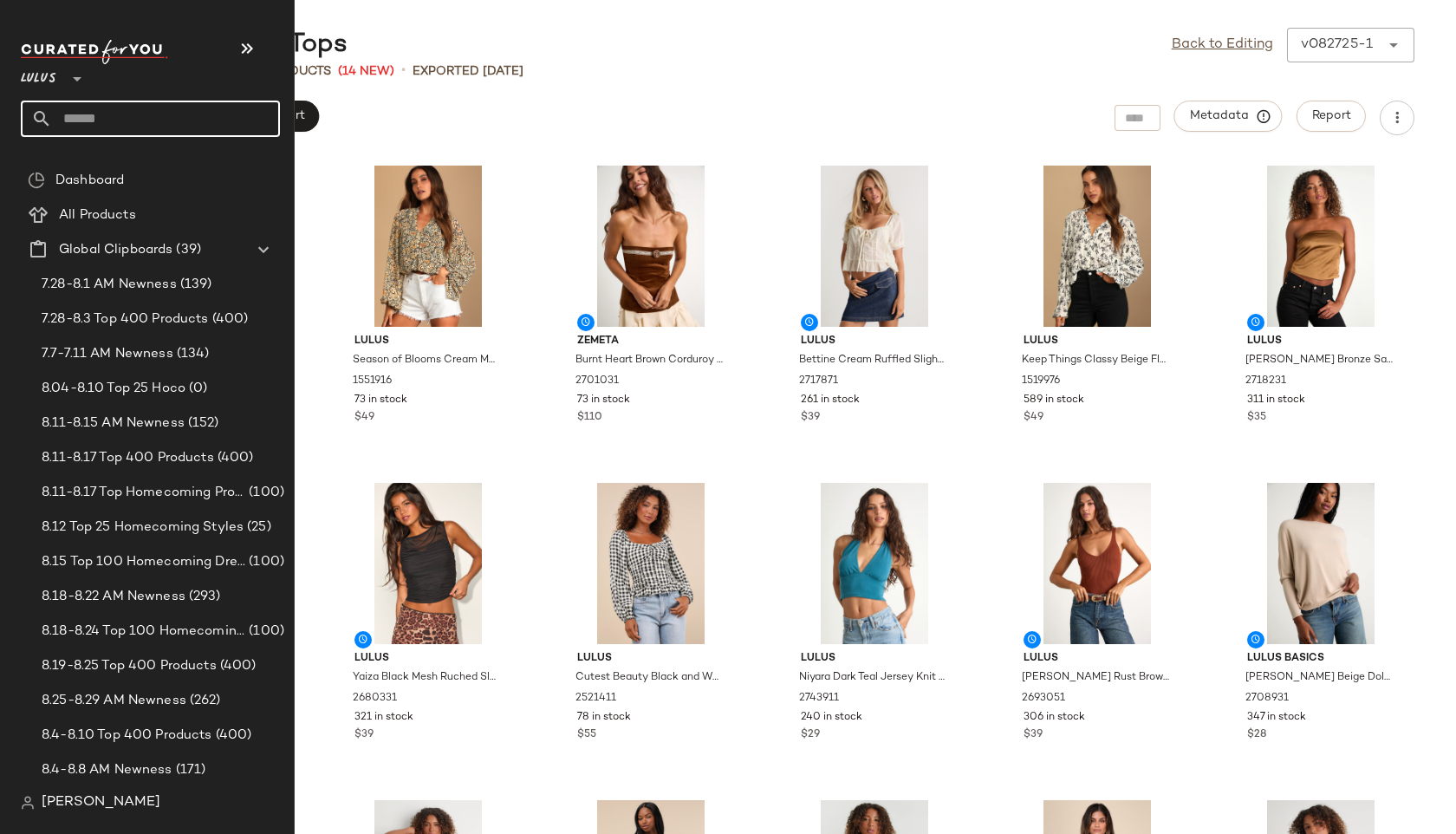
click at [92, 112] on input "text" at bounding box center [166, 118] width 228 height 36
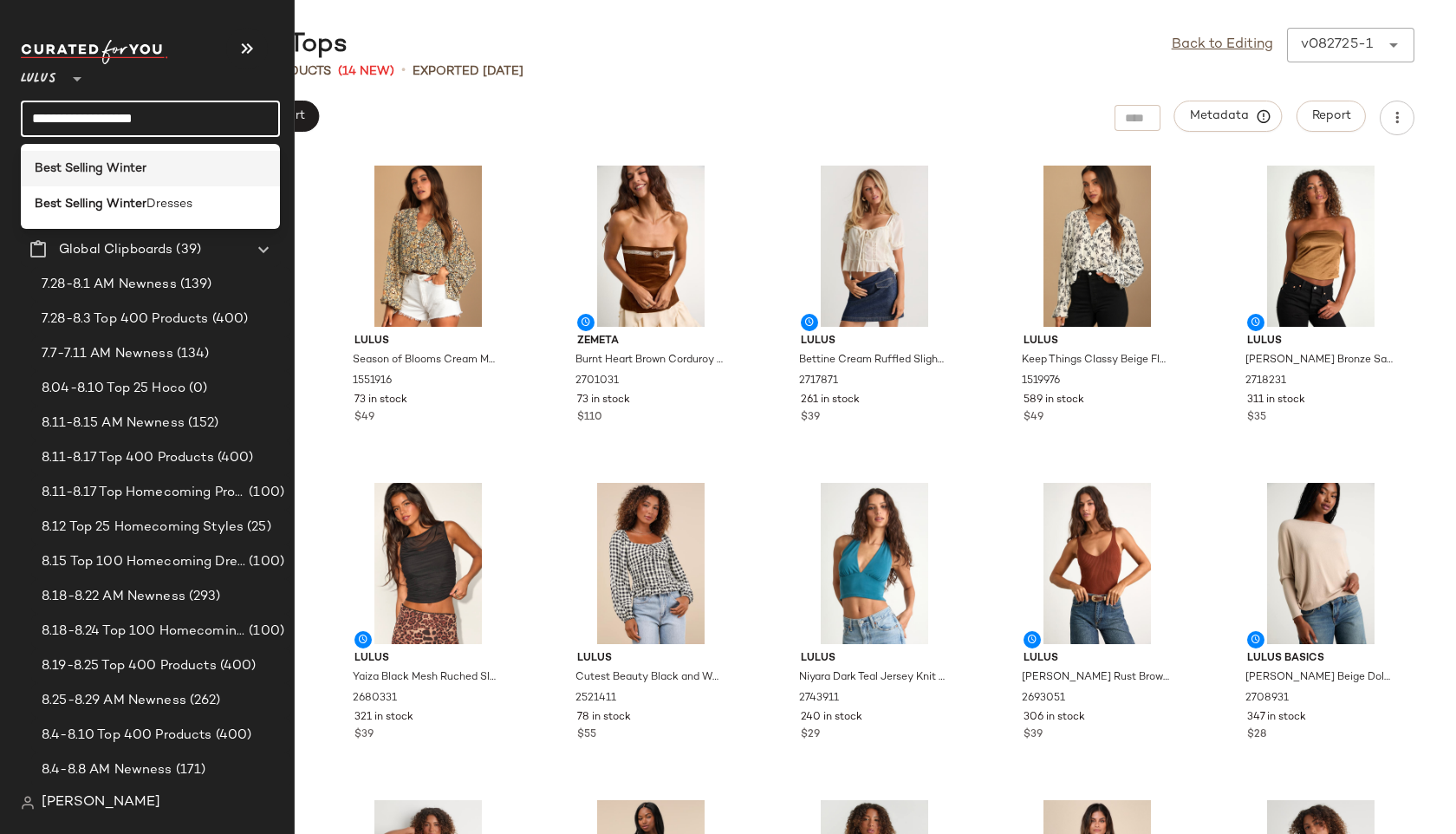
type input "**********"
click at [136, 161] on b "Best Selling Winter" at bounding box center [90, 169] width 112 height 18
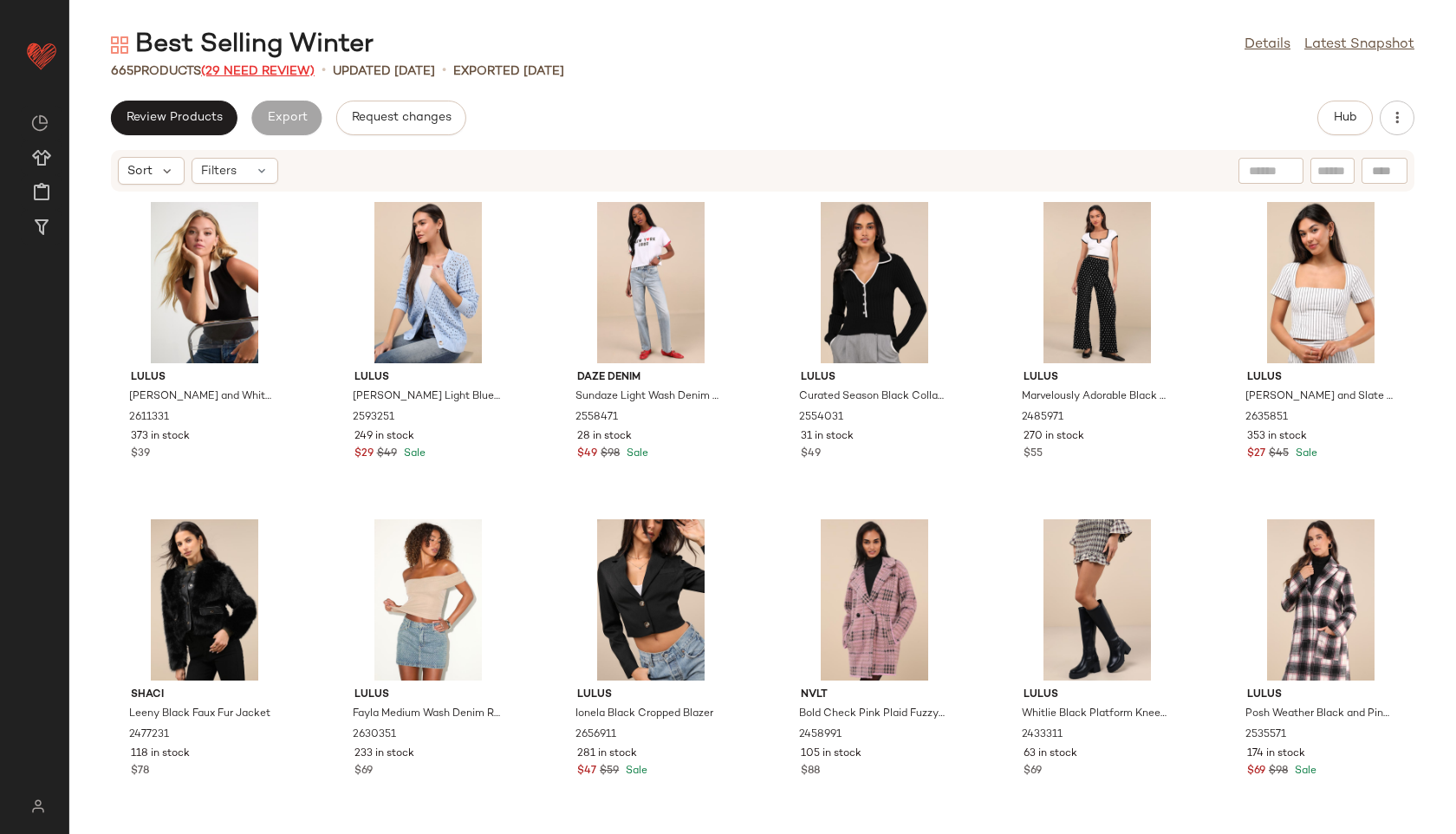
click at [266, 67] on span "(29 Need Review)" at bounding box center [258, 71] width 114 height 13
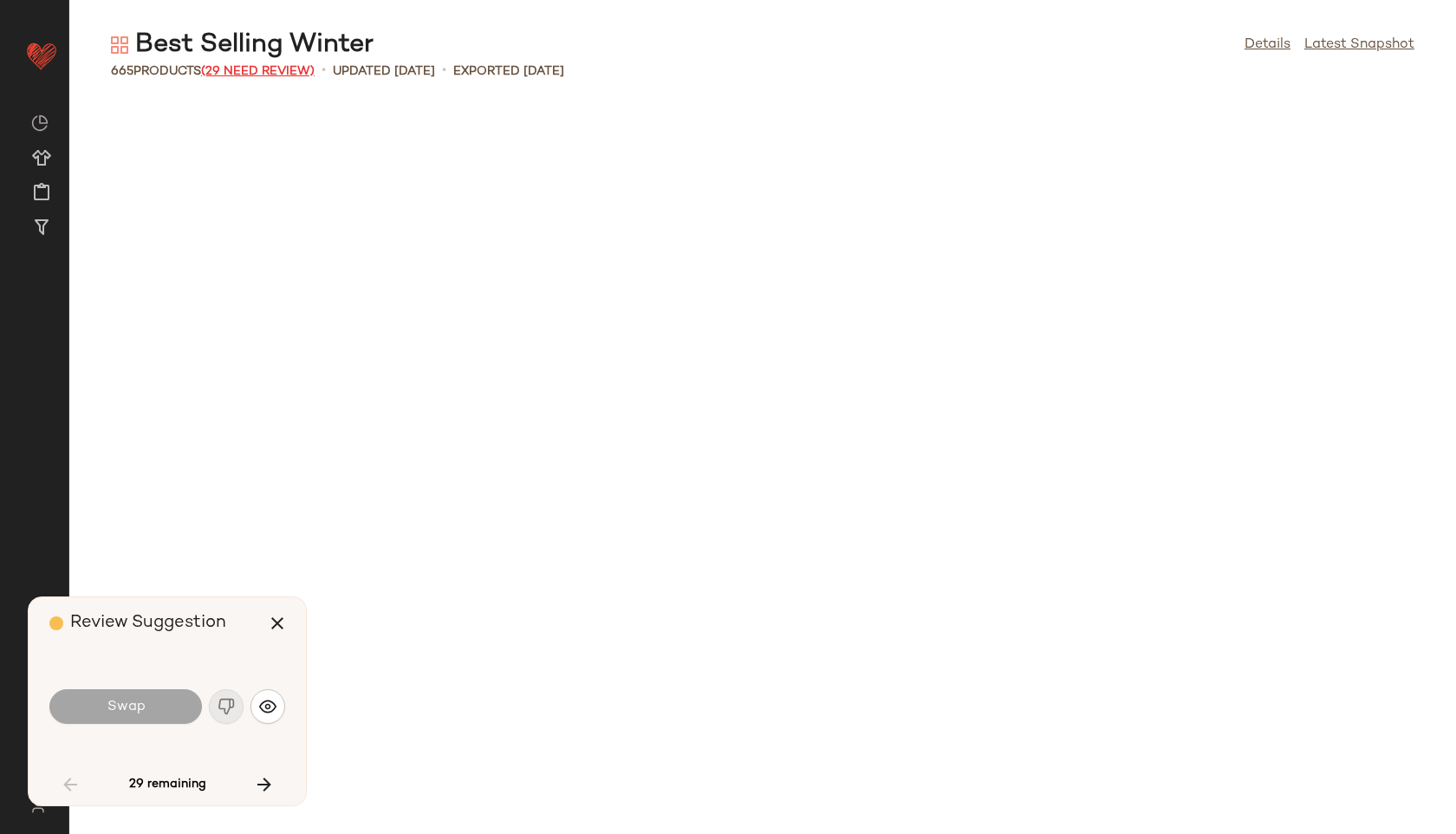
scroll to position [1587, 0]
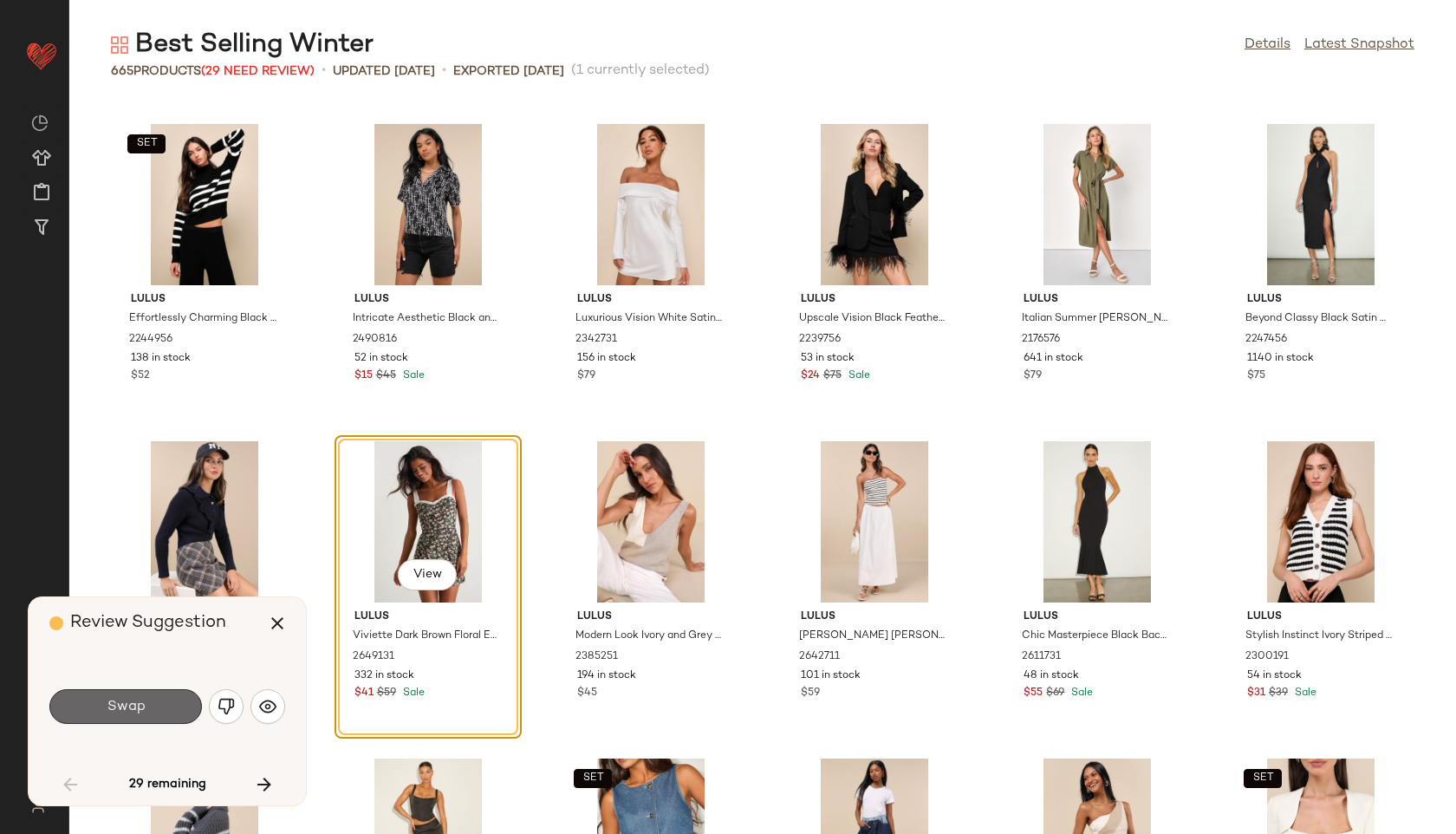
click at [124, 709] on span "Swap" at bounding box center [124, 707] width 39 height 16
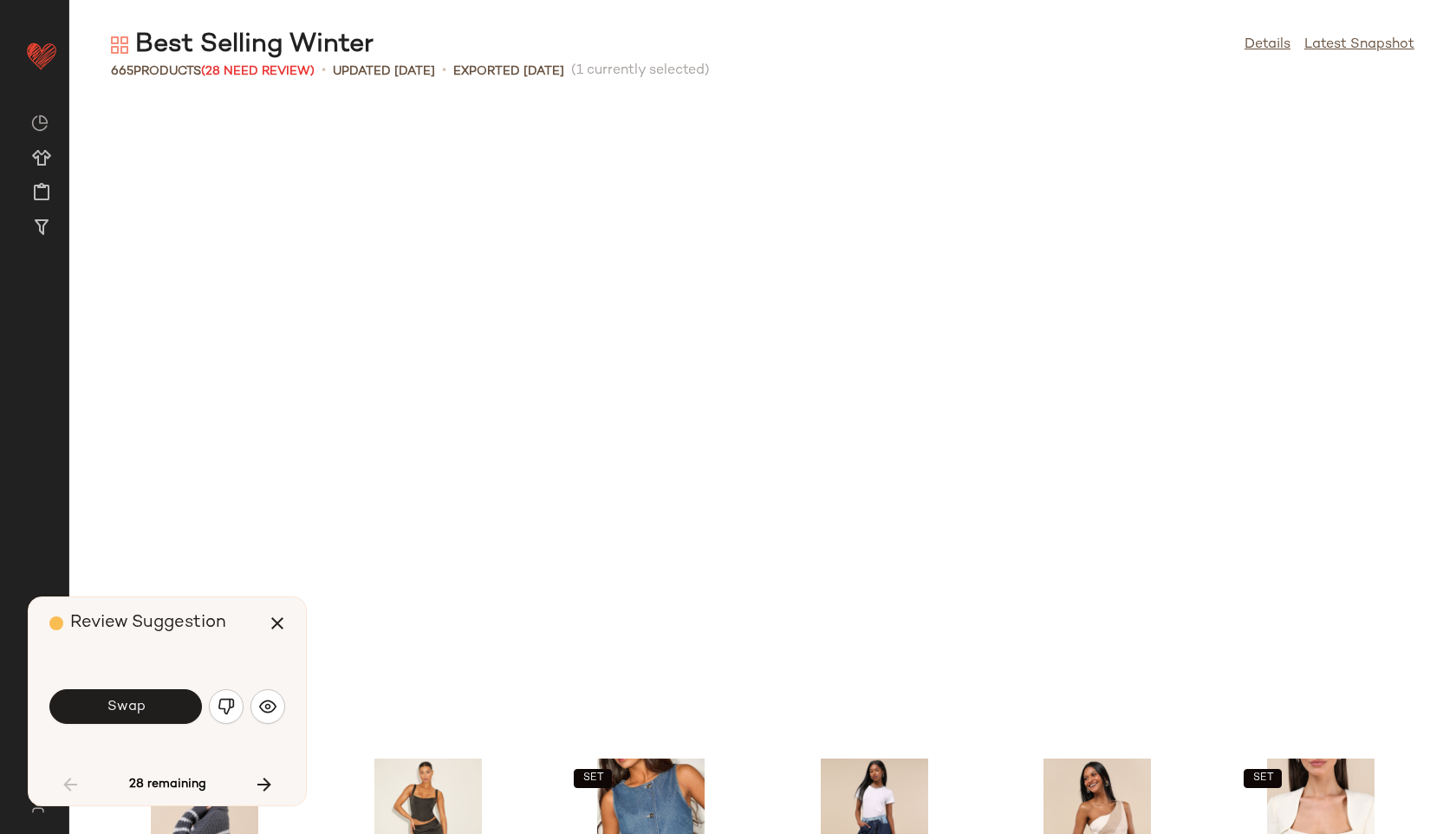
scroll to position [2221, 0]
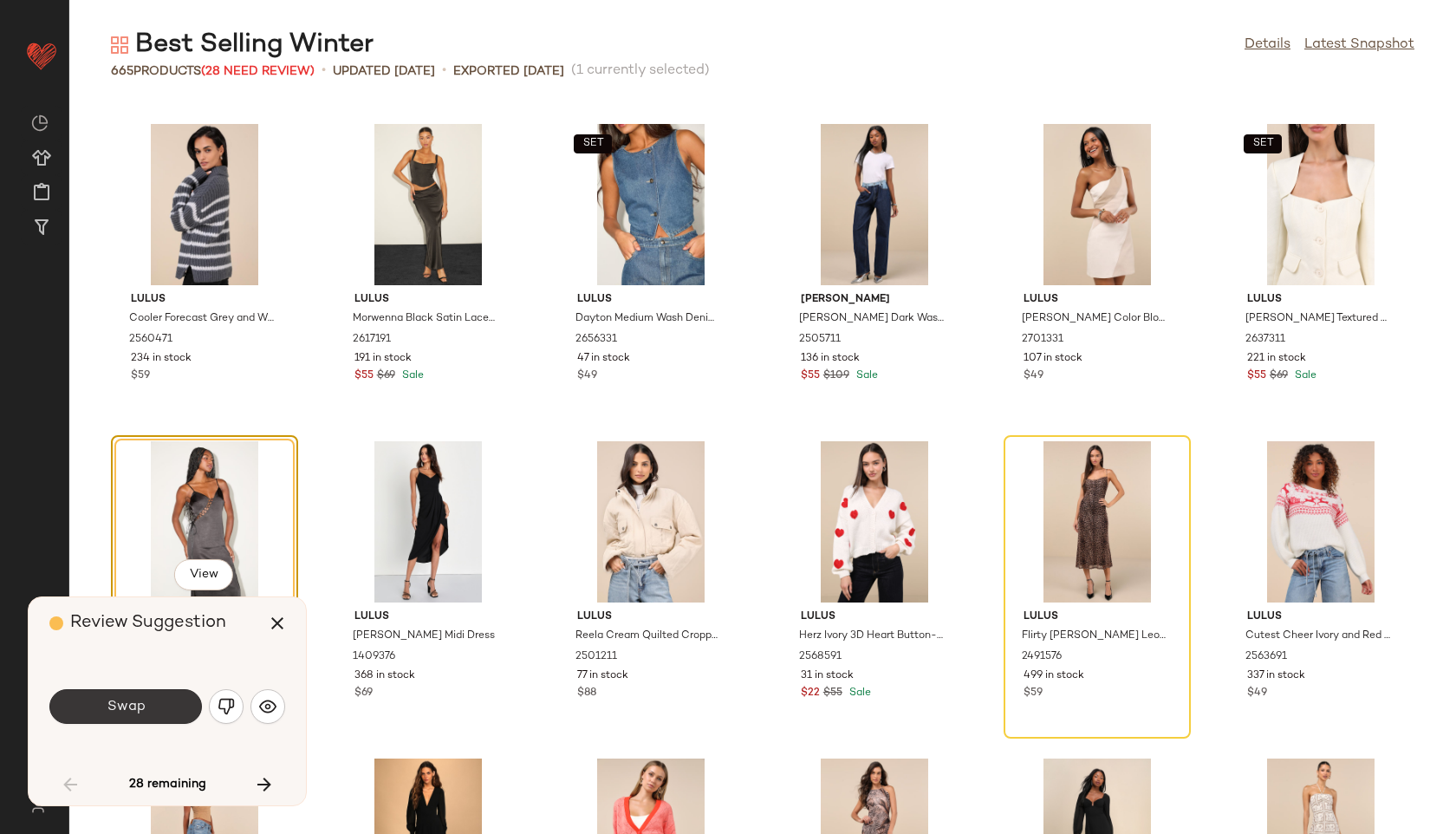
click at [118, 700] on span "Swap" at bounding box center [124, 707] width 39 height 16
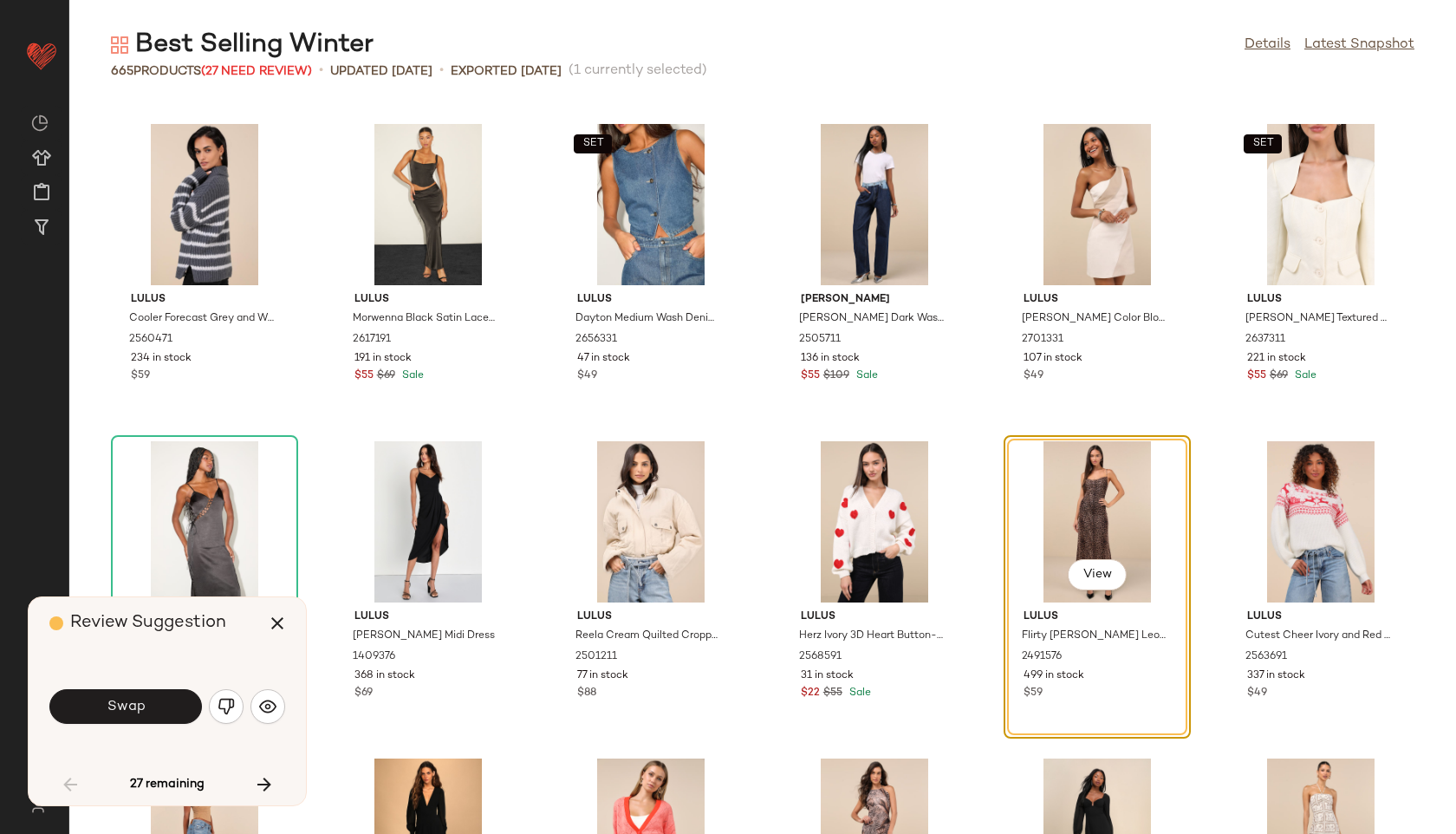
click at [146, 700] on button "Swap" at bounding box center [125, 707] width 152 height 34
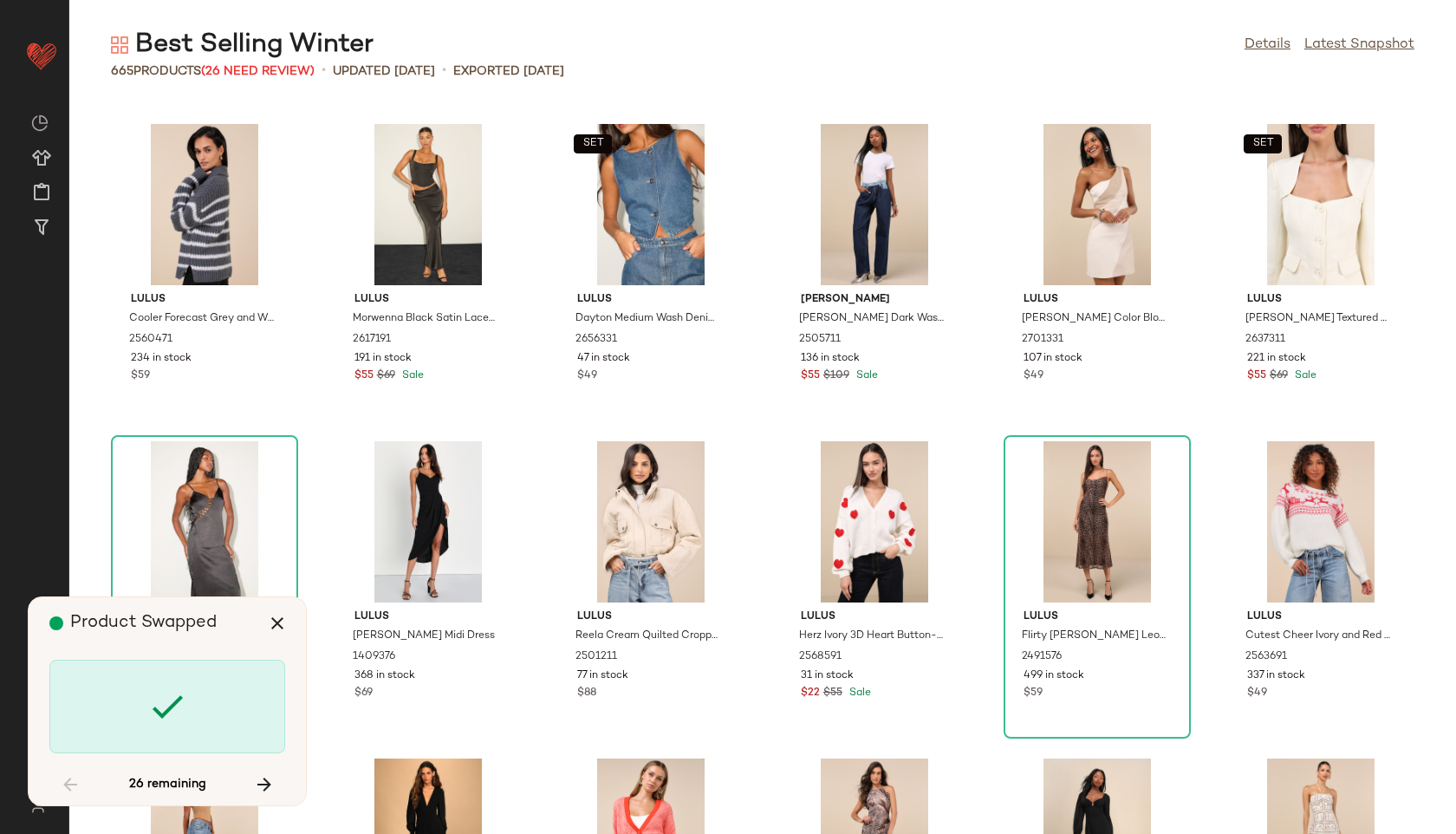
scroll to position [3808, 0]
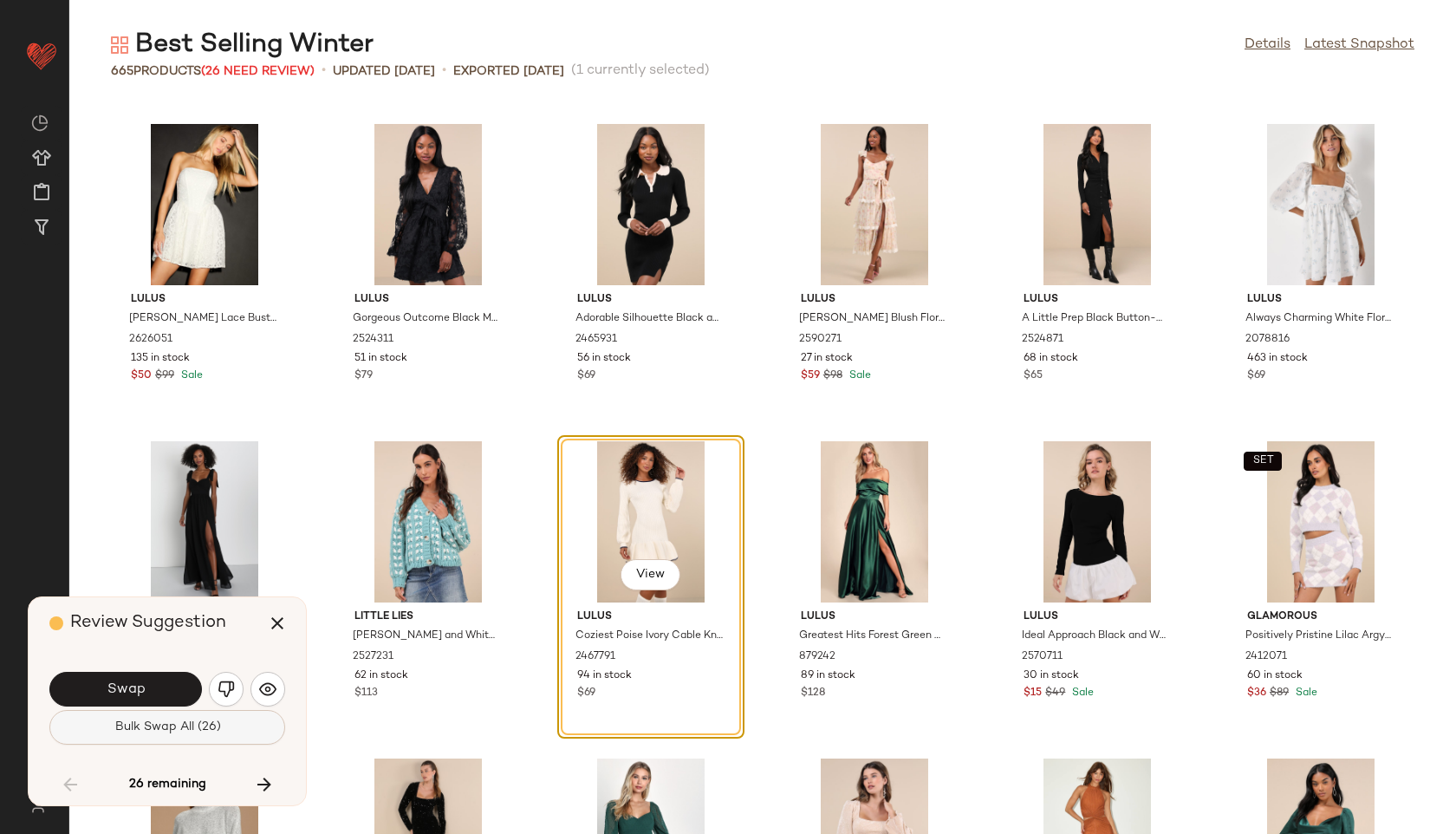
click at [175, 737] on button "Bulk Swap All (26)" at bounding box center [167, 727] width 235 height 34
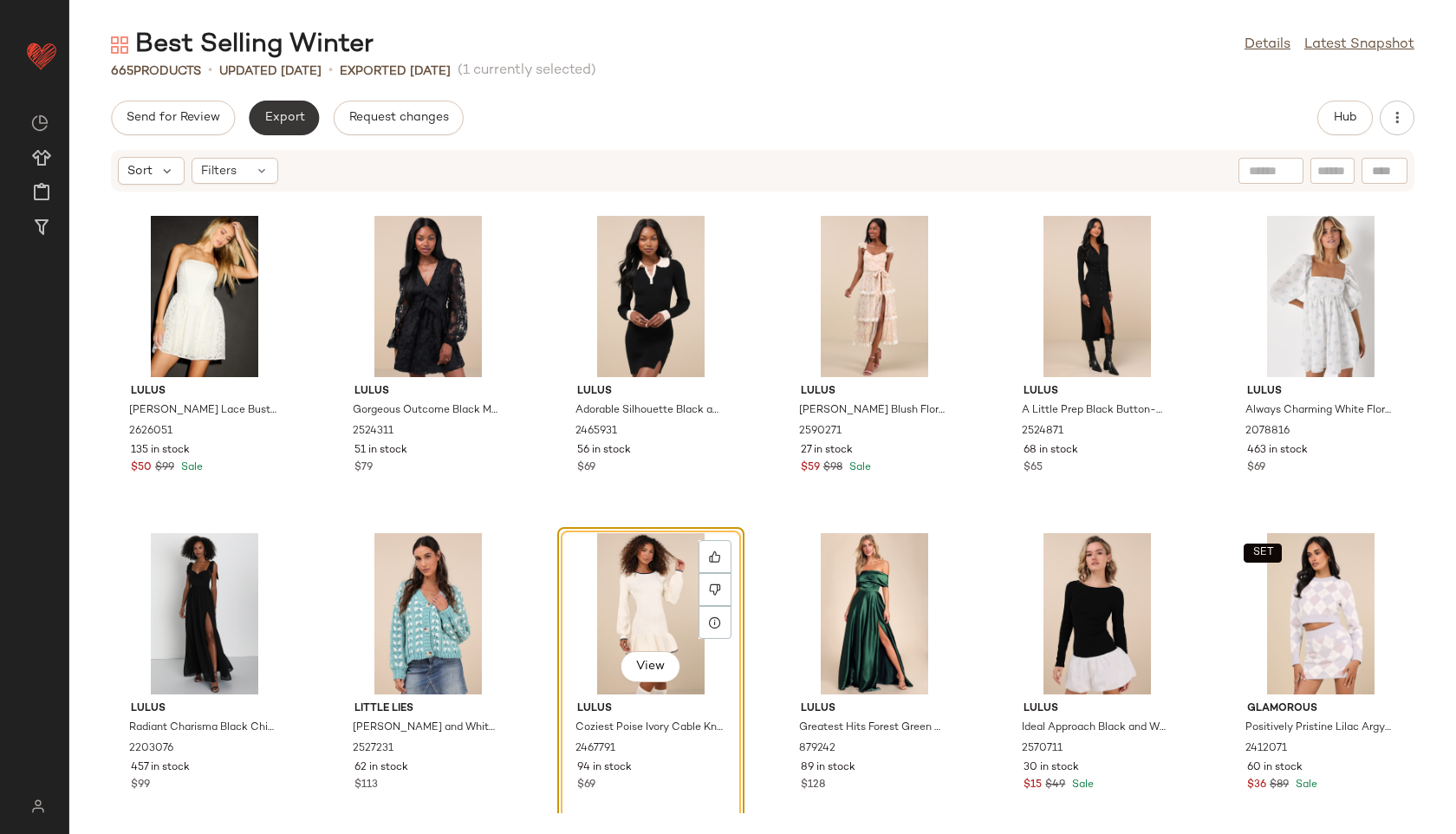
click at [275, 118] on span "Export" at bounding box center [283, 117] width 41 height 14
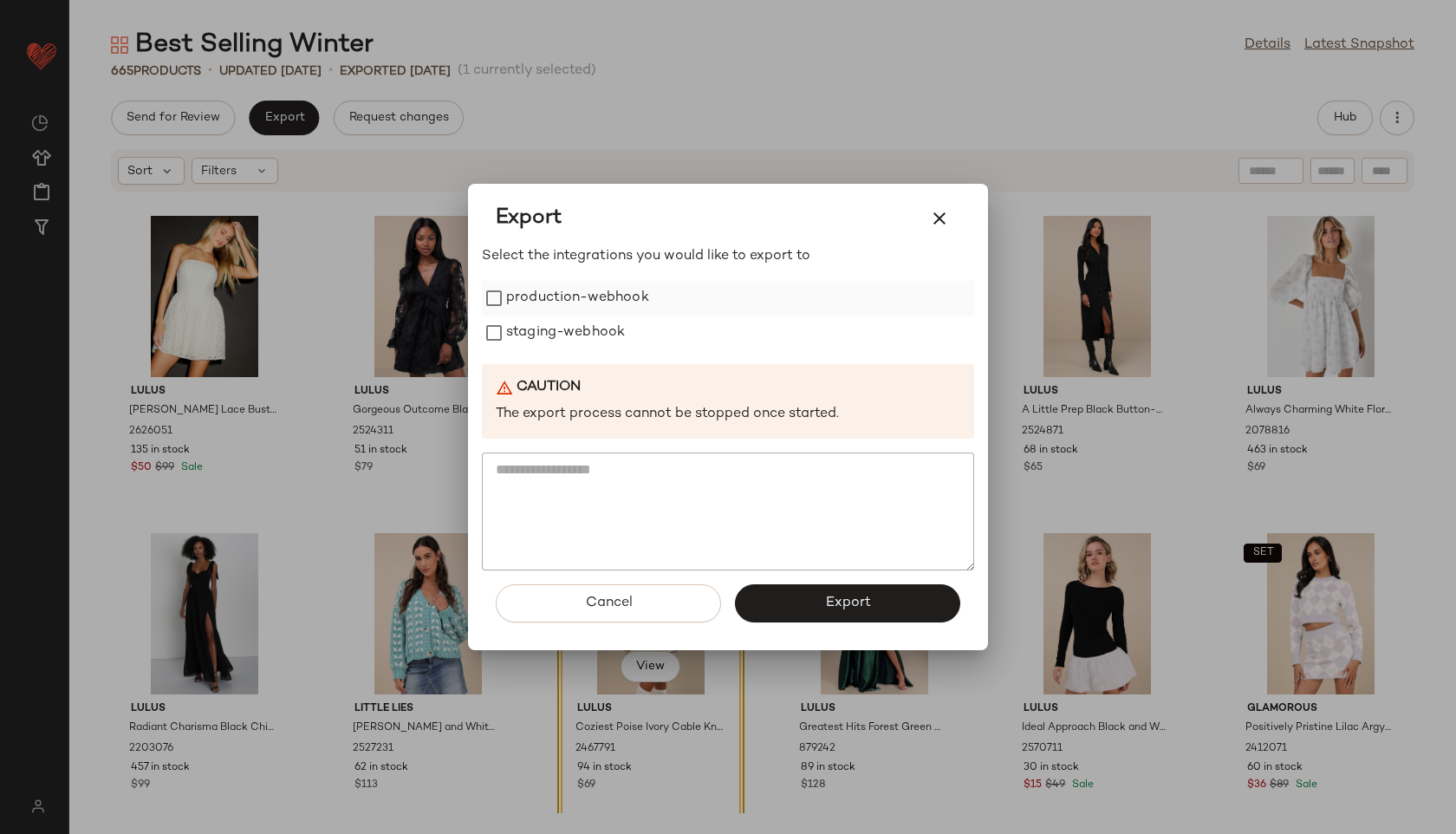
click at [626, 302] on label "production-webhook" at bounding box center [577, 298] width 143 height 34
click at [610, 334] on label "staging-webhook" at bounding box center [566, 333] width 119 height 34
click at [846, 587] on button "Export" at bounding box center [848, 603] width 226 height 38
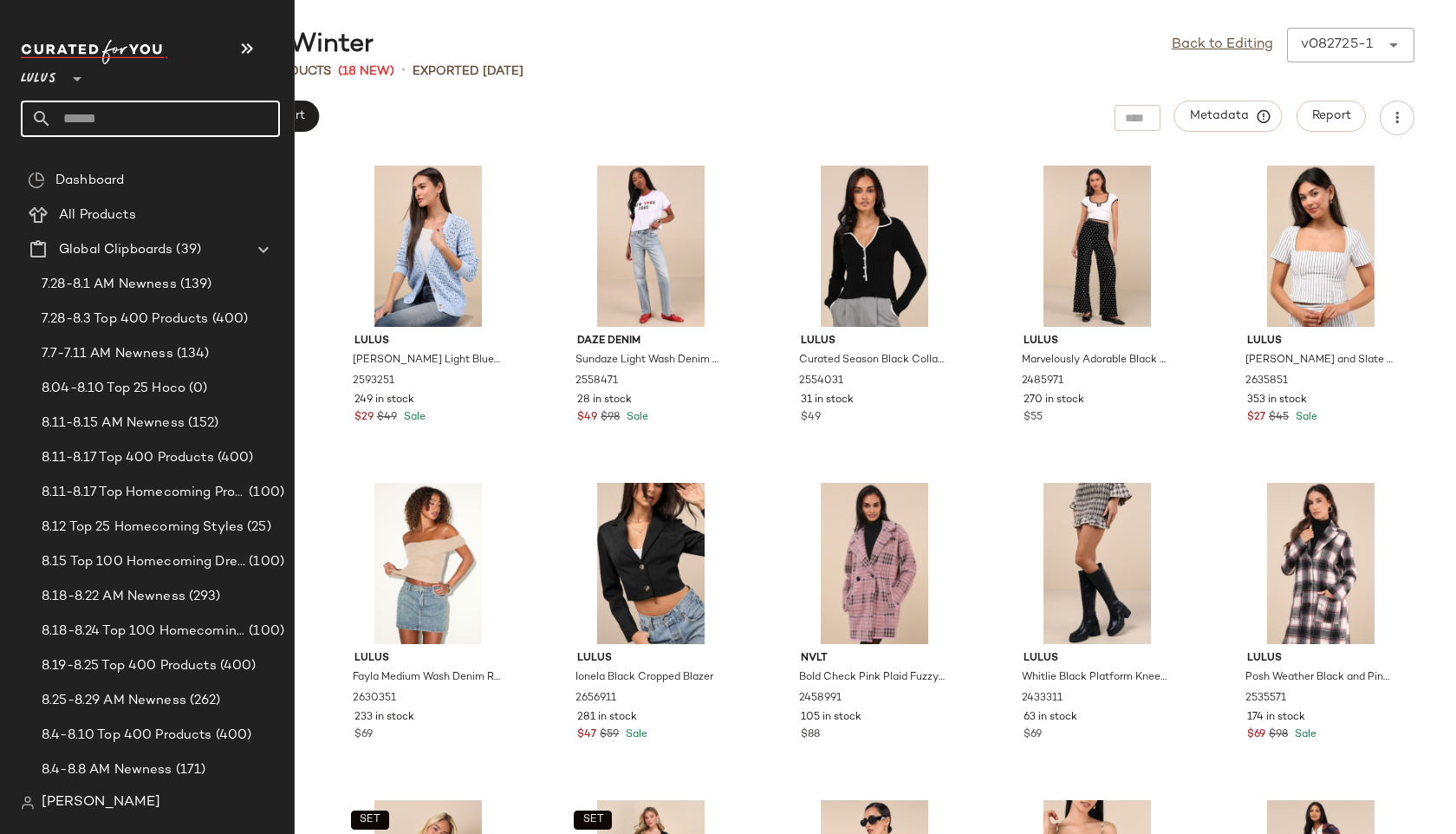
click at [89, 119] on input "text" at bounding box center [166, 118] width 228 height 36
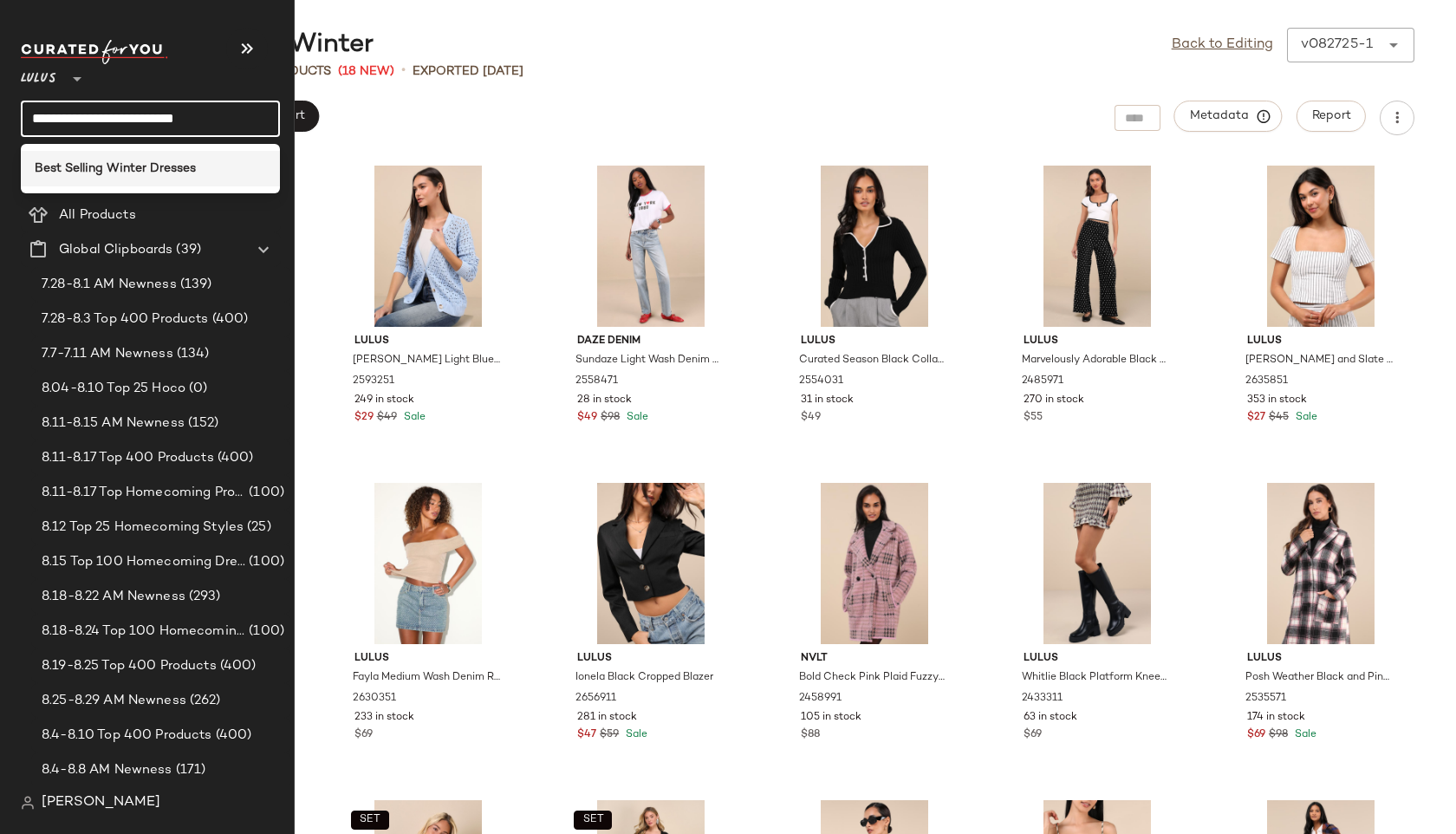
type input "**********"
click at [79, 168] on b "Best Selling Winter Dresses" at bounding box center [115, 169] width 161 height 18
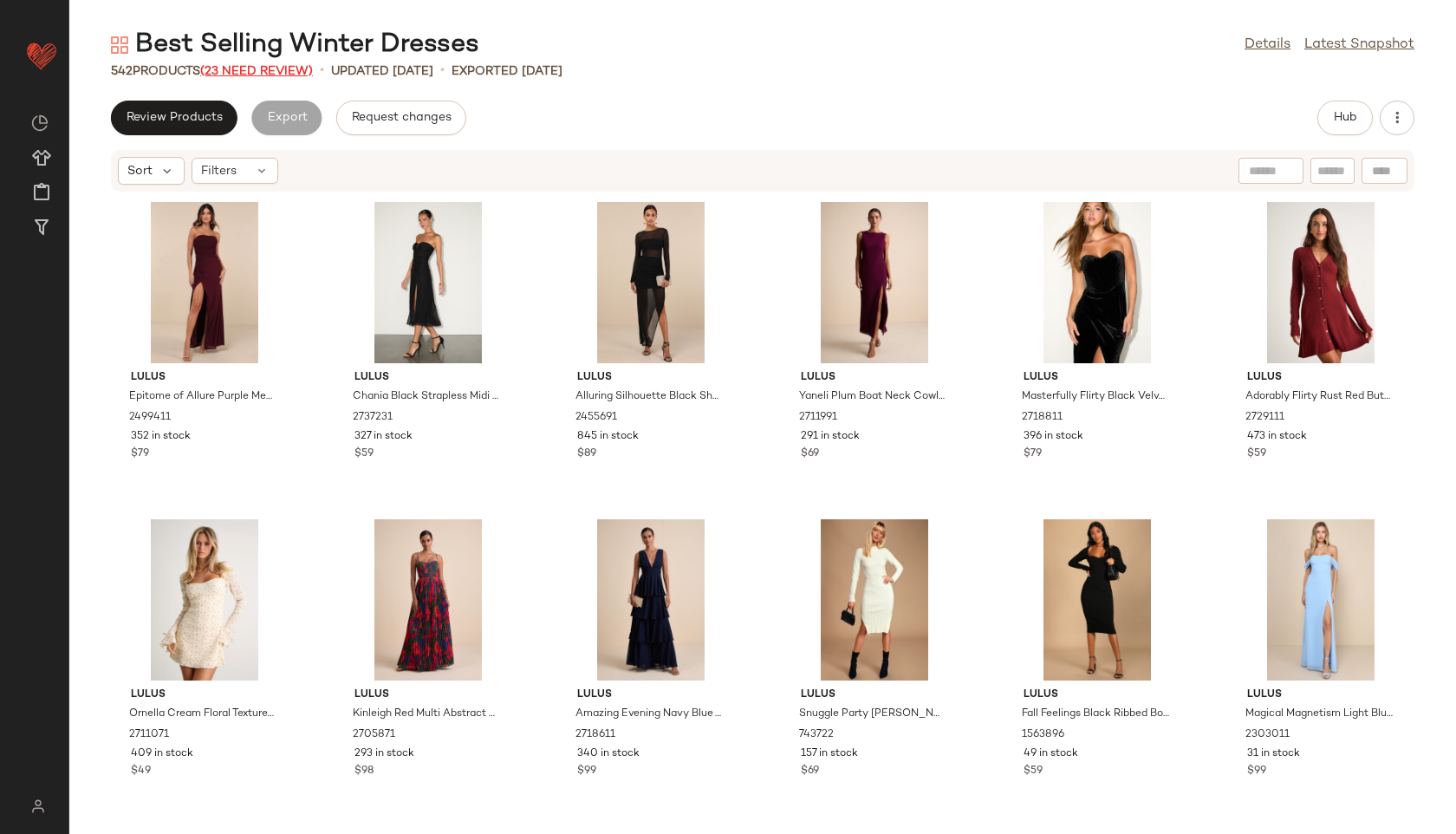
click at [258, 67] on span "(23 Need Review)" at bounding box center [256, 71] width 113 height 13
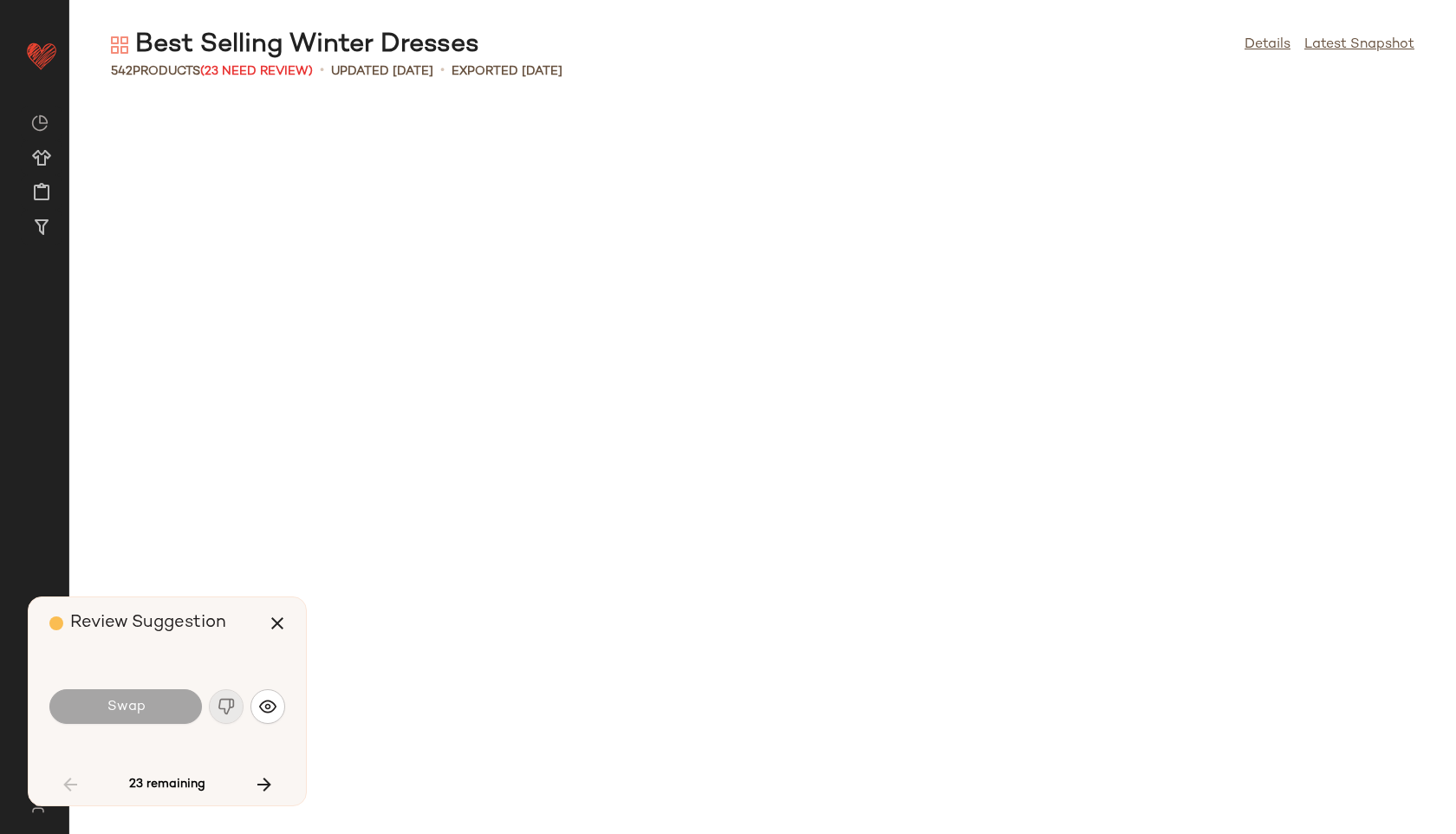
scroll to position [1283, 0]
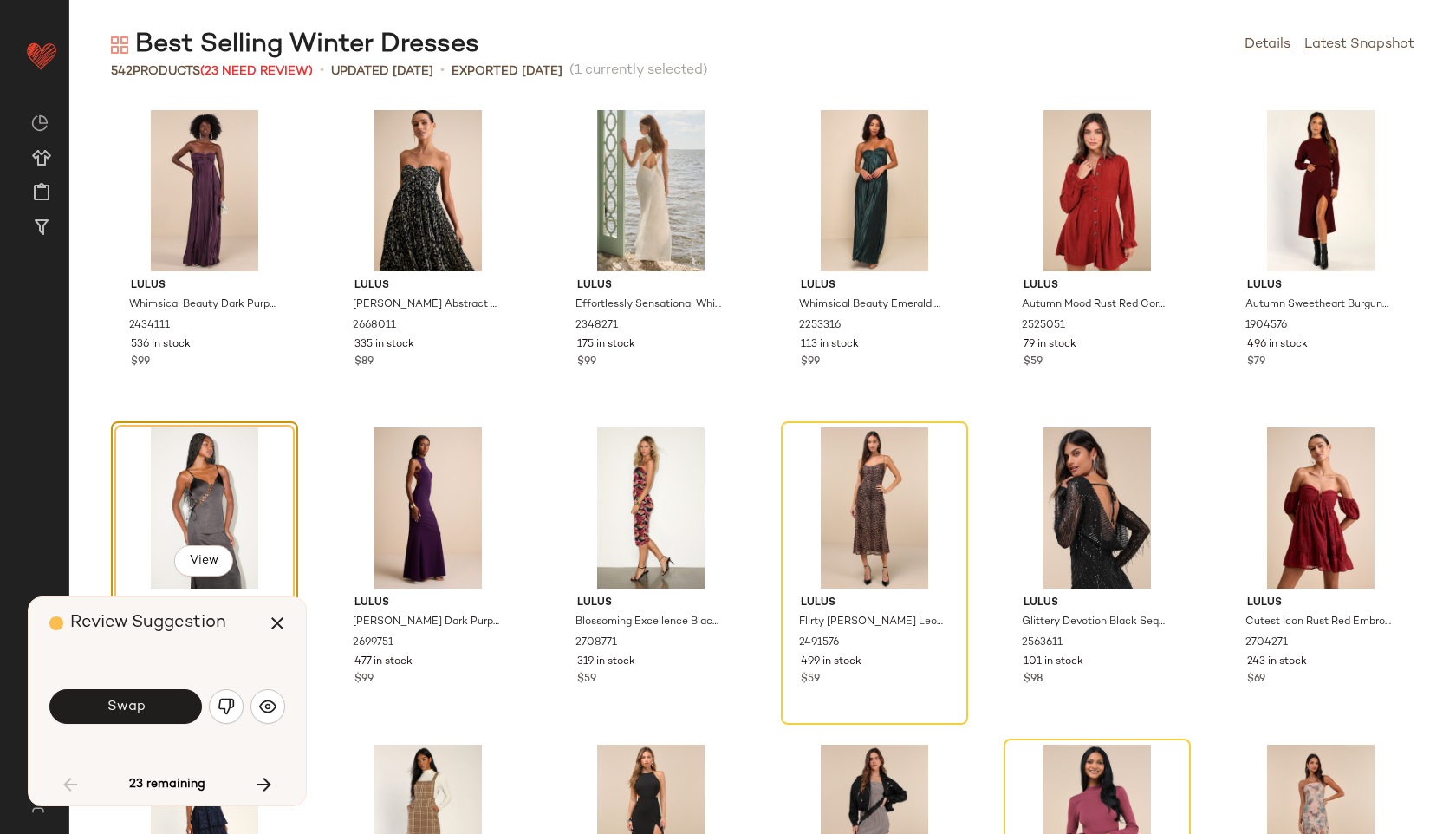
click at [158, 711] on button "Swap" at bounding box center [125, 707] width 152 height 34
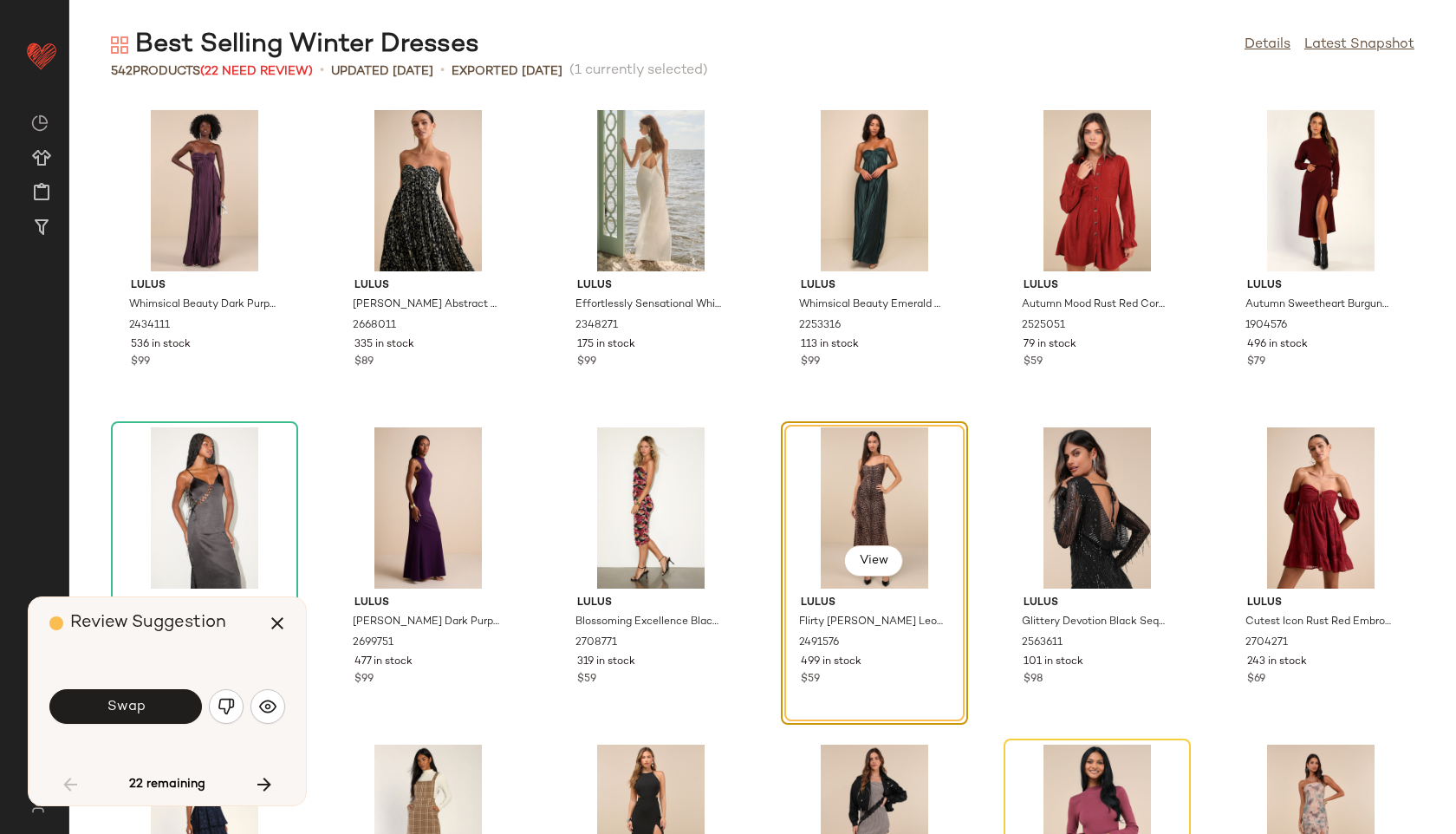
scroll to position [1269, 0]
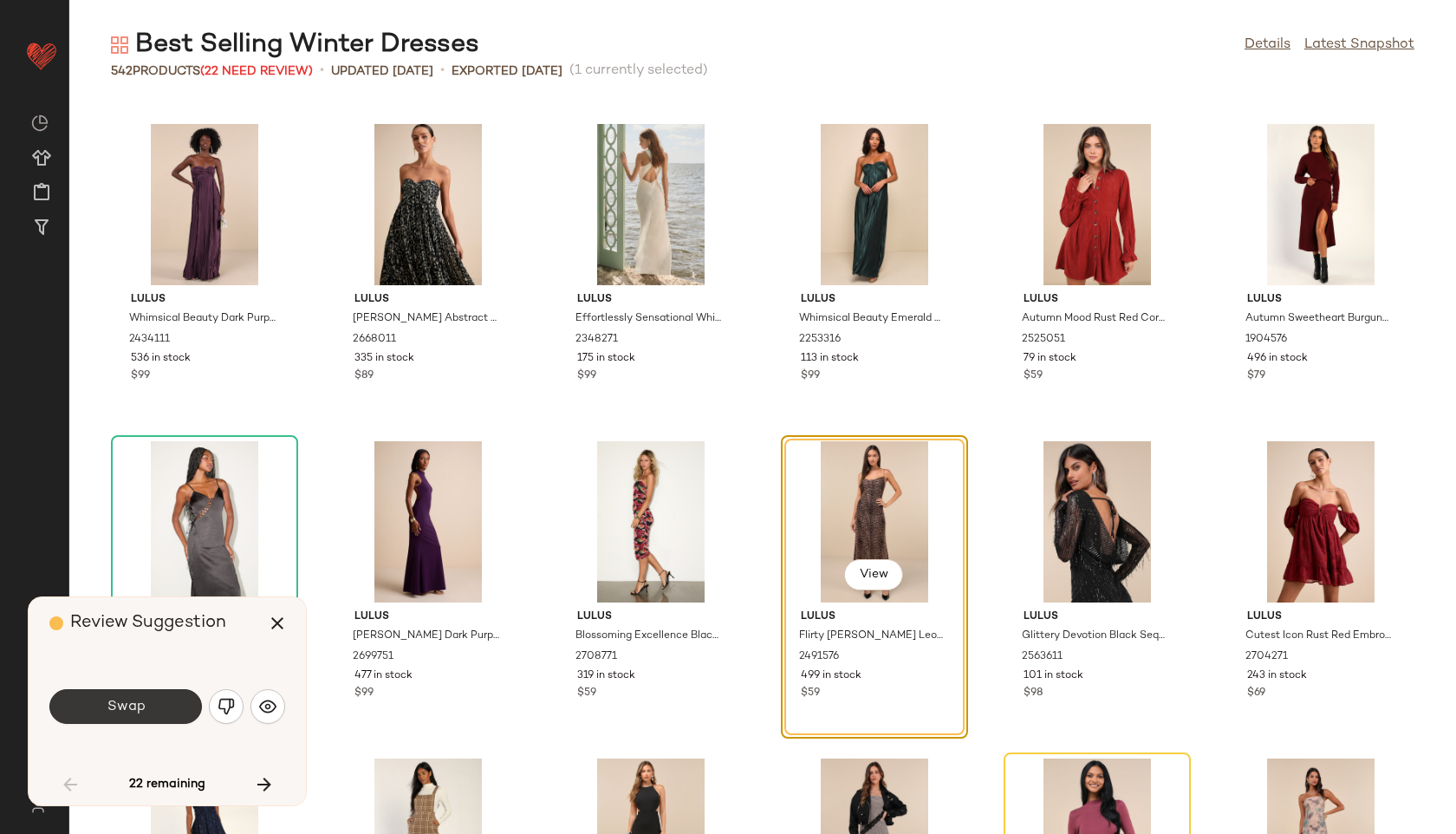
click at [164, 702] on button "Swap" at bounding box center [125, 707] width 152 height 34
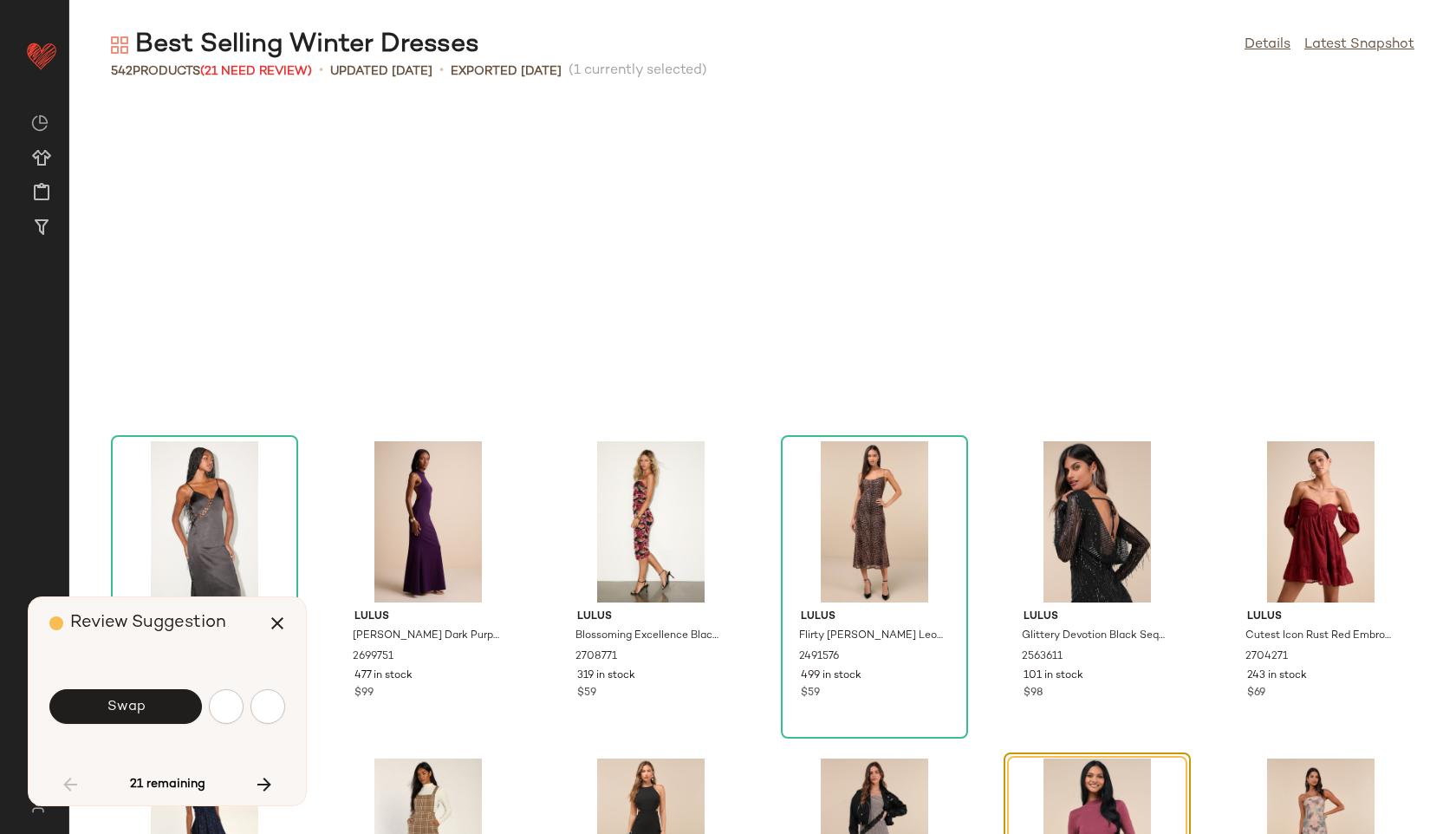
scroll to position [1587, 0]
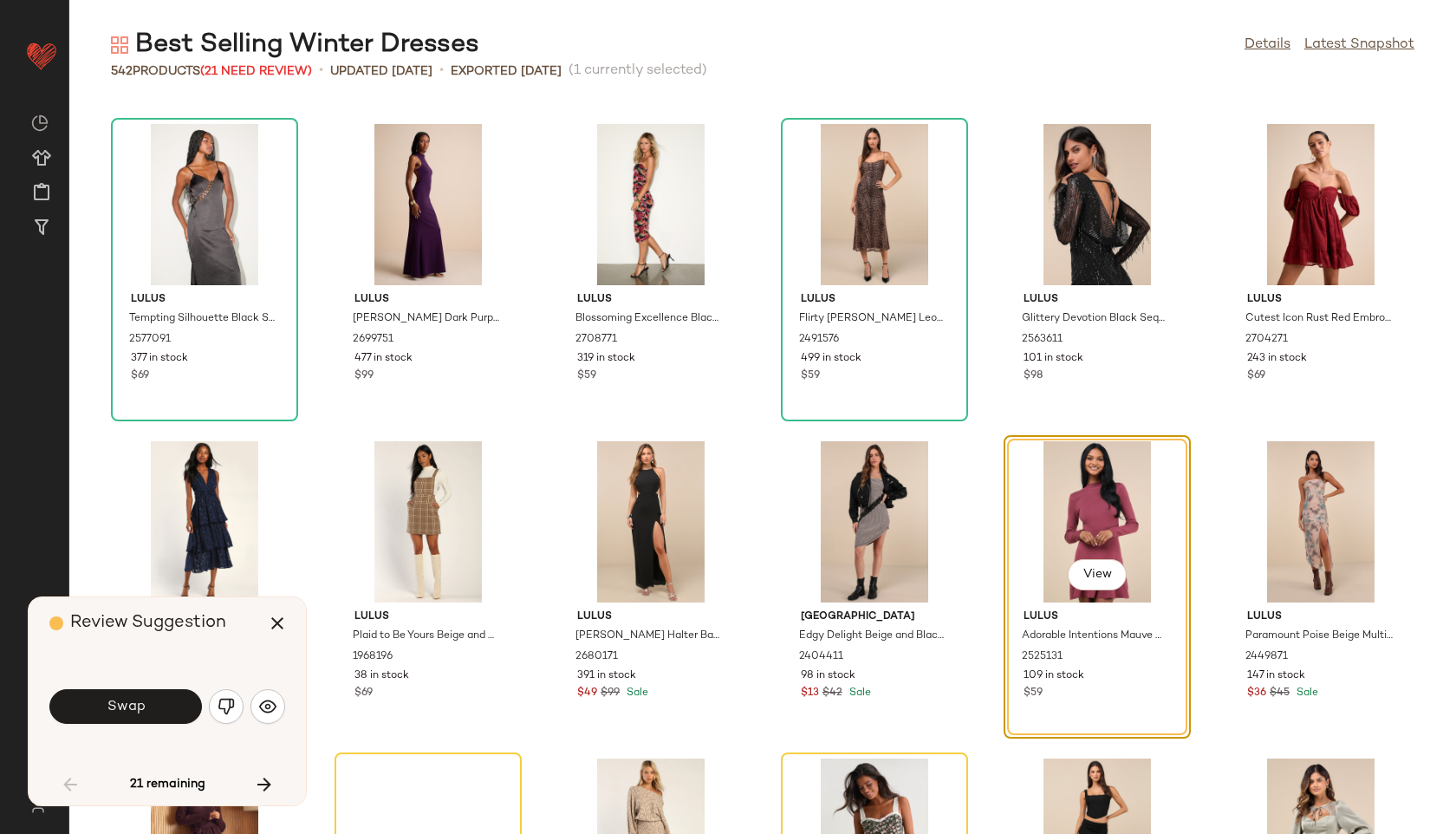
click at [180, 709] on button "Swap" at bounding box center [125, 707] width 152 height 34
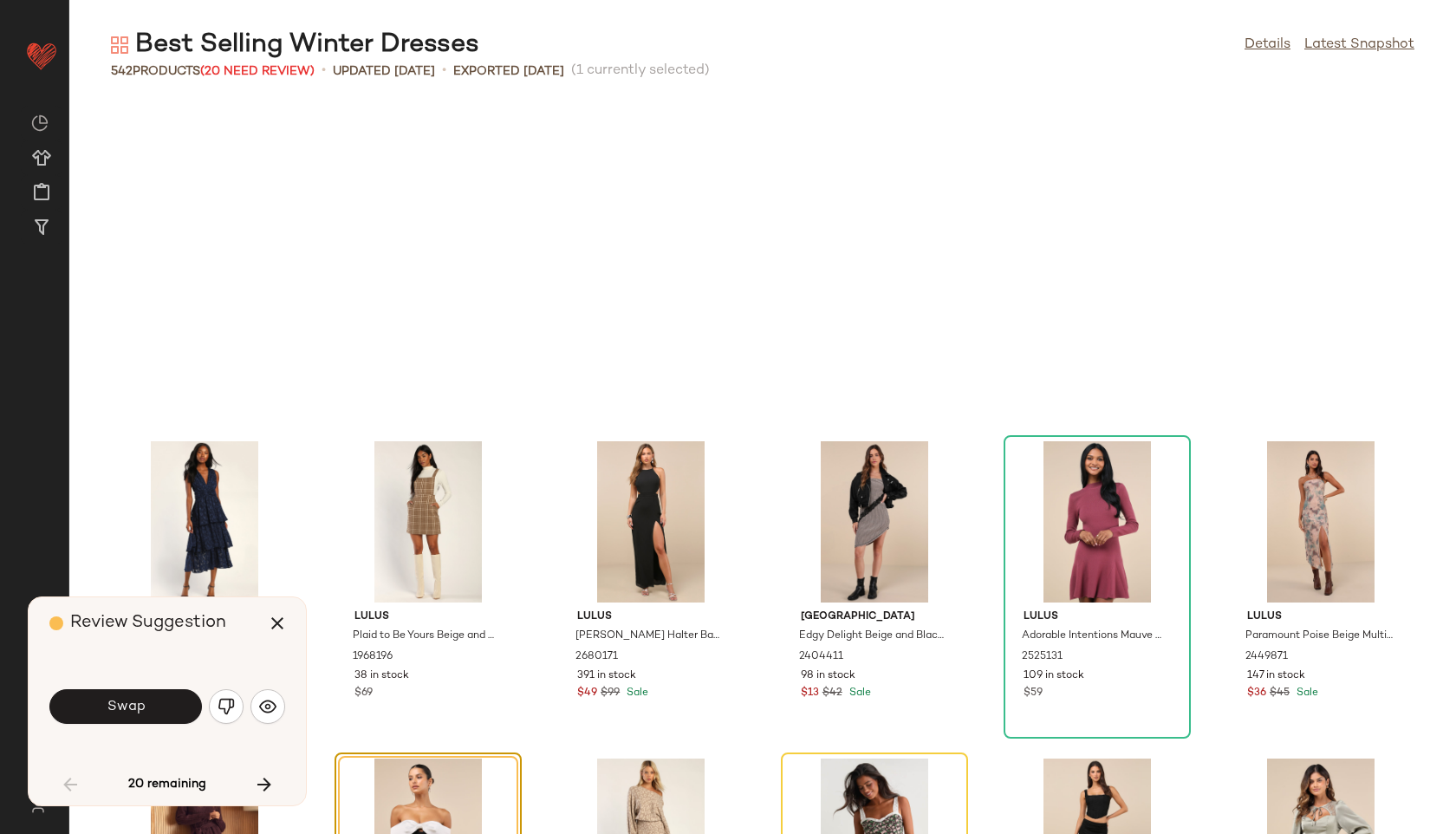
scroll to position [1904, 0]
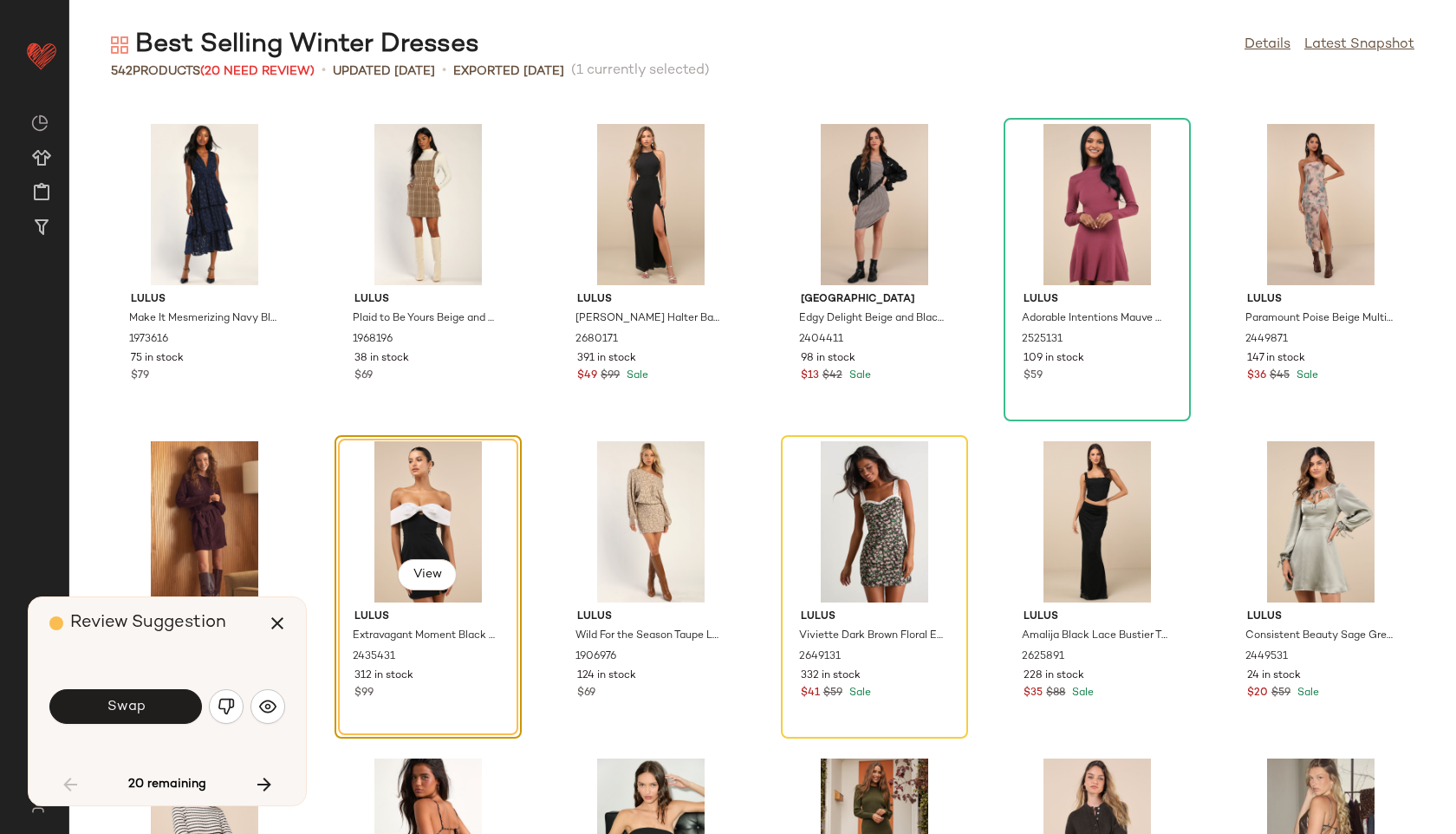
click at [180, 709] on button "Swap" at bounding box center [125, 707] width 152 height 34
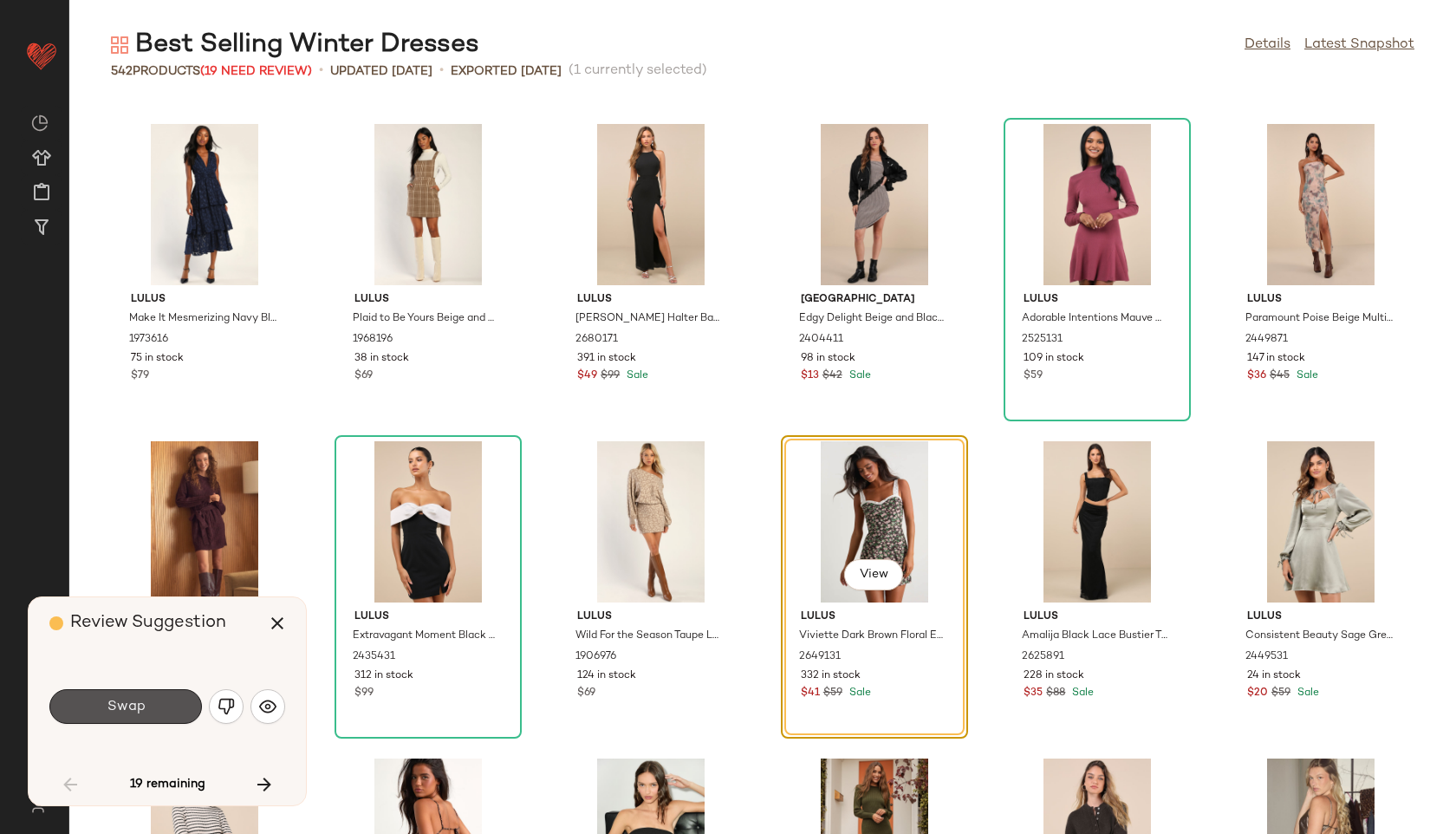
click at [180, 709] on button "Swap" at bounding box center [125, 707] width 152 height 34
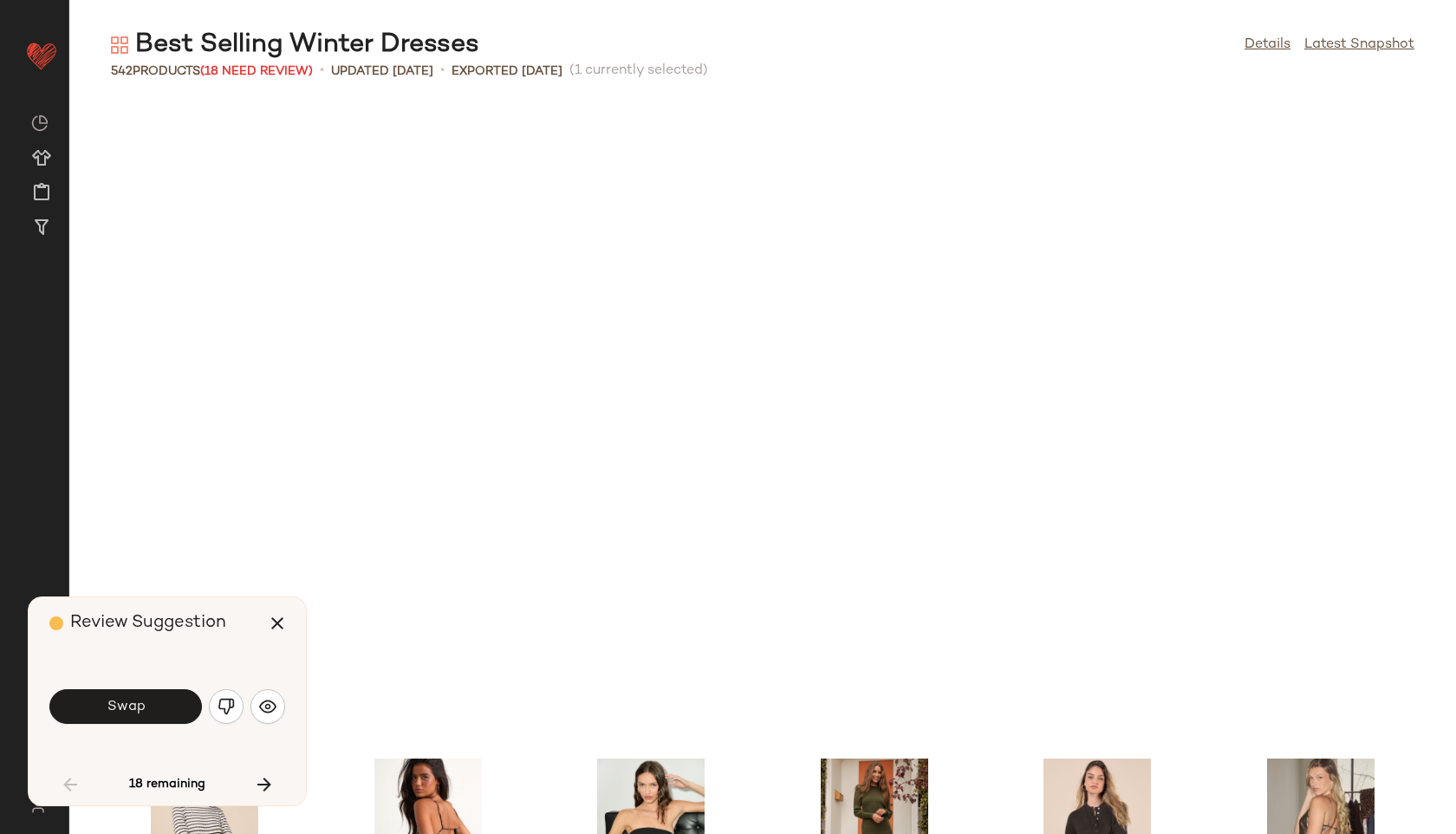
scroll to position [2539, 0]
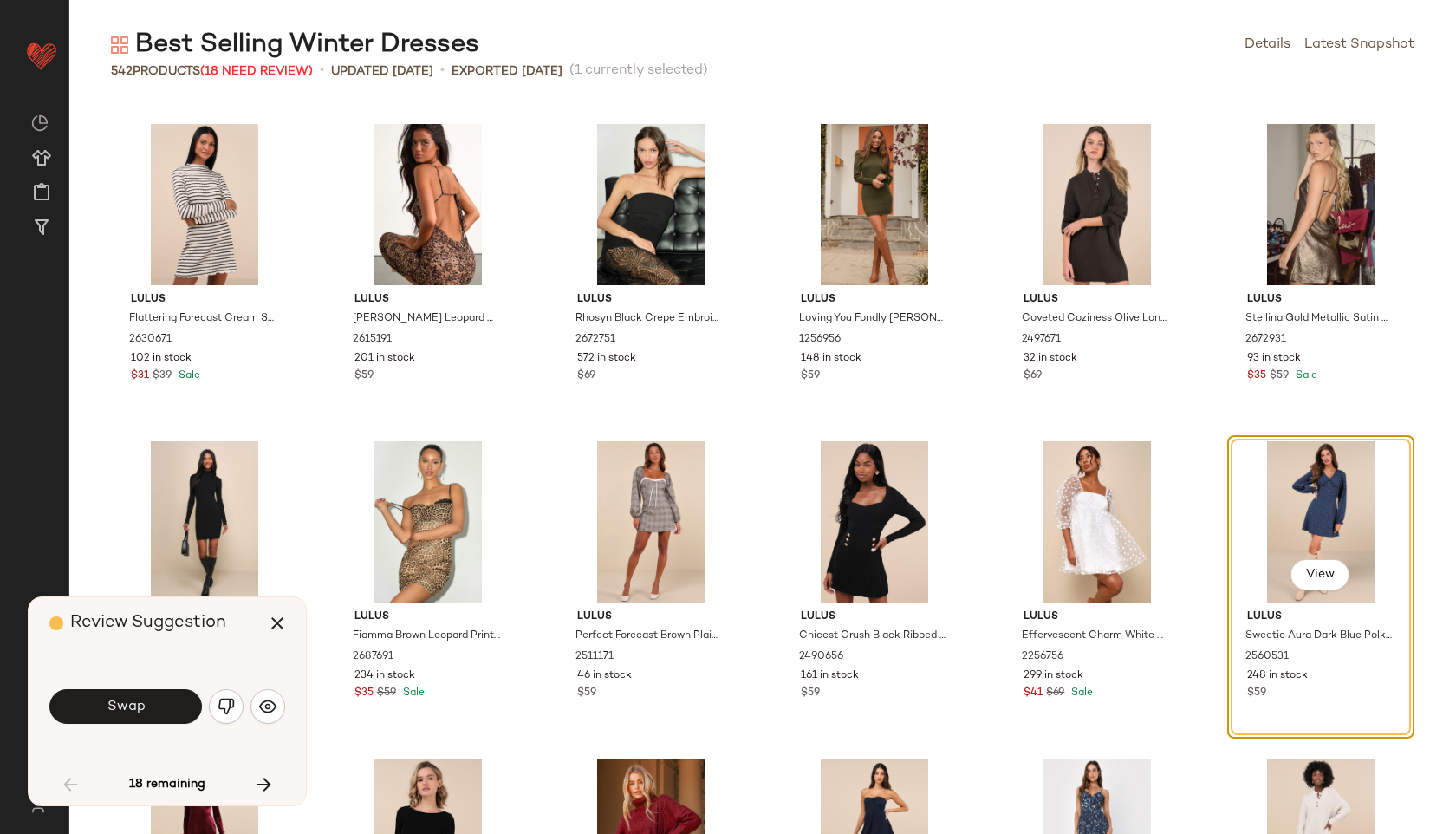
click at [180, 709] on button "Swap" at bounding box center [125, 707] width 152 height 34
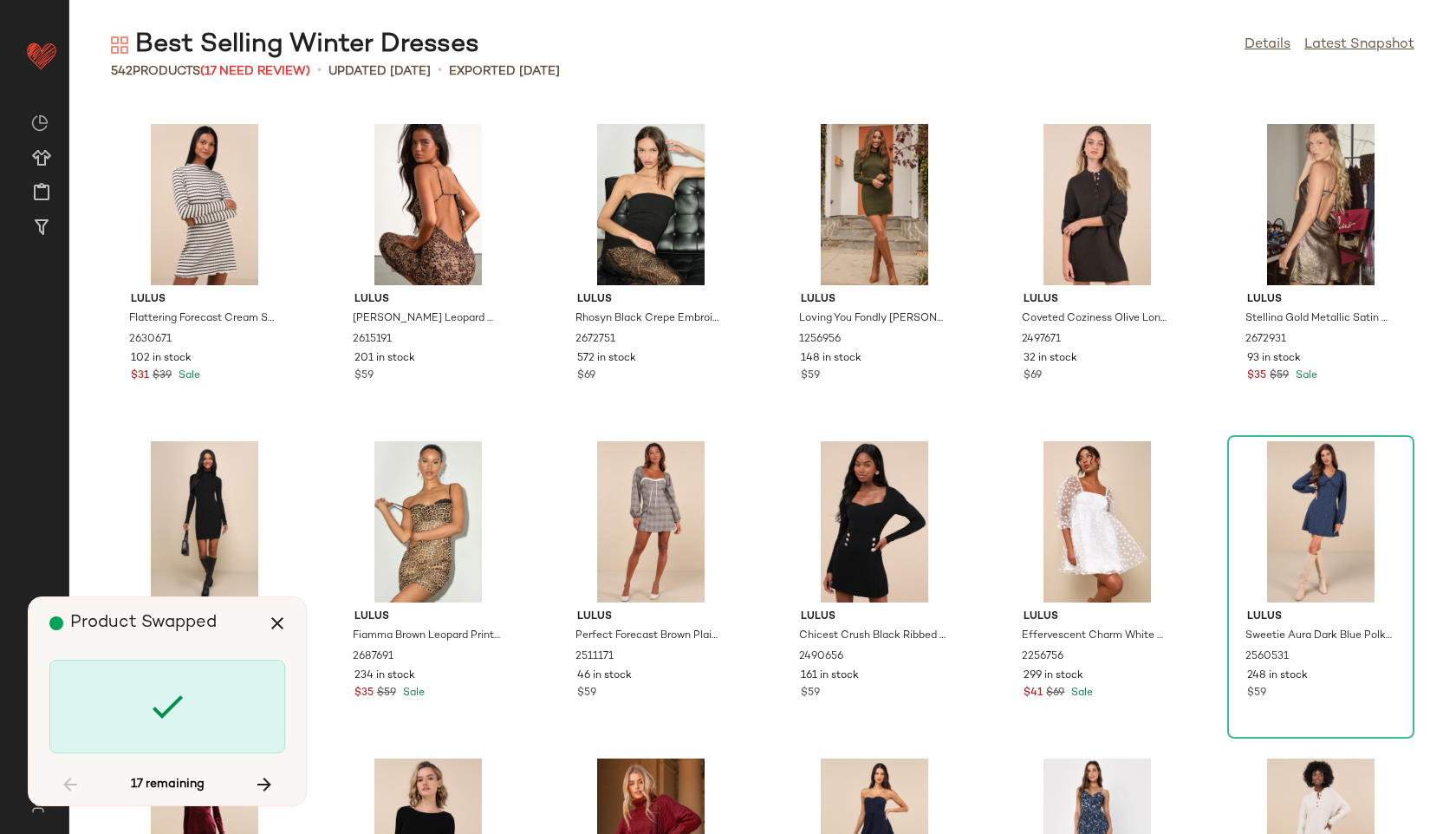
scroll to position [3174, 0]
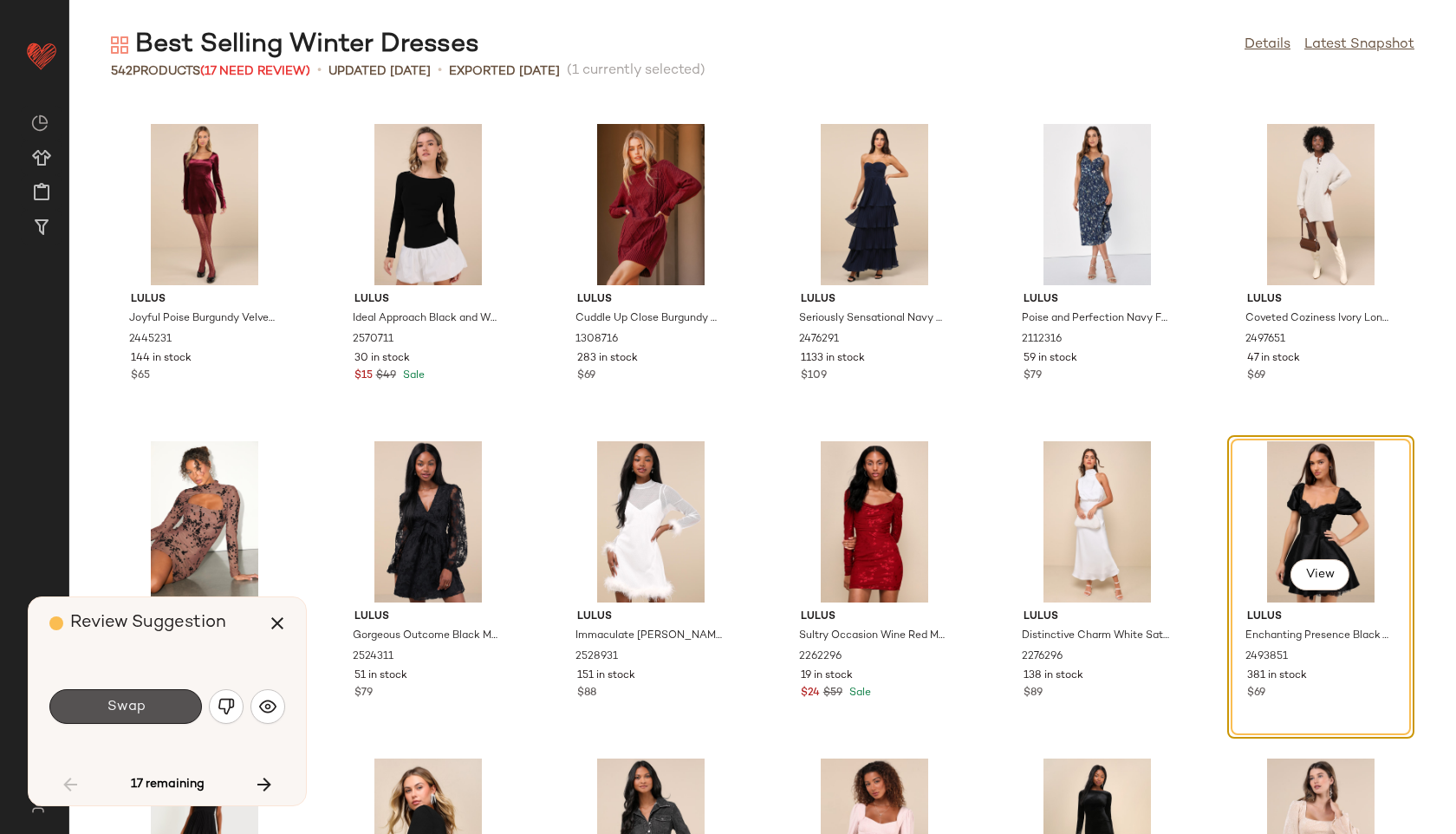
click at [180, 709] on button "Swap" at bounding box center [125, 707] width 152 height 34
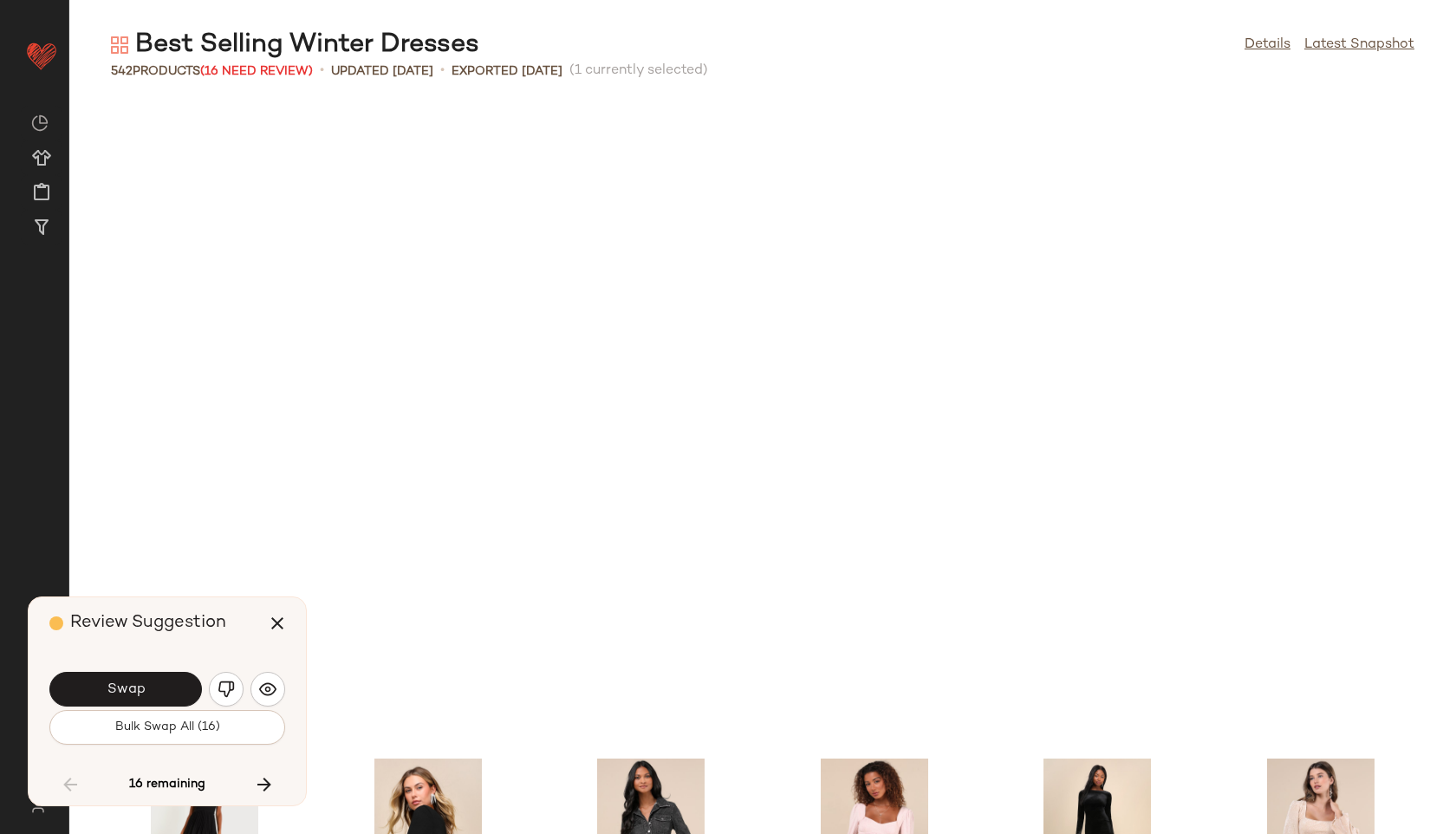
scroll to position [3808, 0]
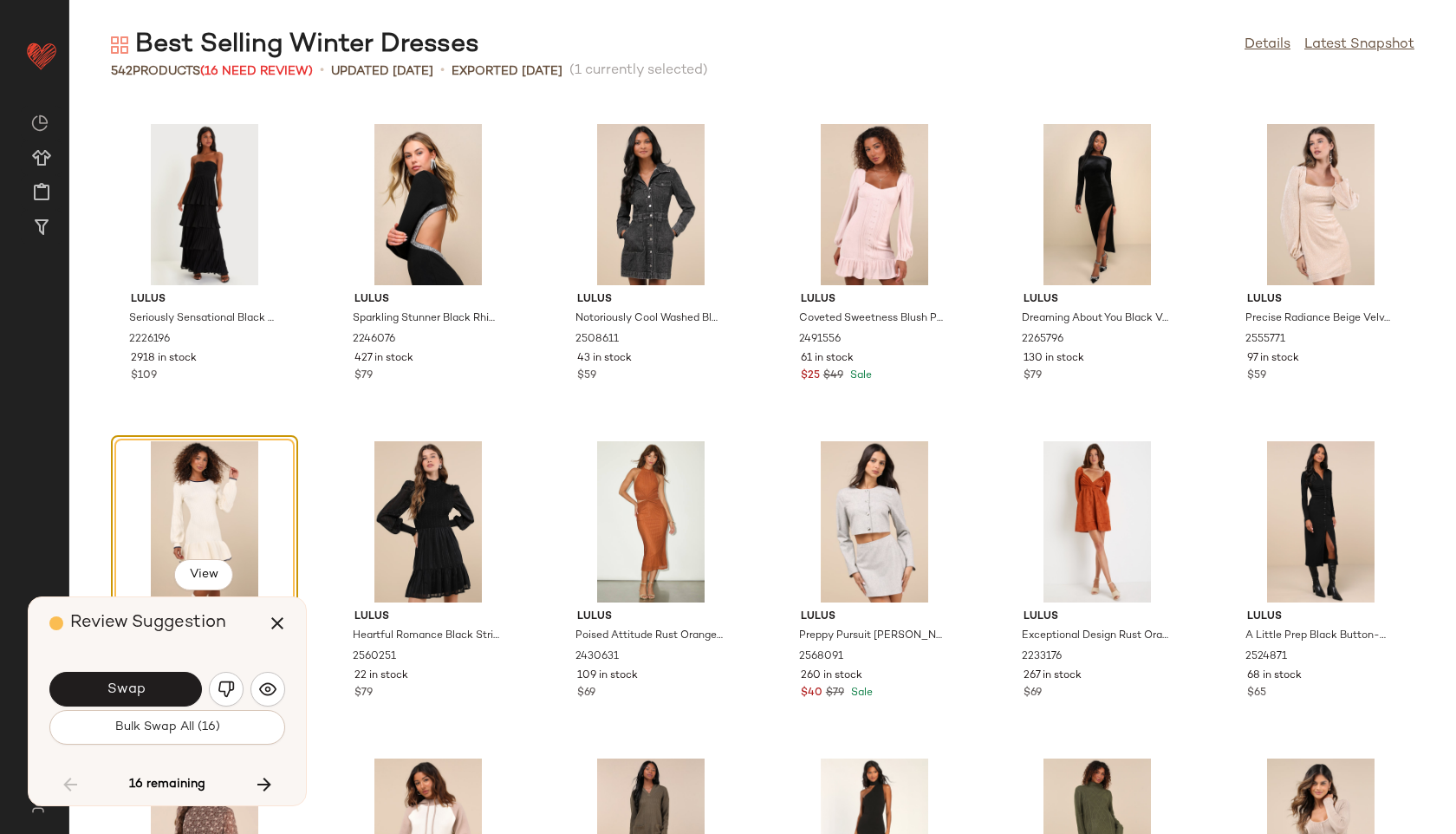
click at [180, 709] on div "Swap" at bounding box center [167, 690] width 235 height 42
click at [181, 730] on span "Bulk Swap All (16)" at bounding box center [167, 727] width 106 height 14
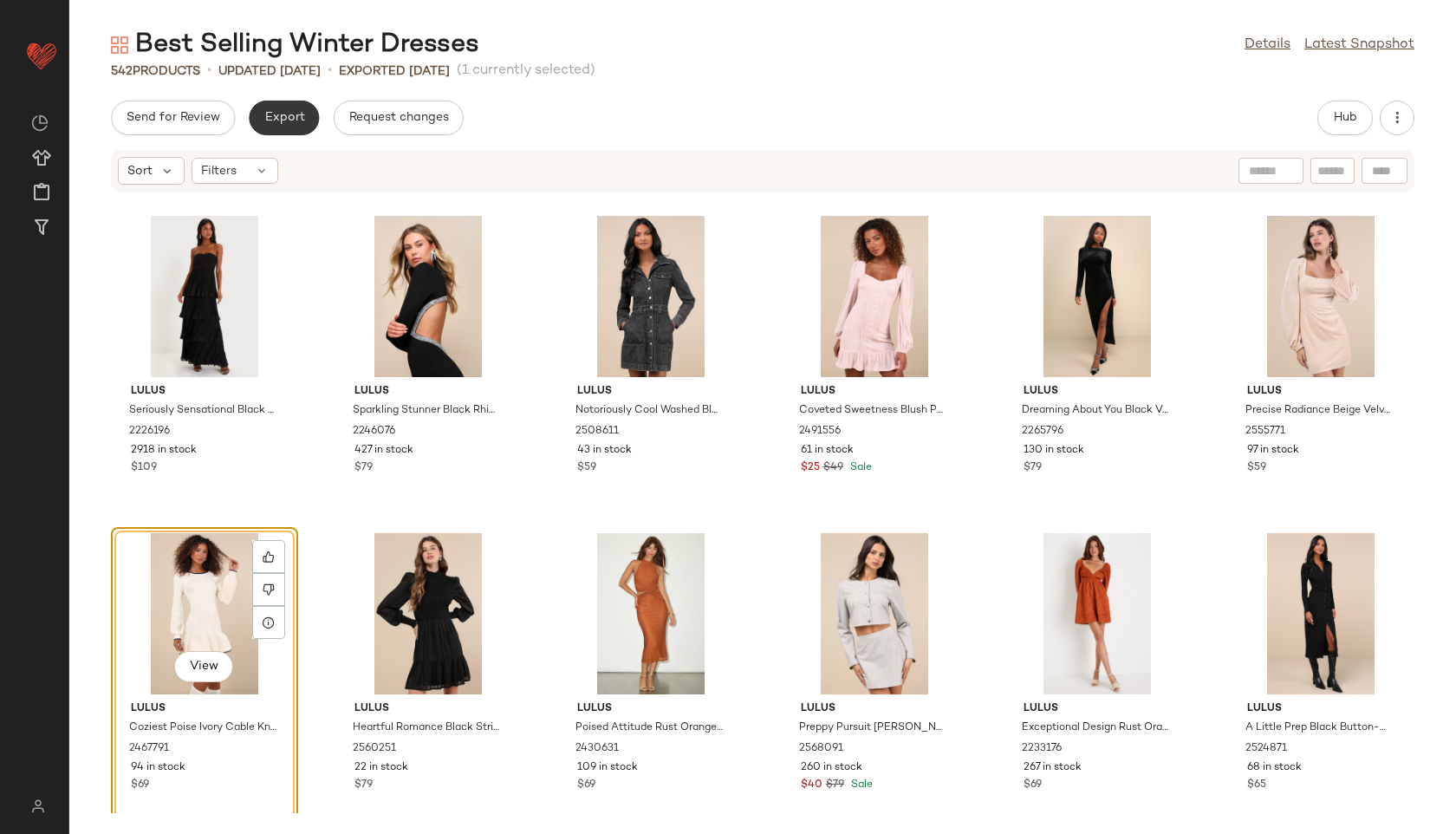
click at [277, 107] on button "Export" at bounding box center [284, 117] width 70 height 34
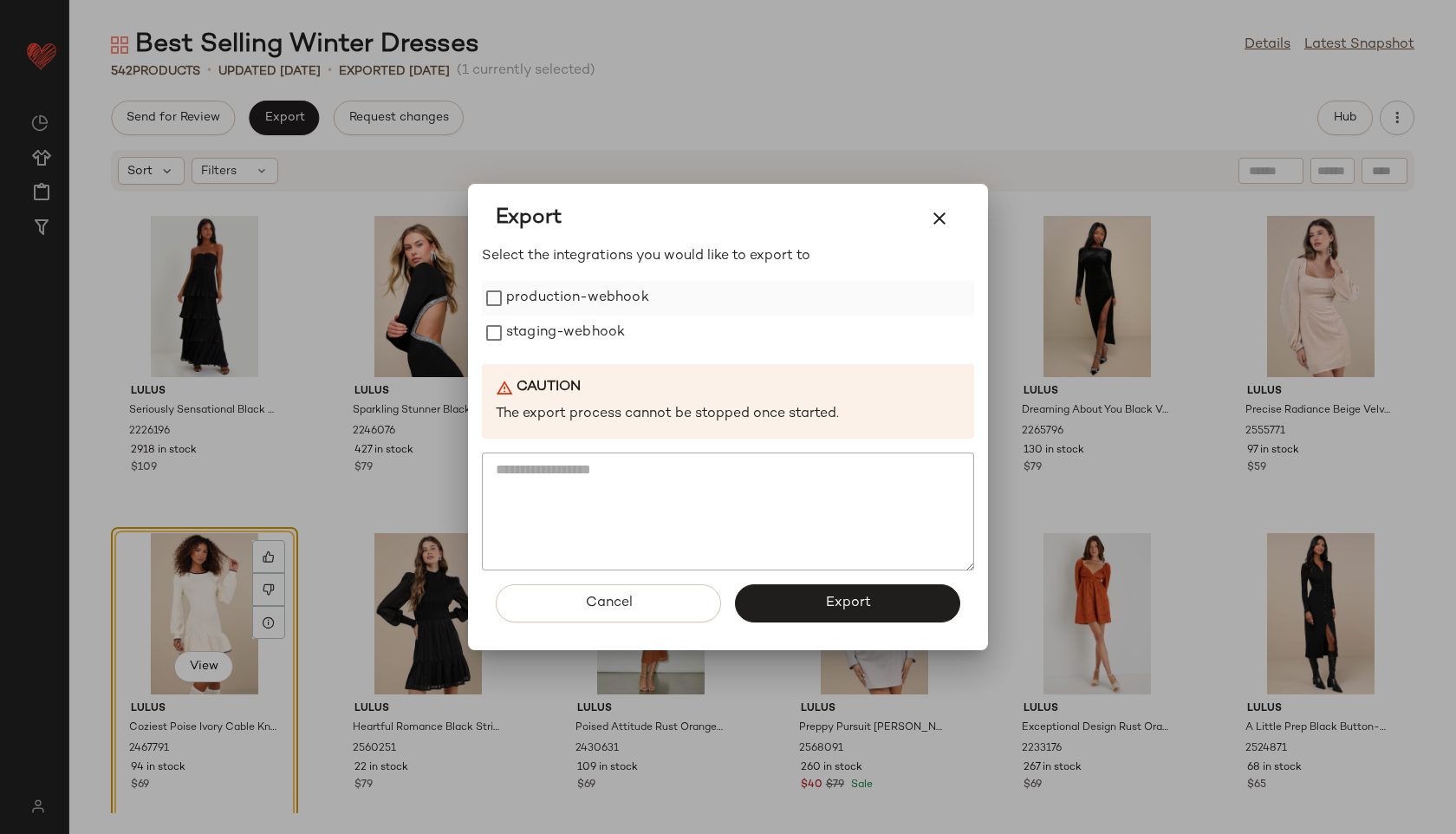
click at [555, 292] on label "production-webhook" at bounding box center [577, 298] width 143 height 34
click at [553, 335] on label "staging-webhook" at bounding box center [566, 333] width 119 height 34
click at [874, 610] on button "Export" at bounding box center [848, 603] width 226 height 38
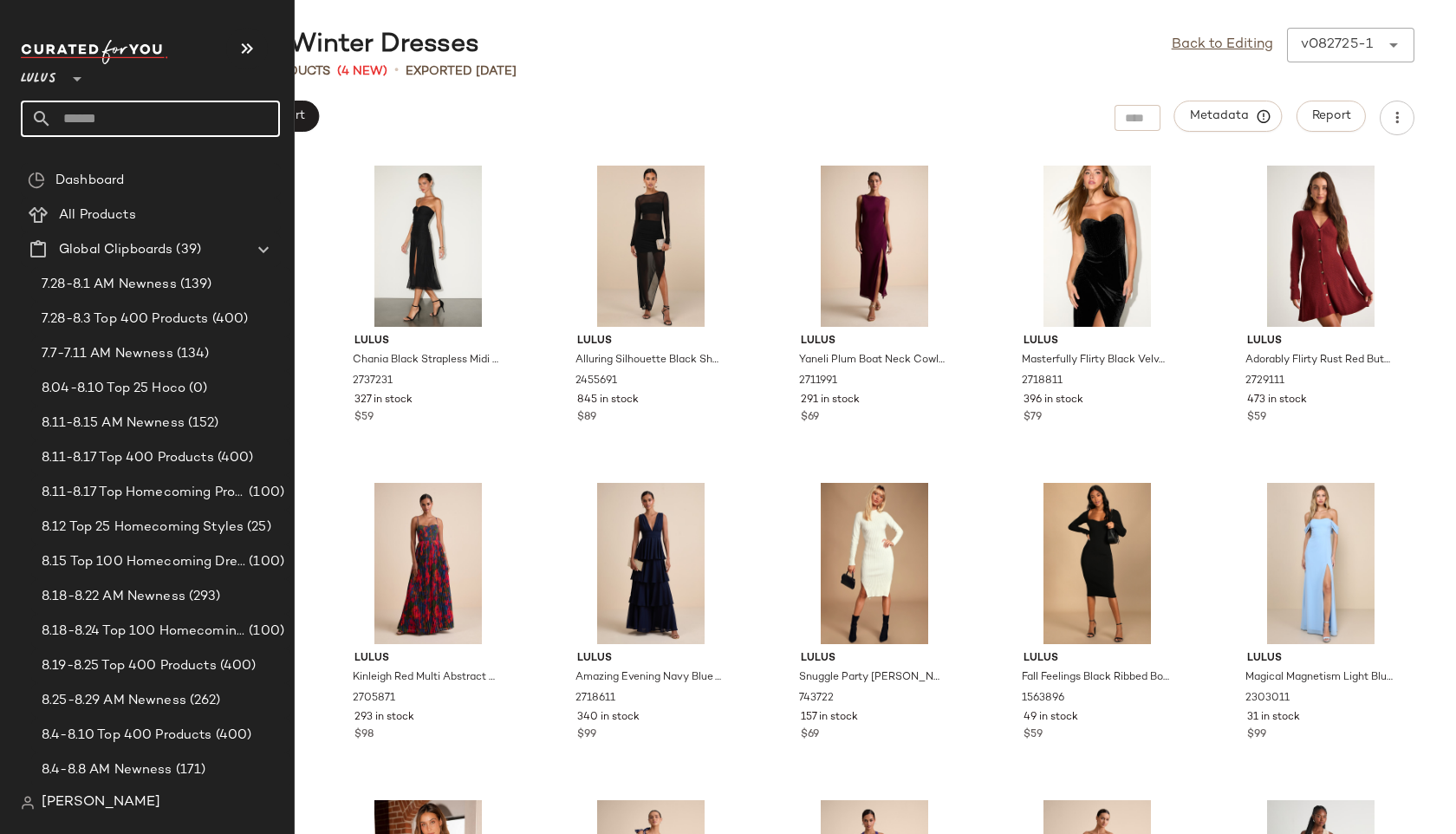
click at [71, 121] on input "text" at bounding box center [166, 118] width 228 height 36
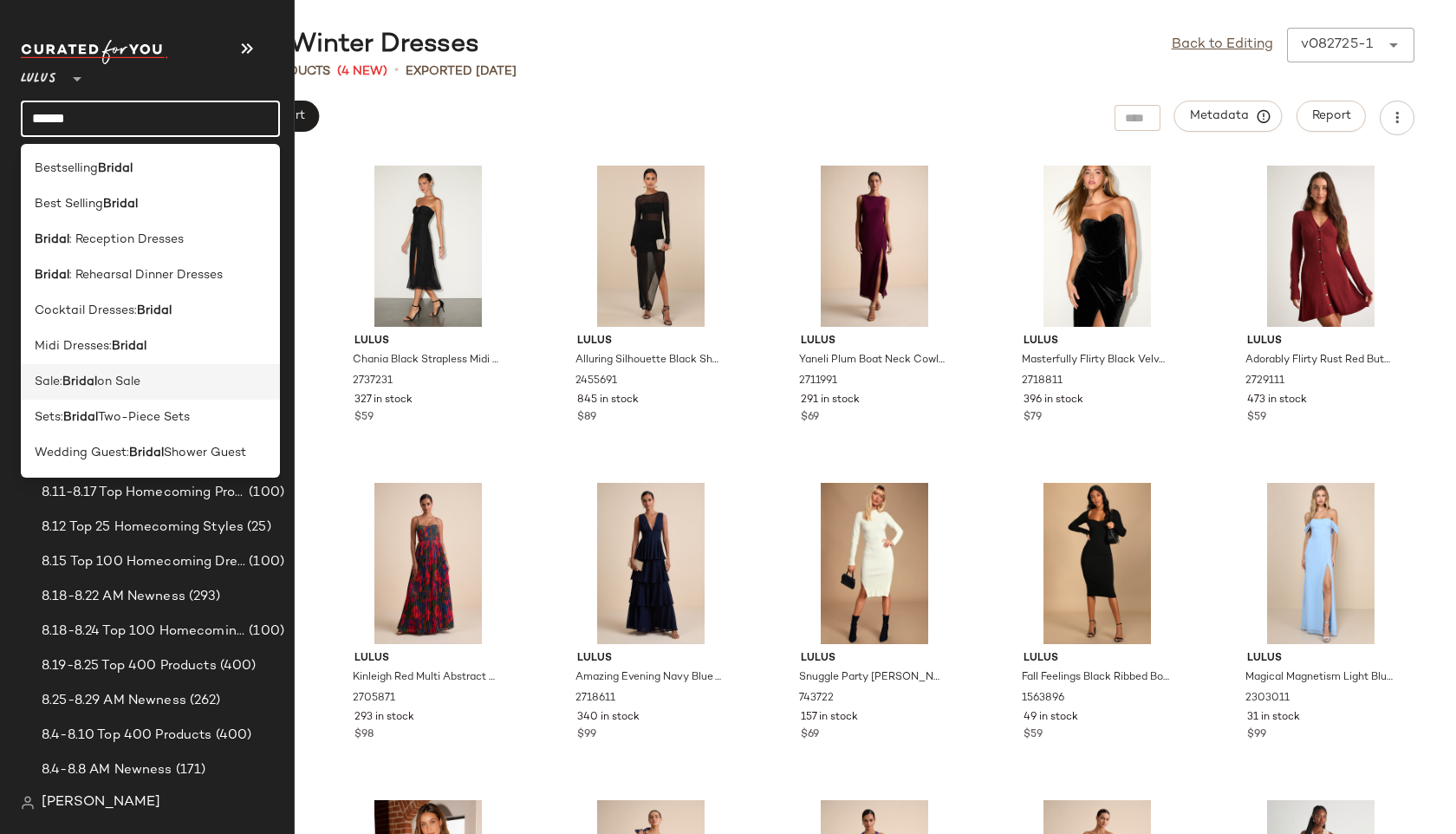
type input "******"
click at [66, 384] on b "Bridal" at bounding box center [79, 382] width 34 height 18
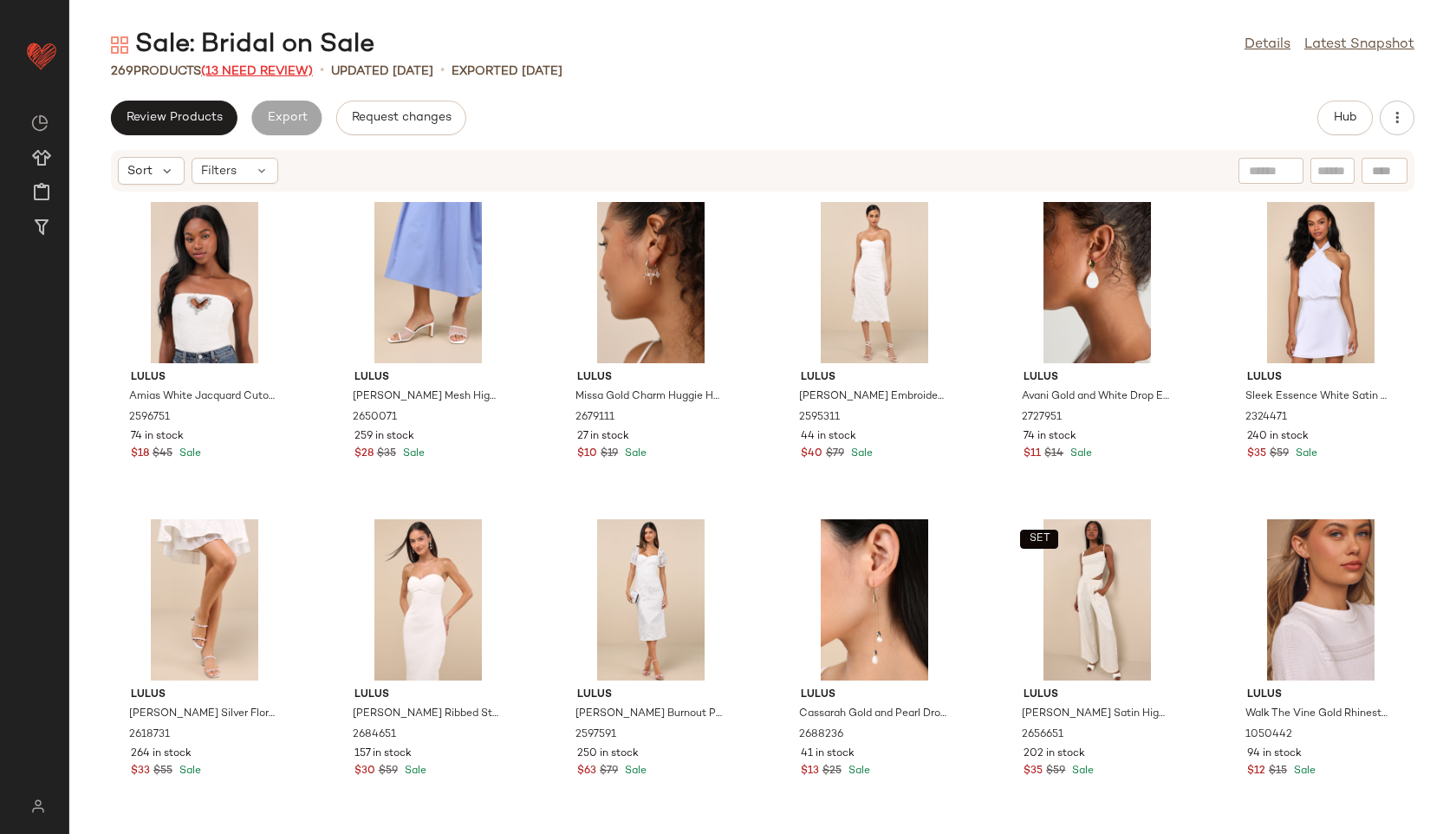
click at [265, 70] on span "(13 Need Review)" at bounding box center [257, 71] width 112 height 13
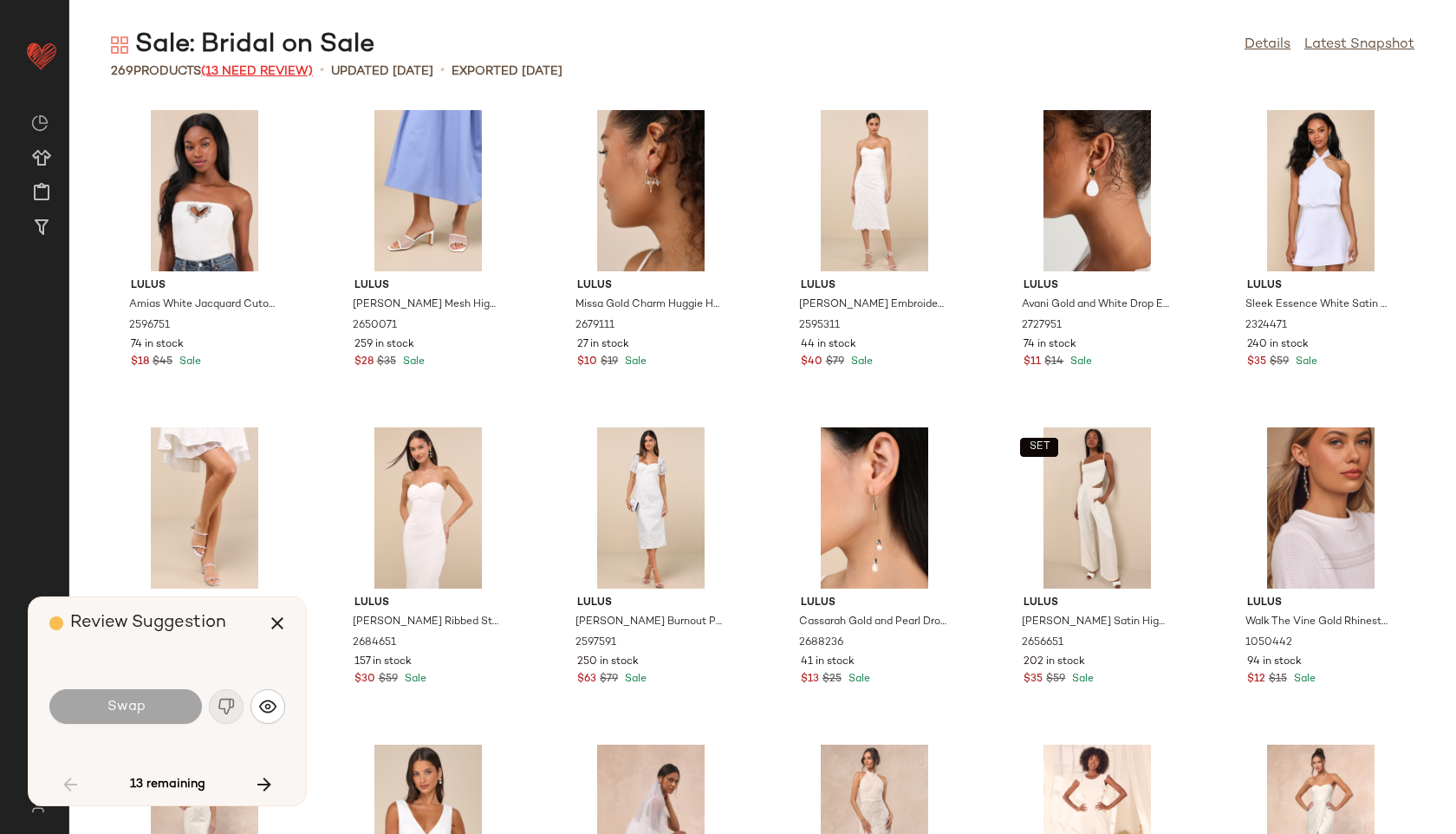
scroll to position [1904, 0]
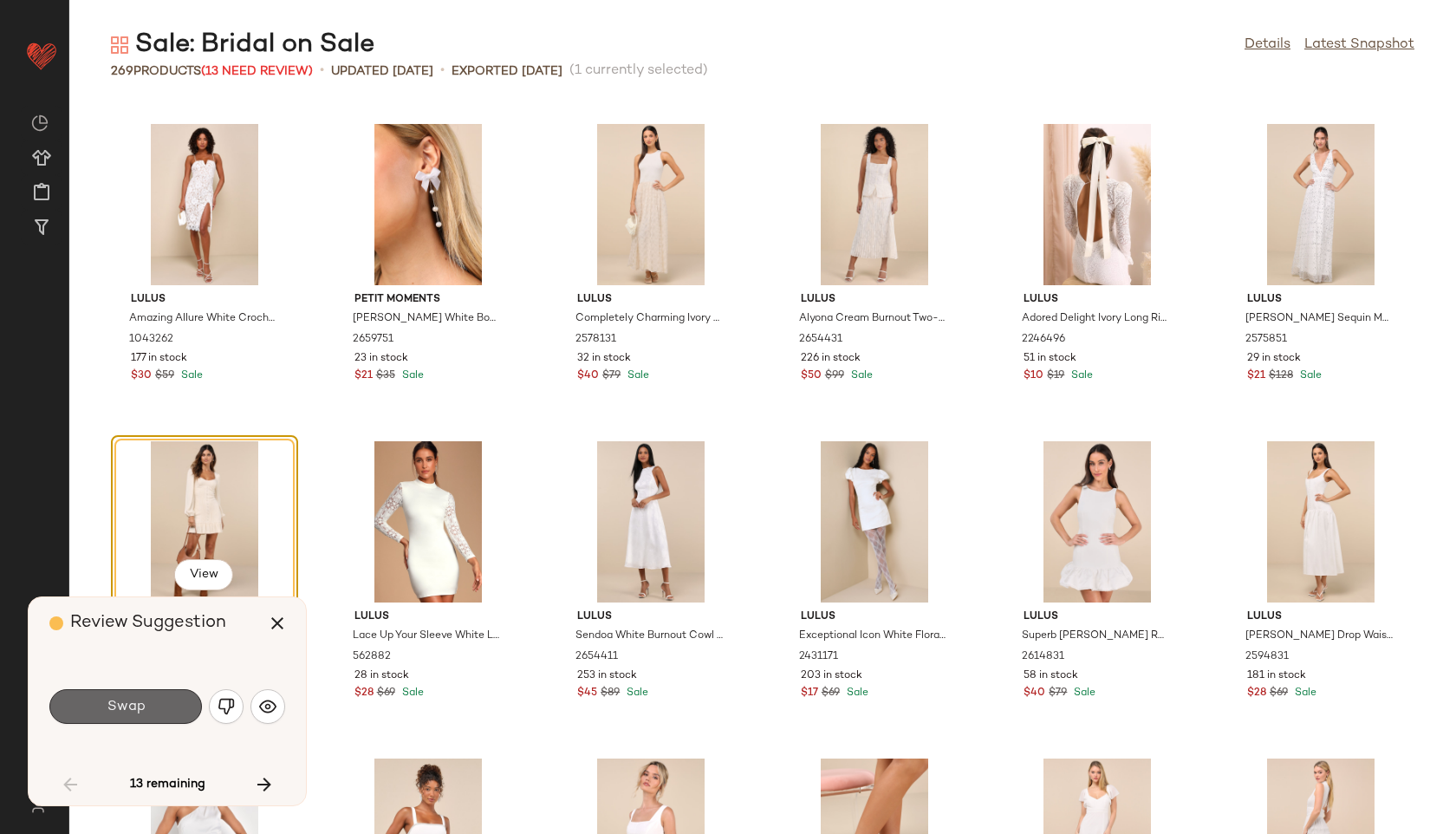
click at [103, 704] on button "Swap" at bounding box center [125, 707] width 152 height 34
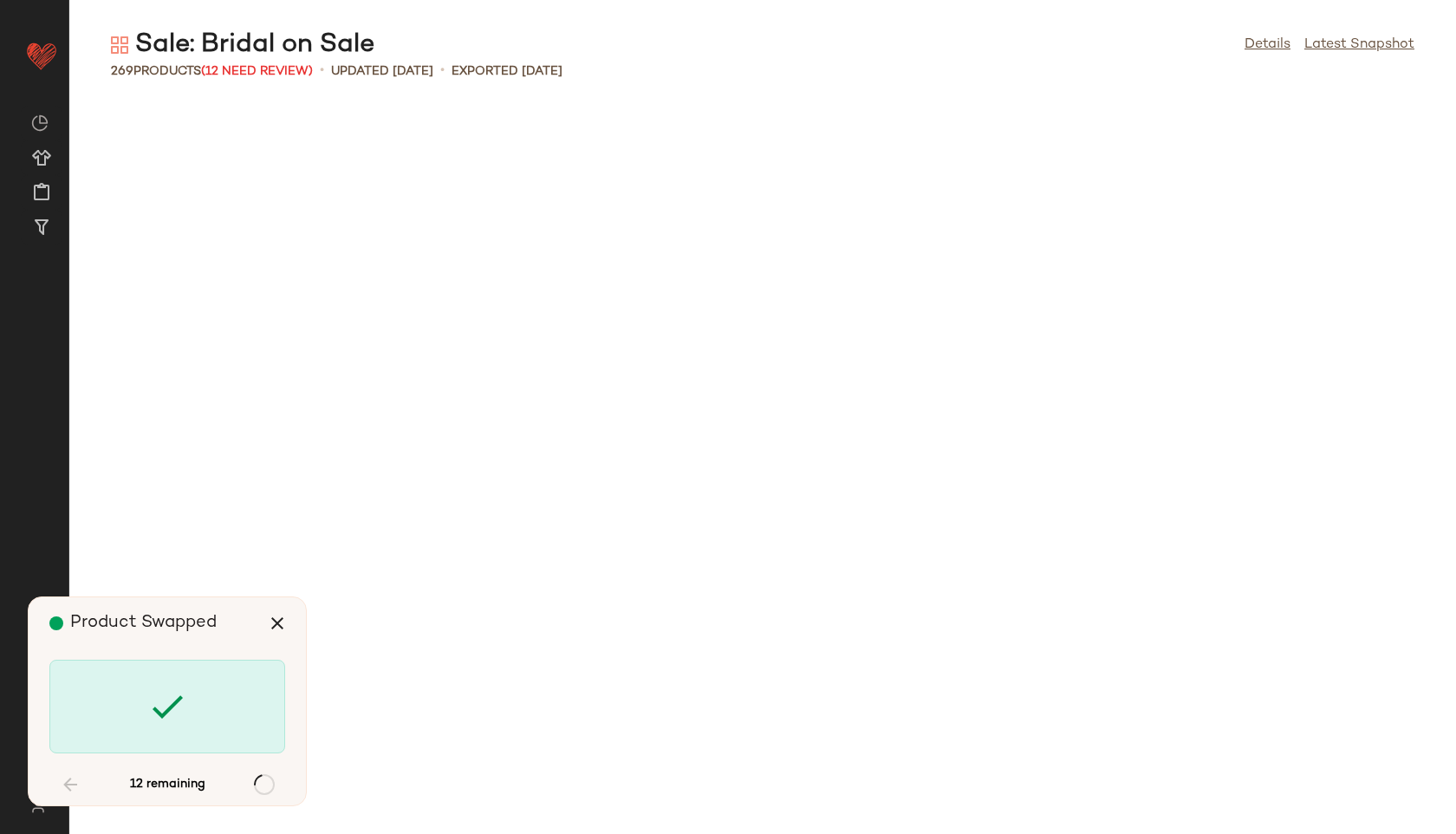
scroll to position [4126, 0]
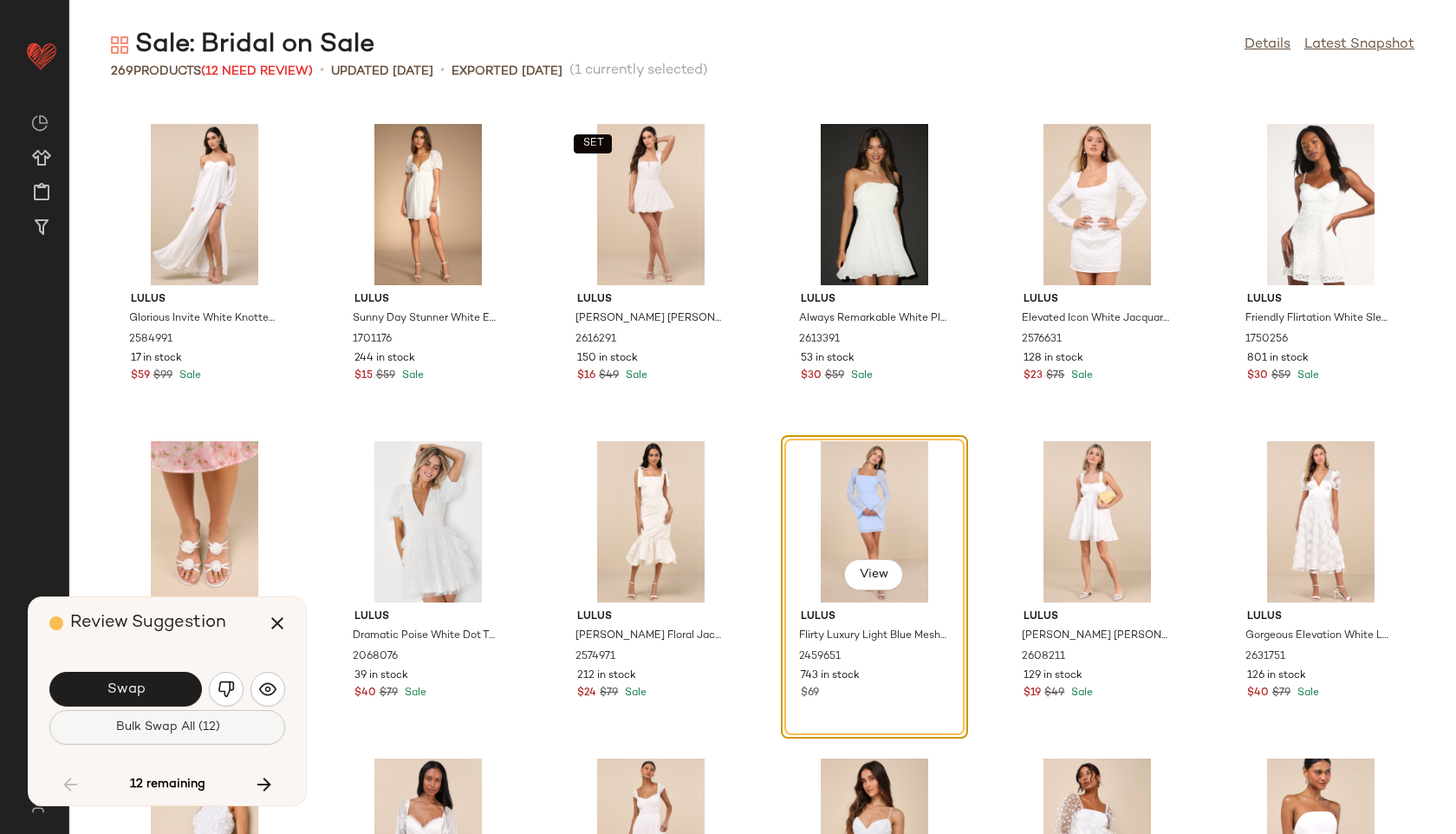
click at [204, 721] on span "Bulk Swap All (12)" at bounding box center [167, 727] width 105 height 14
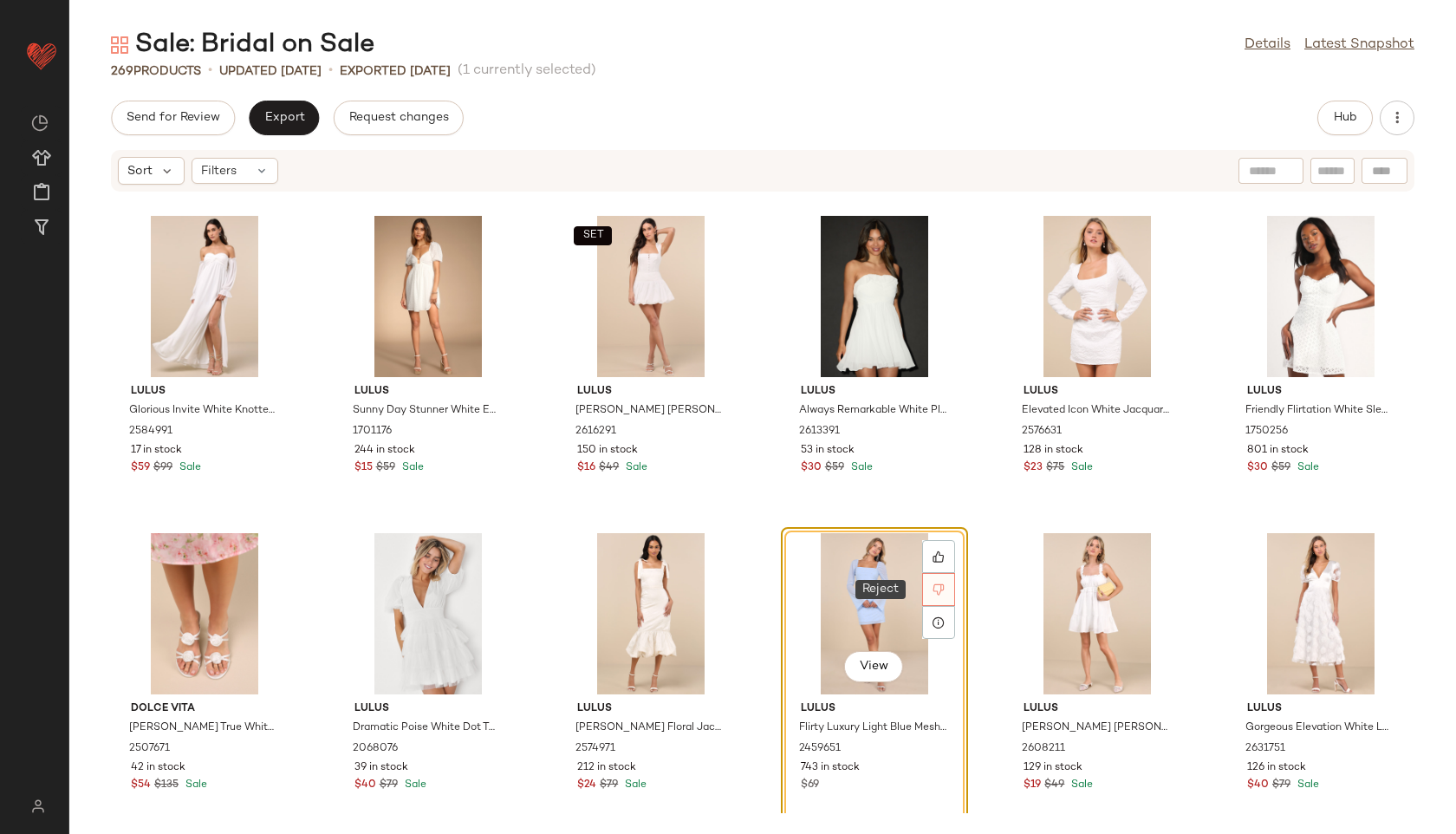
click at [935, 587] on icon at bounding box center [938, 589] width 11 height 11
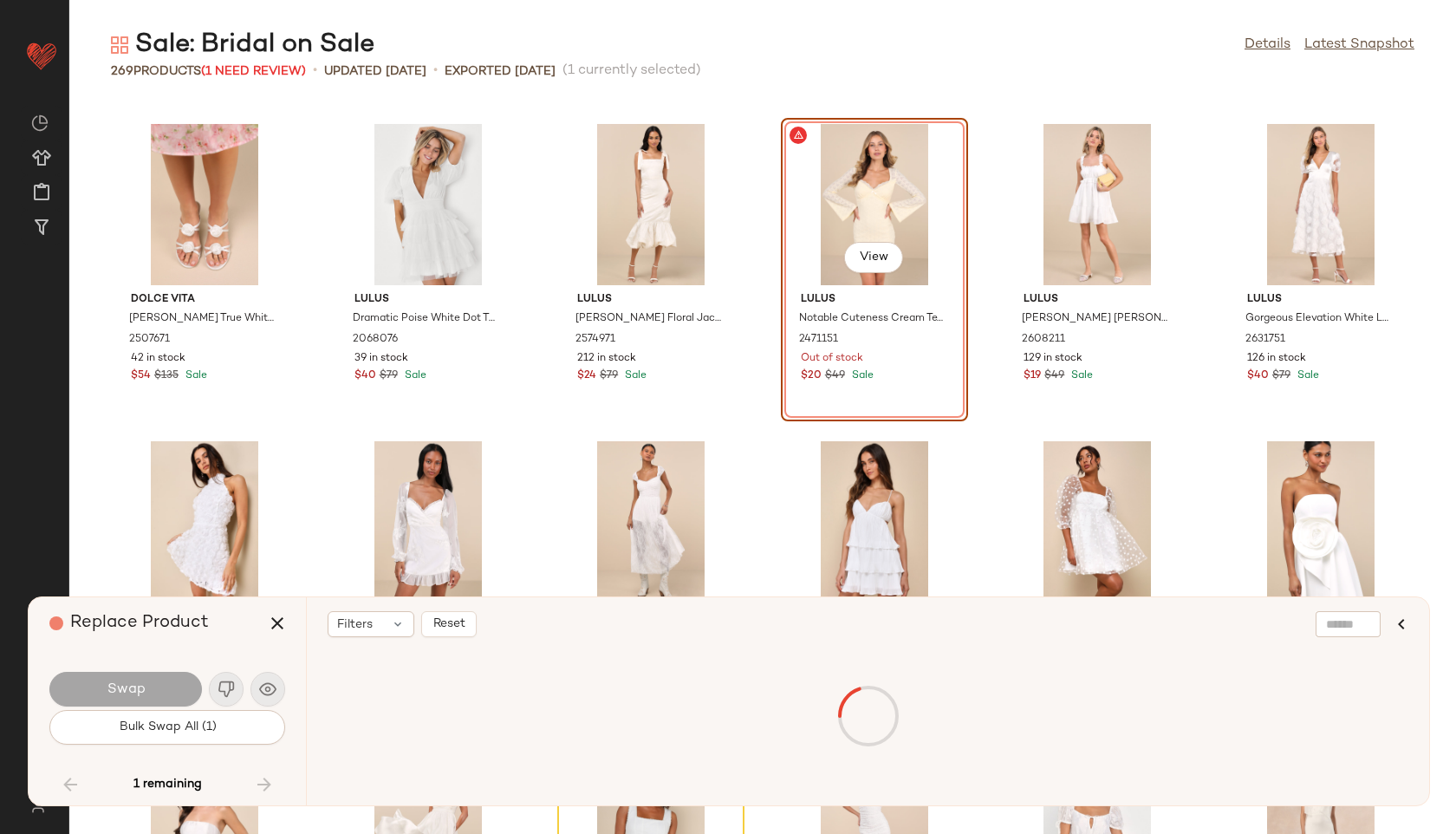
scroll to position [4126, 0]
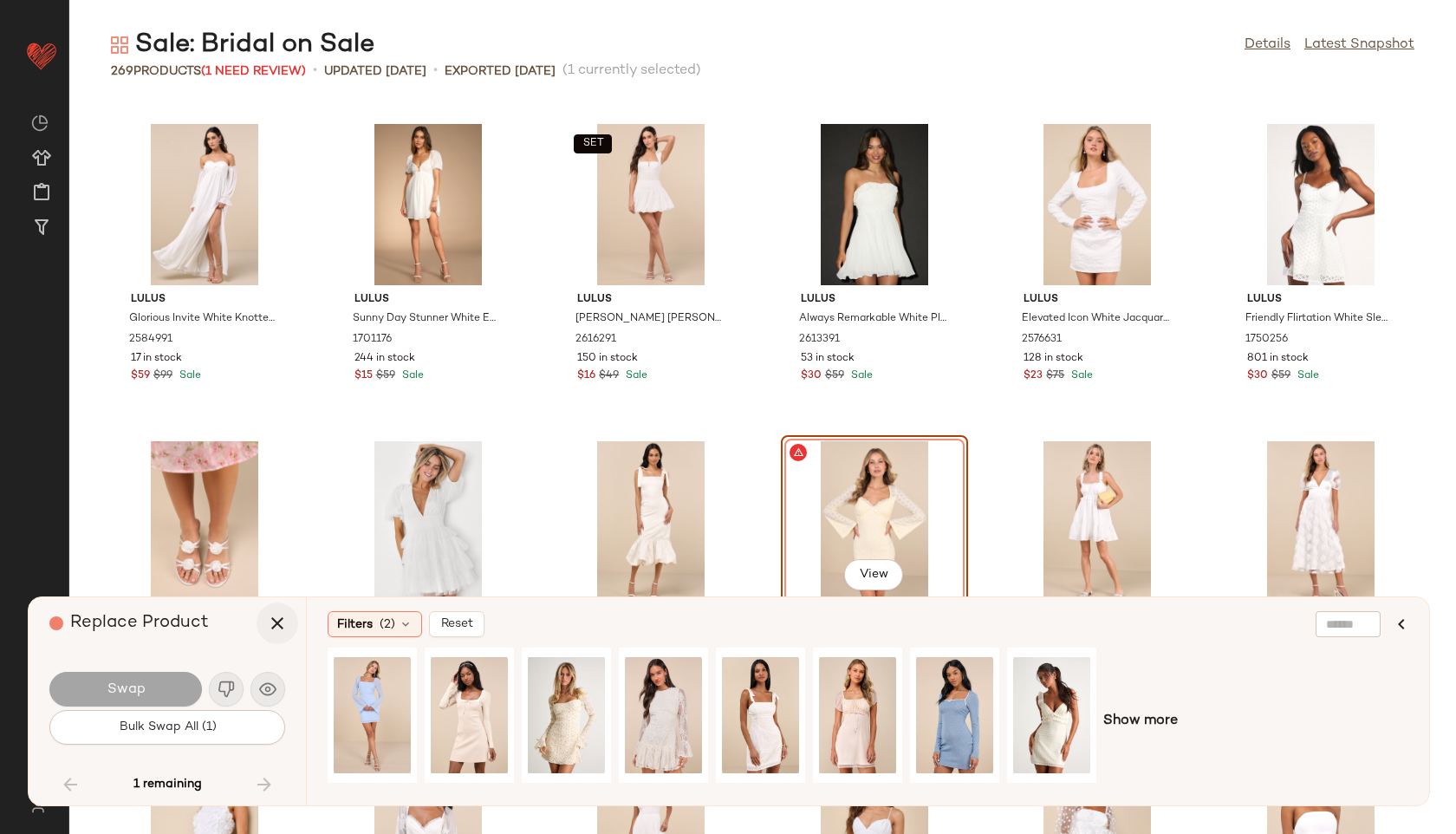
click at [277, 622] on icon "button" at bounding box center [277, 623] width 21 height 21
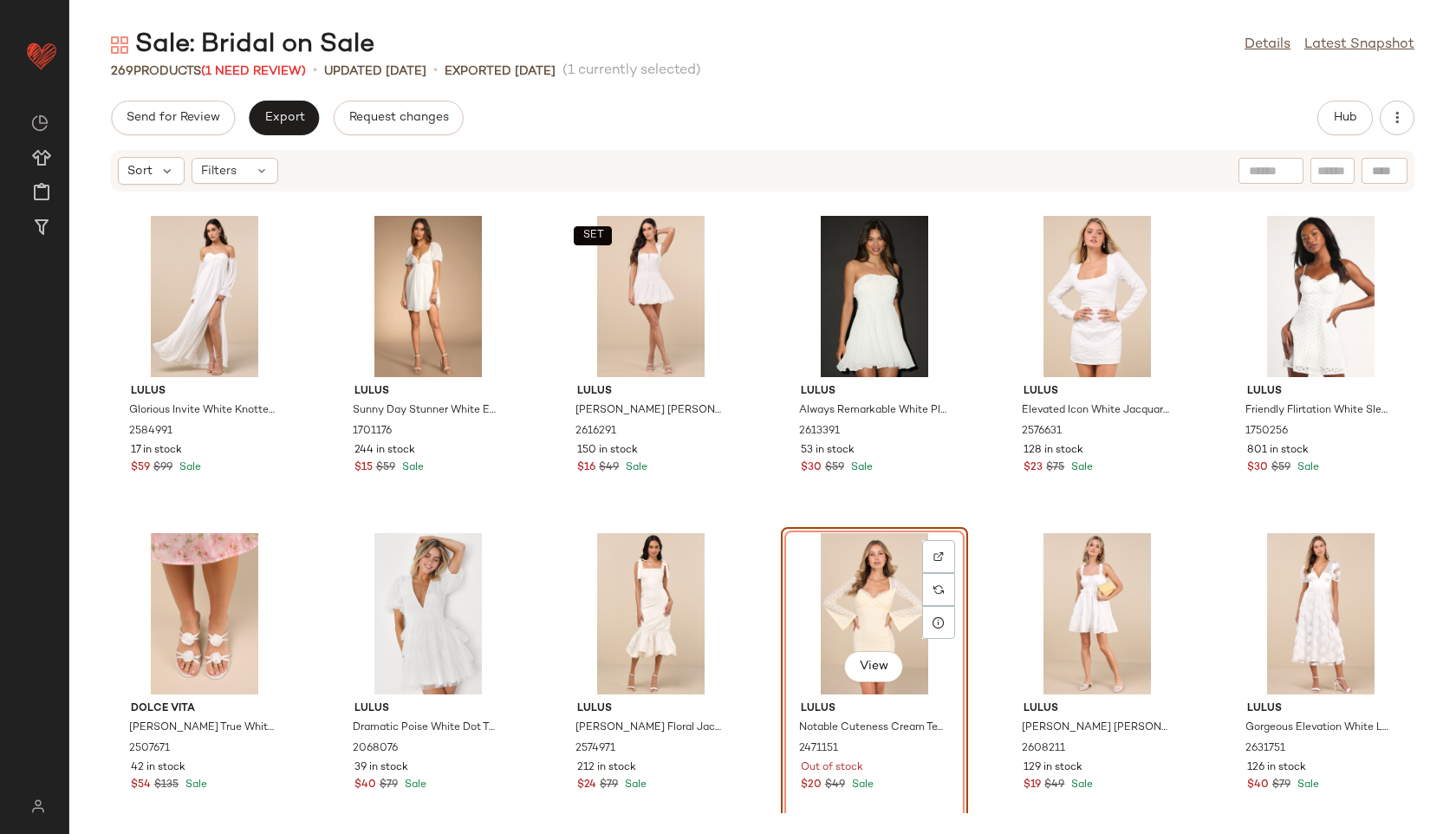
click at [863, 603] on div "View" at bounding box center [874, 614] width 175 height 162
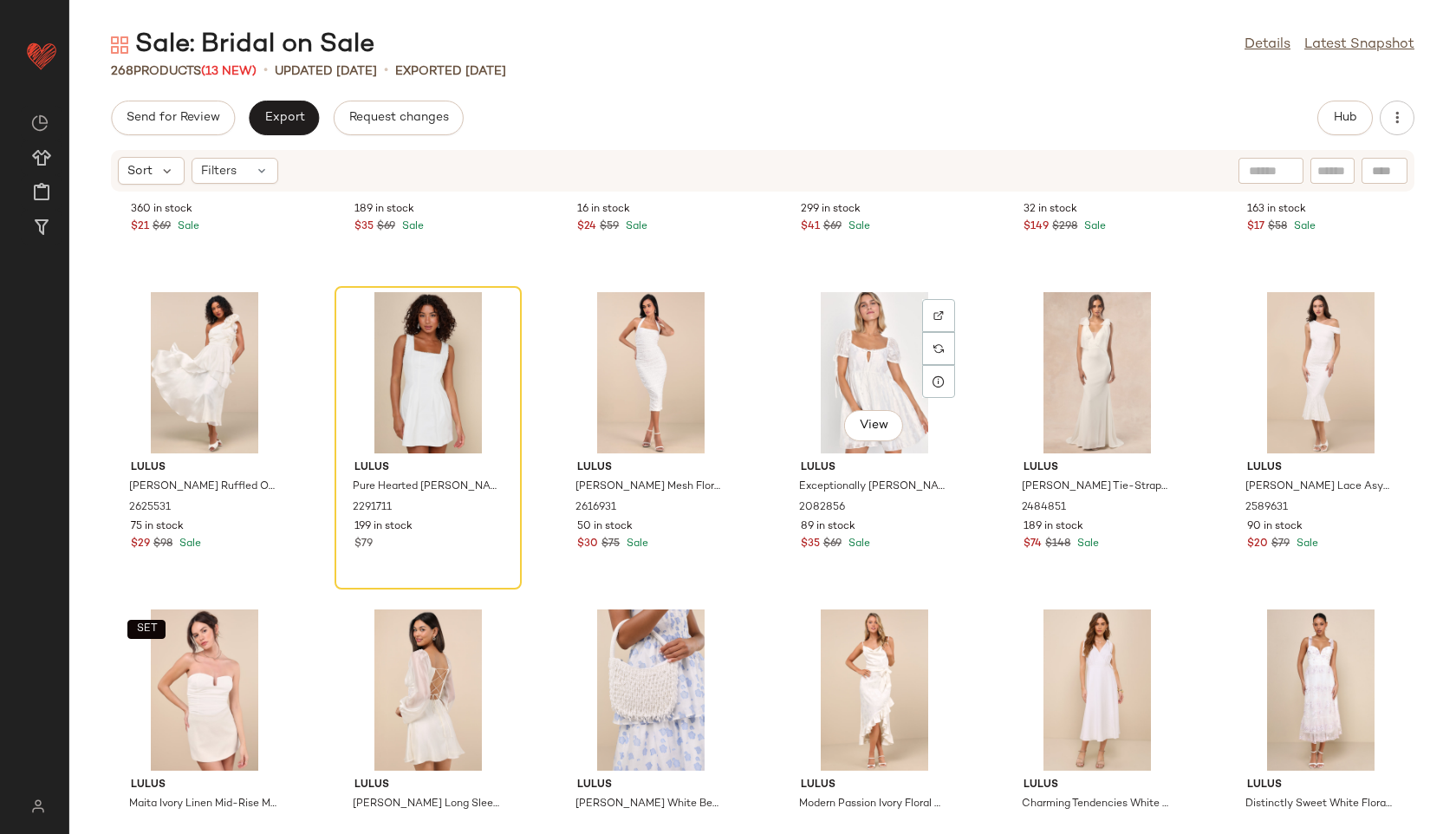
scroll to position [5007, 0]
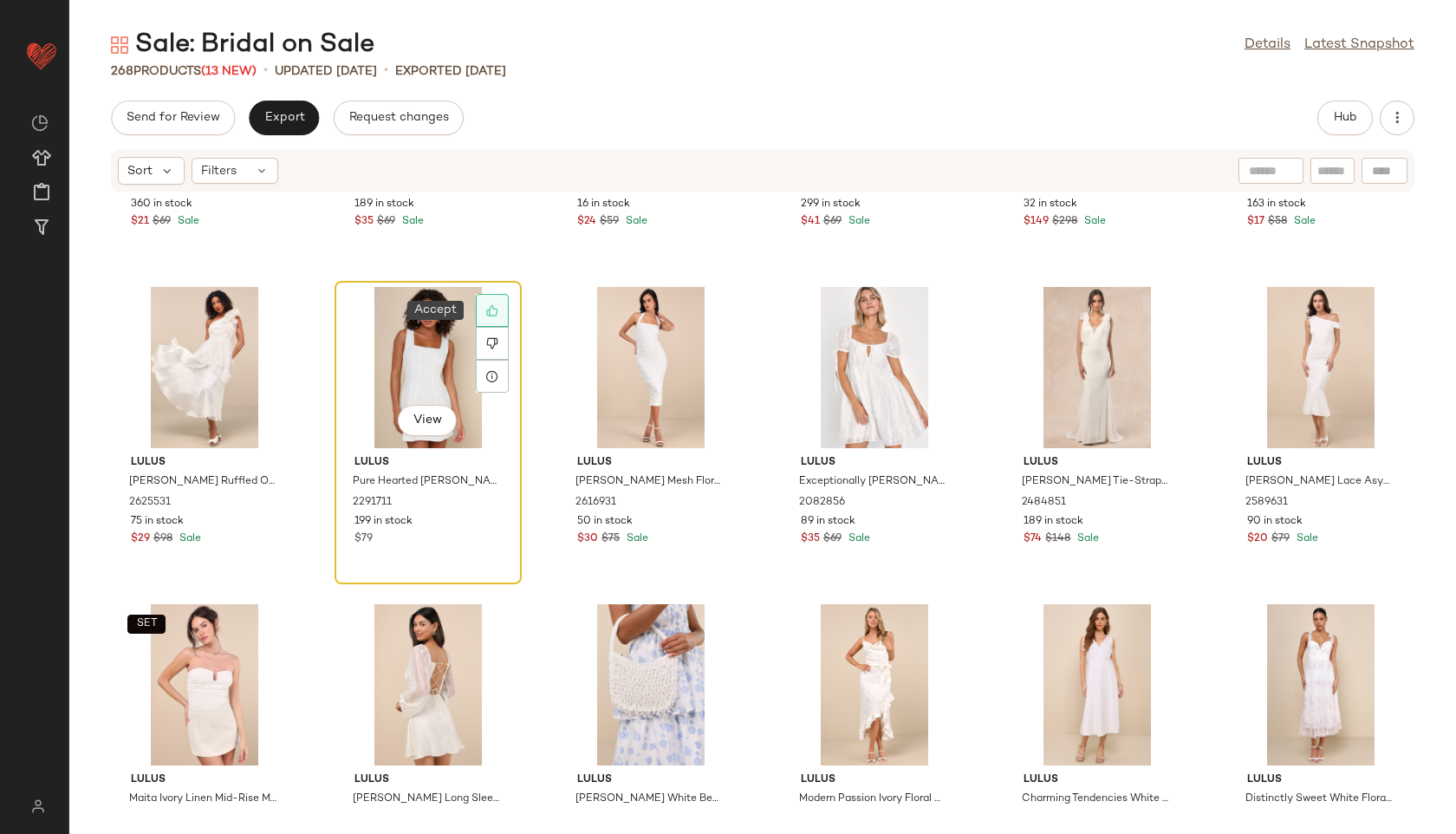
click at [492, 308] on icon at bounding box center [492, 310] width 12 height 12
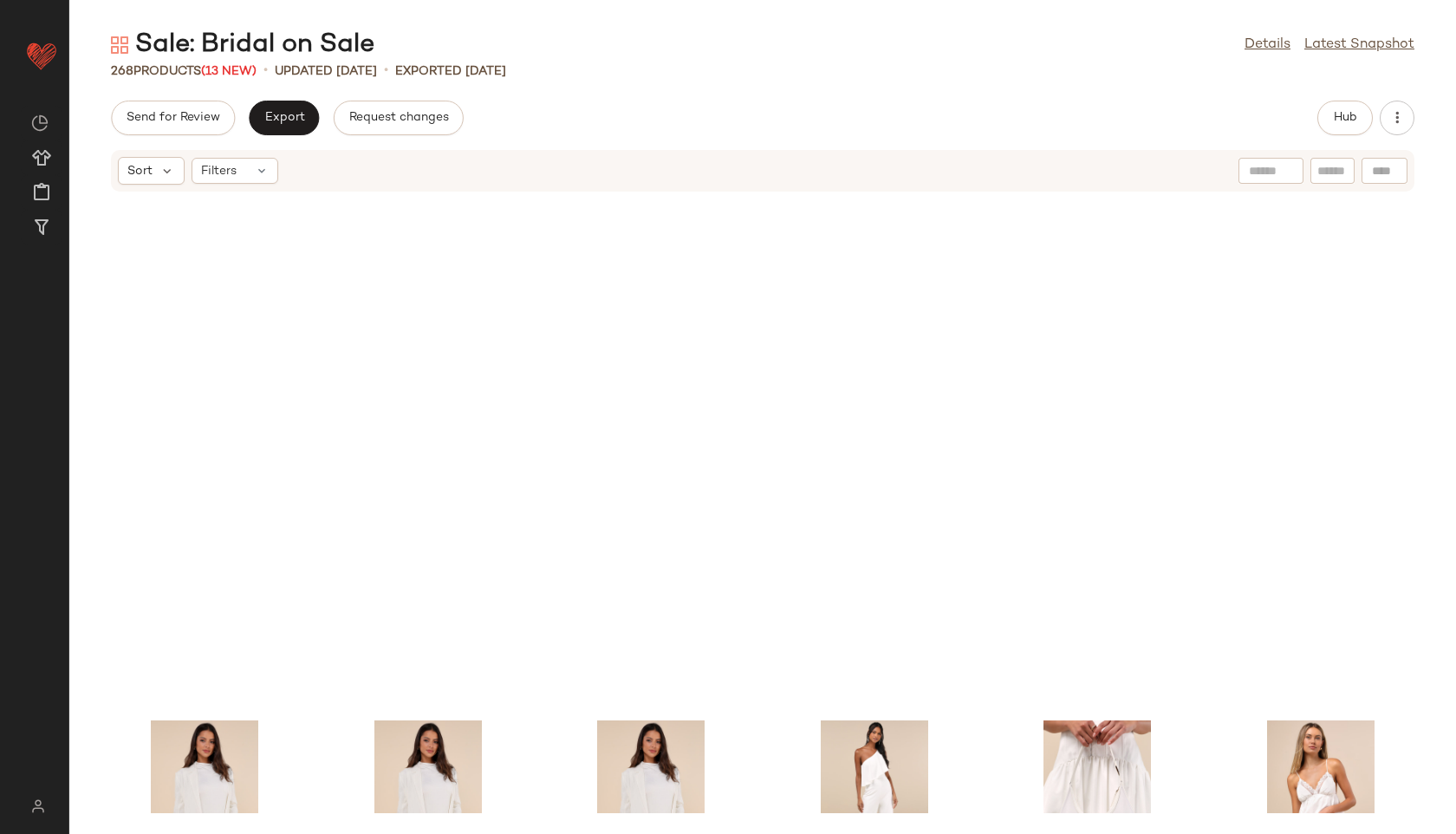
scroll to position [13981, 0]
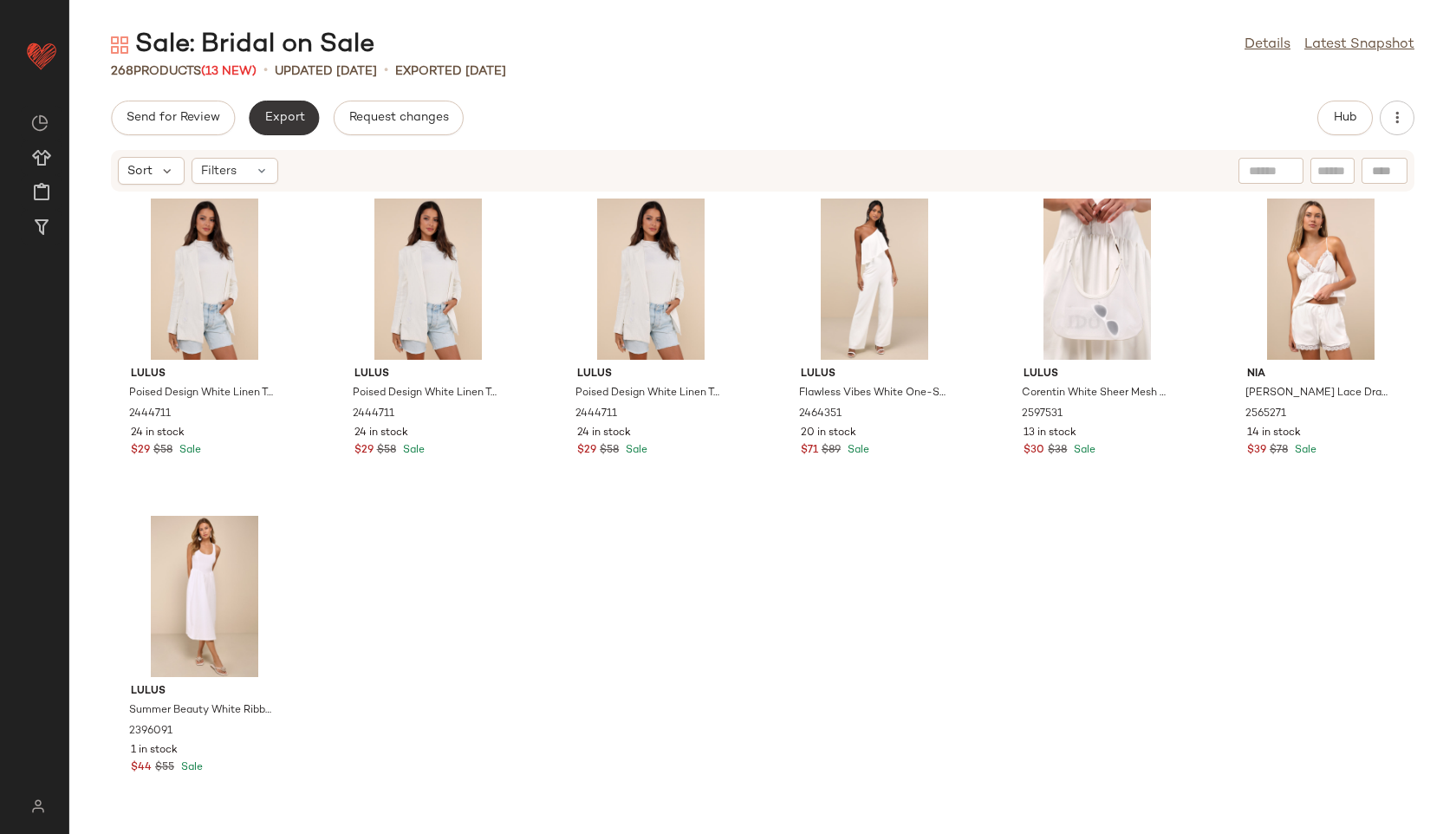
click at [275, 123] on span "Export" at bounding box center [283, 117] width 41 height 14
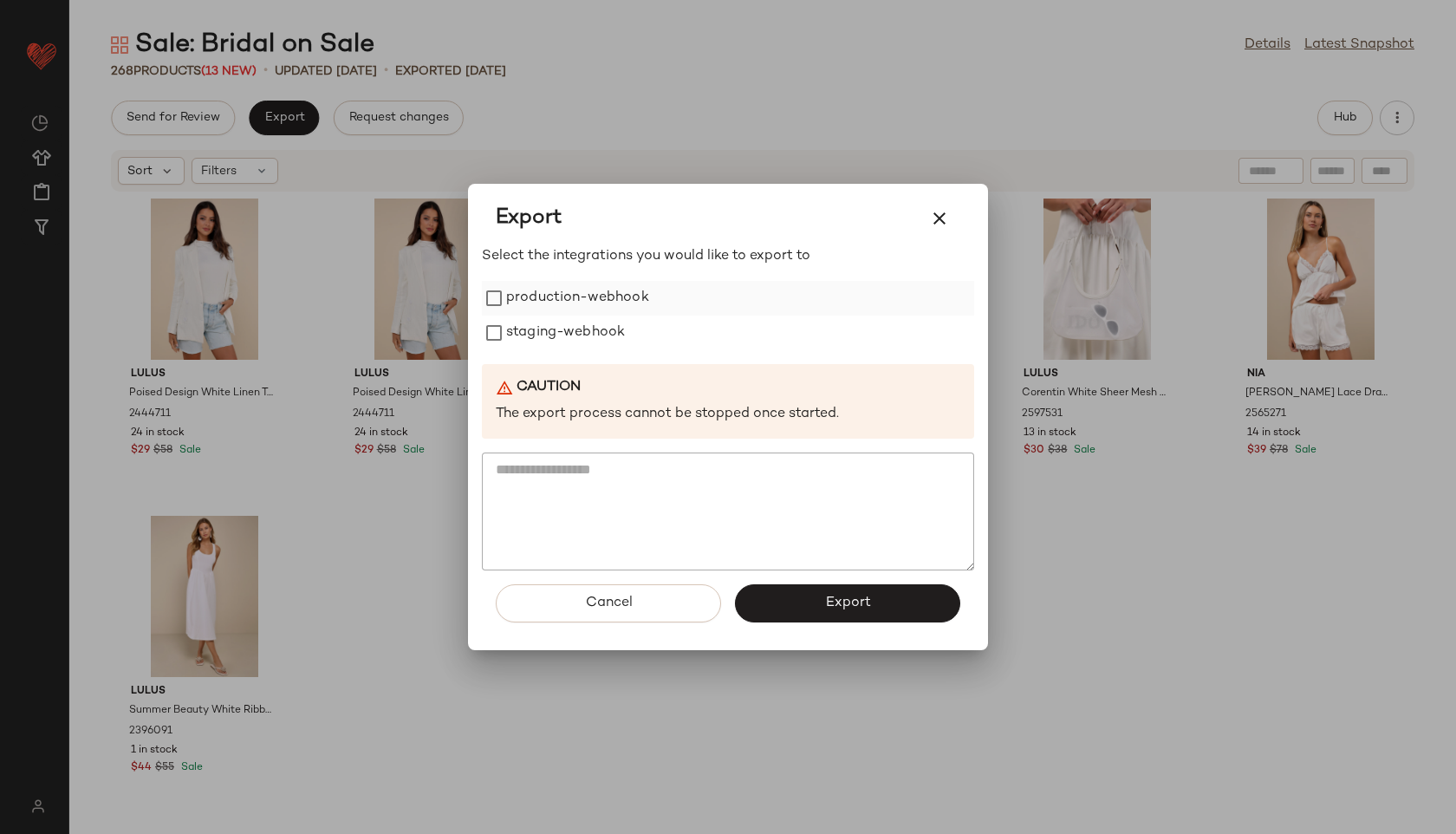
click at [600, 308] on label "production-webhook" at bounding box center [577, 298] width 143 height 34
click at [595, 334] on label "staging-webhook" at bounding box center [566, 333] width 119 height 34
click at [889, 598] on button "Export" at bounding box center [848, 603] width 226 height 38
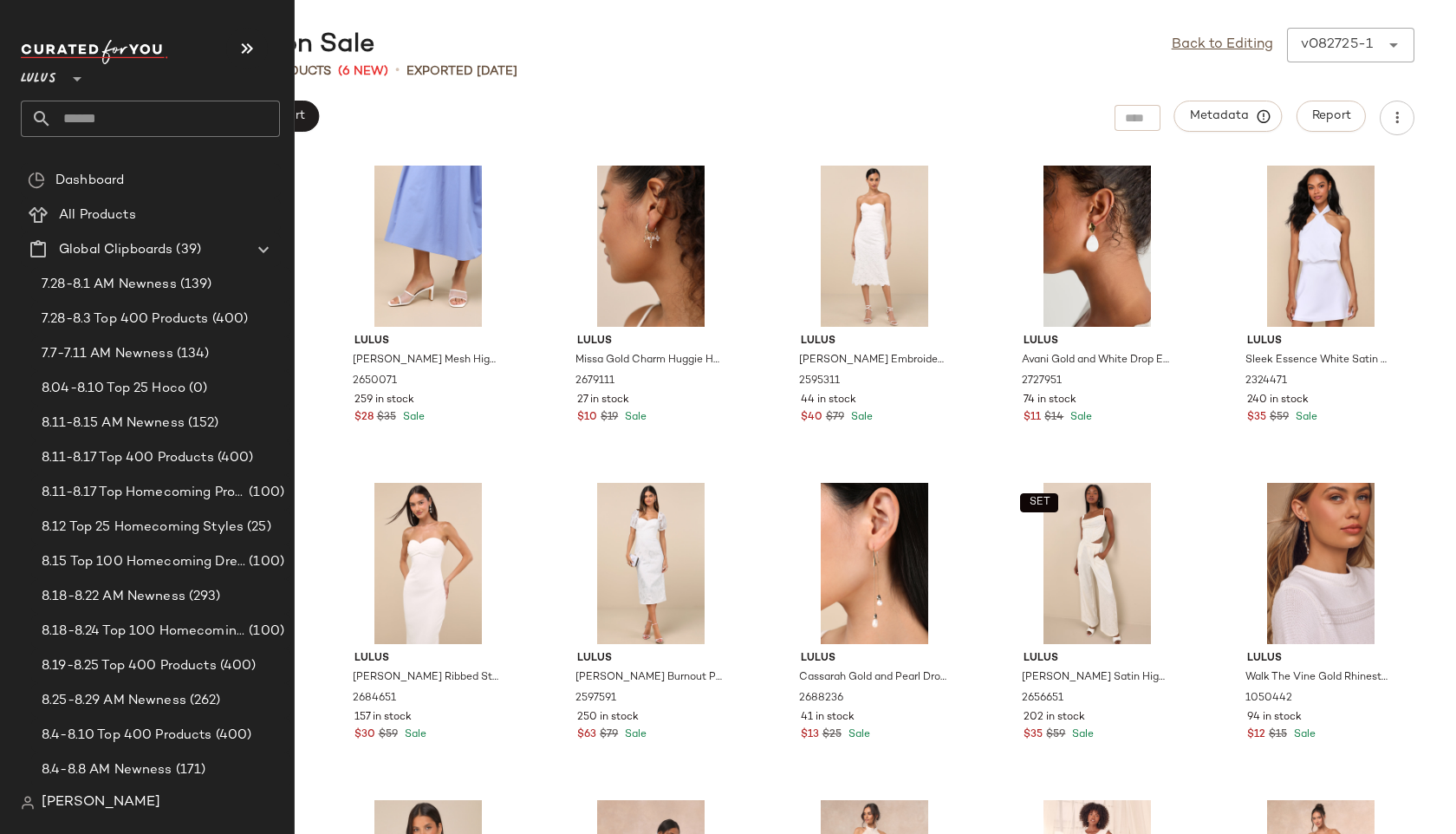
click at [83, 117] on input "text" at bounding box center [166, 118] width 228 height 36
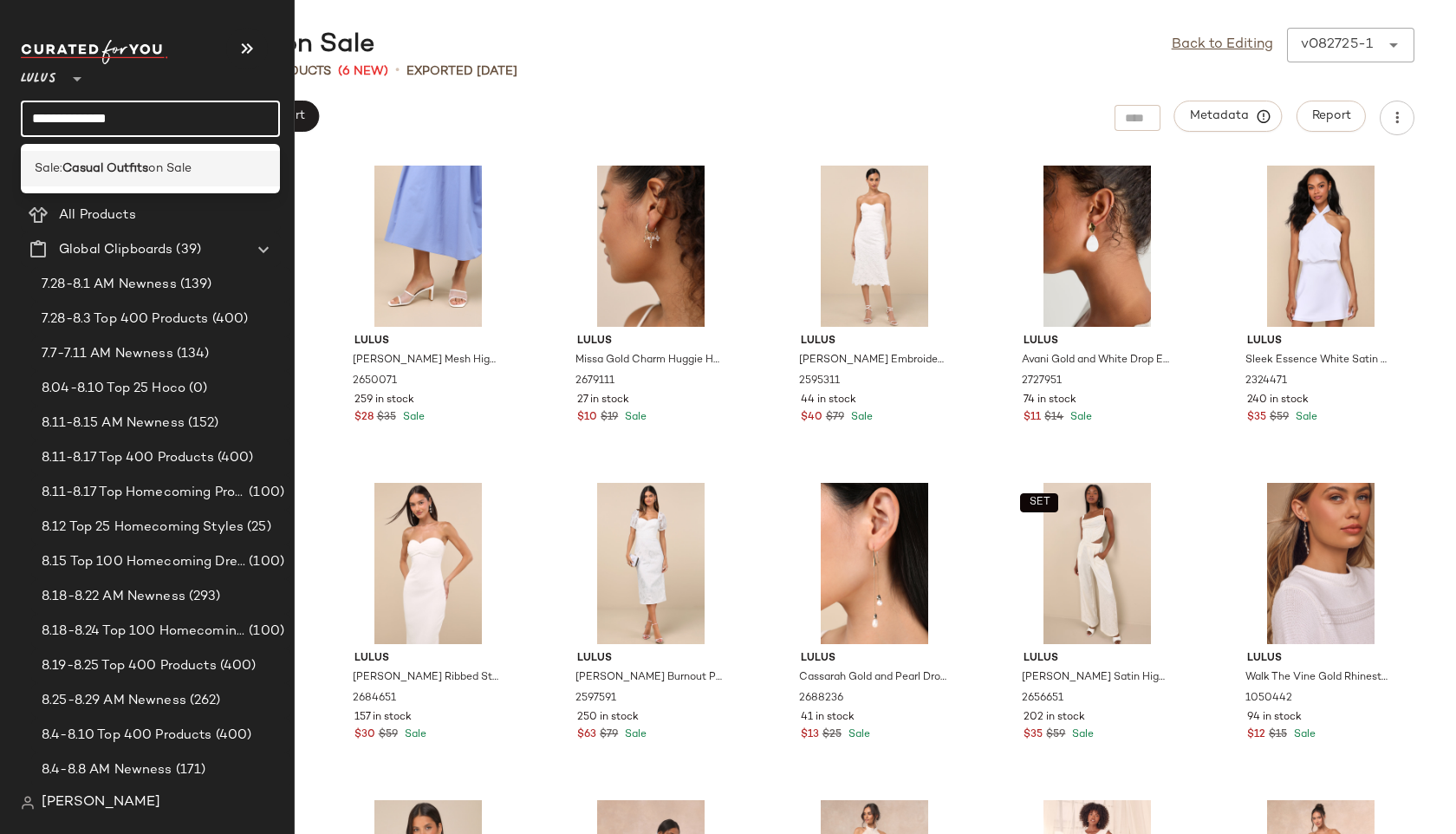
type input "**********"
click at [140, 156] on div "Sale: Casual Outfits on Sale" at bounding box center [150, 168] width 259 height 35
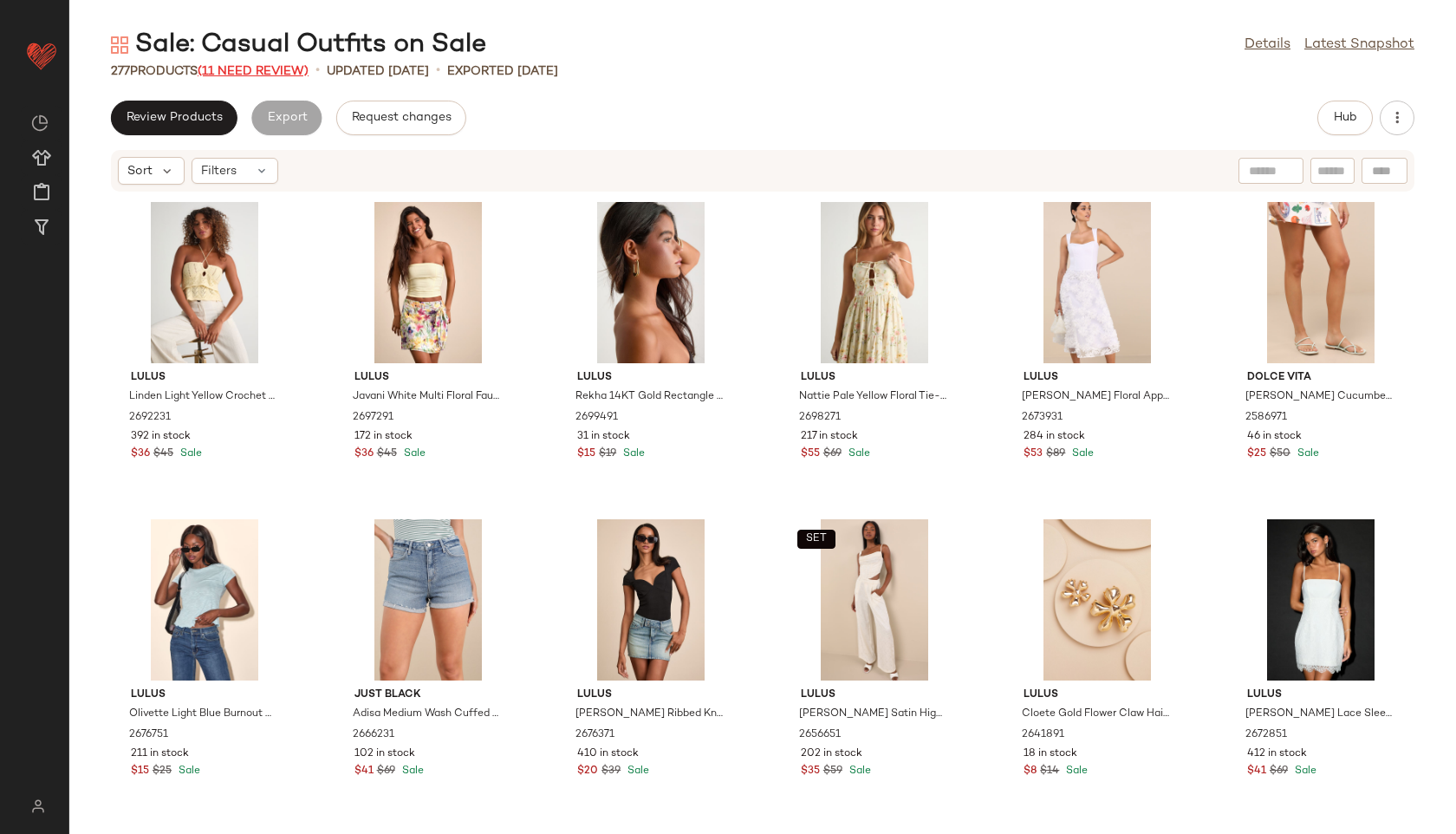
click at [290, 73] on span "(11 Need Review)" at bounding box center [253, 71] width 111 height 13
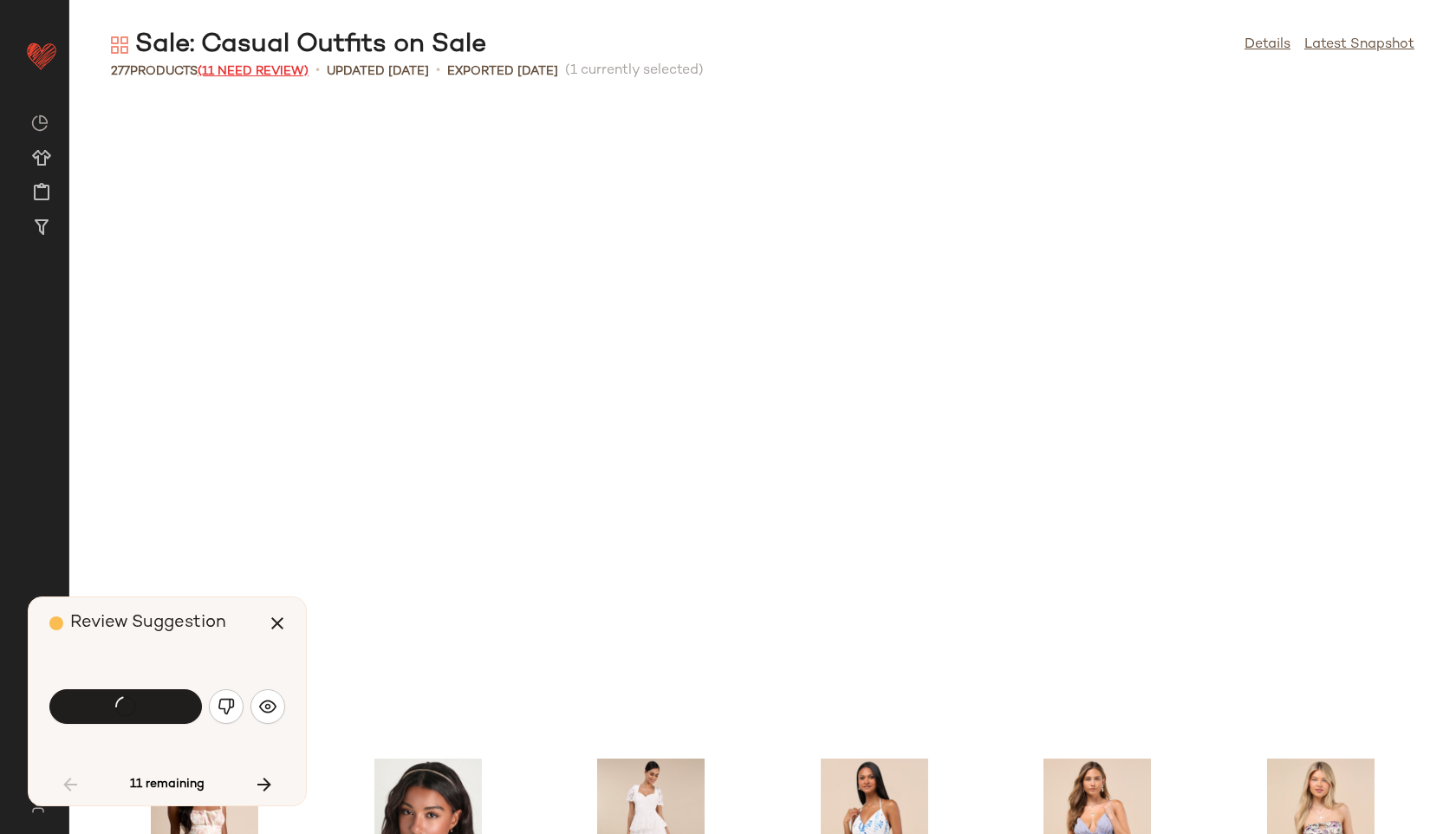
scroll to position [649, 0]
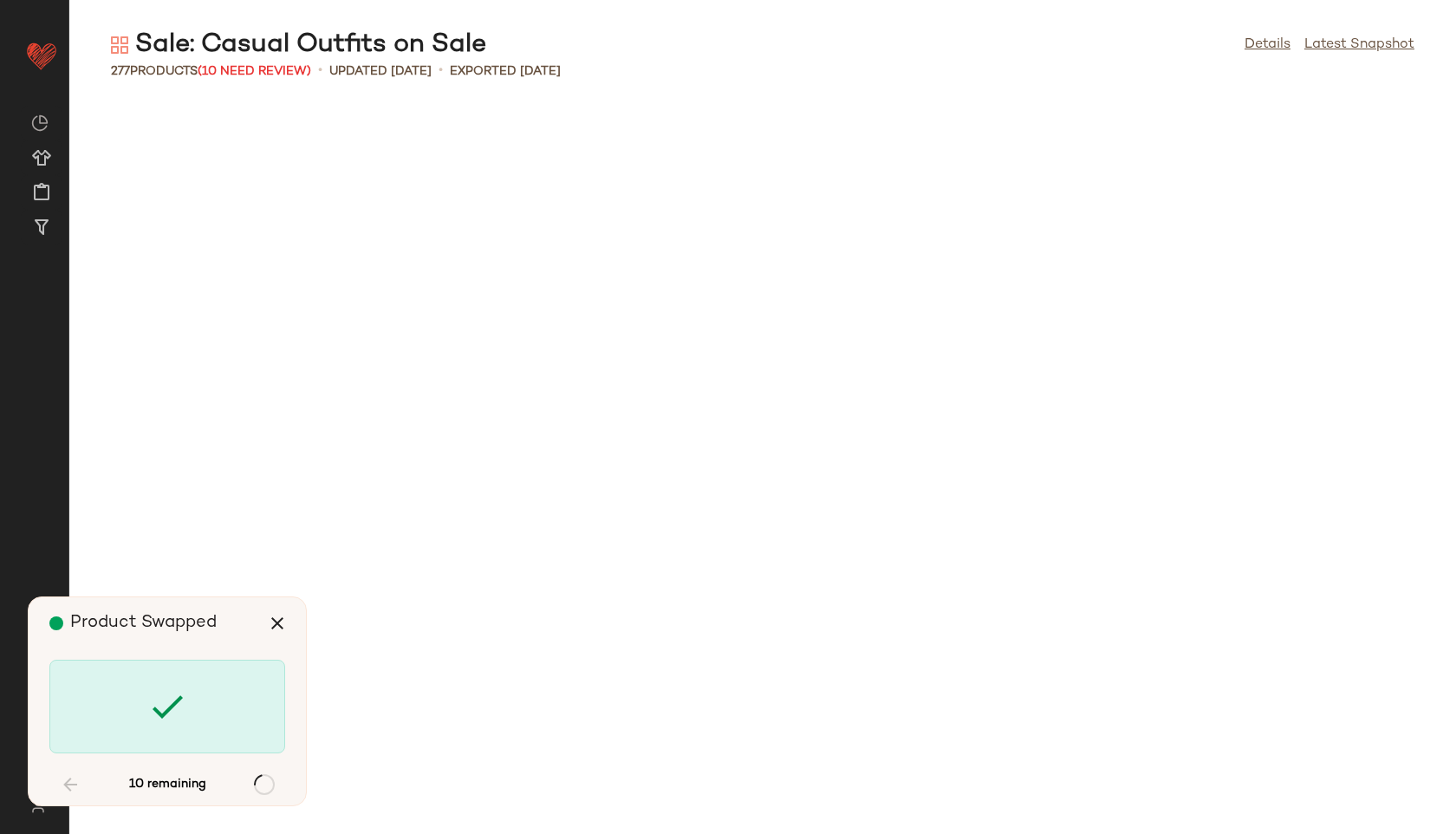
scroll to position [3808, 0]
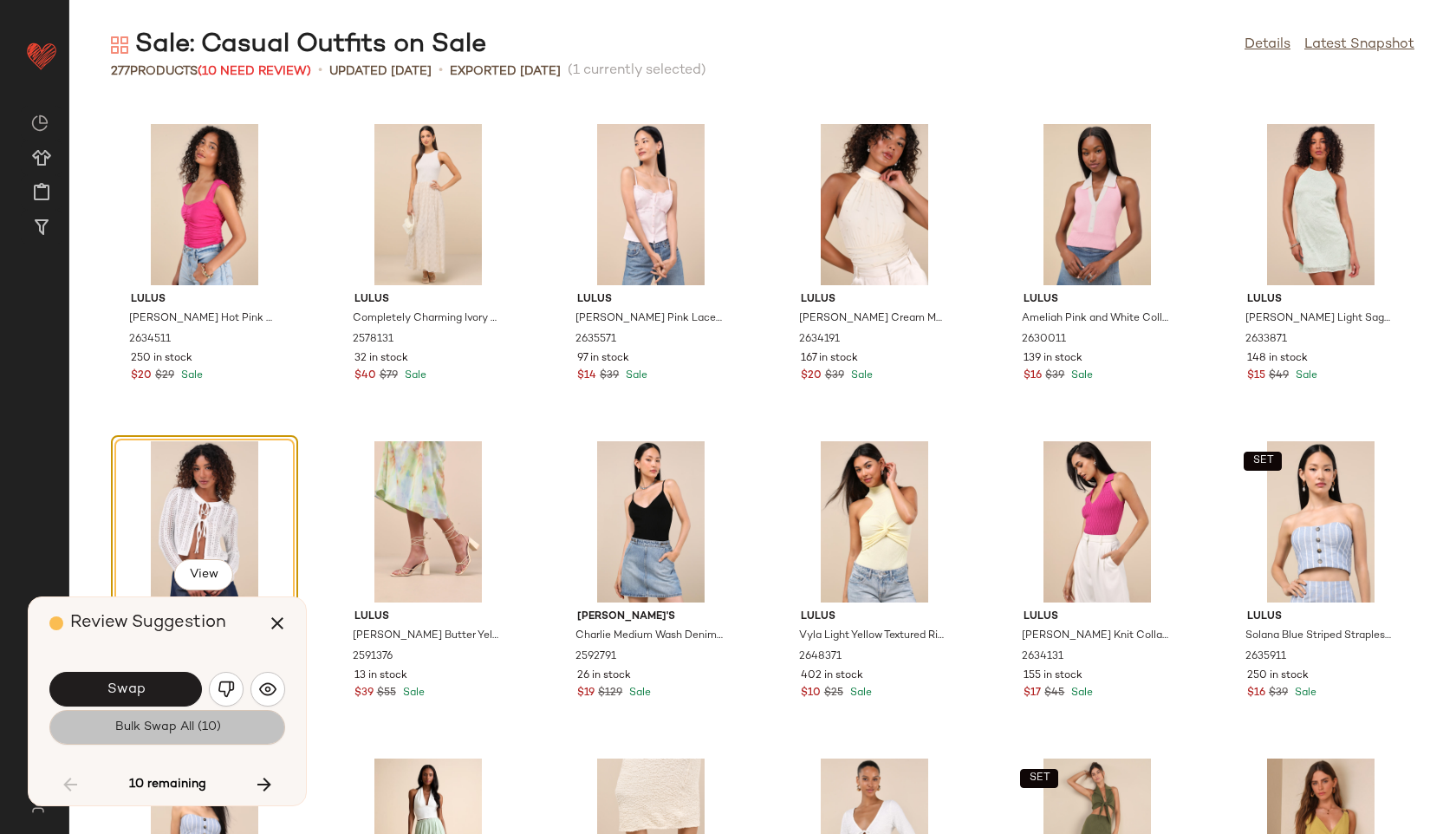
click at [204, 732] on span "Bulk Swap All (10)" at bounding box center [167, 727] width 106 height 14
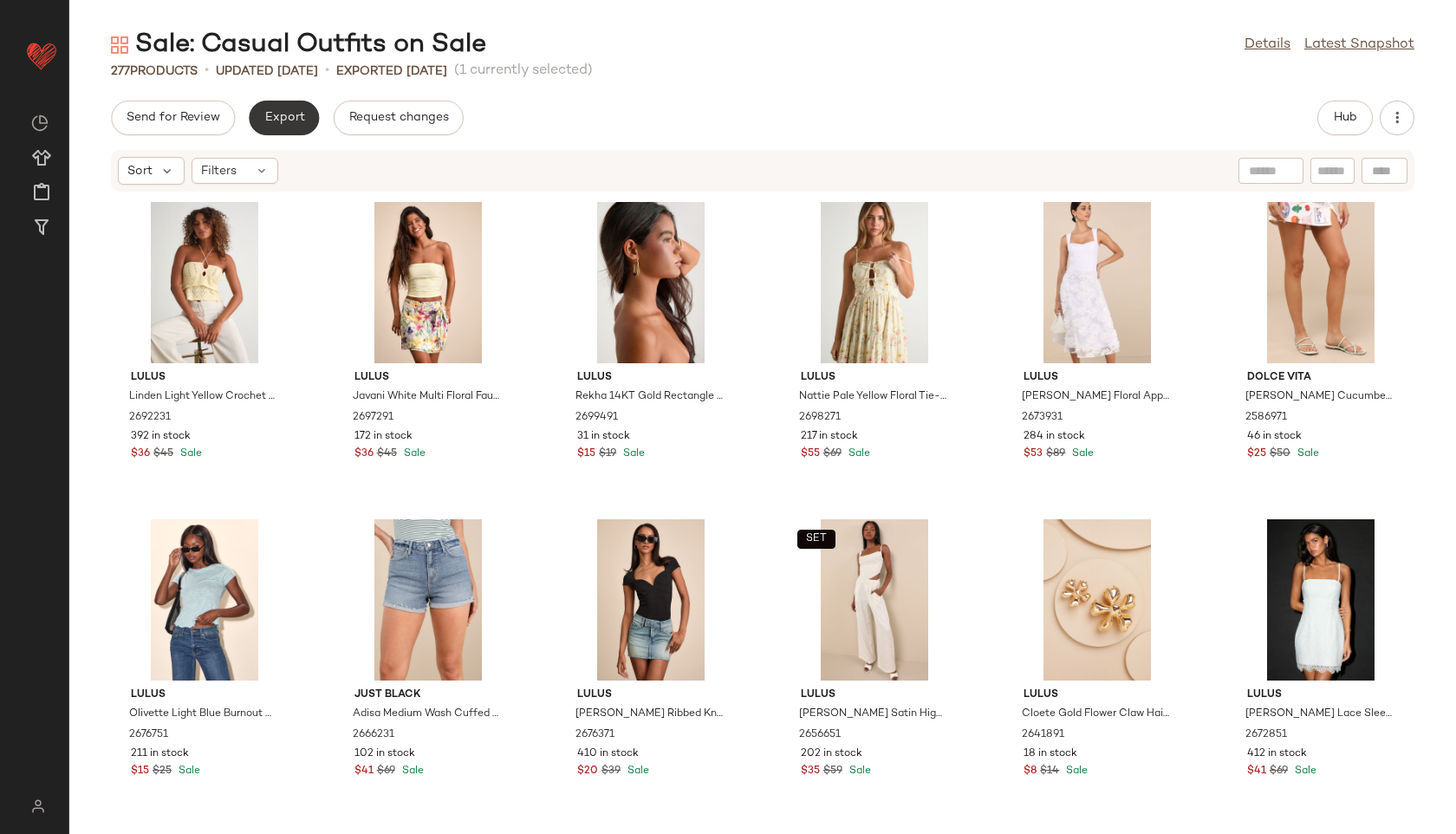
click at [290, 114] on span "Export" at bounding box center [283, 117] width 41 height 14
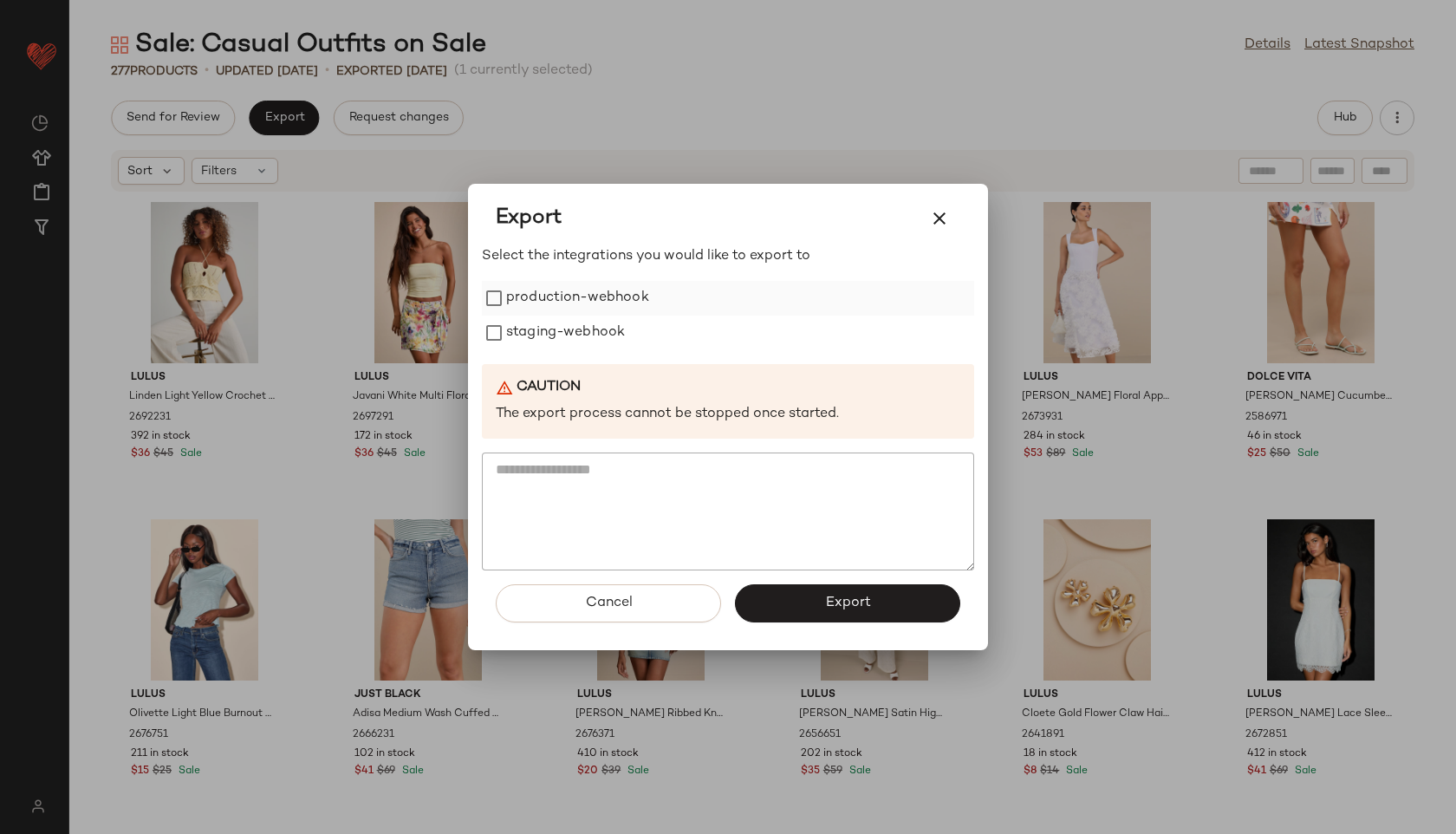
click at [550, 293] on label "production-webhook" at bounding box center [577, 298] width 143 height 34
click at [550, 320] on label "staging-webhook" at bounding box center [566, 333] width 119 height 34
click at [805, 593] on button "Export" at bounding box center [848, 603] width 226 height 38
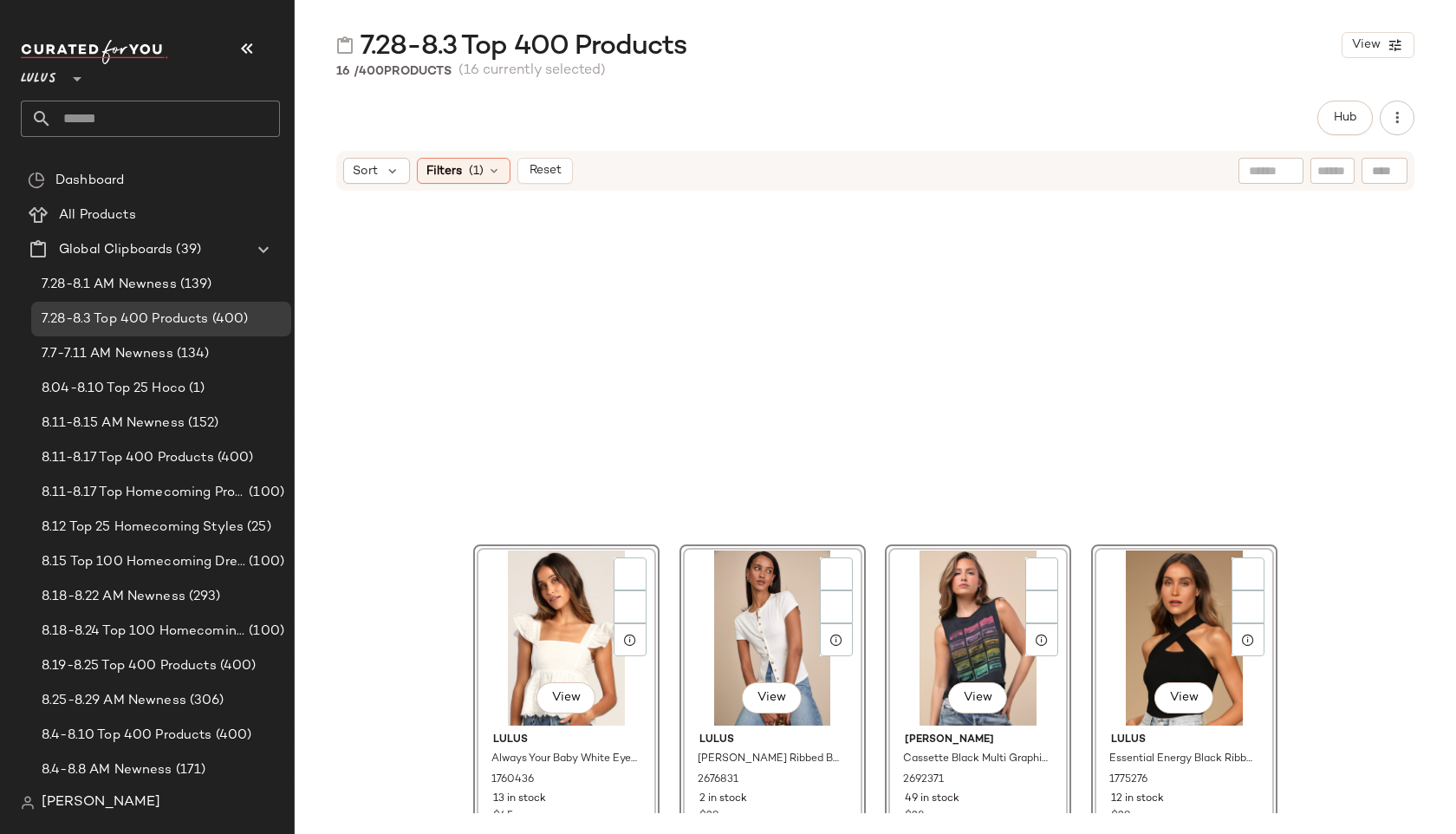
scroll to position [721, 0]
